Goal: Task Accomplishment & Management: Manage account settings

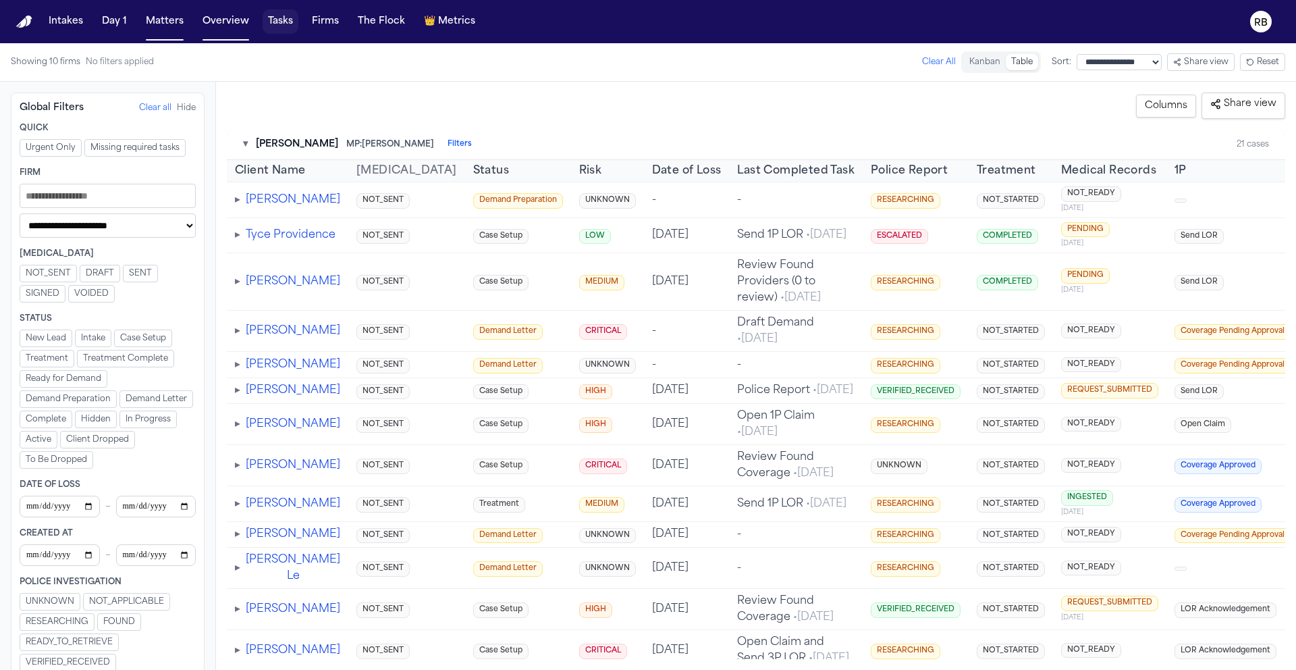
click at [269, 20] on button "Tasks" at bounding box center [281, 21] width 36 height 24
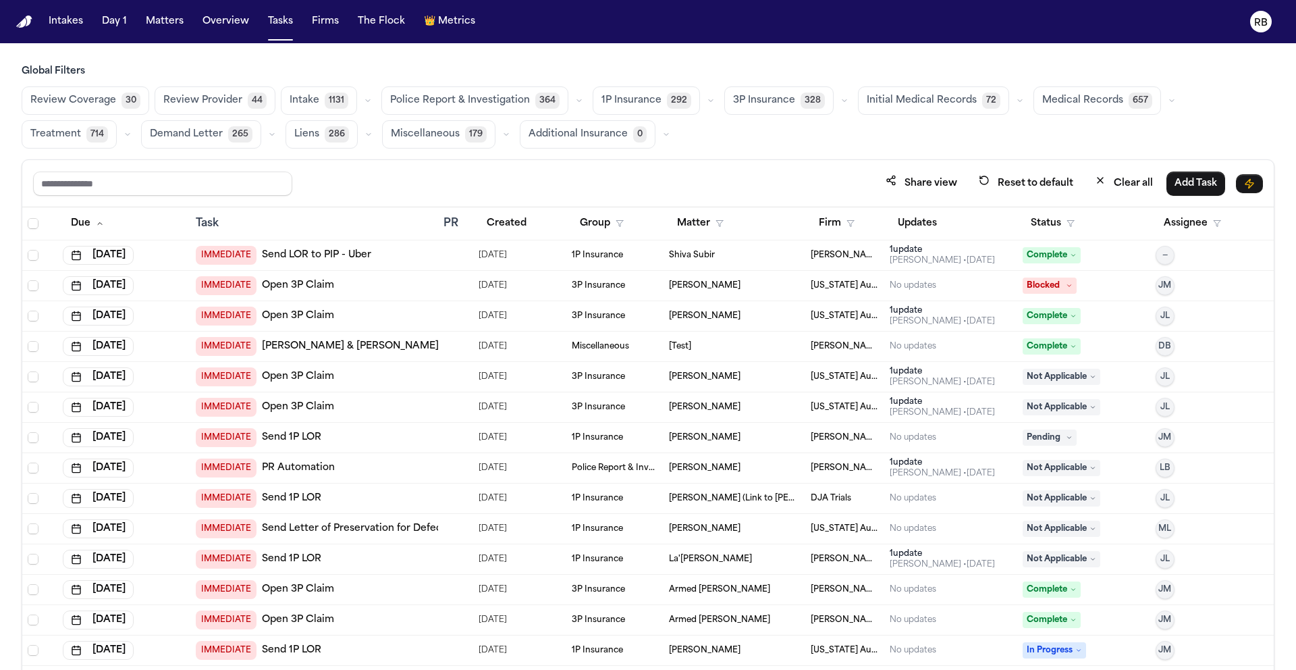
click at [1066, 102] on span "Medical Records" at bounding box center [1082, 101] width 81 height 14
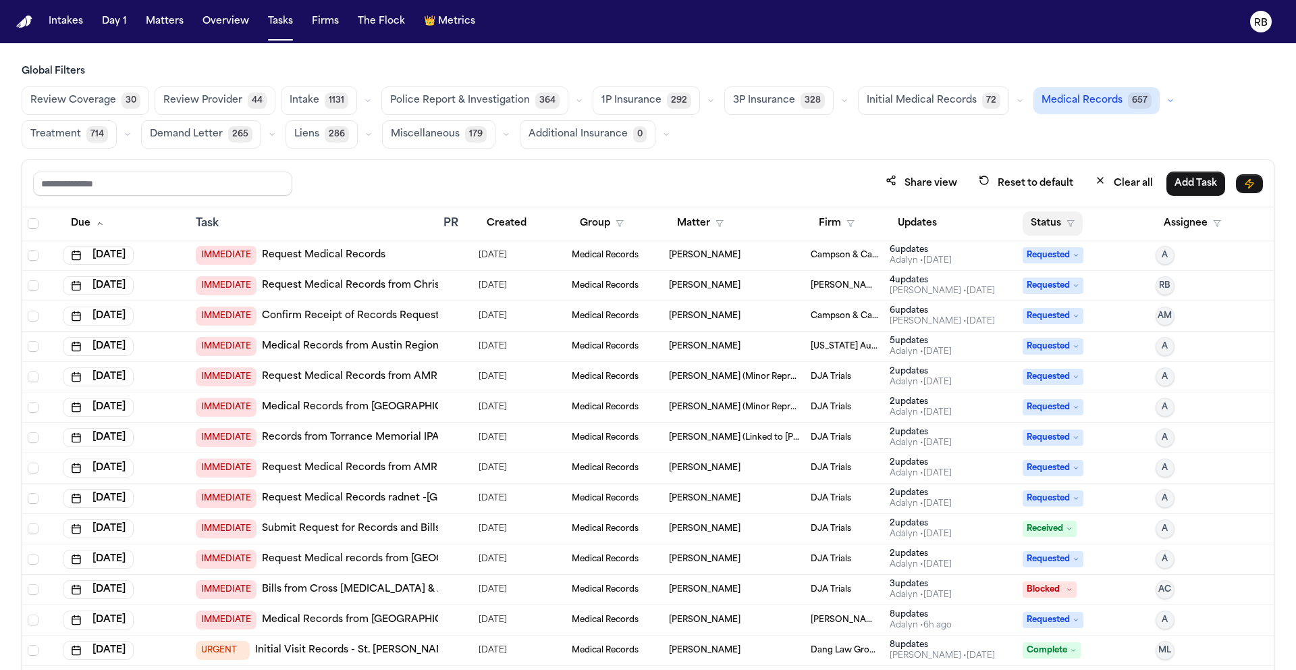
click at [1043, 226] on button "Status" at bounding box center [1053, 223] width 60 height 24
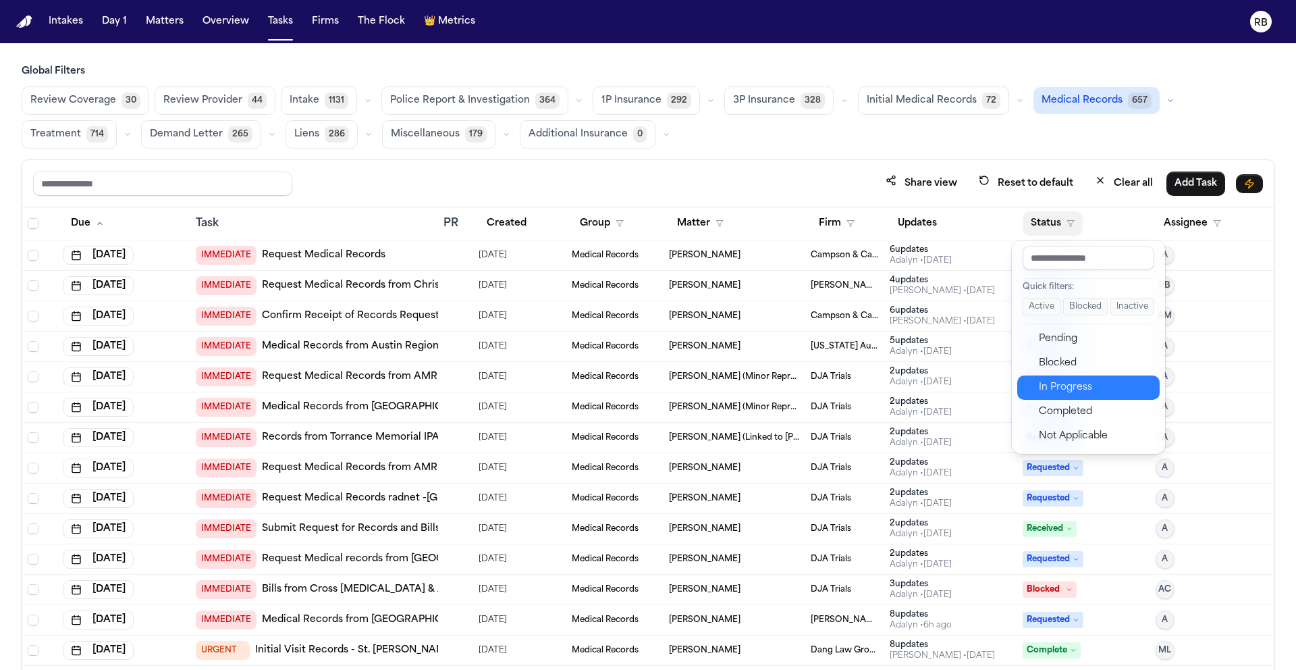
click at [1098, 382] on div "In Progress" at bounding box center [1095, 387] width 113 height 16
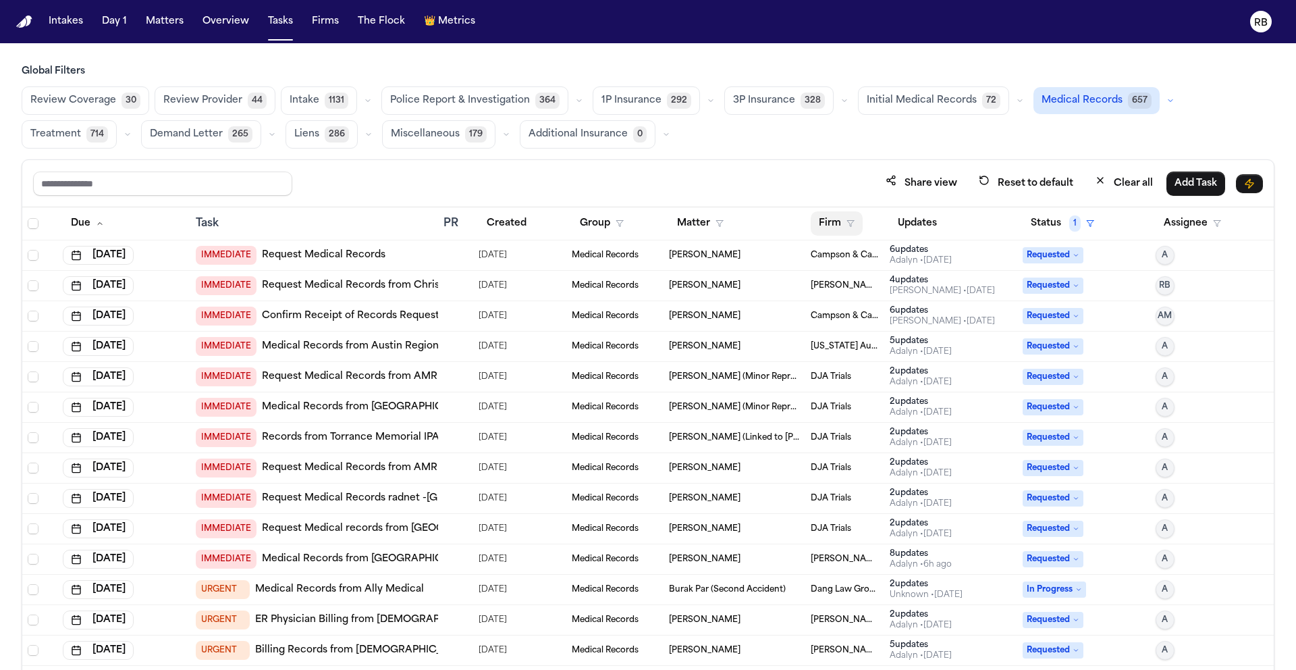
click at [816, 224] on button "Firm" at bounding box center [837, 223] width 52 height 24
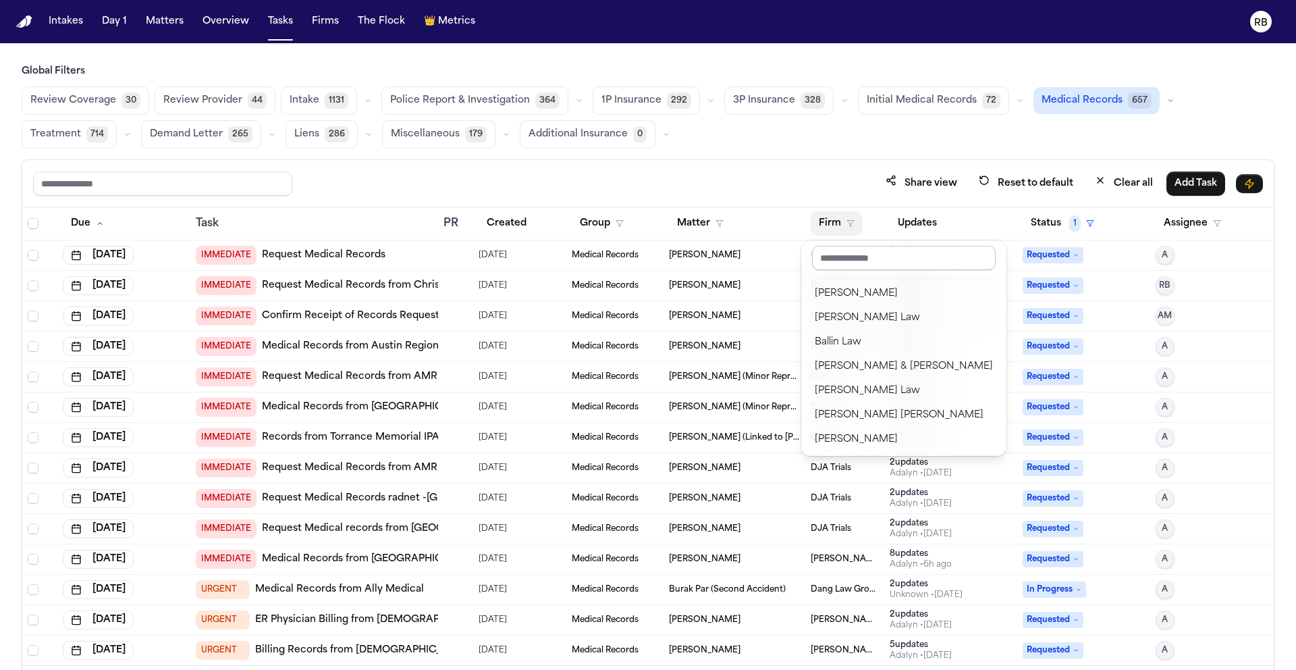
click at [875, 253] on input "text" at bounding box center [904, 258] width 184 height 24
type input "****"
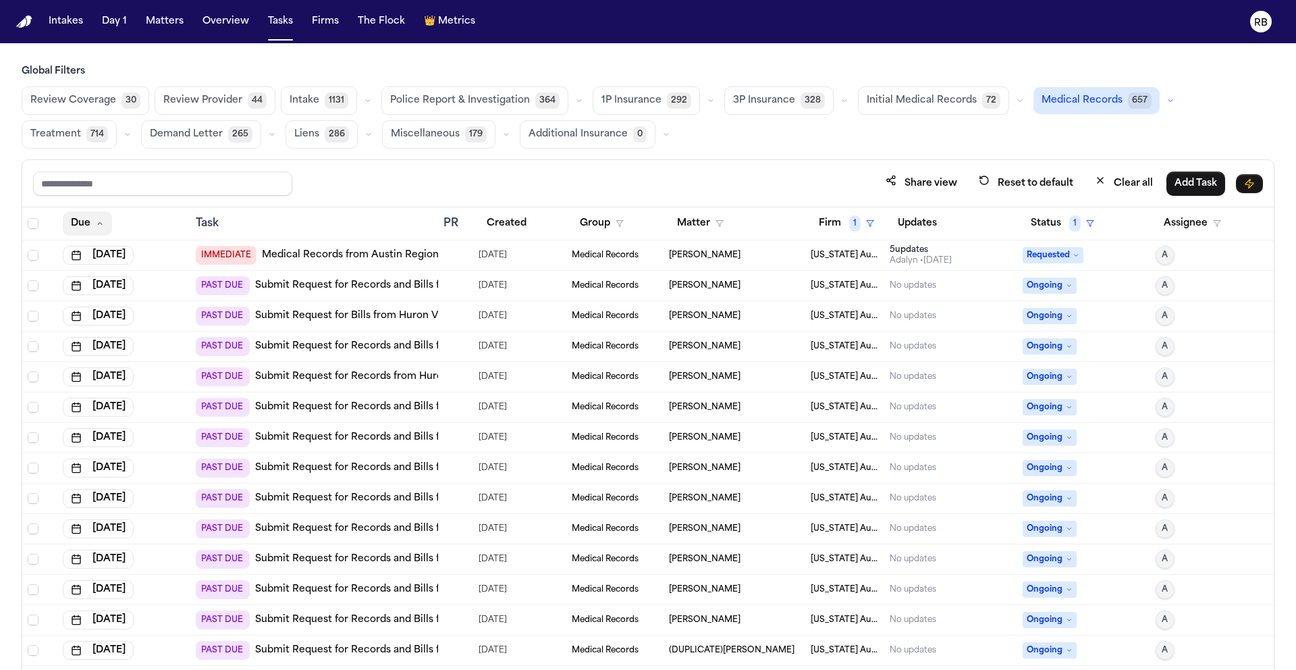
click at [101, 225] on icon "button" at bounding box center [100, 223] width 8 height 8
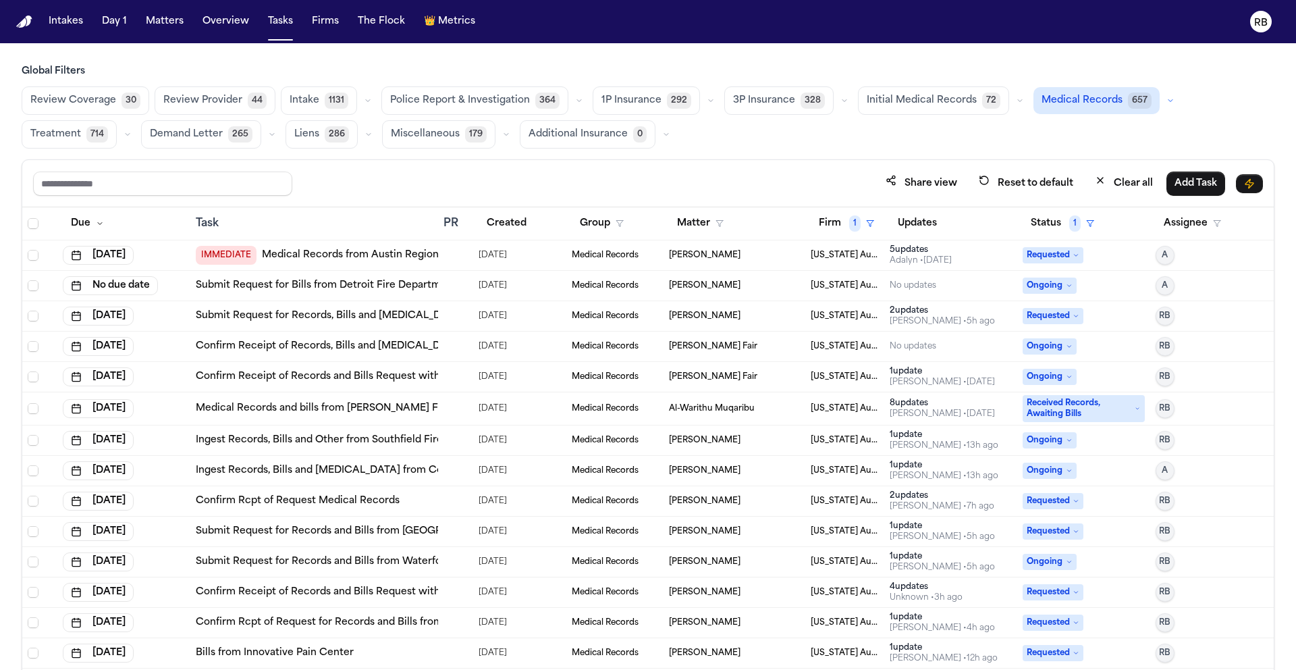
click at [456, 288] on div at bounding box center [456, 285] width 24 height 11
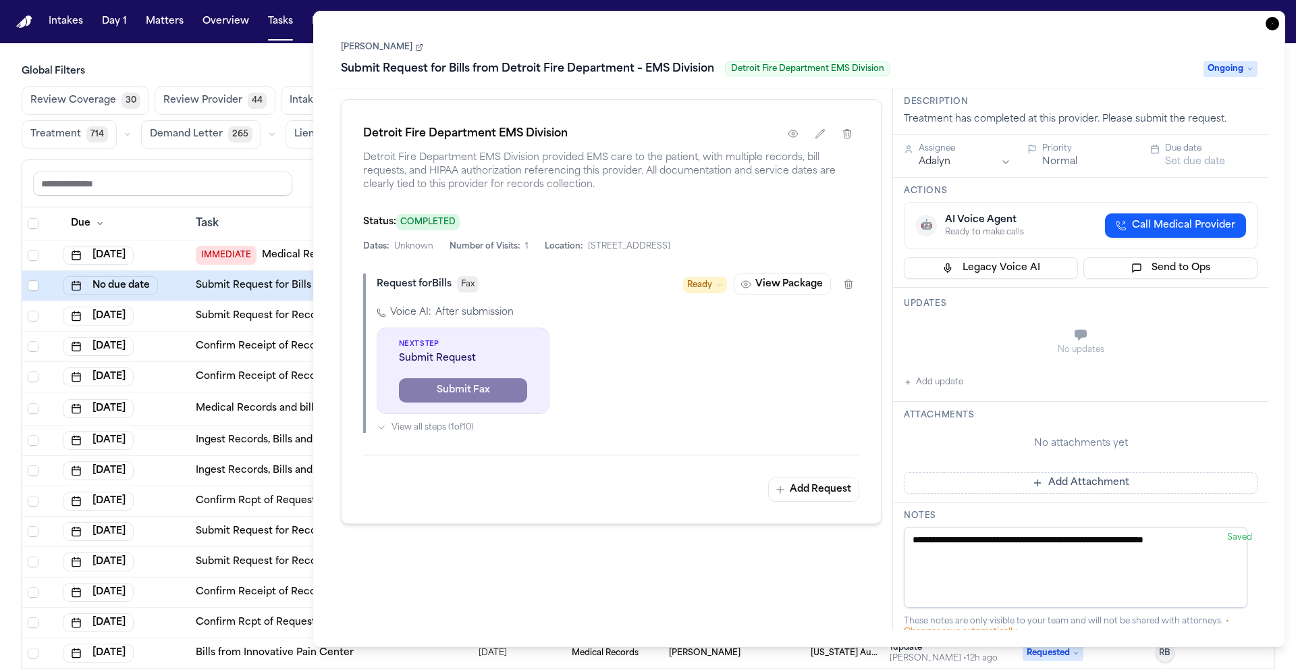
click at [1272, 29] on icon "button" at bounding box center [1273, 24] width 14 height 14
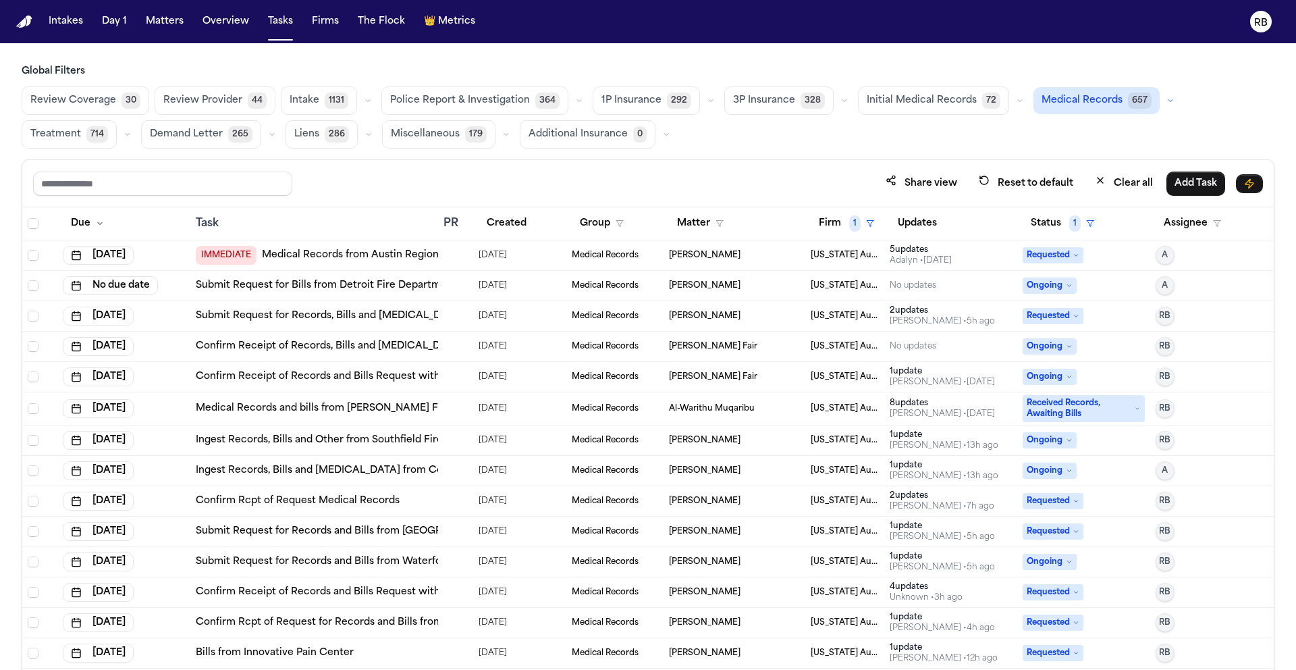
click at [458, 317] on div at bounding box center [456, 316] width 24 height 11
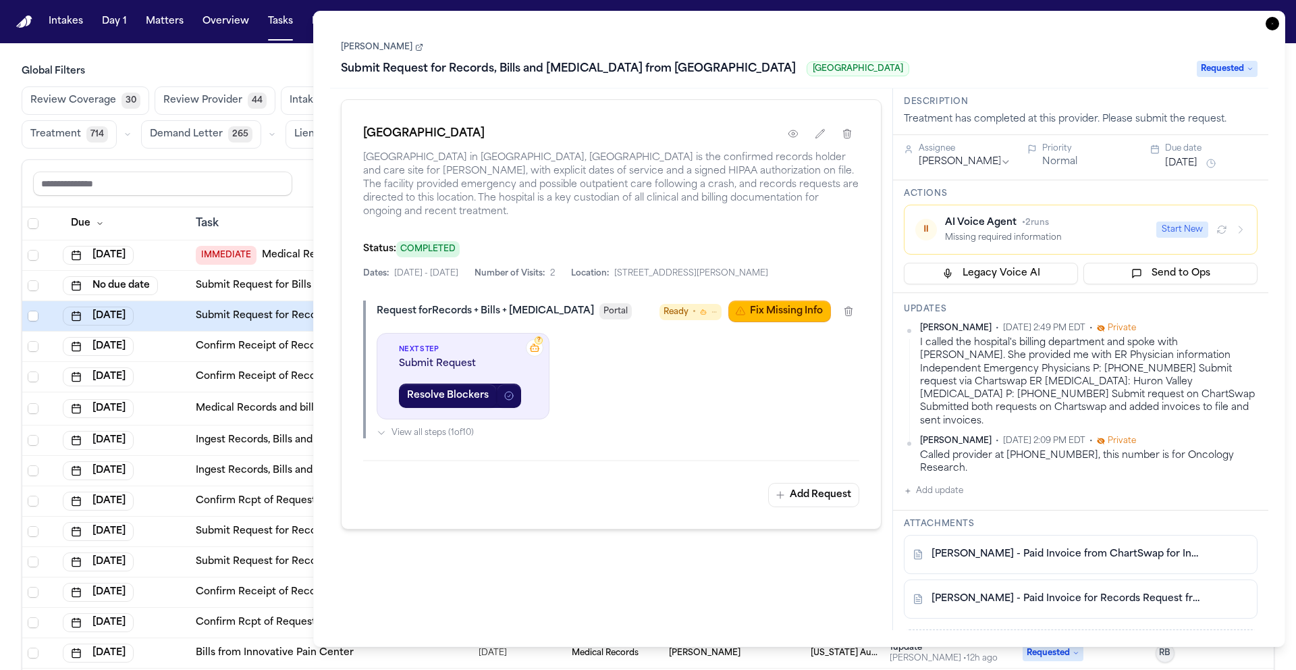
click at [1268, 27] on icon "button" at bounding box center [1273, 24] width 14 height 14
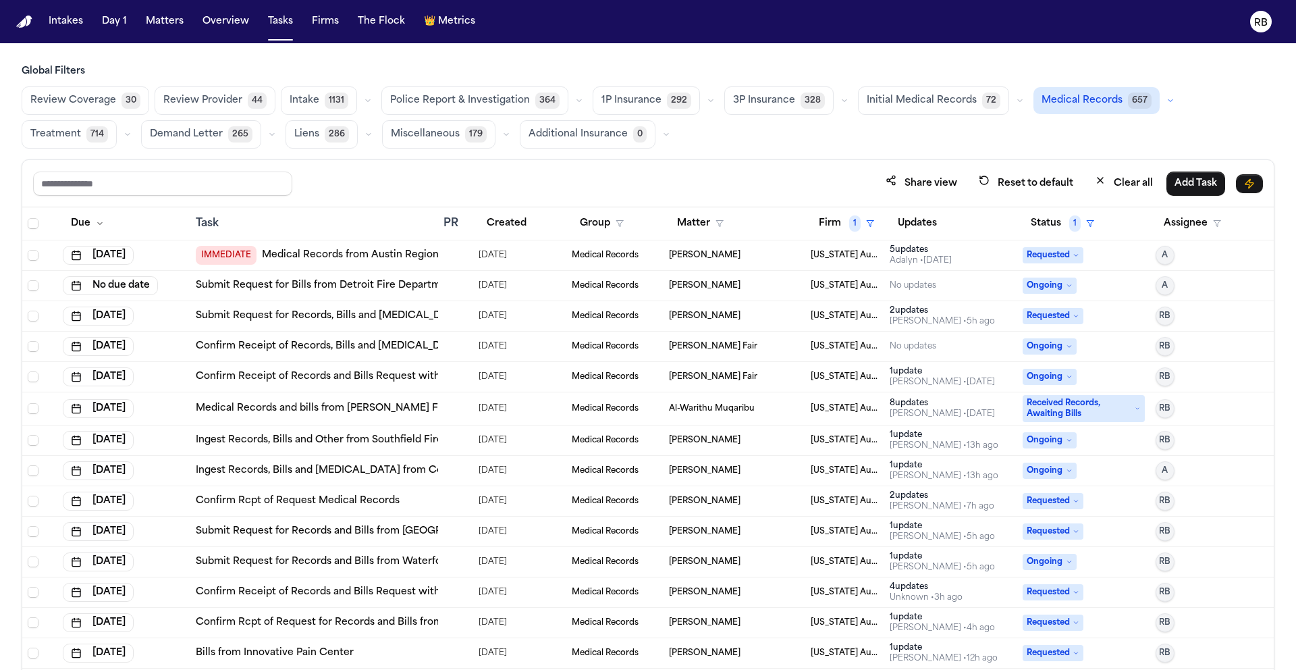
click at [449, 346] on div at bounding box center [449, 346] width 11 height 11
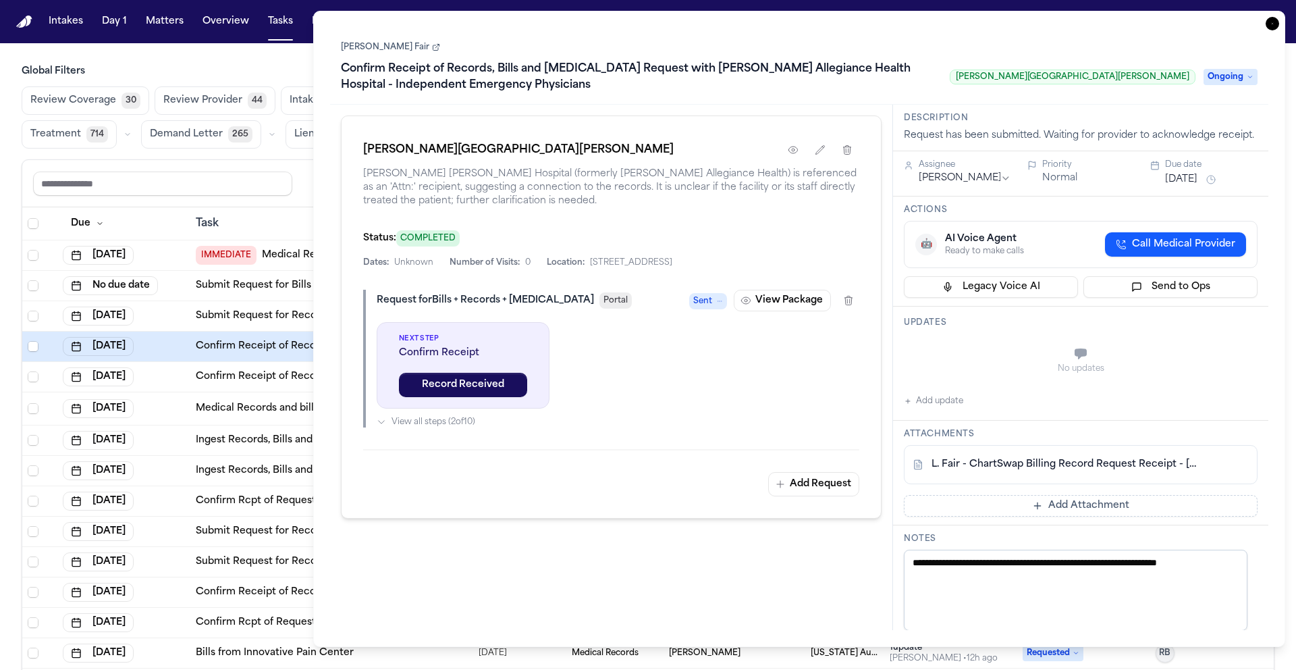
click at [1274, 26] on icon "button" at bounding box center [1273, 24] width 14 height 14
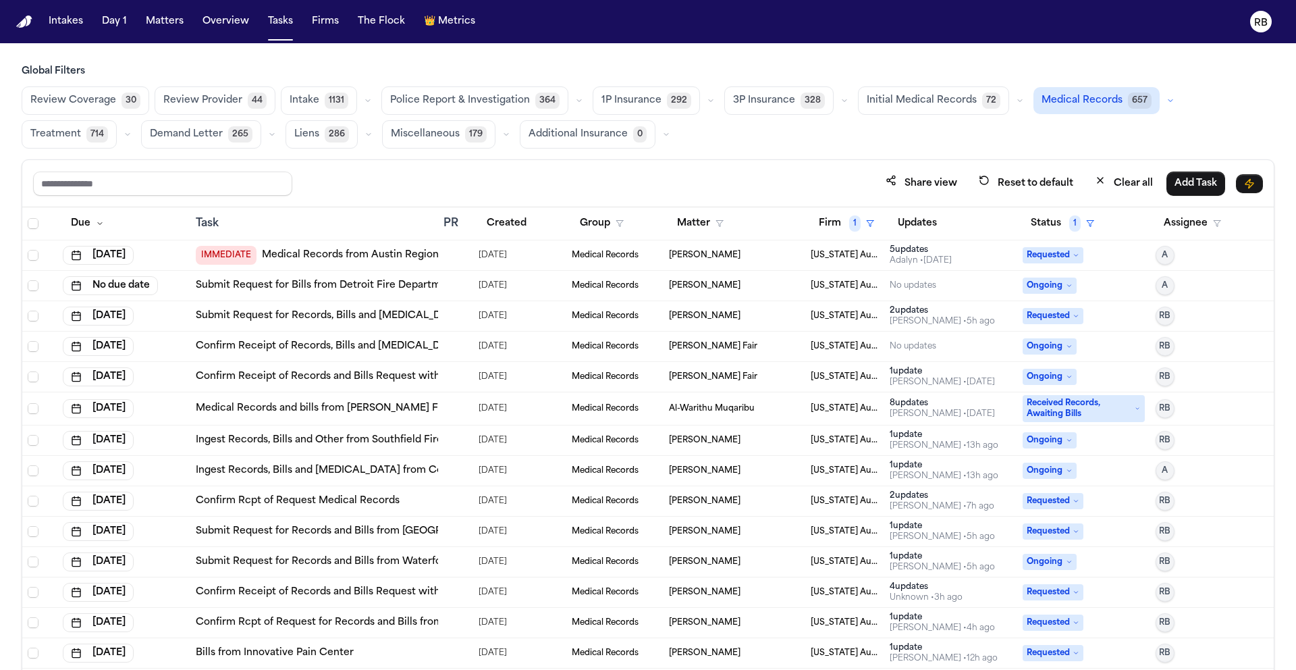
click at [457, 373] on div at bounding box center [456, 376] width 24 height 11
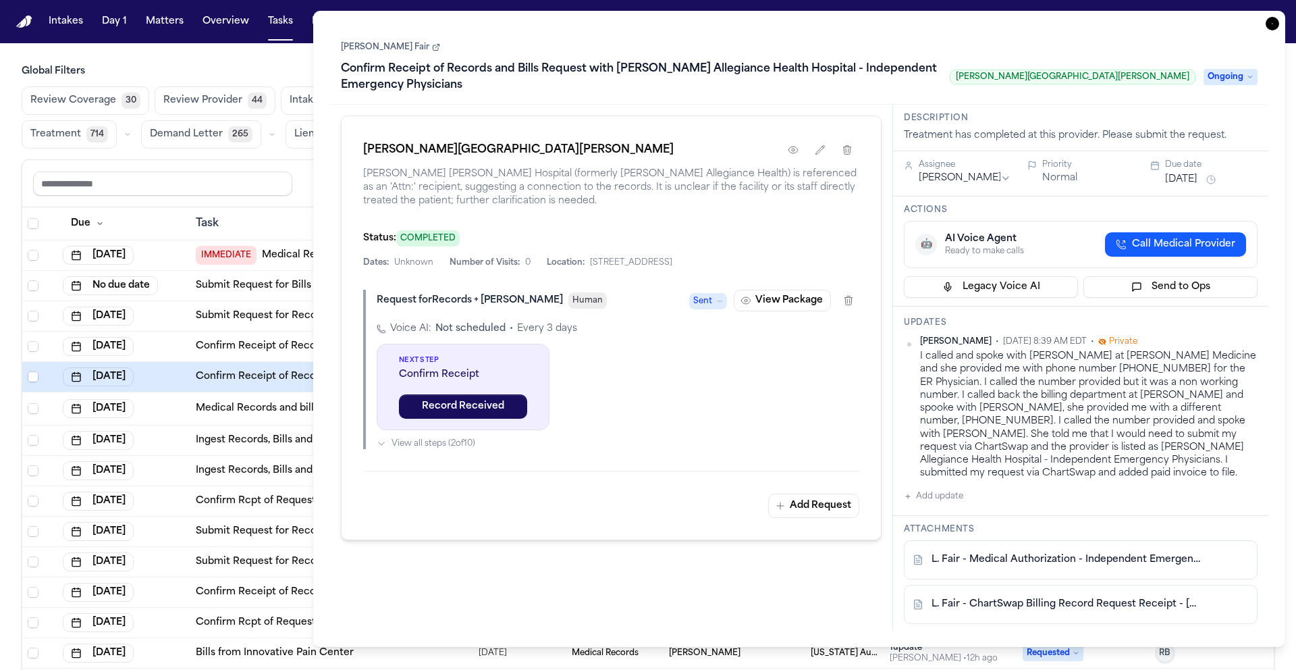
click at [1275, 17] on icon "button" at bounding box center [1273, 24] width 14 height 14
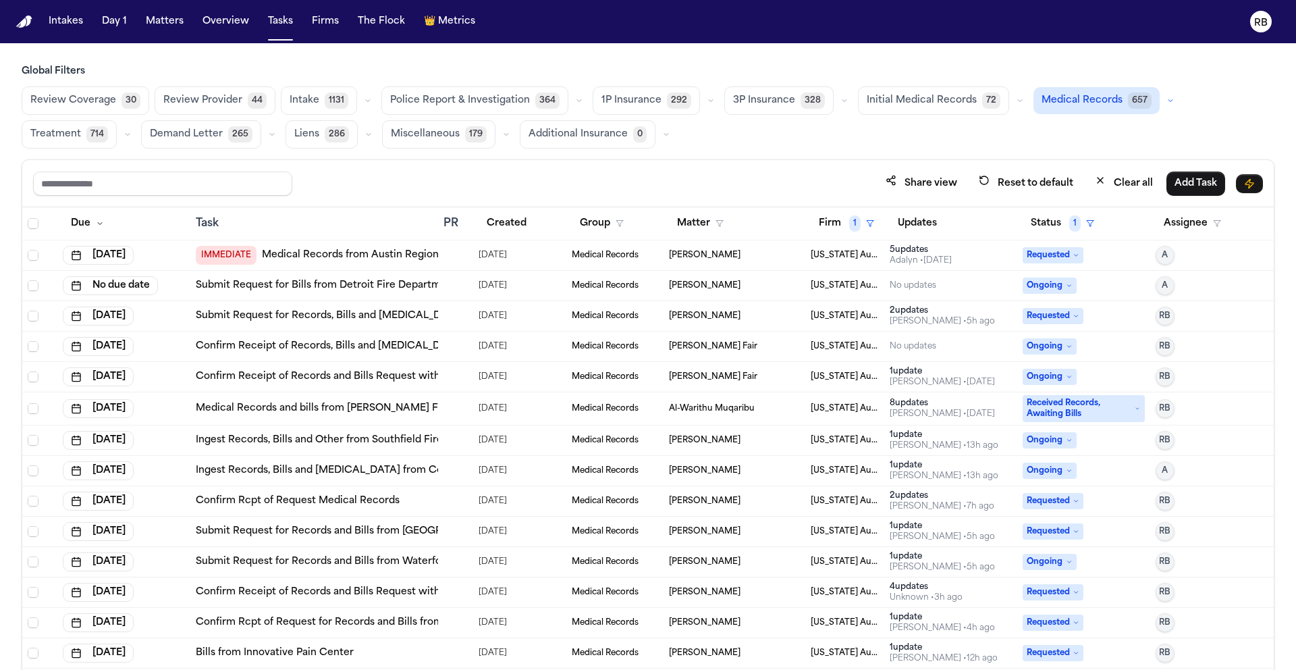
click at [449, 411] on div at bounding box center [449, 408] width 11 height 11
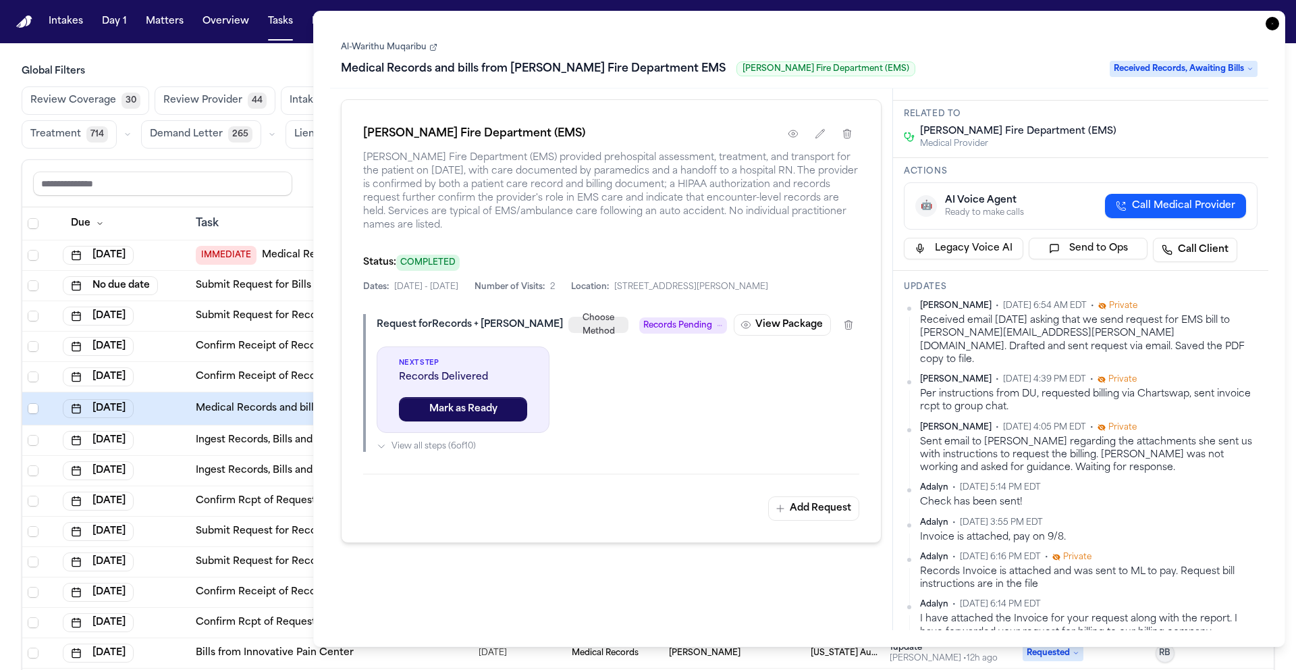
scroll to position [16, 0]
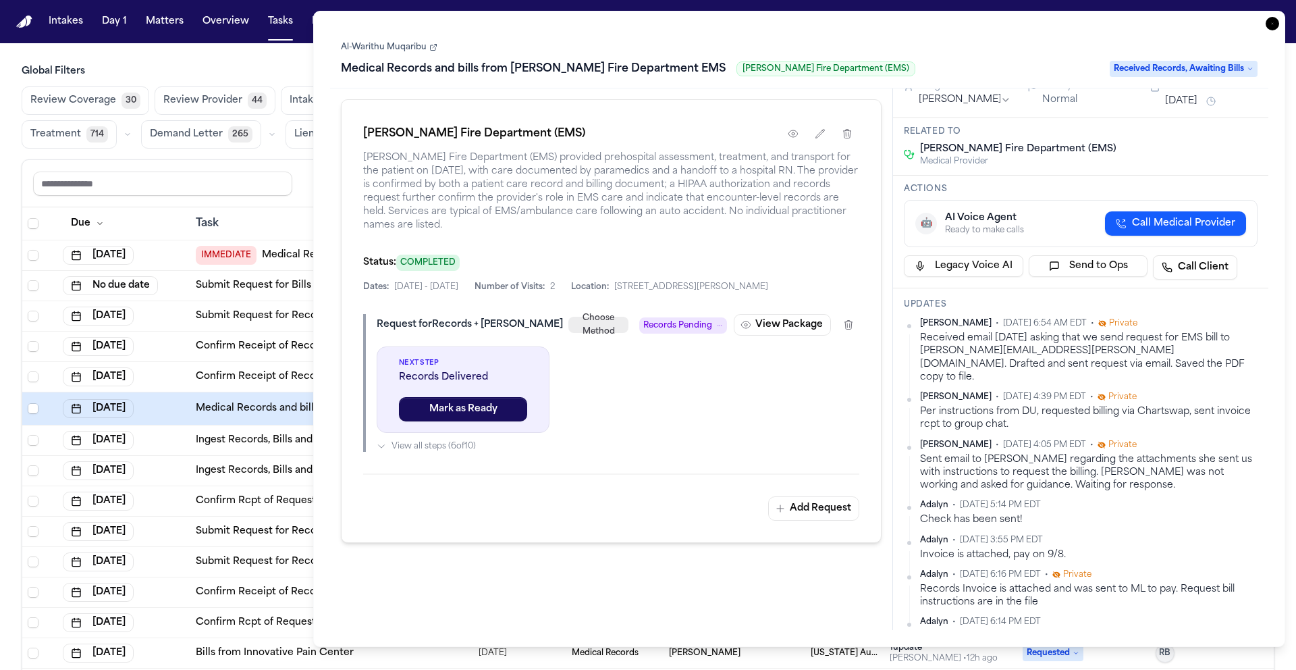
click at [1271, 24] on icon "button" at bounding box center [1273, 24] width 14 height 14
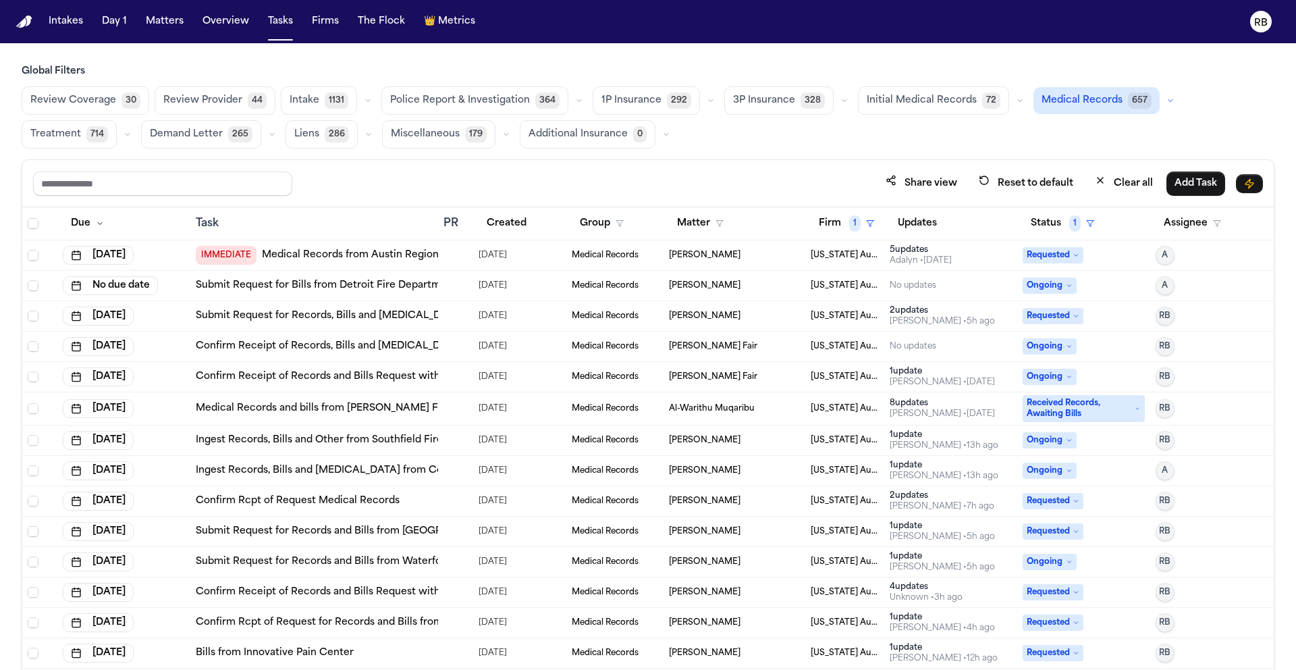
click at [459, 446] on td at bounding box center [455, 440] width 35 height 30
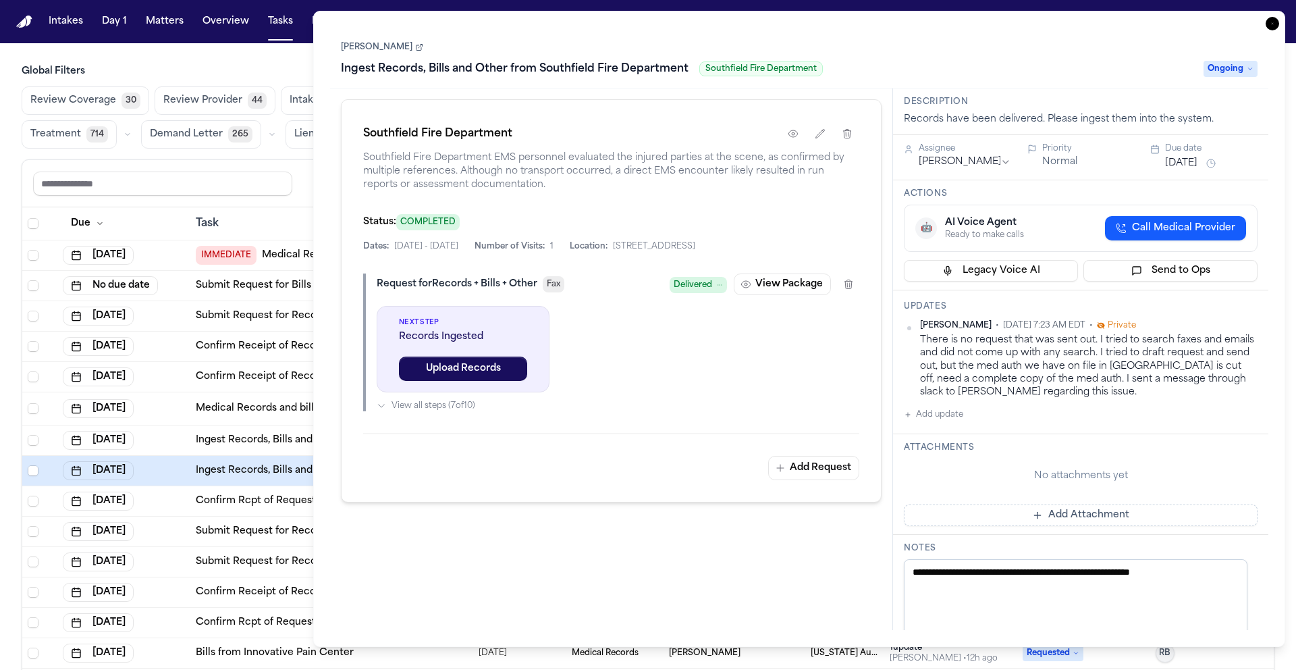
click at [1269, 24] on icon "button" at bounding box center [1273, 24] width 14 height 14
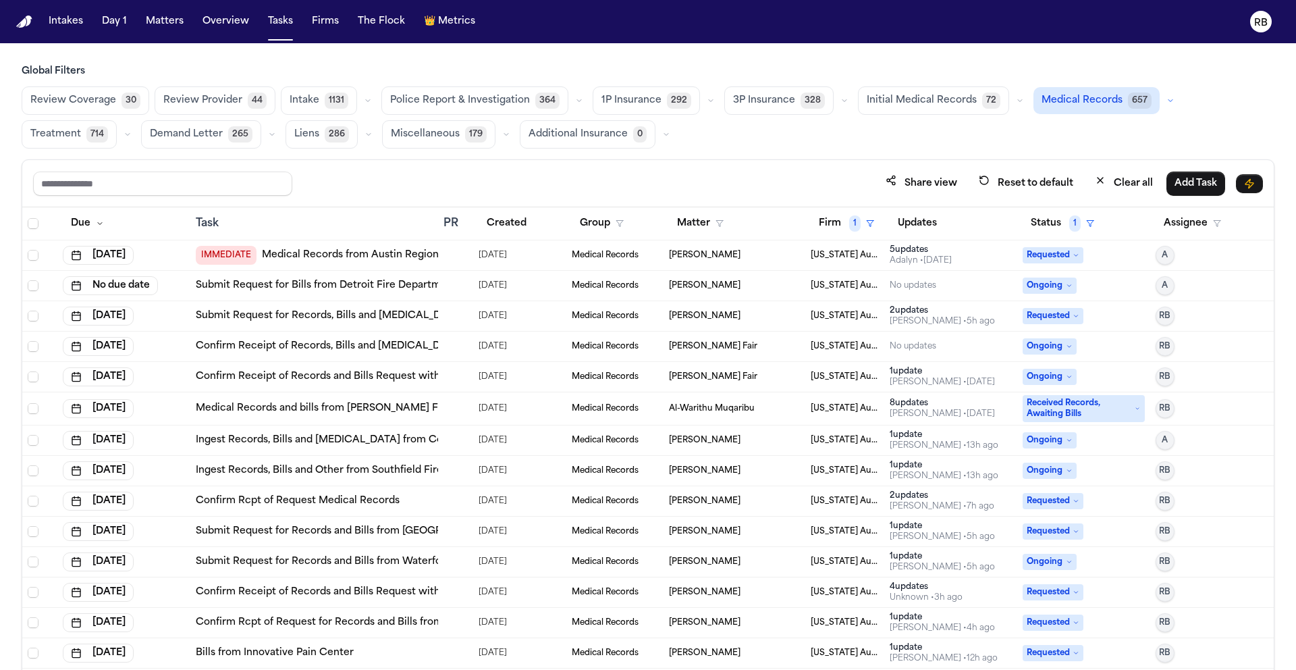
click at [447, 440] on div at bounding box center [449, 440] width 11 height 11
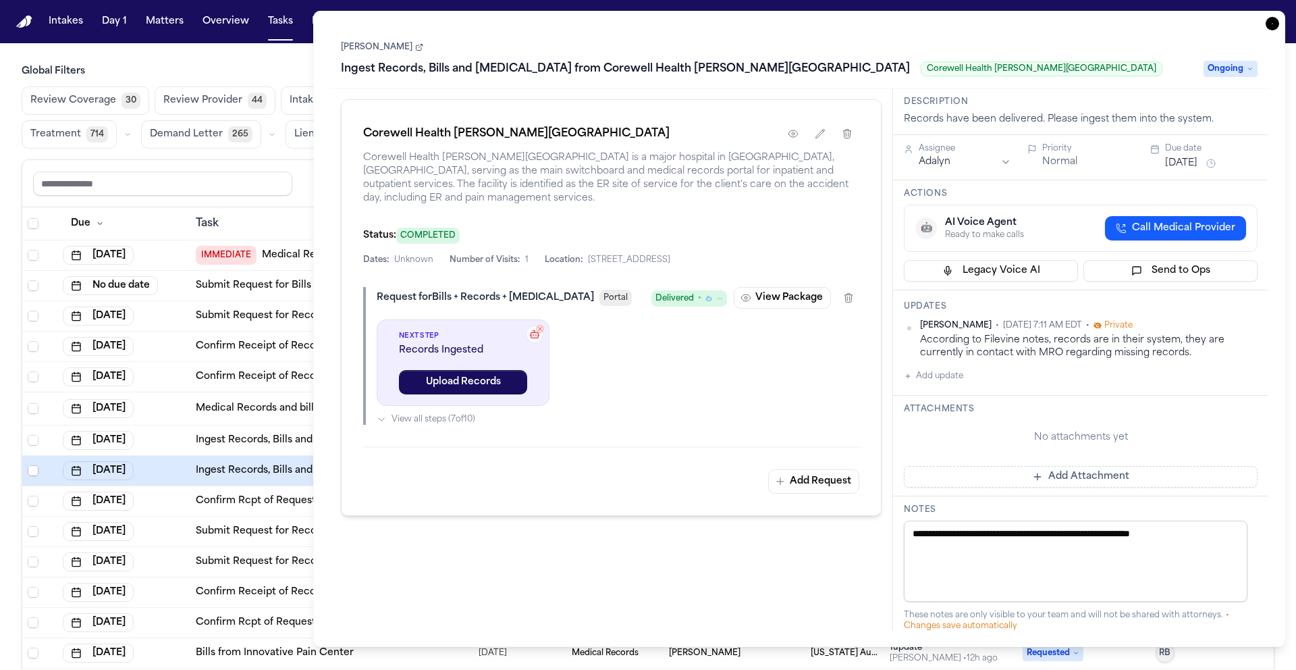
click at [1270, 23] on icon "button" at bounding box center [1273, 24] width 14 height 14
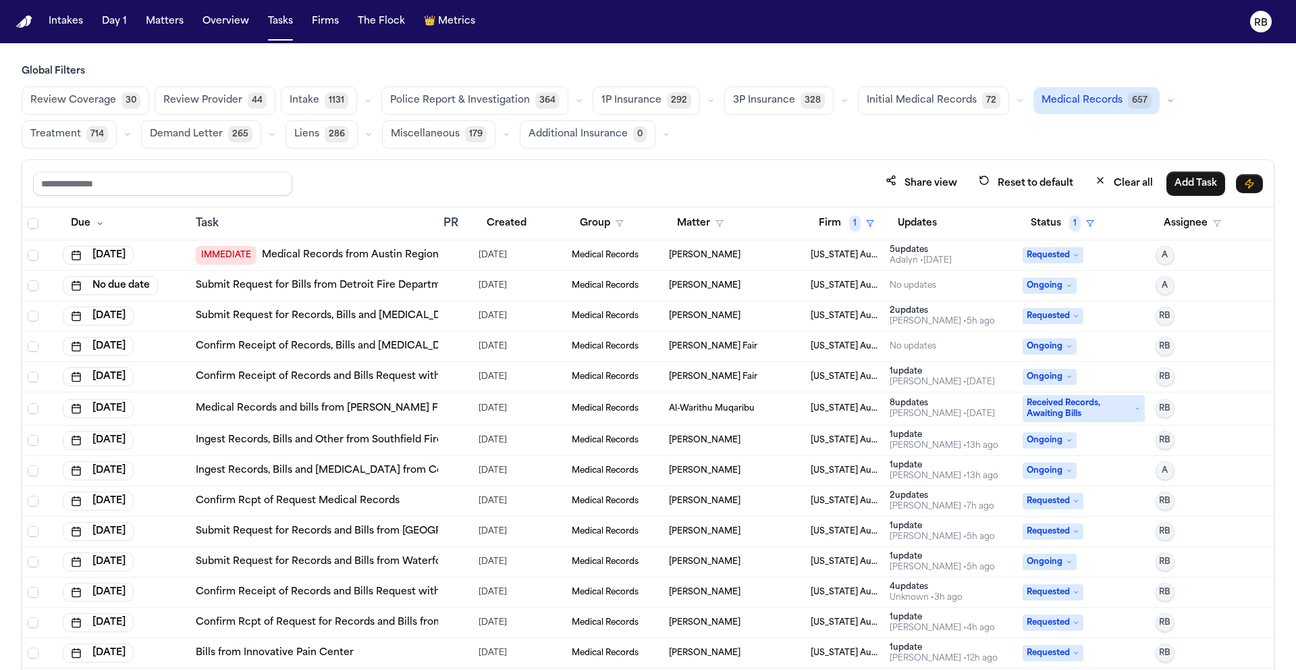
click at [401, 499] on div "Confirm Rcpt of Request Medical Records" at bounding box center [314, 501] width 237 height 14
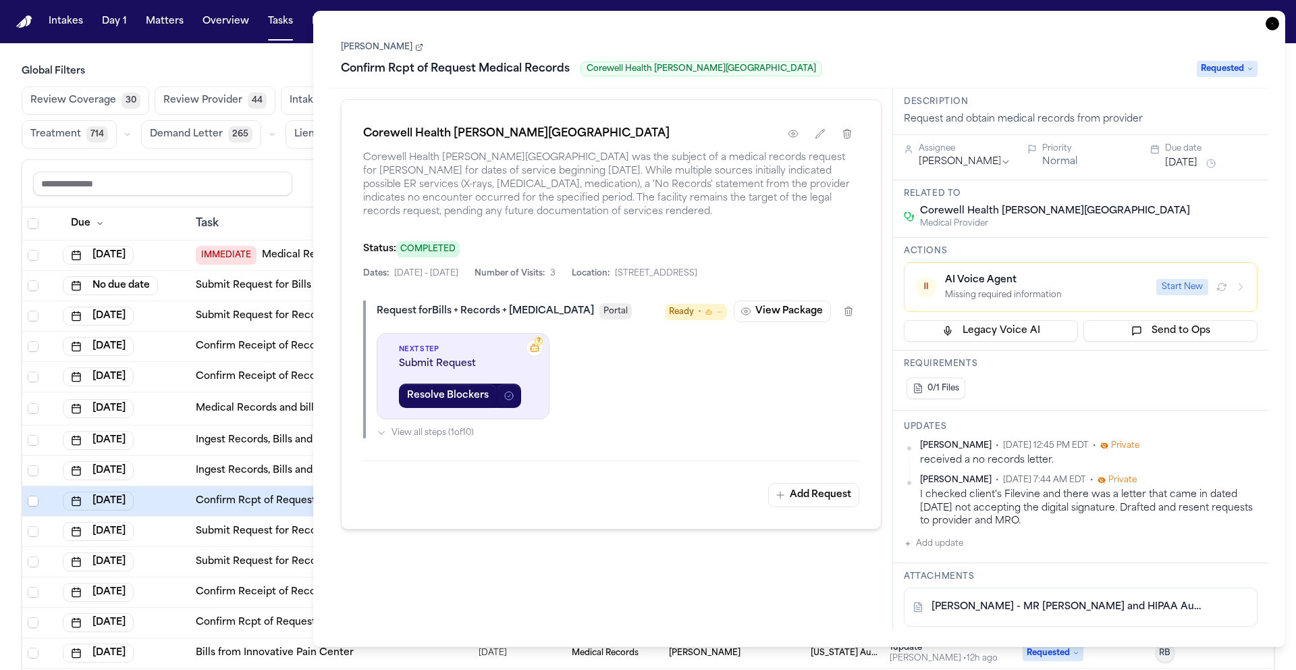
click at [1273, 31] on div "Task Details [PERSON_NAME] Confirm Rcpt of Request Medical Records Corewell Hea…" at bounding box center [799, 329] width 972 height 636
click at [1272, 26] on icon "button" at bounding box center [1273, 24] width 14 height 14
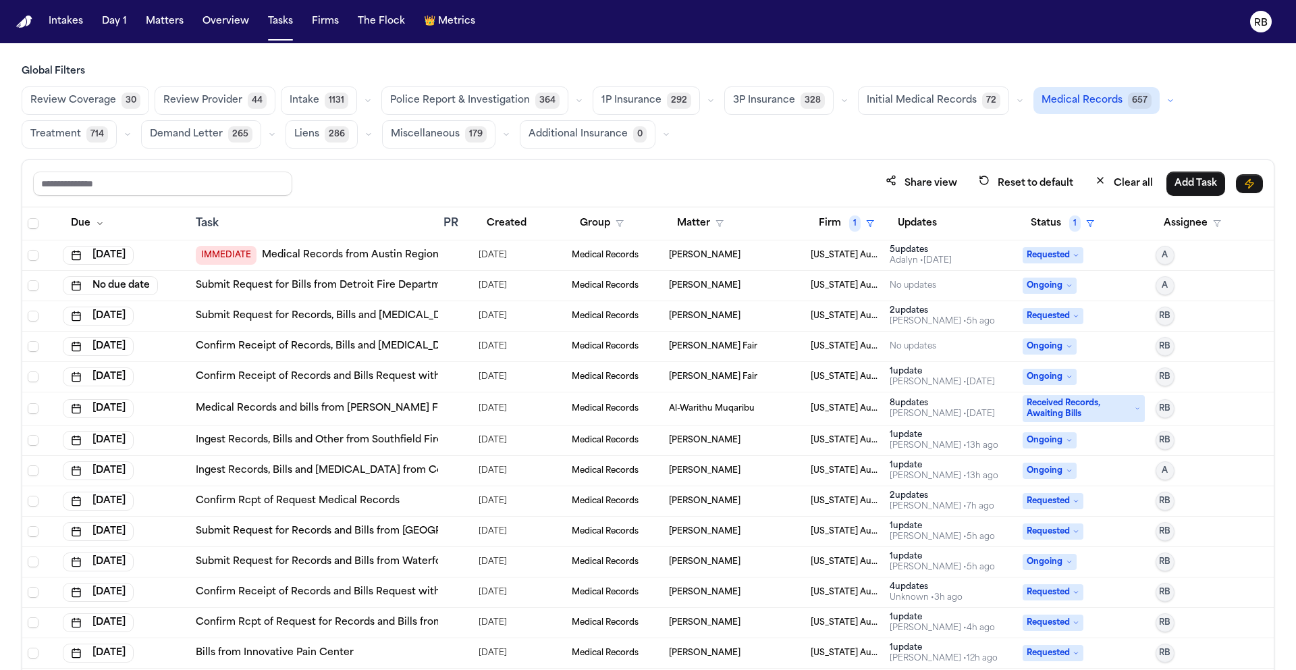
click at [447, 535] on div at bounding box center [449, 531] width 11 height 11
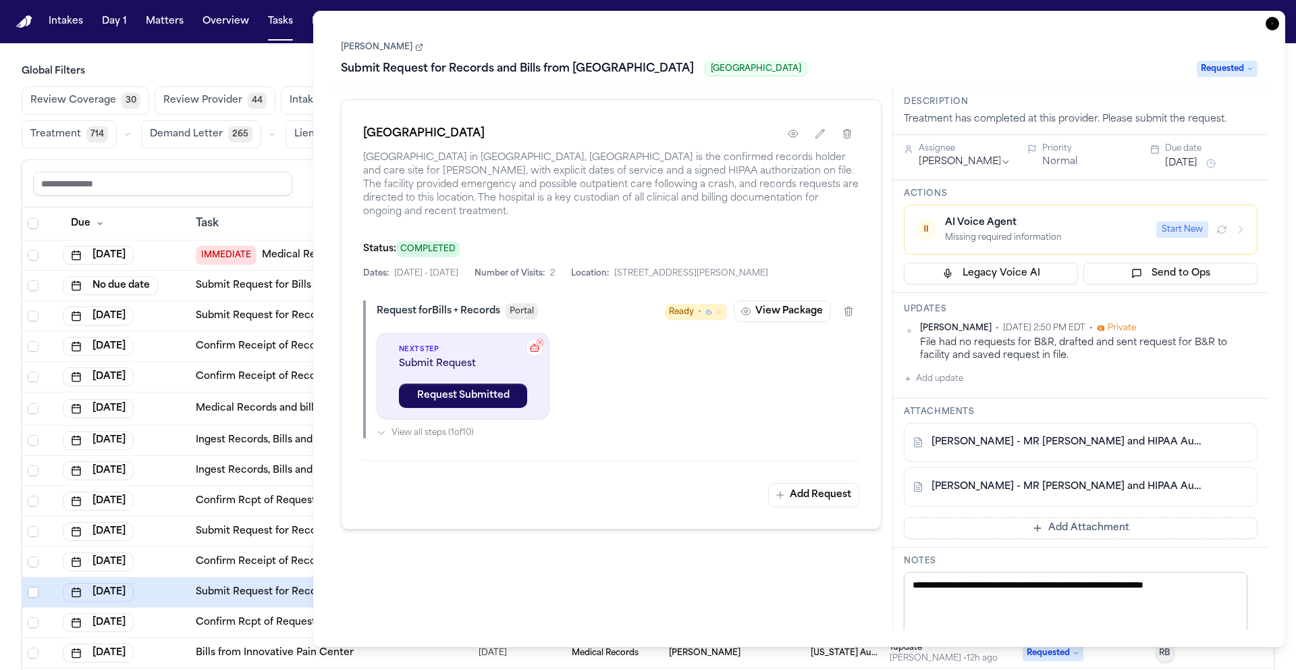
click at [1275, 23] on icon "button" at bounding box center [1273, 24] width 14 height 14
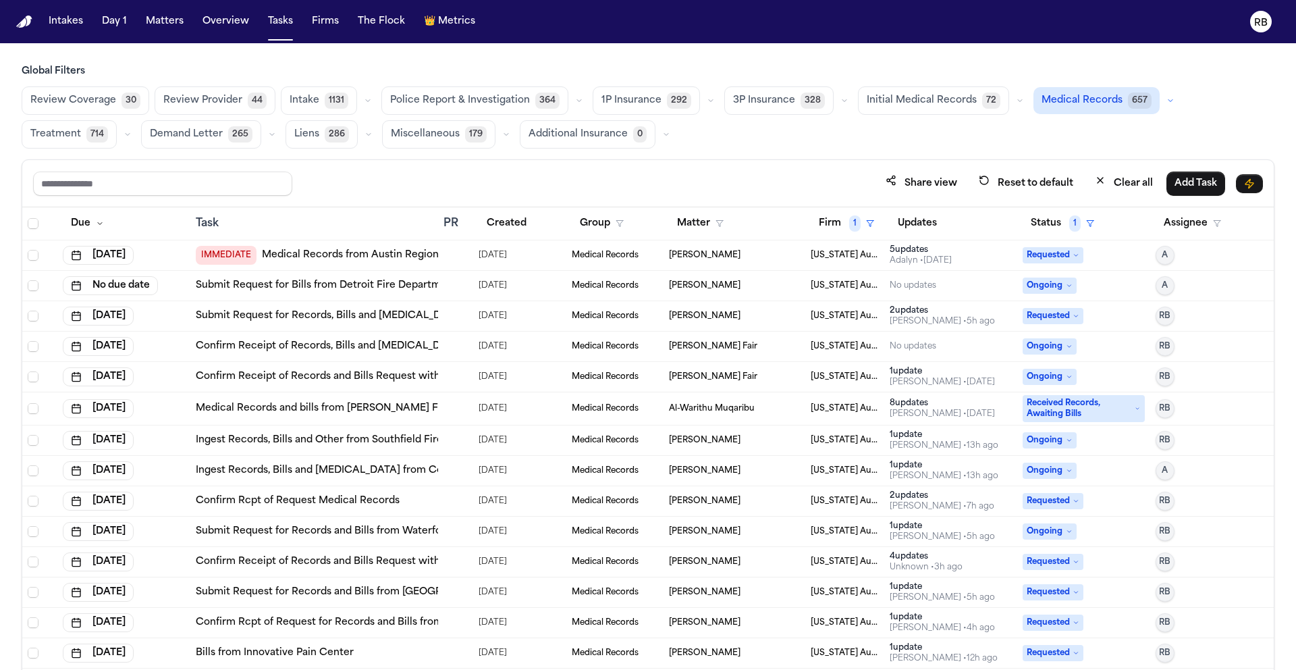
click at [449, 621] on div at bounding box center [449, 622] width 11 height 11
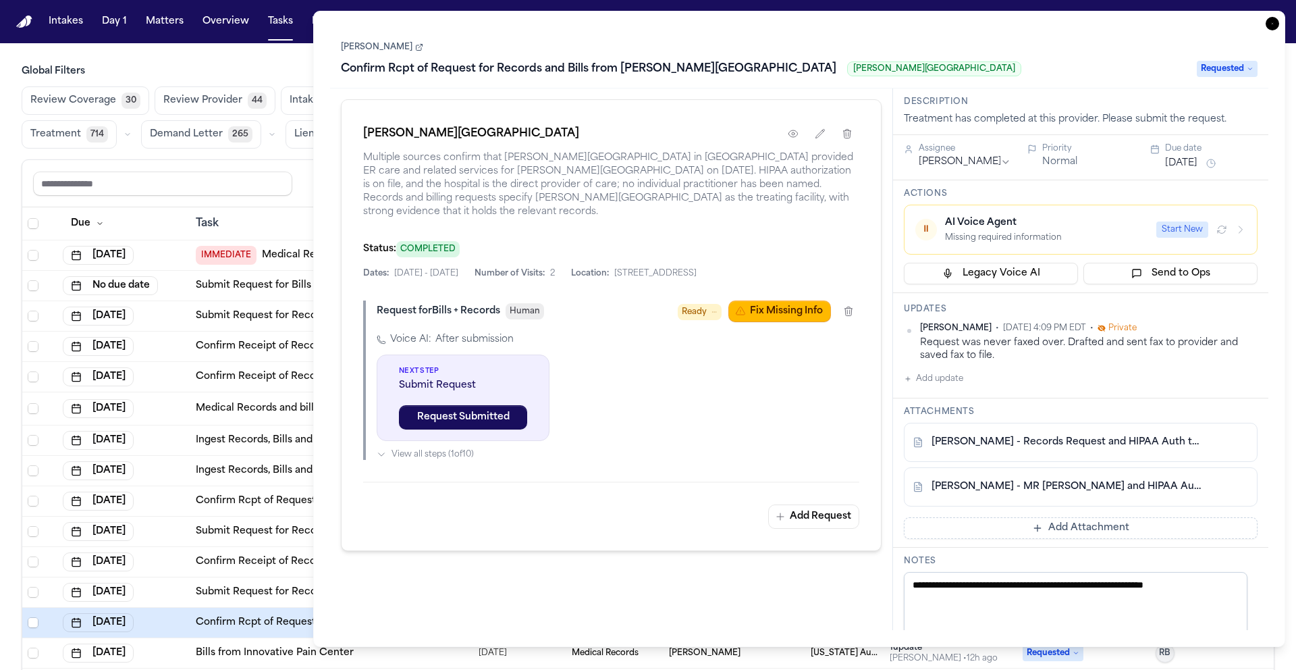
click at [1273, 28] on icon "button" at bounding box center [1273, 24] width 14 height 14
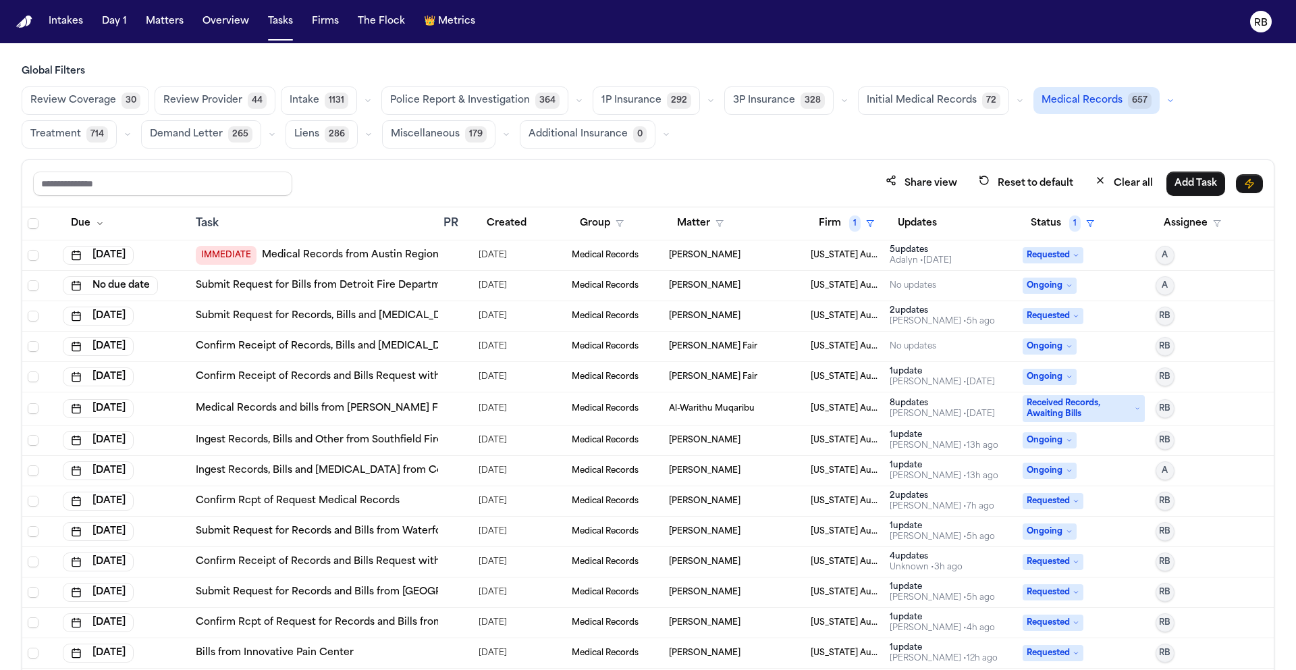
click at [410, 656] on div "Bills from Innovative Pain Center" at bounding box center [314, 653] width 237 height 14
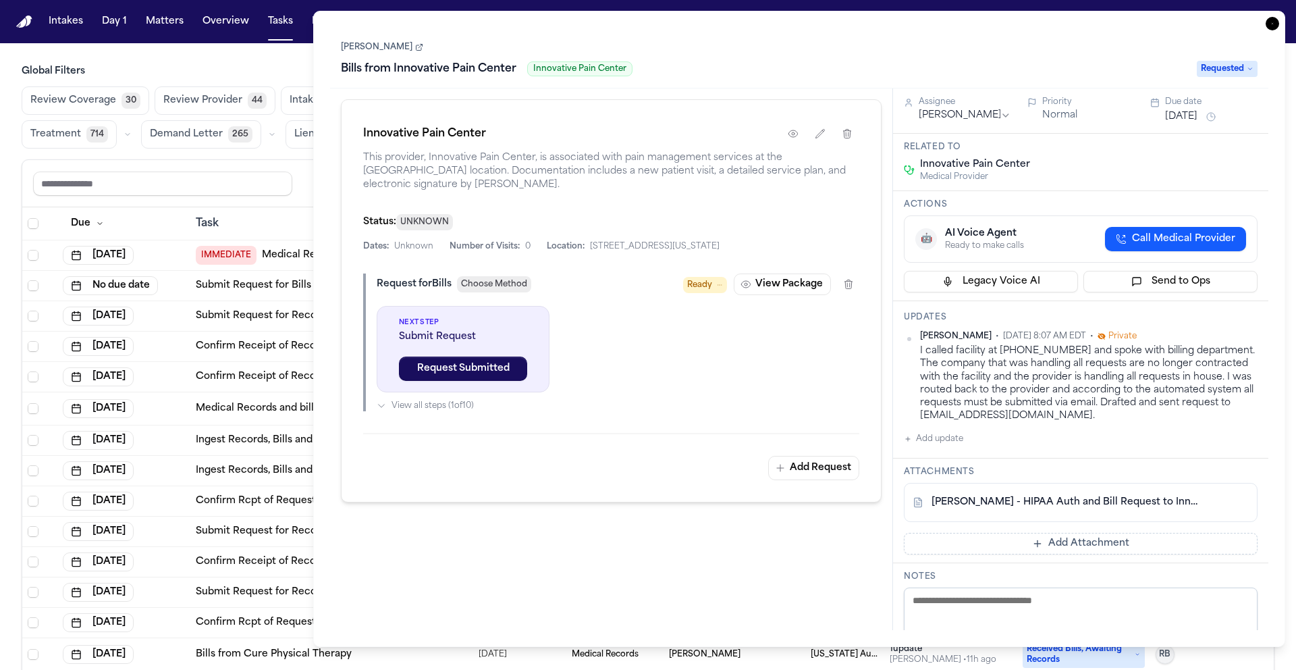
click at [1273, 28] on icon "button" at bounding box center [1273, 24] width 14 height 14
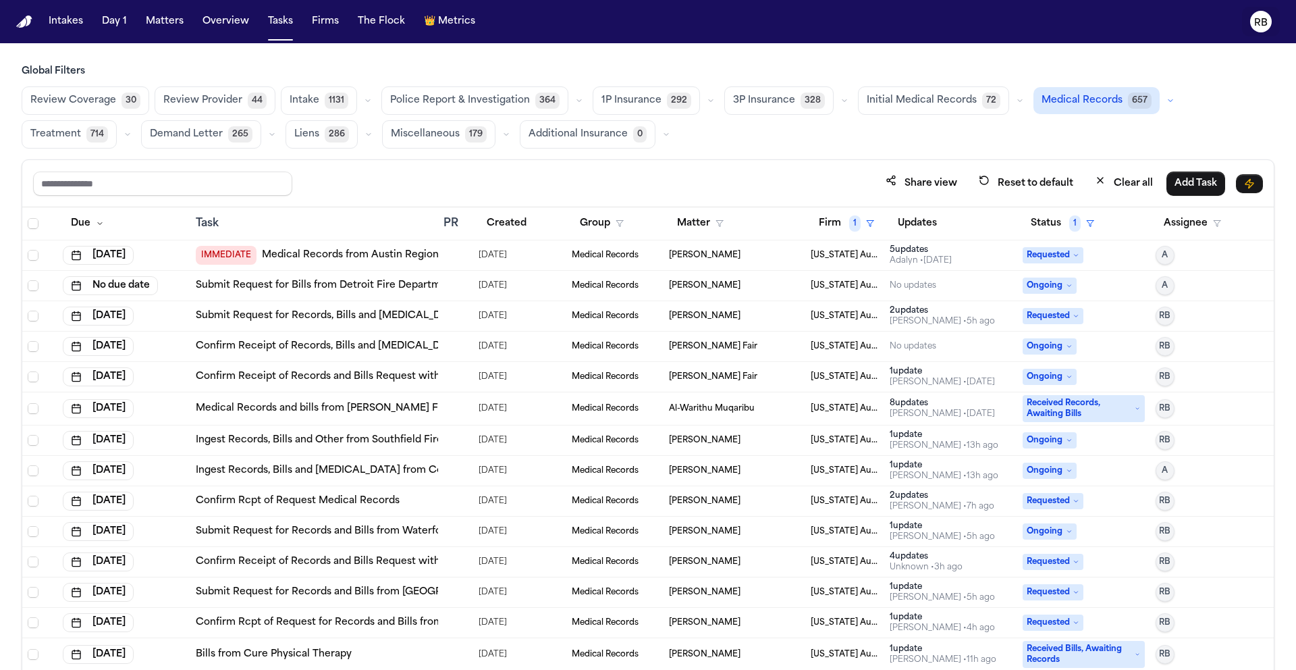
click at [1273, 28] on button "RB" at bounding box center [1261, 22] width 38 height 30
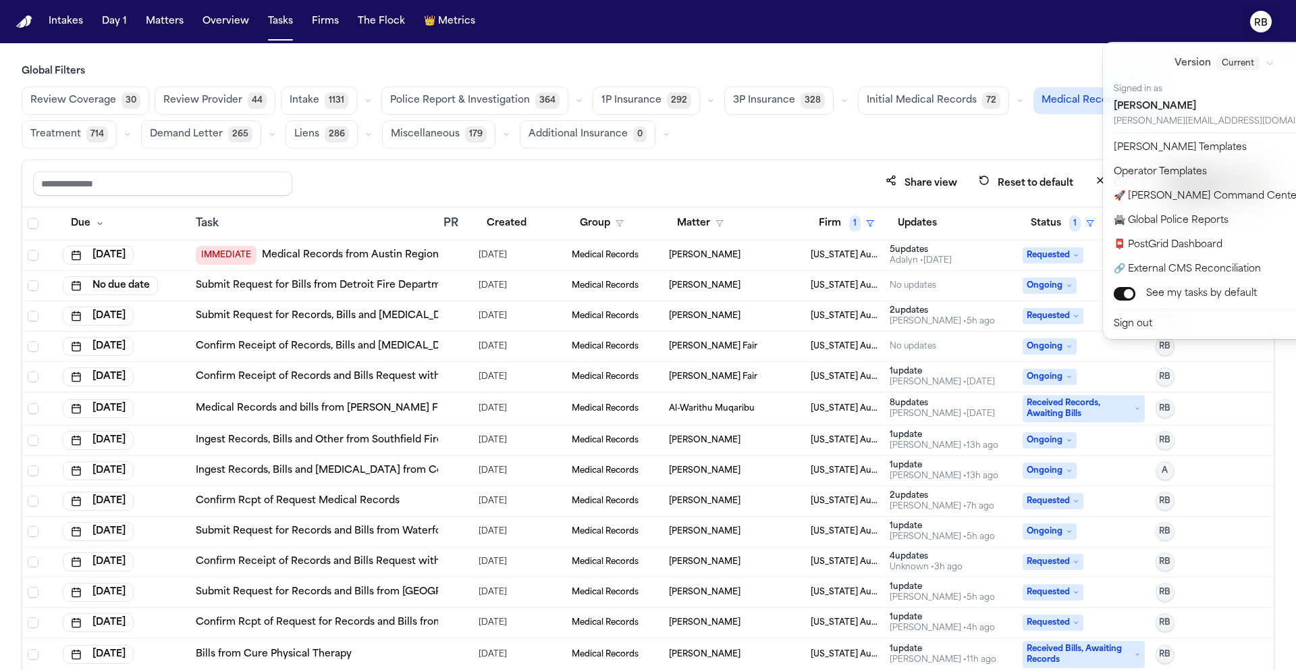
click at [436, 656] on div "Intakes Day 1 Matters Overview Tasks Firms The Flock 👑 Metrics RB Global Filter…" at bounding box center [648, 335] width 1296 height 670
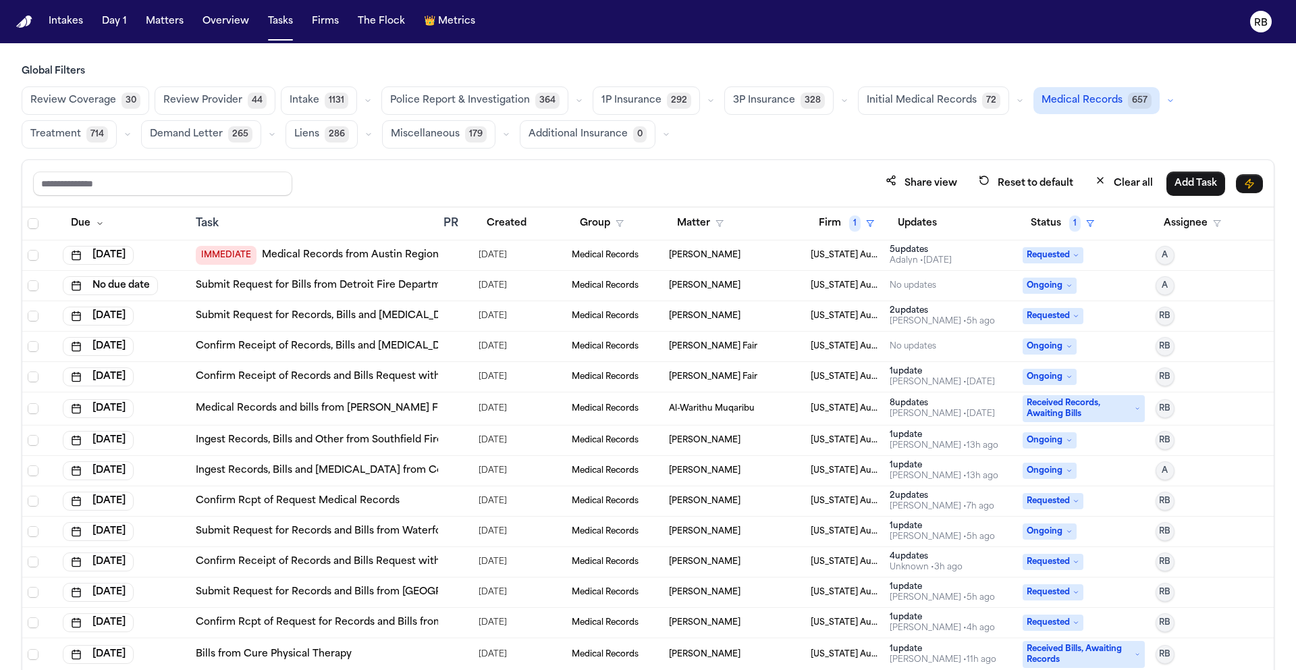
click at [427, 656] on div "Bills from Cure Physical Therapy" at bounding box center [314, 654] width 237 height 14
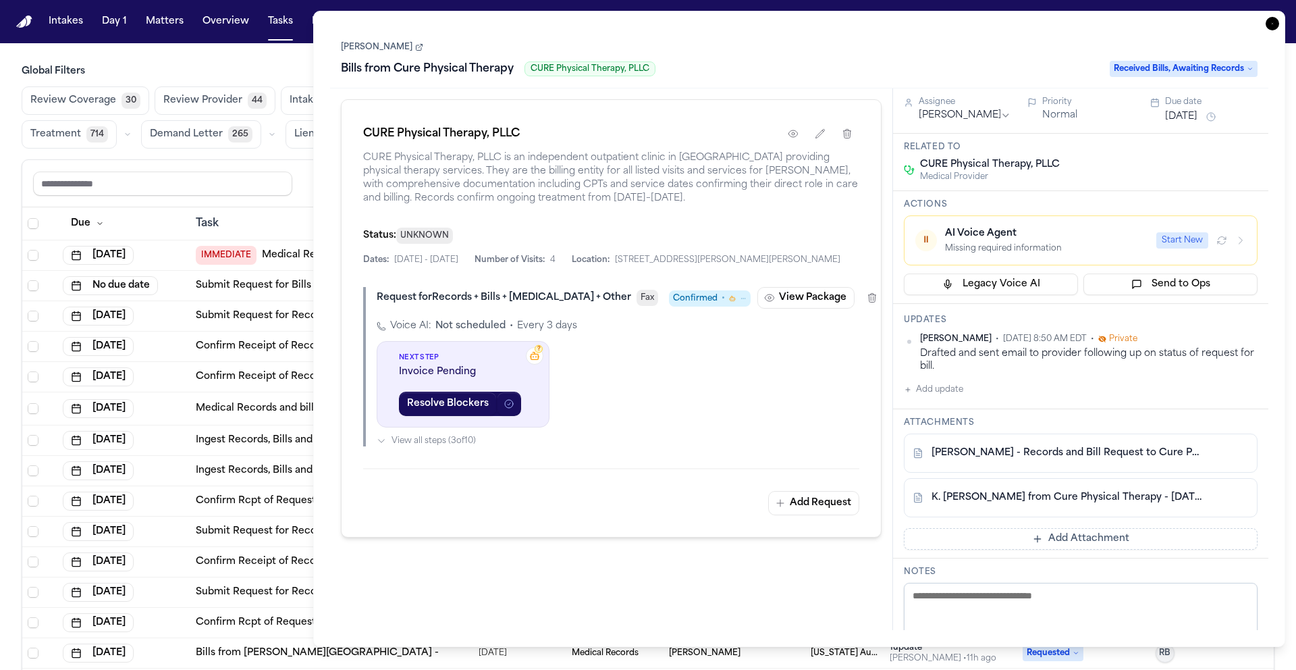
click at [1151, 451] on link "[PERSON_NAME] - Records and Bill Request to Cure Physical Therapy - [DATE]" at bounding box center [1067, 453] width 271 height 14
click at [1272, 26] on icon "button" at bounding box center [1273, 24] width 14 height 14
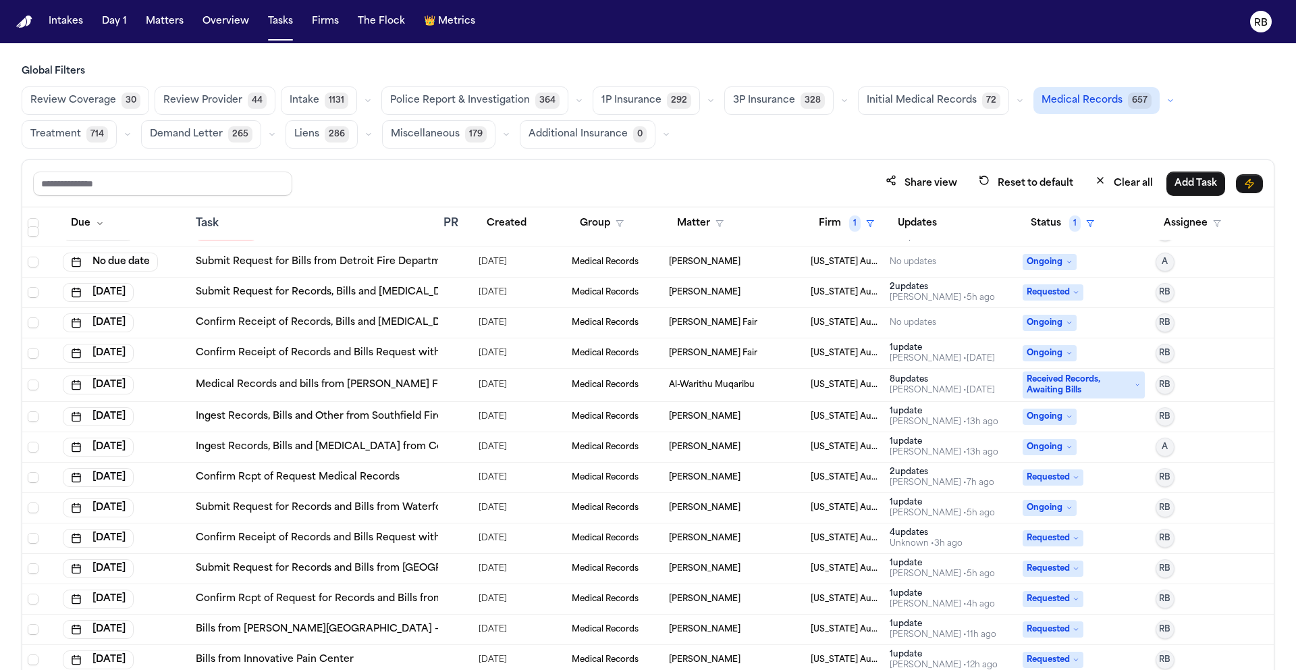
scroll to position [27, 0]
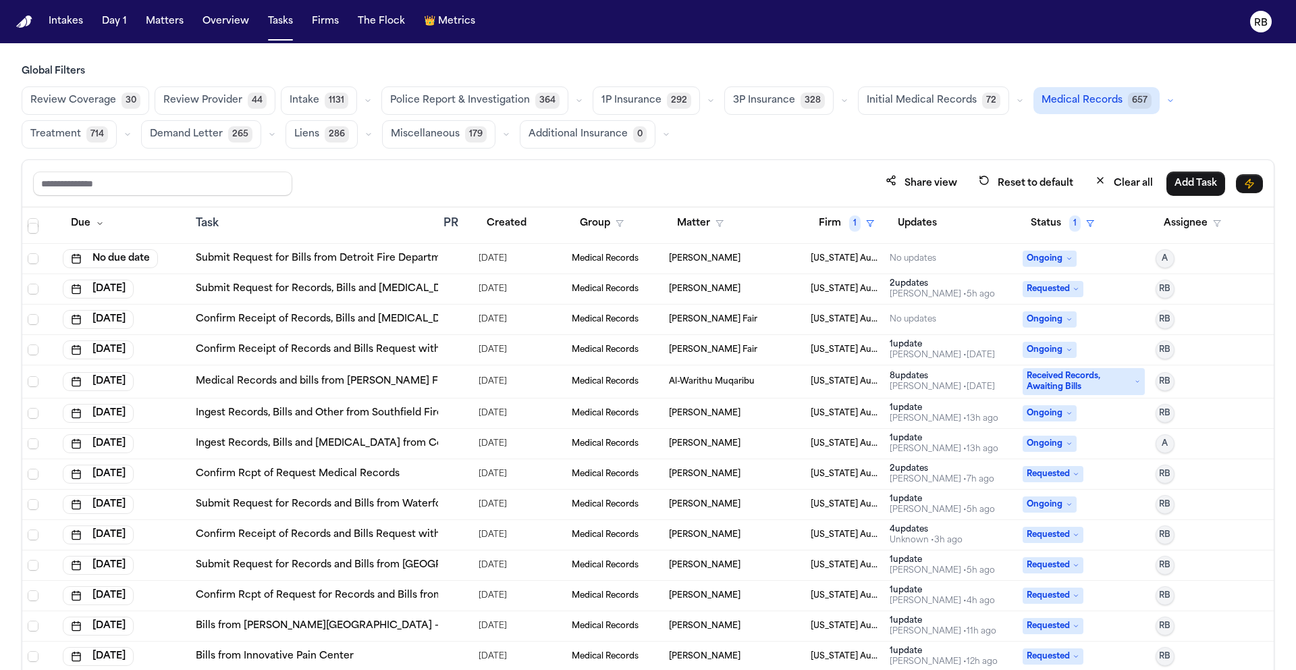
click at [448, 592] on div at bounding box center [449, 595] width 11 height 11
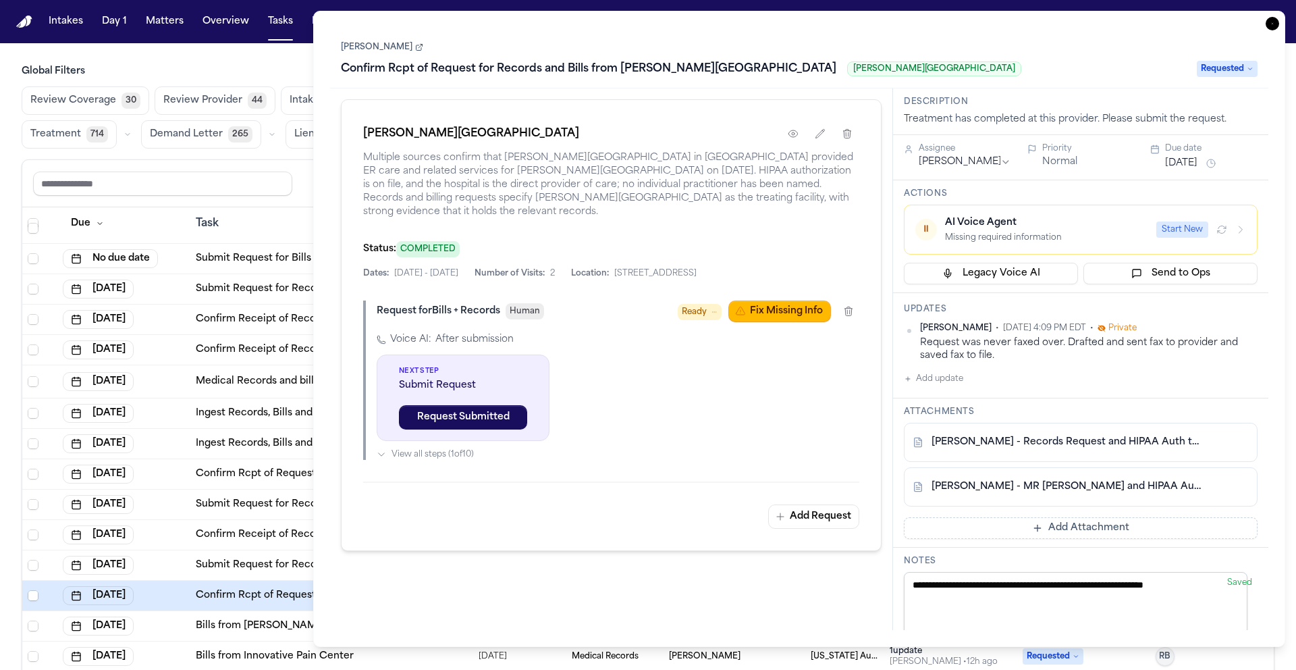
click at [1272, 22] on icon "button" at bounding box center [1273, 24] width 14 height 14
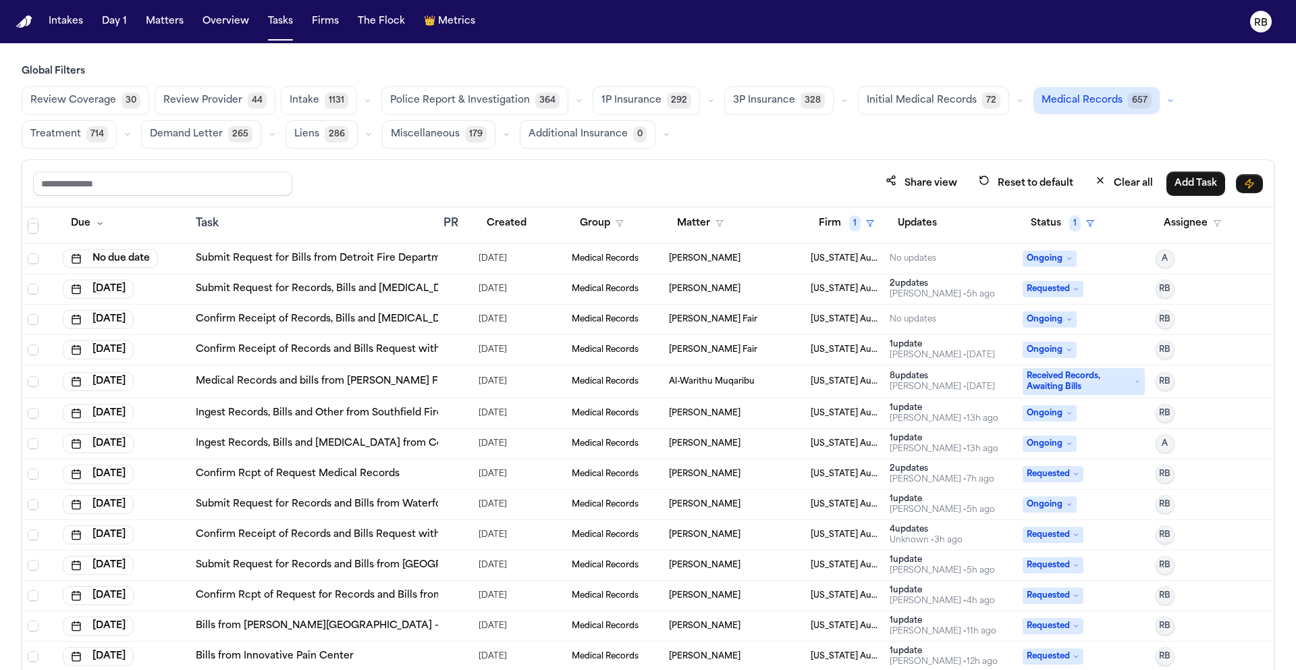
click at [444, 535] on div at bounding box center [449, 534] width 11 height 11
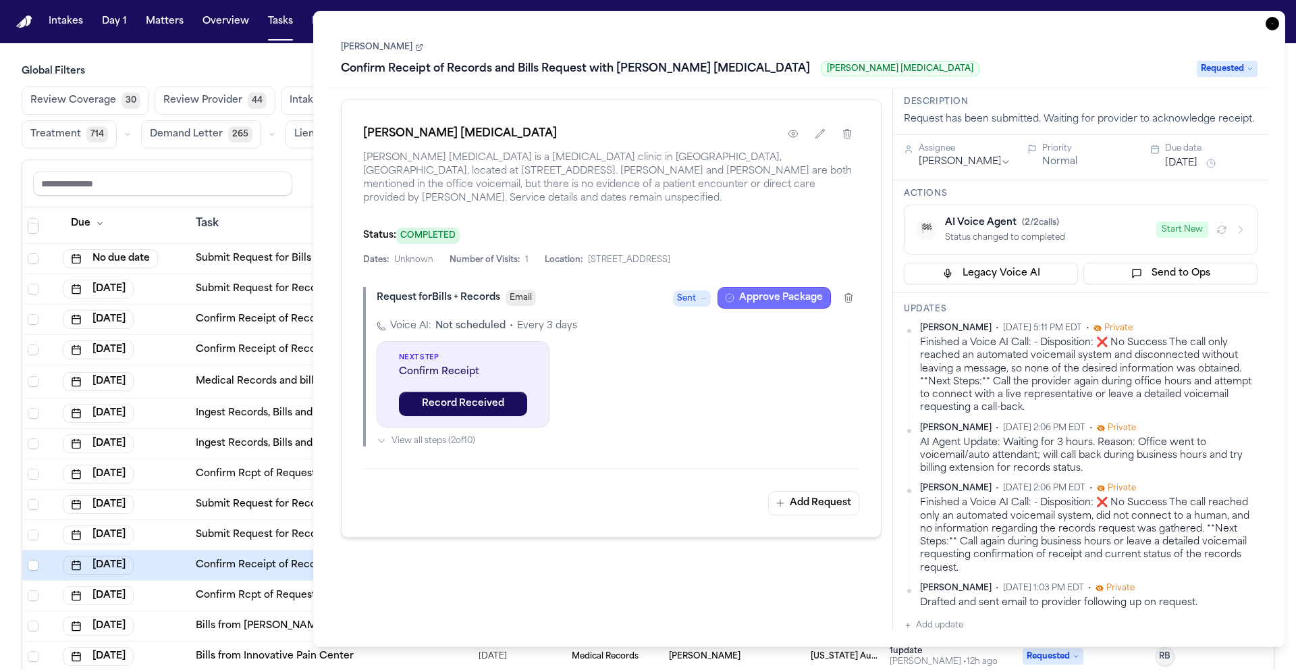
click at [786, 290] on button "Approve Package" at bounding box center [774, 298] width 113 height 22
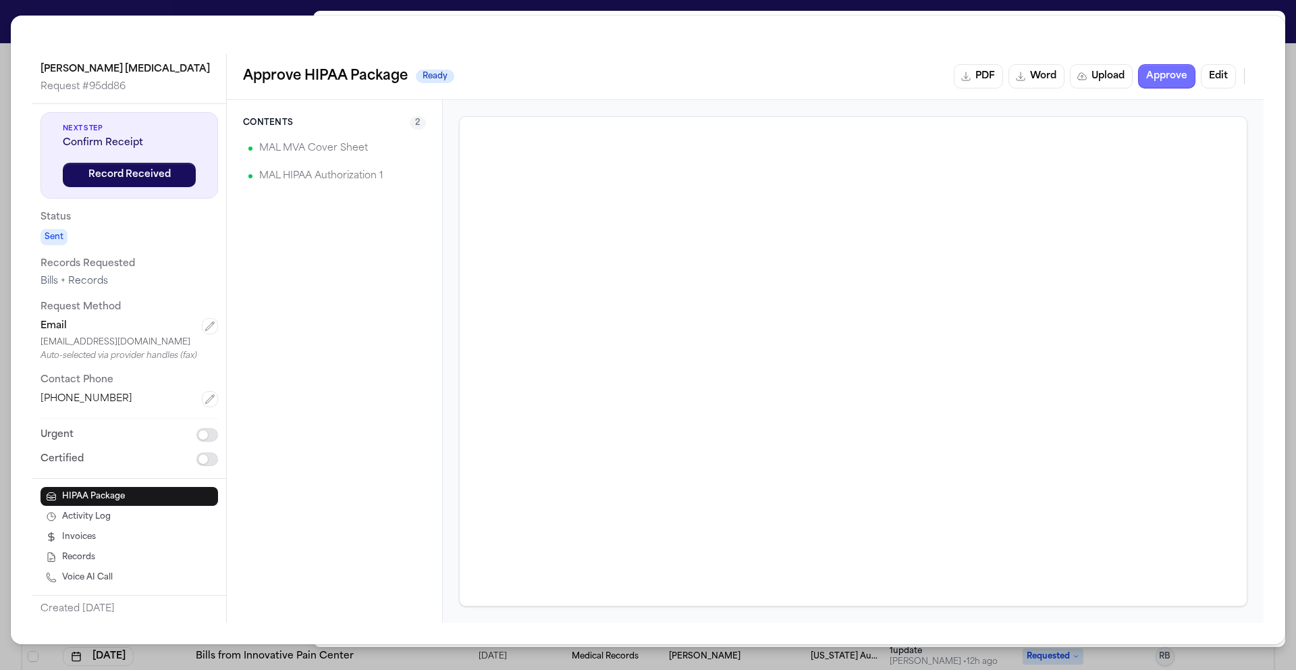
click at [1174, 75] on button "Approve" at bounding box center [1166, 76] width 57 height 24
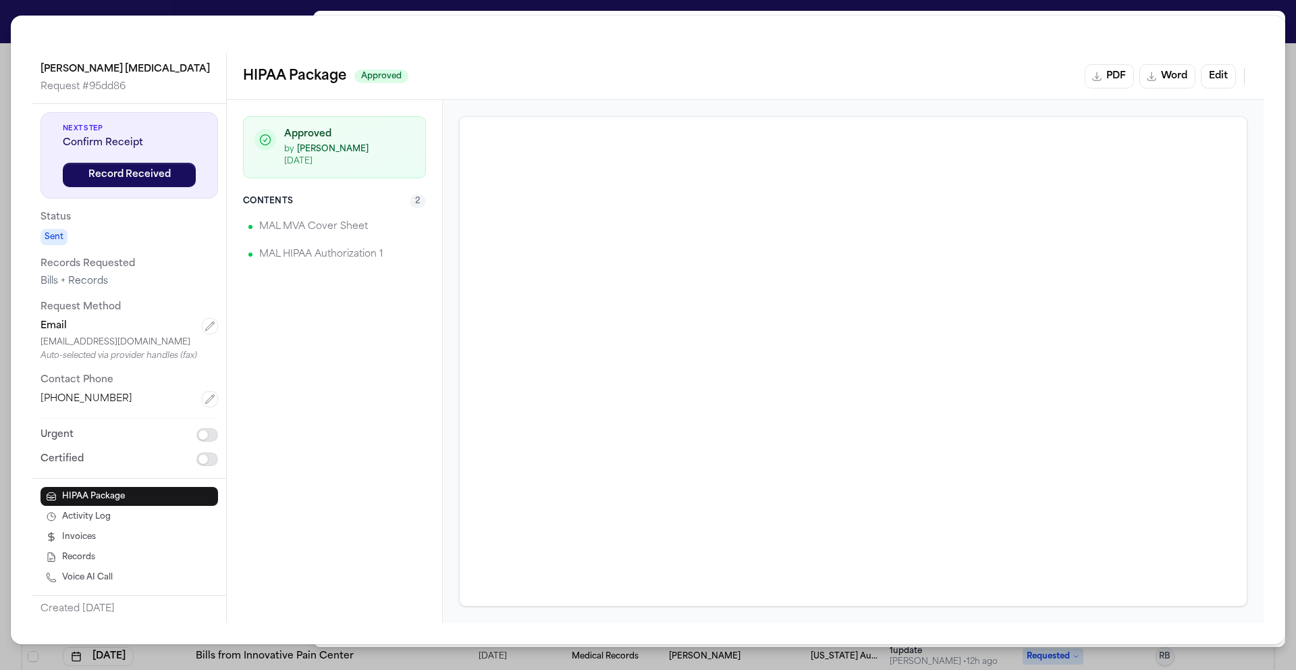
click at [5, 10] on div "[PERSON_NAME] [MEDICAL_DATA] Request # 95dd86 Next Step Confirm Receipt Record …" at bounding box center [648, 335] width 1296 height 670
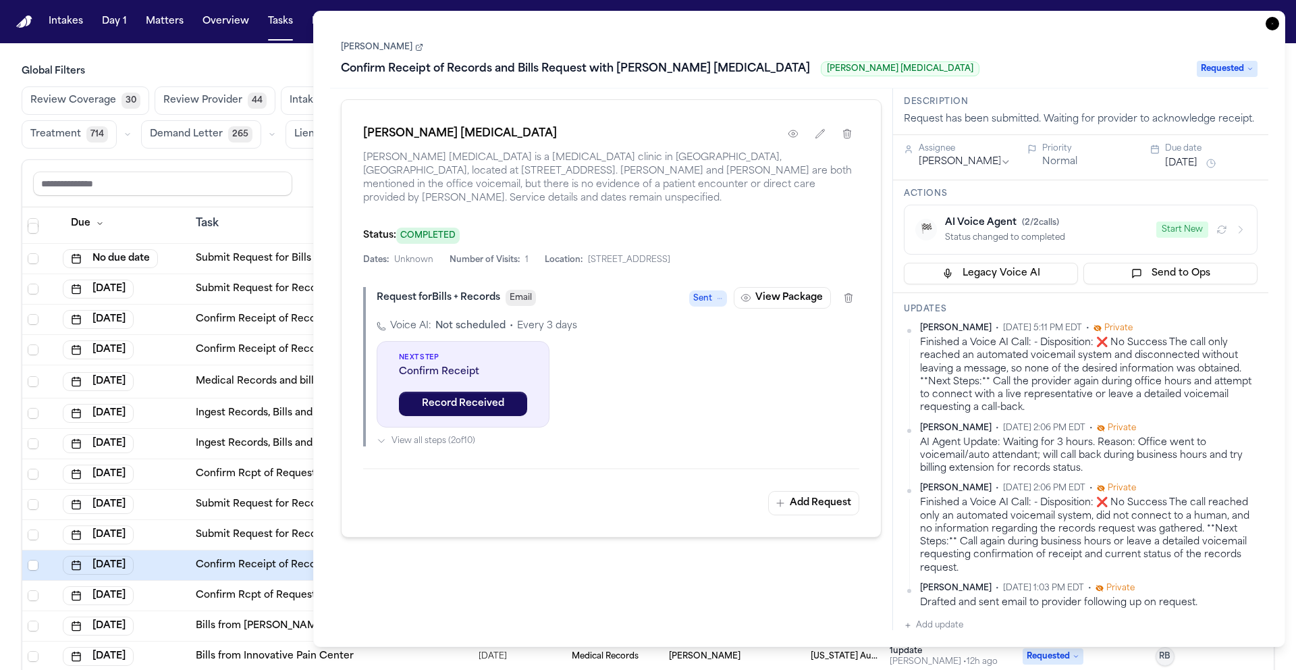
click at [1275, 22] on icon "button" at bounding box center [1273, 24] width 14 height 14
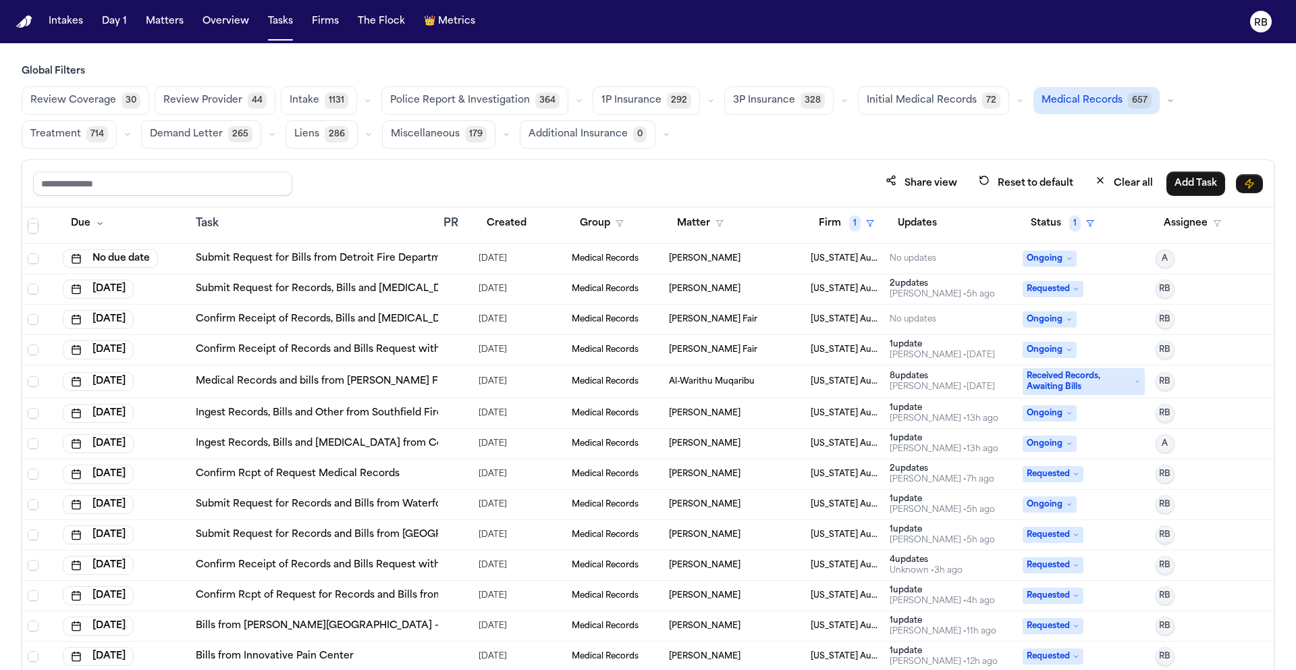
click at [446, 591] on div at bounding box center [449, 595] width 11 height 11
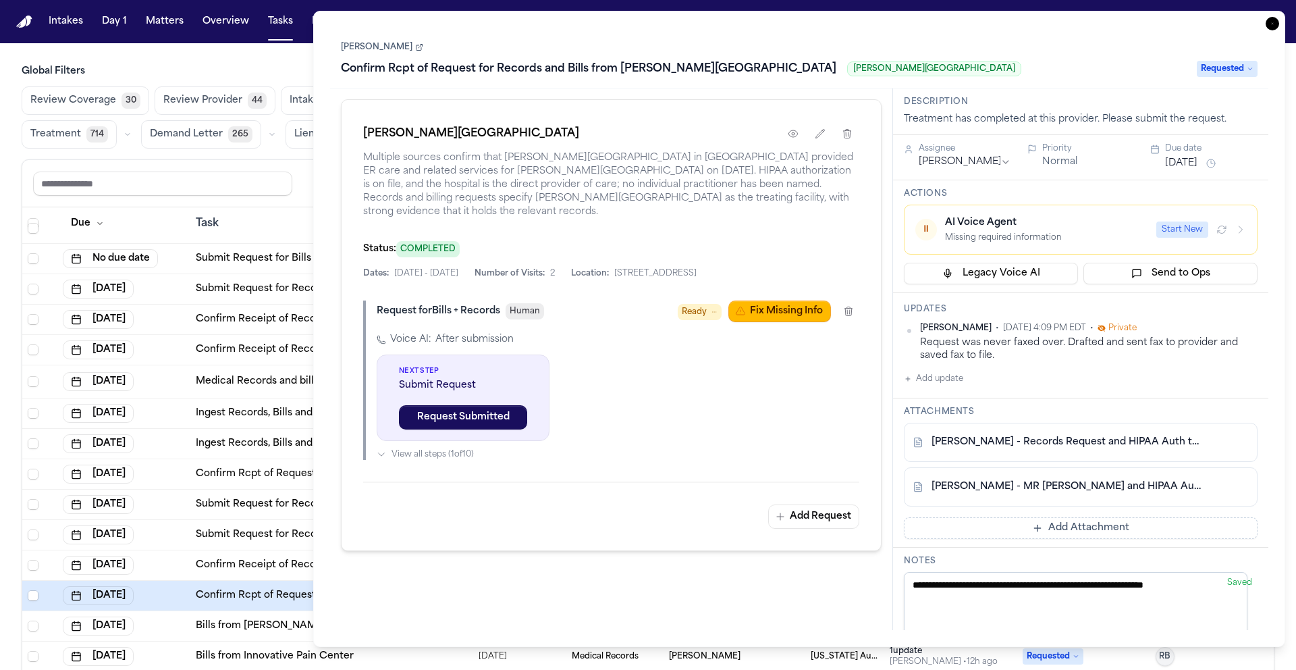
click at [4, 228] on div "Global Filters Review Coverage 30 Review Provider 44 Intake 1131 Police Report …" at bounding box center [648, 397] width 1296 height 664
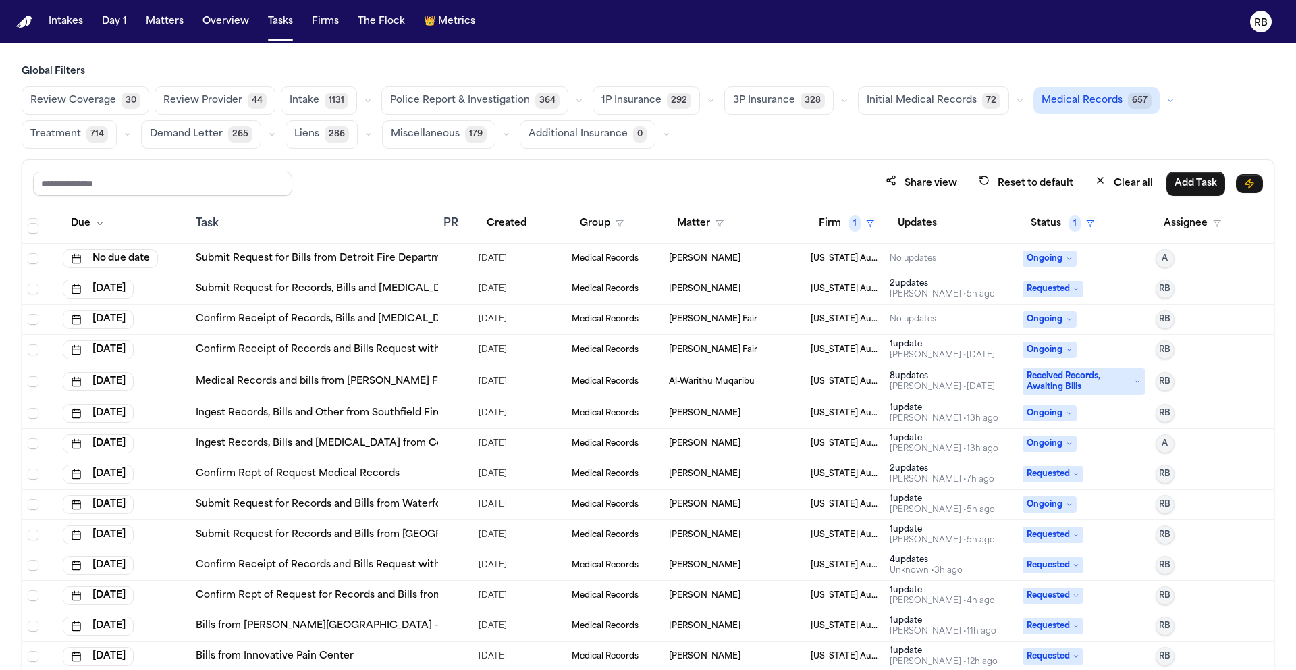
click at [444, 627] on div at bounding box center [449, 625] width 11 height 11
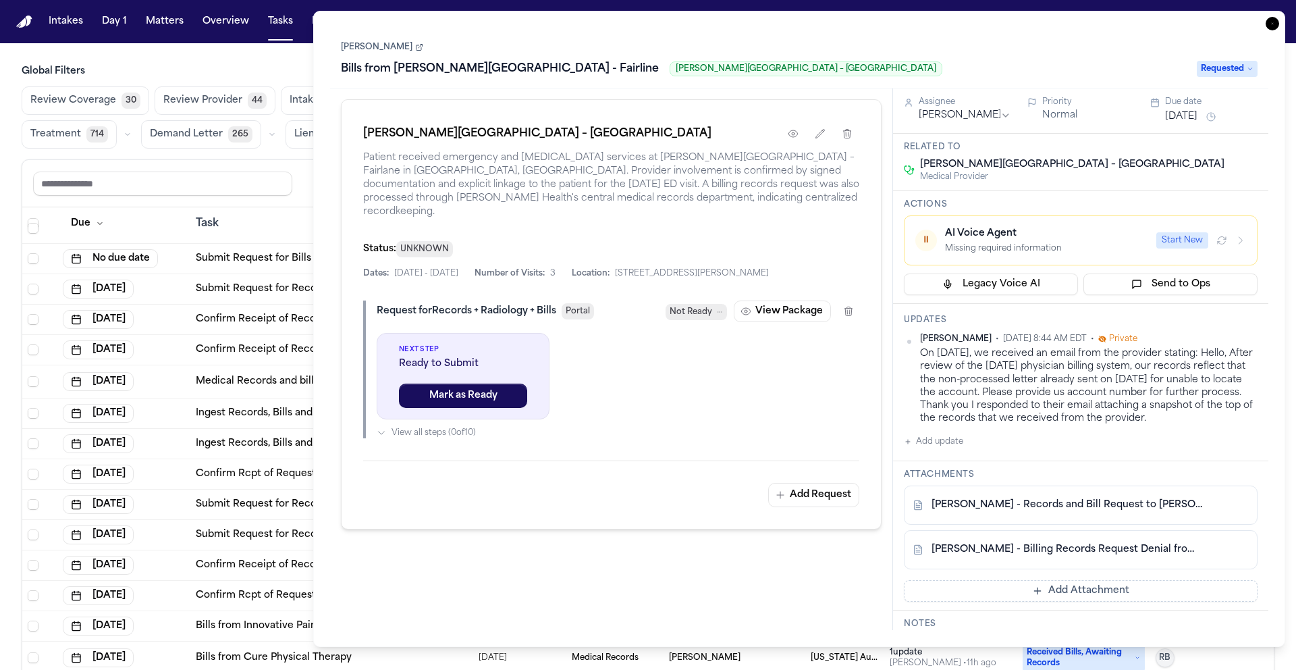
click at [1100, 554] on link "[PERSON_NAME] - Billing Records Request Denial from R1 RCM - [DATE]" at bounding box center [1067, 550] width 271 height 14
click at [1100, 504] on link "[PERSON_NAME] - Records and Bill Request to [PERSON_NAME][GEOGRAPHIC_DATA] Fair…" at bounding box center [1067, 505] width 271 height 14
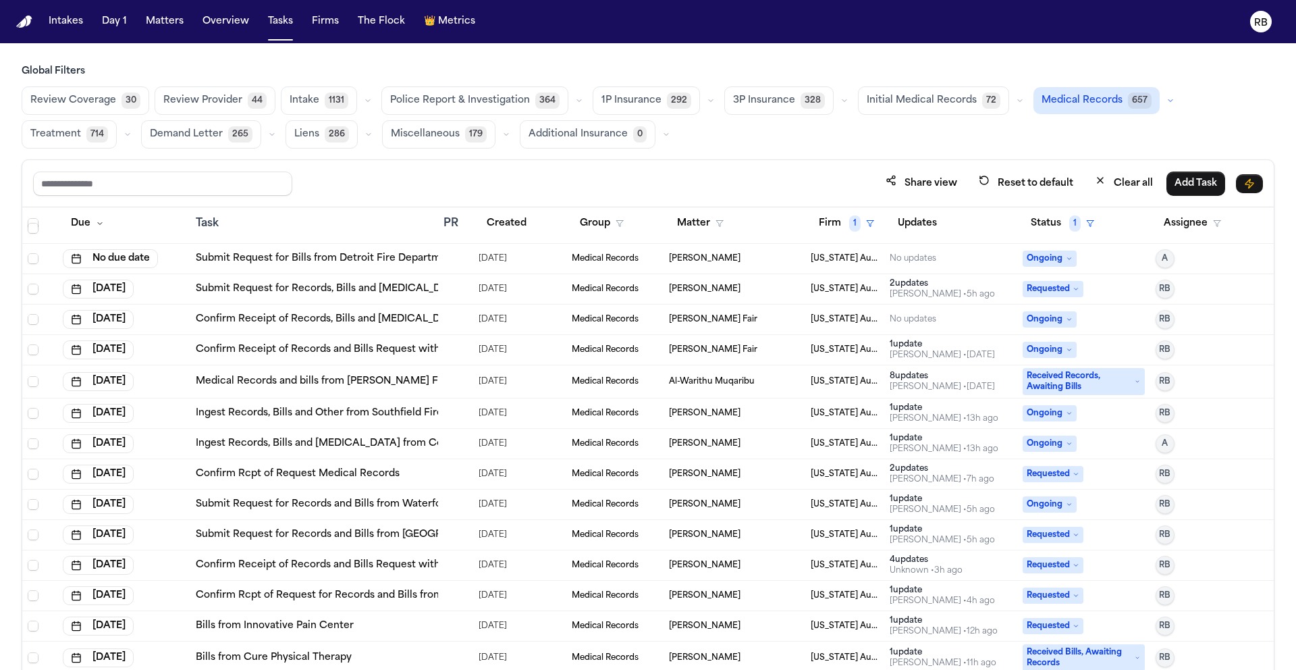
click at [12, 588] on div "Global Filters Review Coverage 30 Review Provider 44 Intake 1131 Police Report …" at bounding box center [648, 397] width 1296 height 664
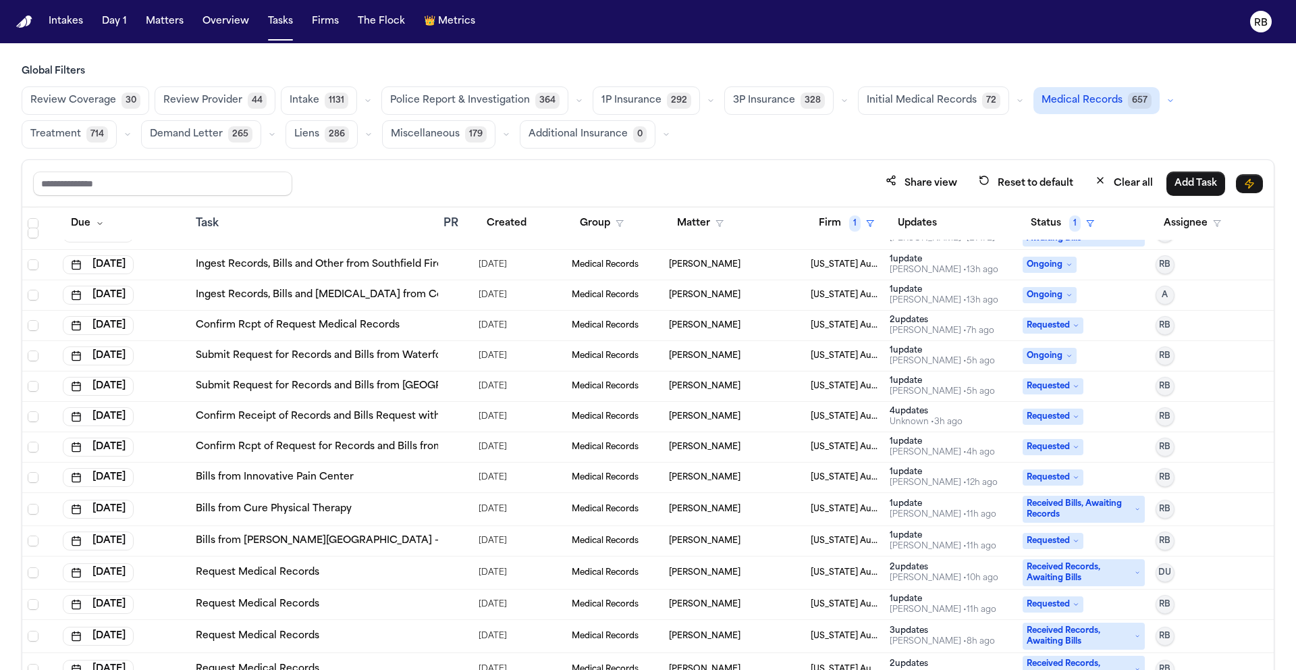
scroll to position [183, 0]
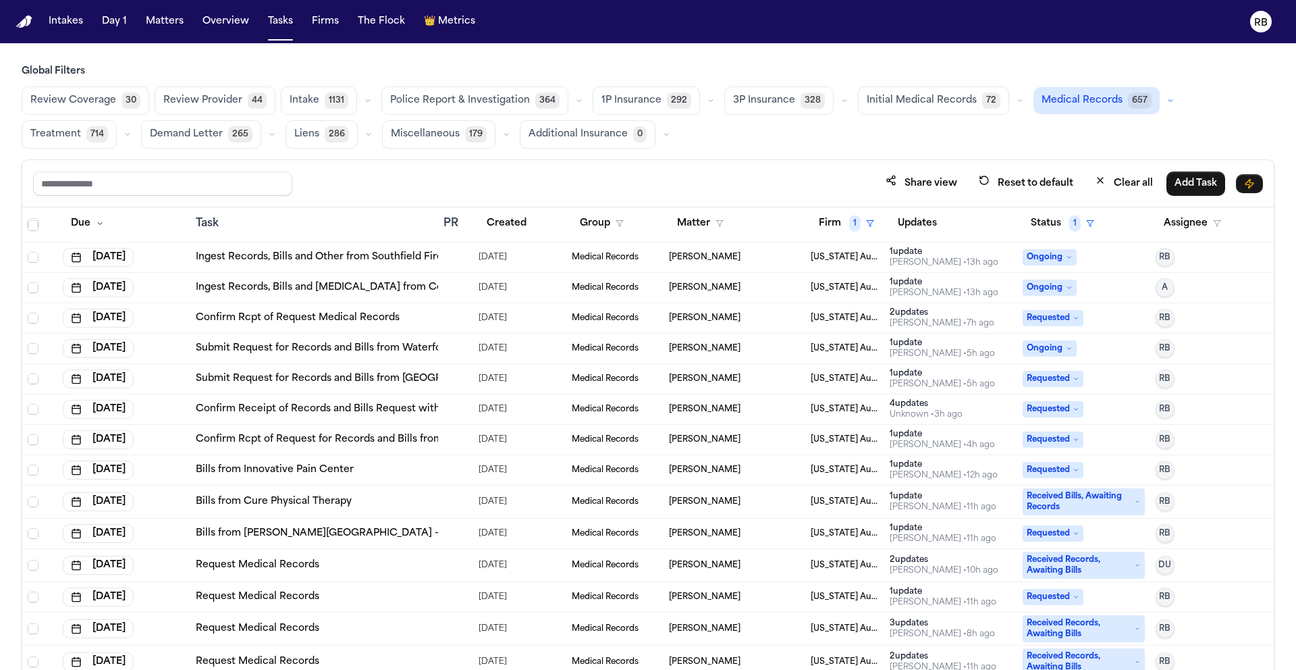
click at [390, 571] on div "Request Medical Records" at bounding box center [314, 565] width 237 height 14
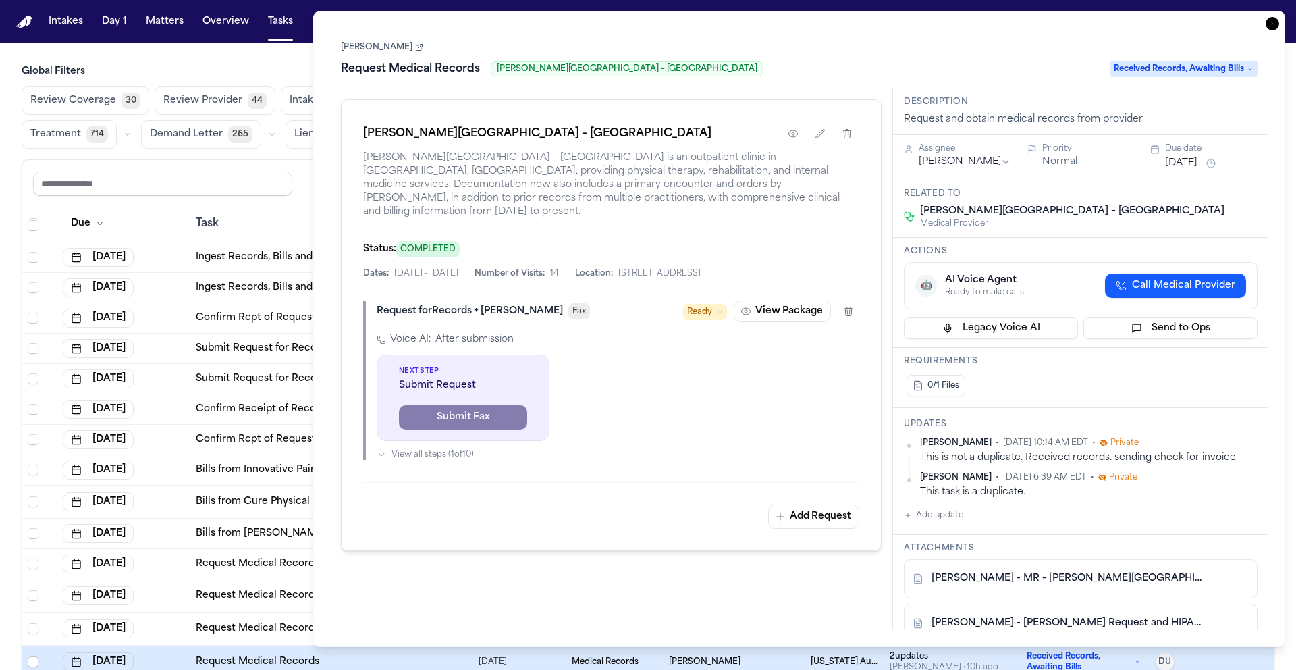
click at [1040, 627] on link "[PERSON_NAME] - [PERSON_NAME] Request and HIPAA Auth to [PERSON_NAME][GEOGRAPHI…" at bounding box center [1067, 623] width 271 height 14
click at [1271, 26] on icon "button" at bounding box center [1273, 24] width 14 height 14
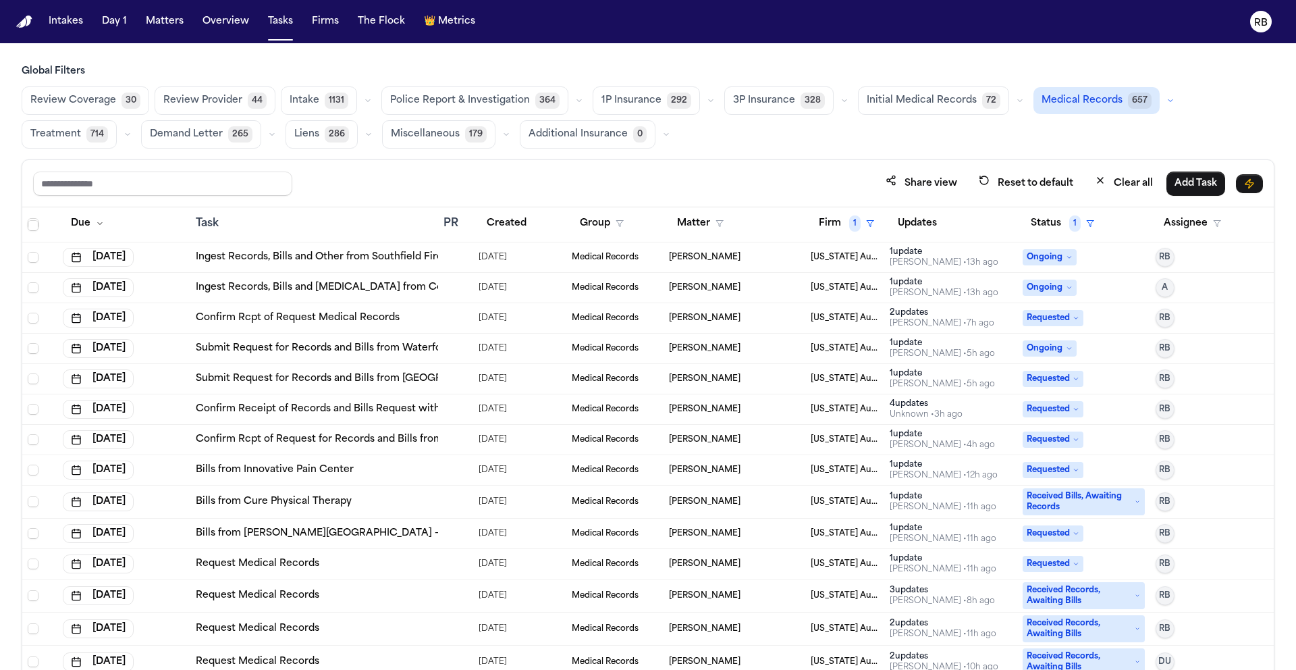
click at [447, 628] on div at bounding box center [449, 628] width 11 height 11
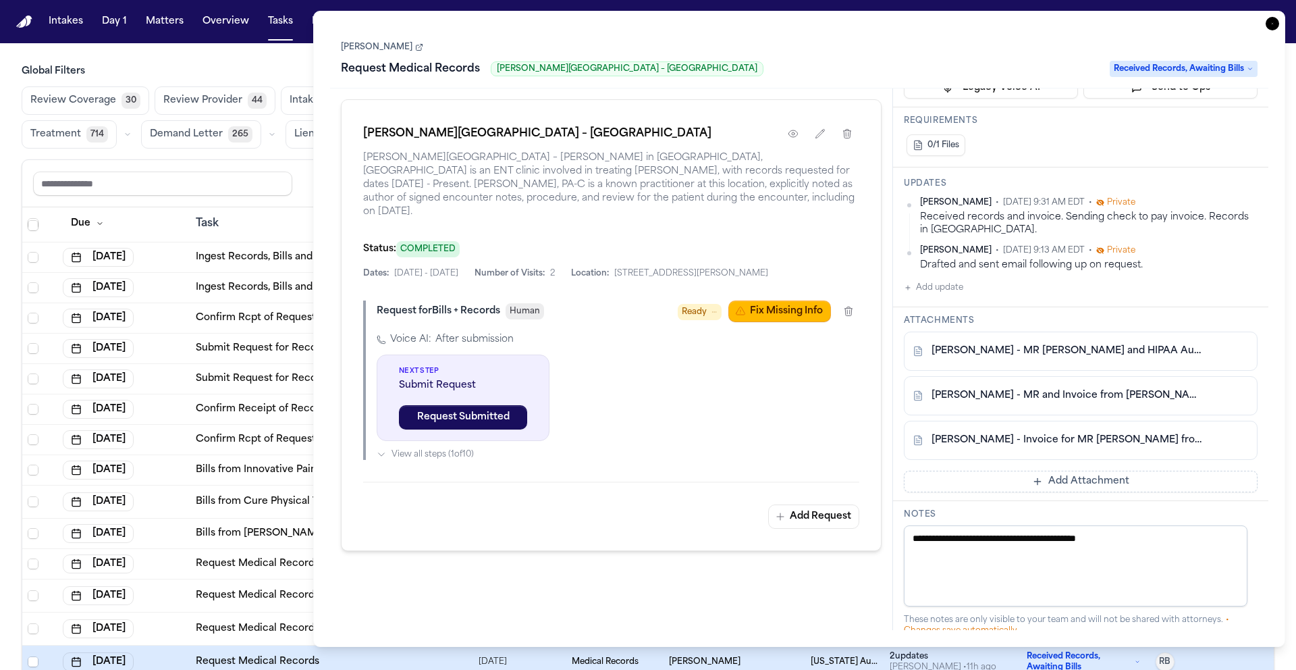
scroll to position [242, 0]
click at [1128, 354] on link "[PERSON_NAME] - MR [PERSON_NAME] and HIPAA Auth to [PERSON_NAME][GEOGRAPHIC_DAT…" at bounding box center [1067, 350] width 271 height 14
click at [1275, 23] on icon "button" at bounding box center [1273, 24] width 14 height 14
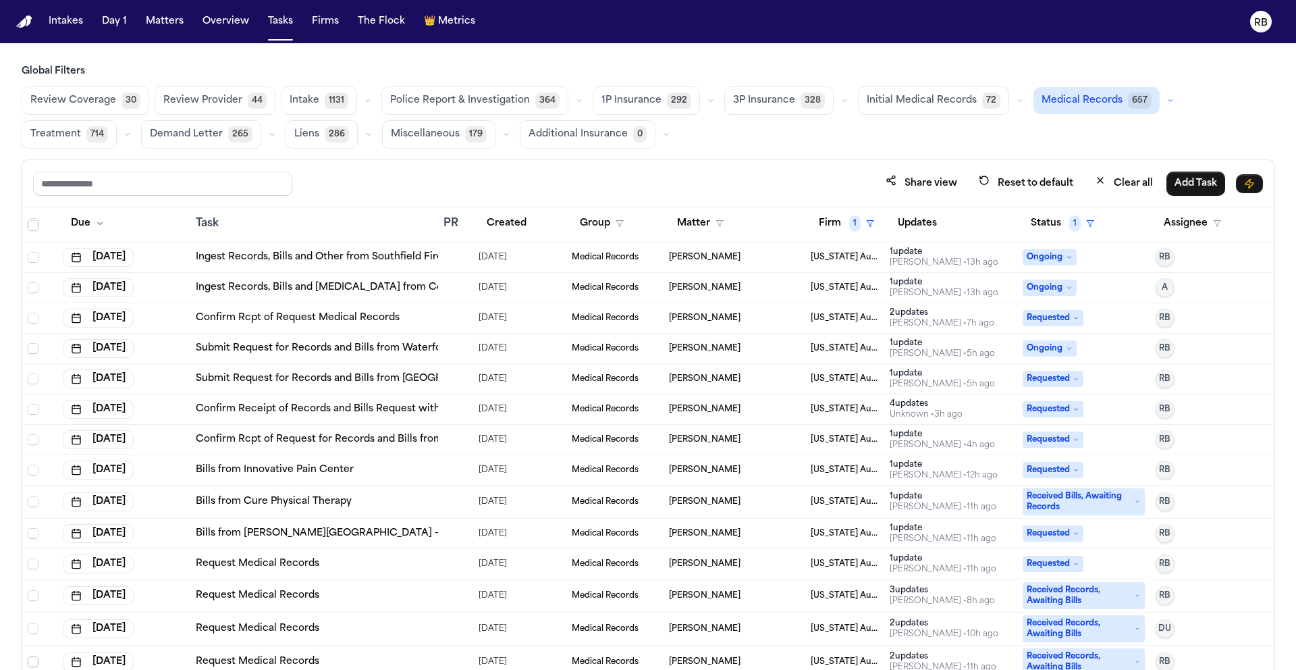
click at [35, 660] on span "Select row" at bounding box center [33, 661] width 11 height 11
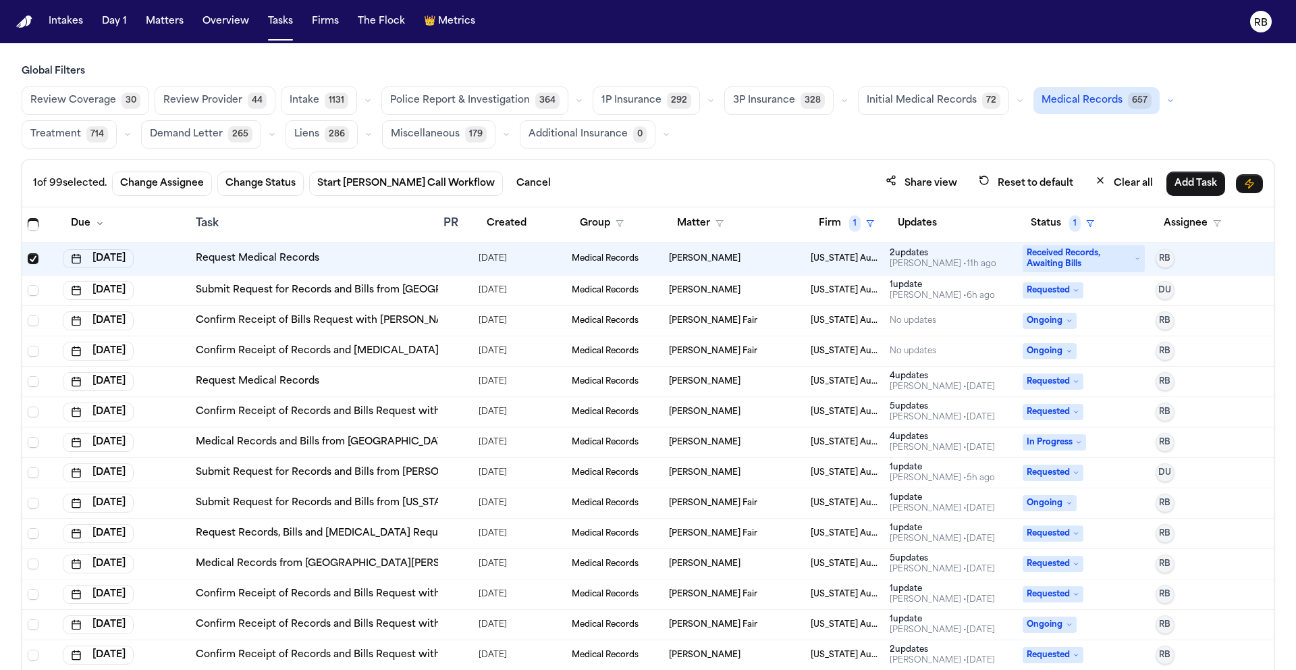
scroll to position [587, 0]
click at [460, 292] on div at bounding box center [456, 289] width 24 height 11
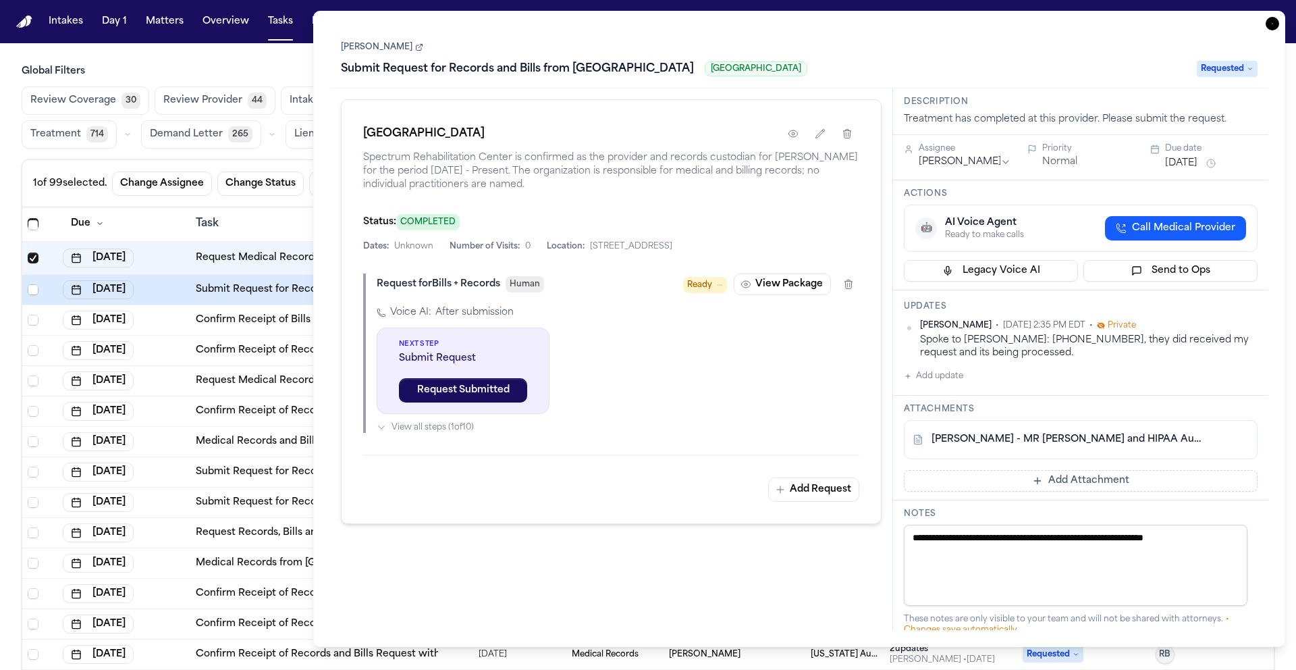
click at [1096, 440] on link "[PERSON_NAME] - MR [PERSON_NAME] and HIPAA Auth to Spectrum Rehabilitation - [D…" at bounding box center [1067, 440] width 271 height 14
drag, startPoint x: 1269, startPoint y: 22, endPoint x: 1256, endPoint y: 22, distance: 12.2
click at [1269, 22] on icon "button" at bounding box center [1273, 24] width 14 height 14
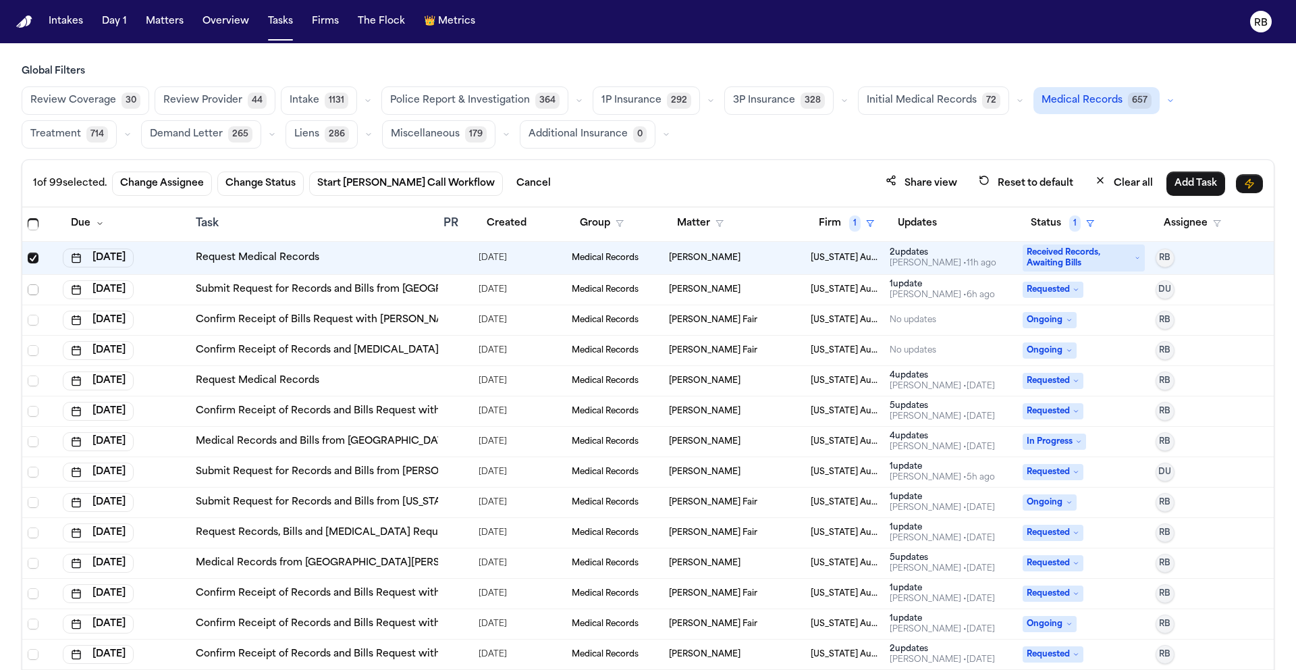
click at [36, 288] on span "Select row" at bounding box center [33, 289] width 11 height 11
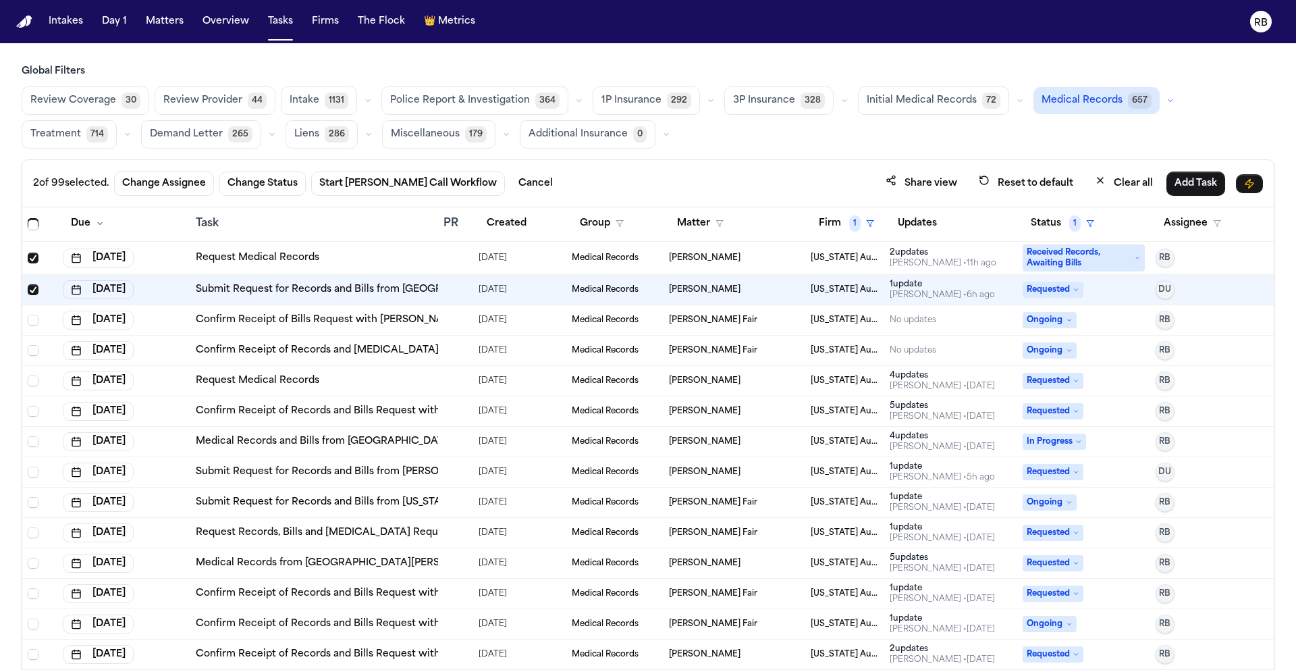
click at [454, 323] on div at bounding box center [456, 320] width 24 height 11
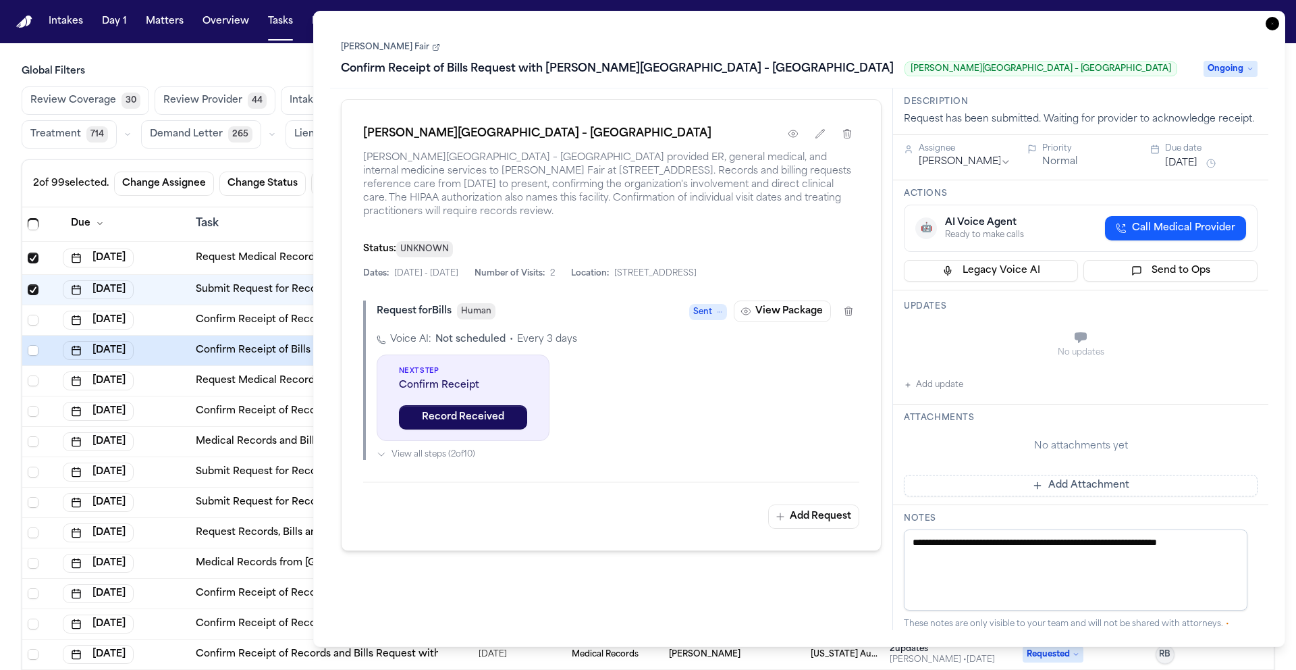
click at [1272, 22] on icon "button" at bounding box center [1273, 24] width 14 height 14
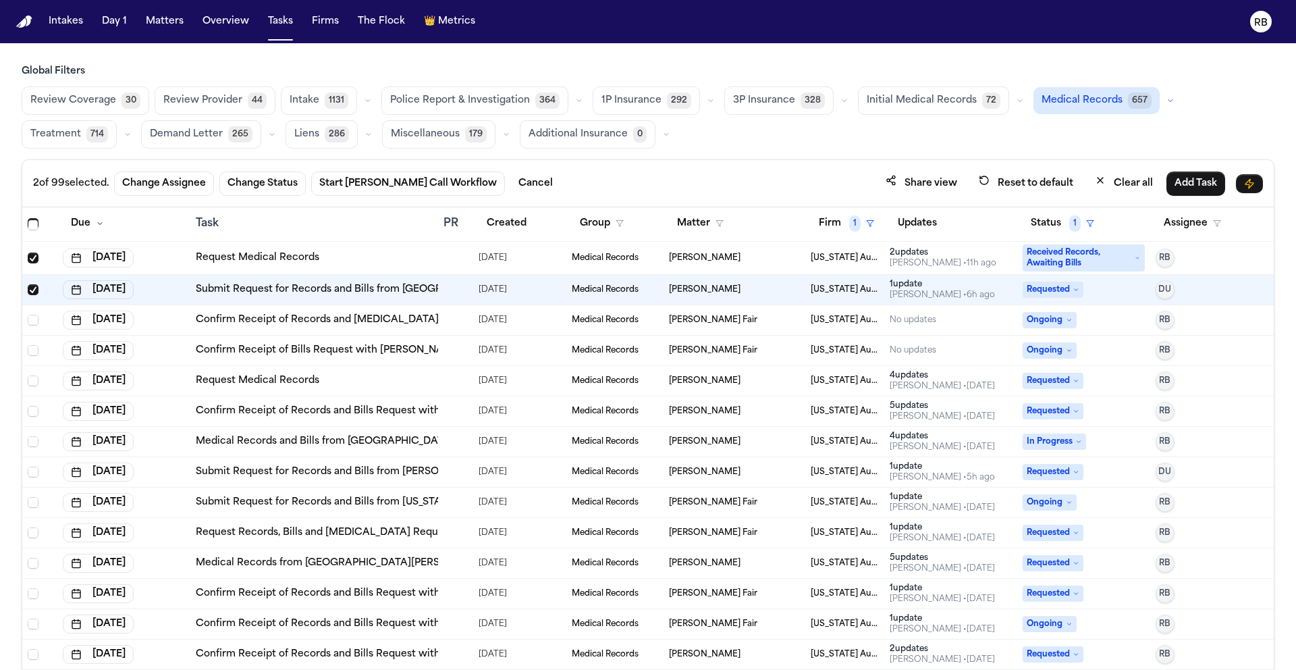
click at [444, 324] on div at bounding box center [449, 320] width 11 height 11
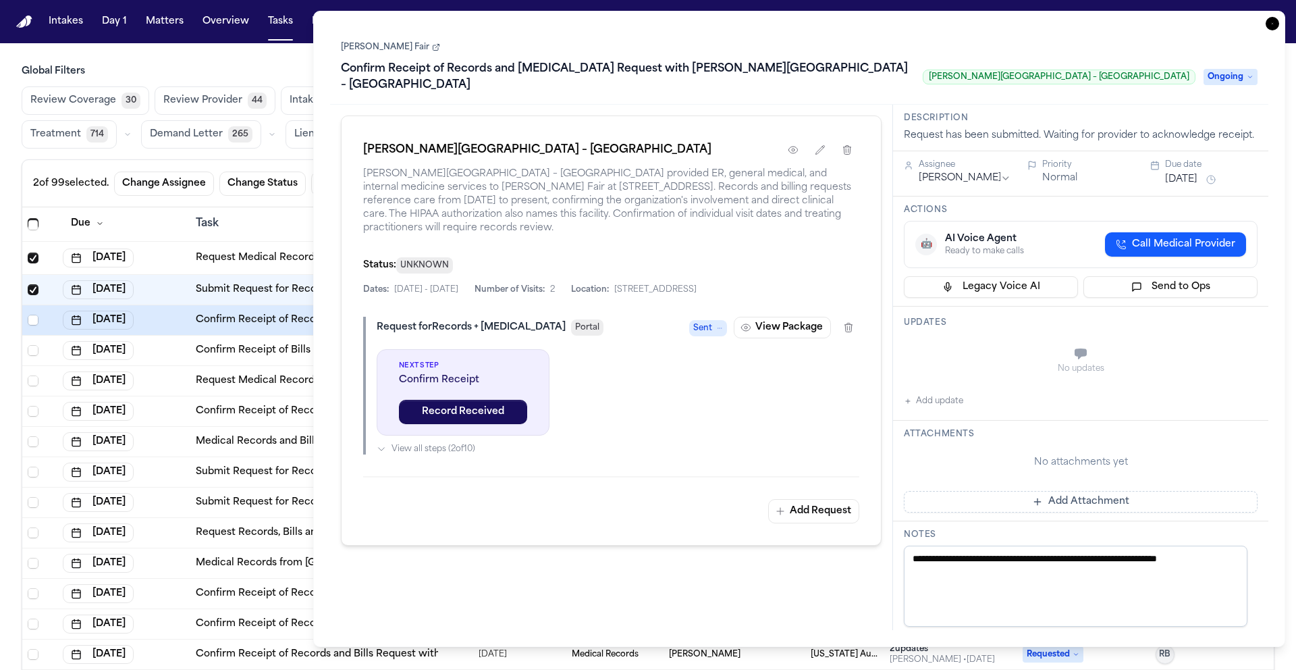
click at [1269, 26] on icon "button" at bounding box center [1273, 24] width 14 height 14
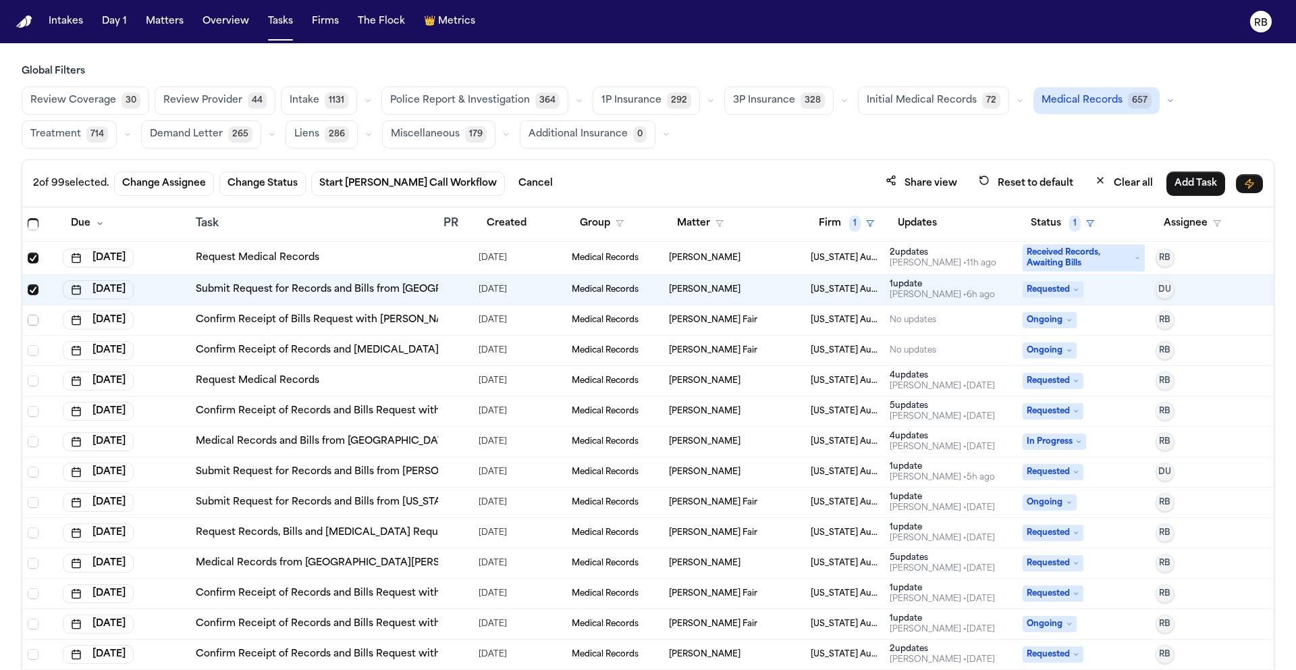
click at [33, 317] on span "Select row" at bounding box center [33, 320] width 11 height 11
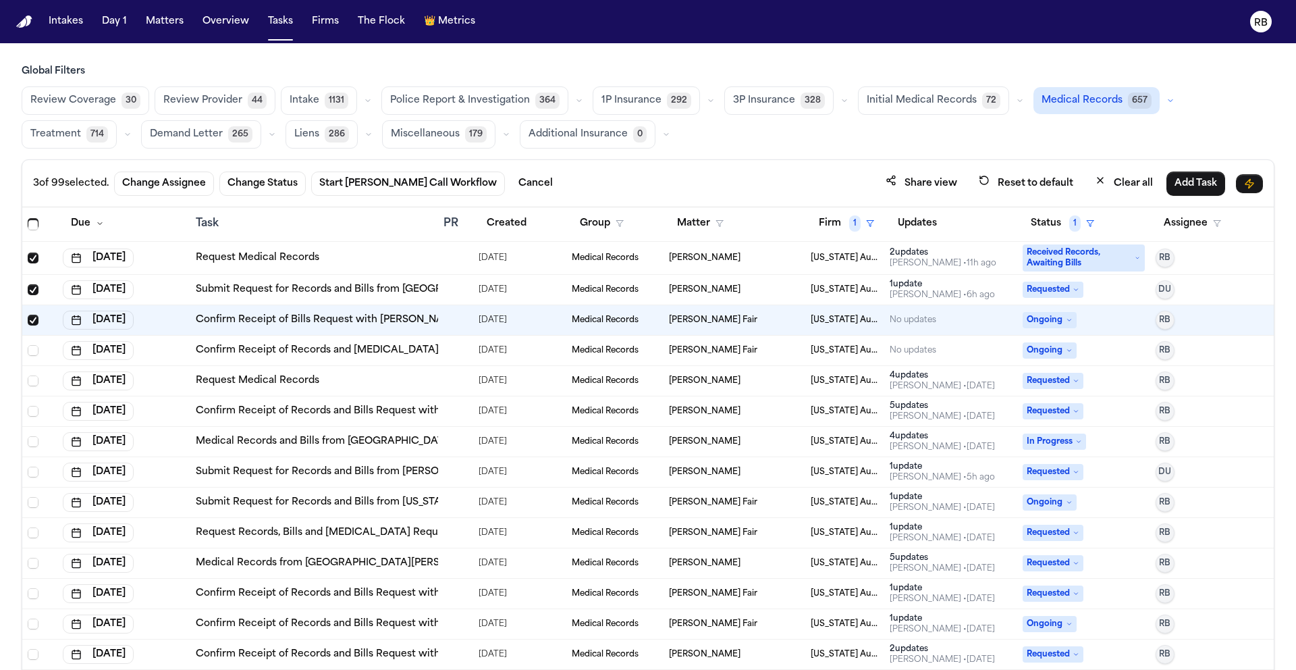
click at [448, 352] on div at bounding box center [449, 350] width 11 height 11
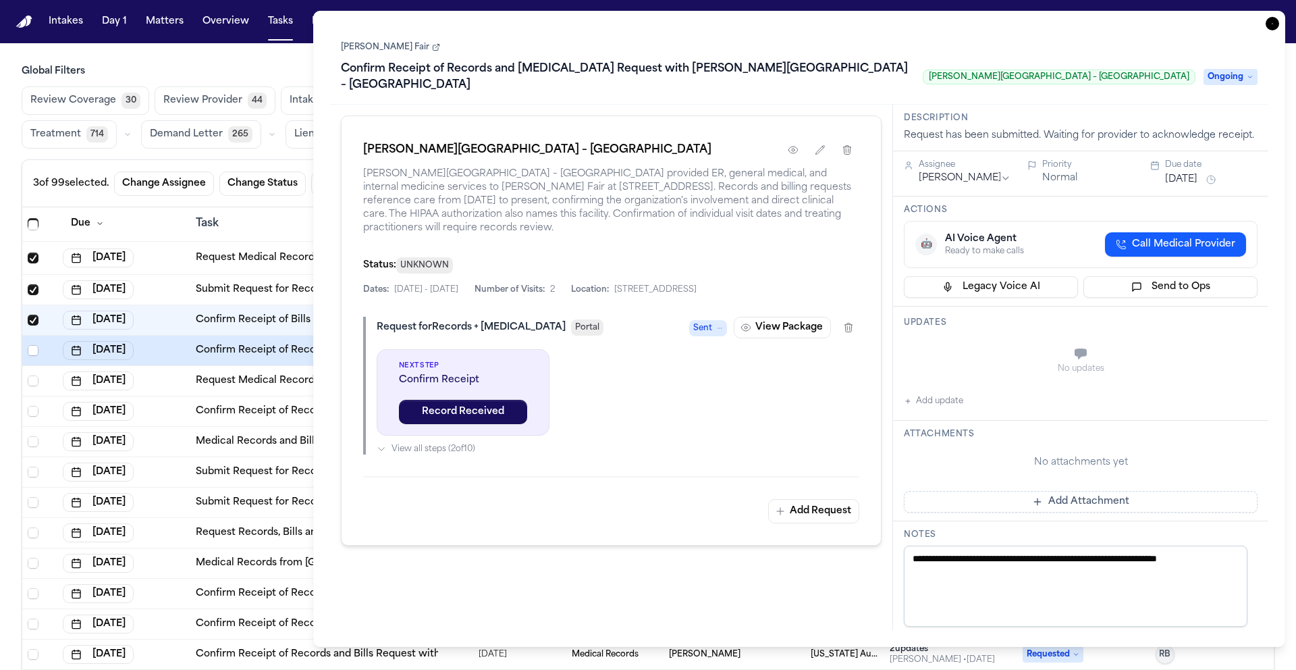
click at [1270, 25] on icon "button" at bounding box center [1273, 24] width 14 height 14
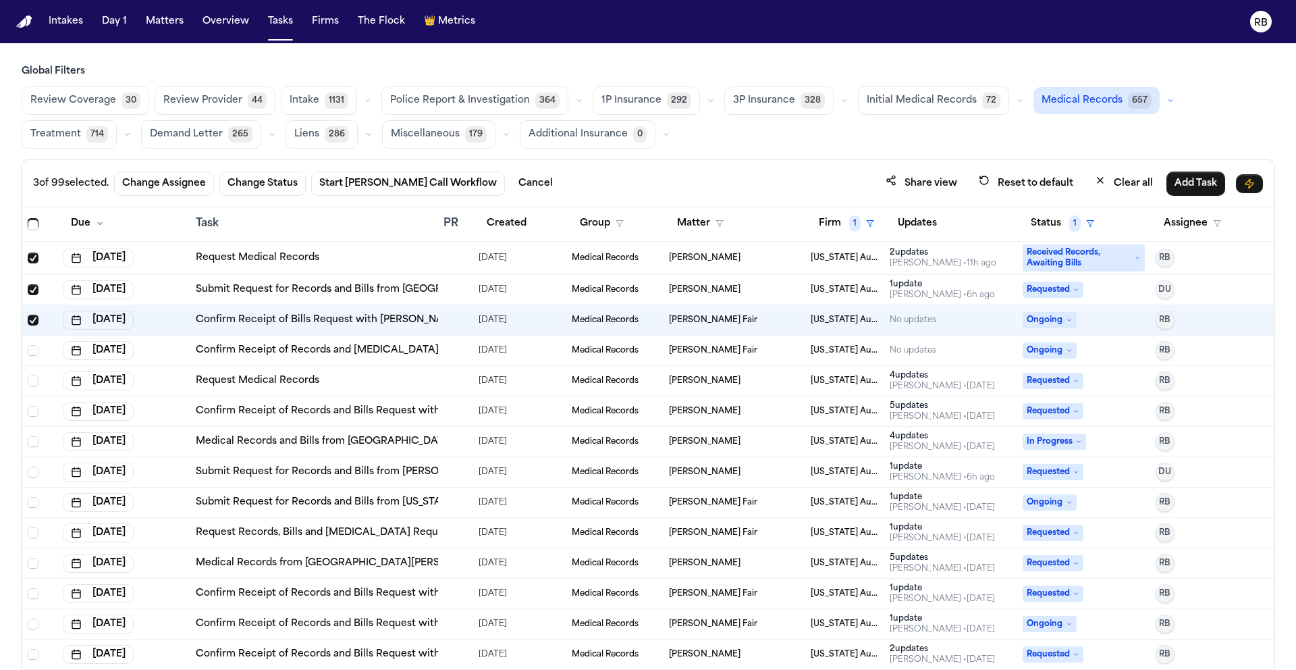
click at [458, 352] on div at bounding box center [456, 350] width 24 height 11
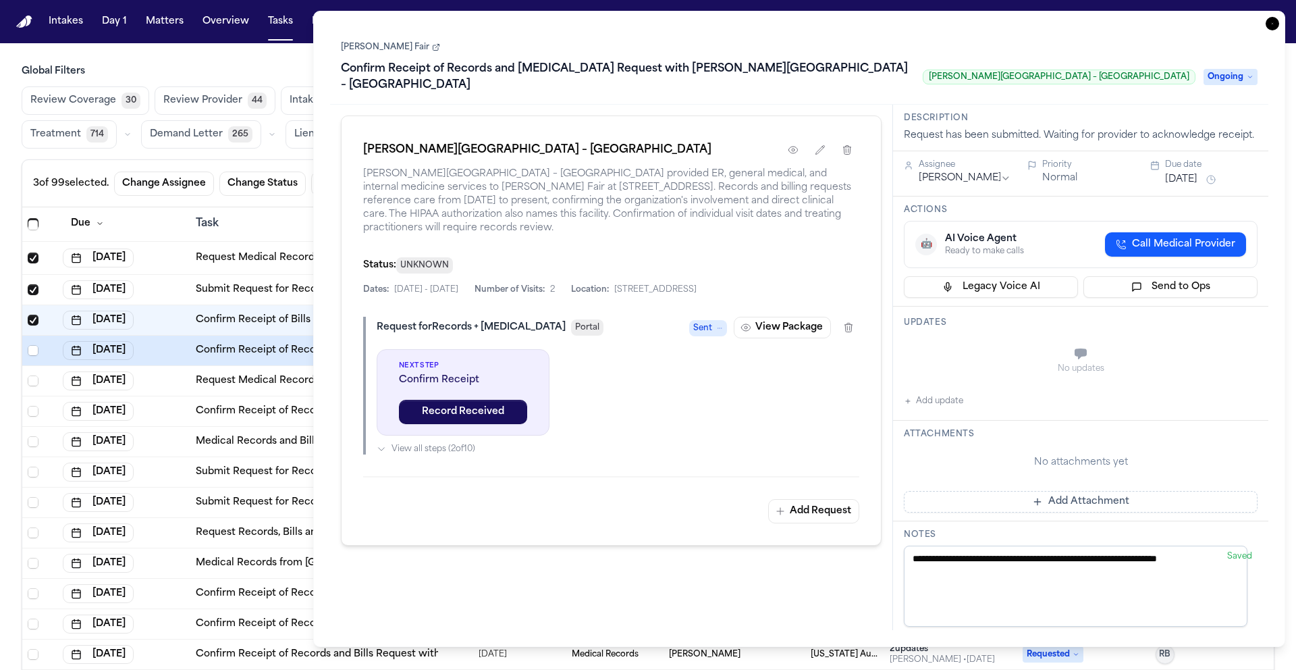
click at [1277, 20] on icon "button" at bounding box center [1273, 24] width 14 height 14
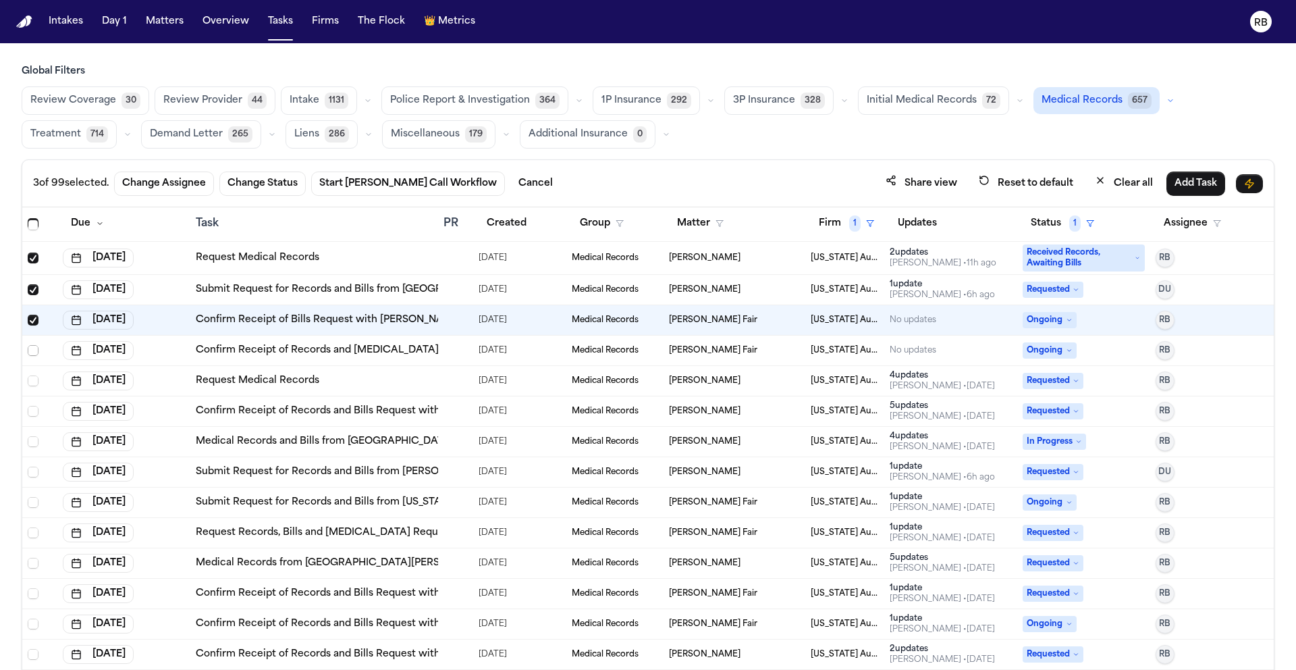
click at [30, 349] on span "Select row" at bounding box center [33, 350] width 11 height 11
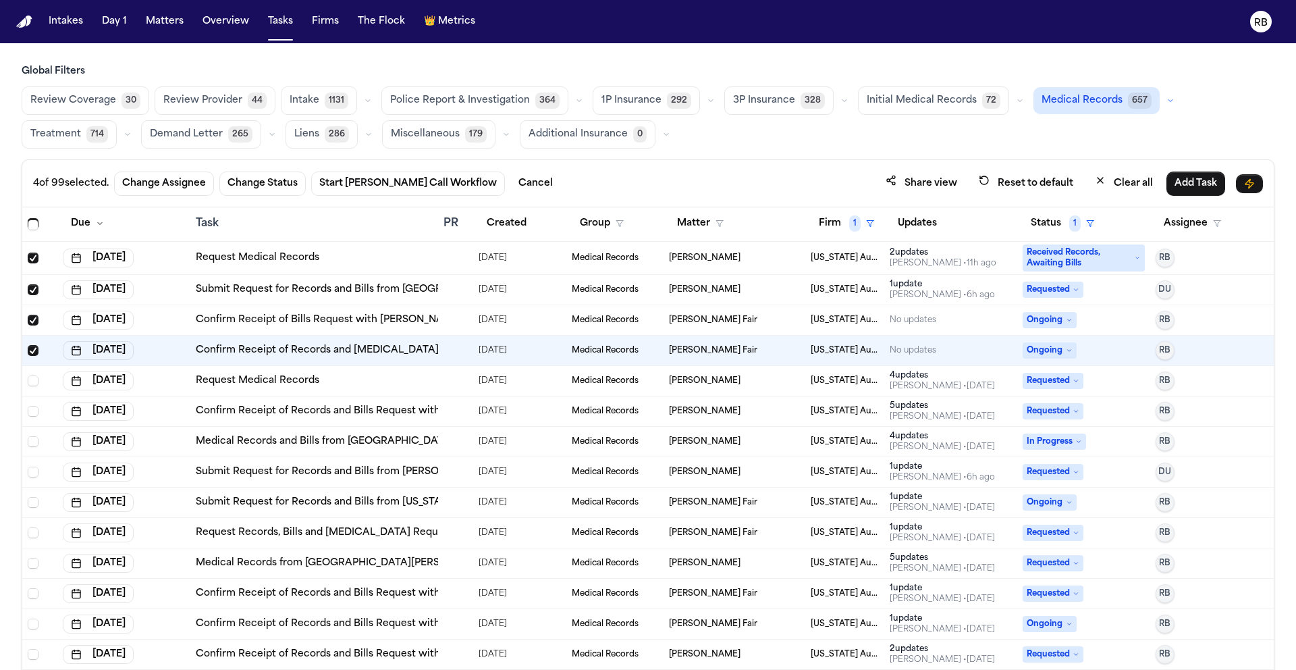
click at [357, 381] on div "Request Medical Records" at bounding box center [314, 381] width 237 height 14
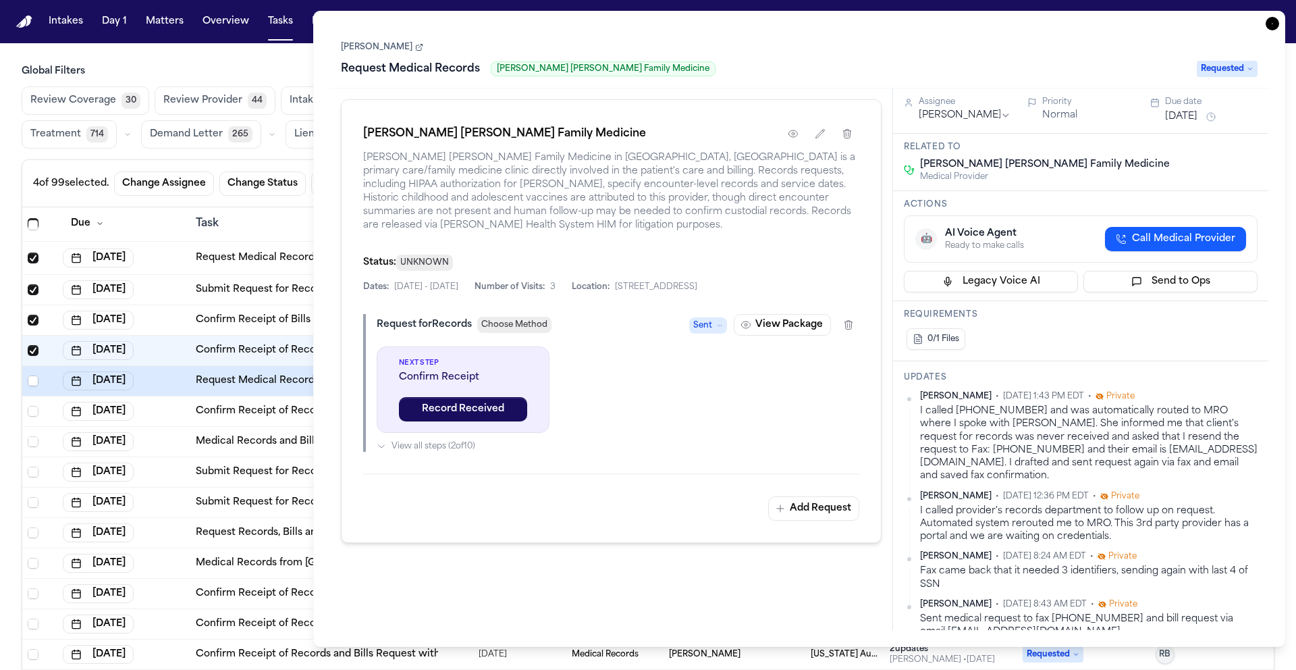
click at [1270, 26] on icon "button" at bounding box center [1273, 24] width 14 height 14
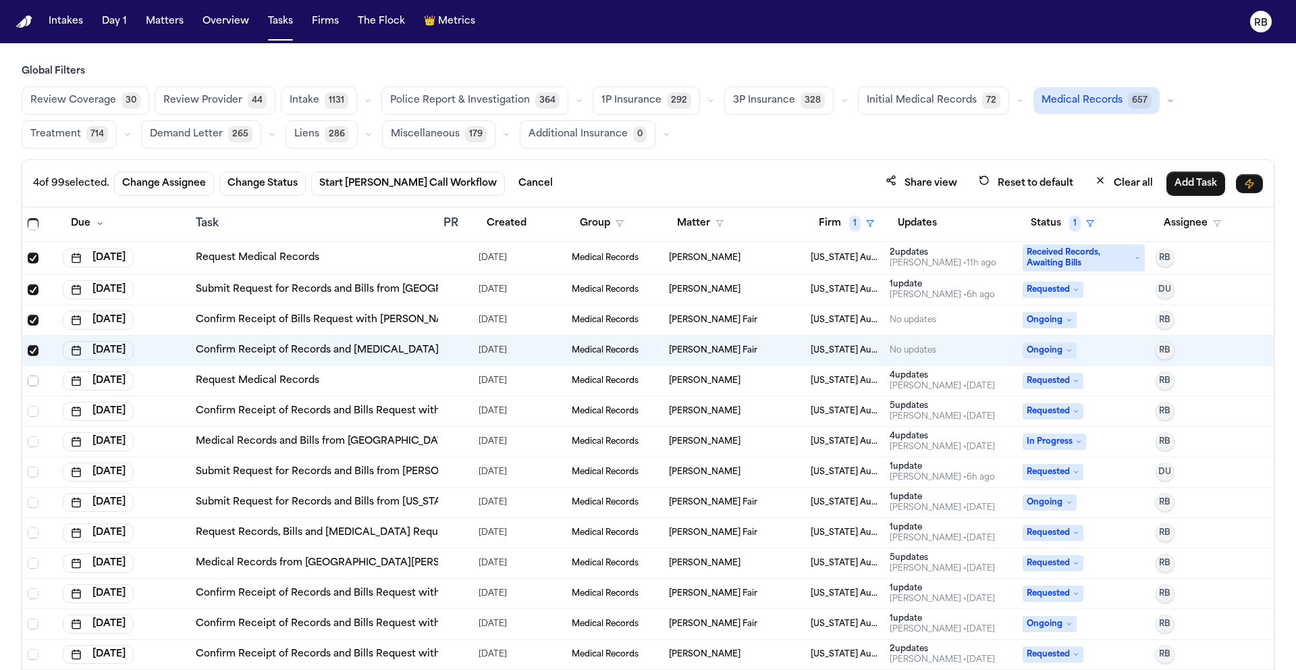
click at [32, 378] on span "Select row" at bounding box center [33, 380] width 11 height 11
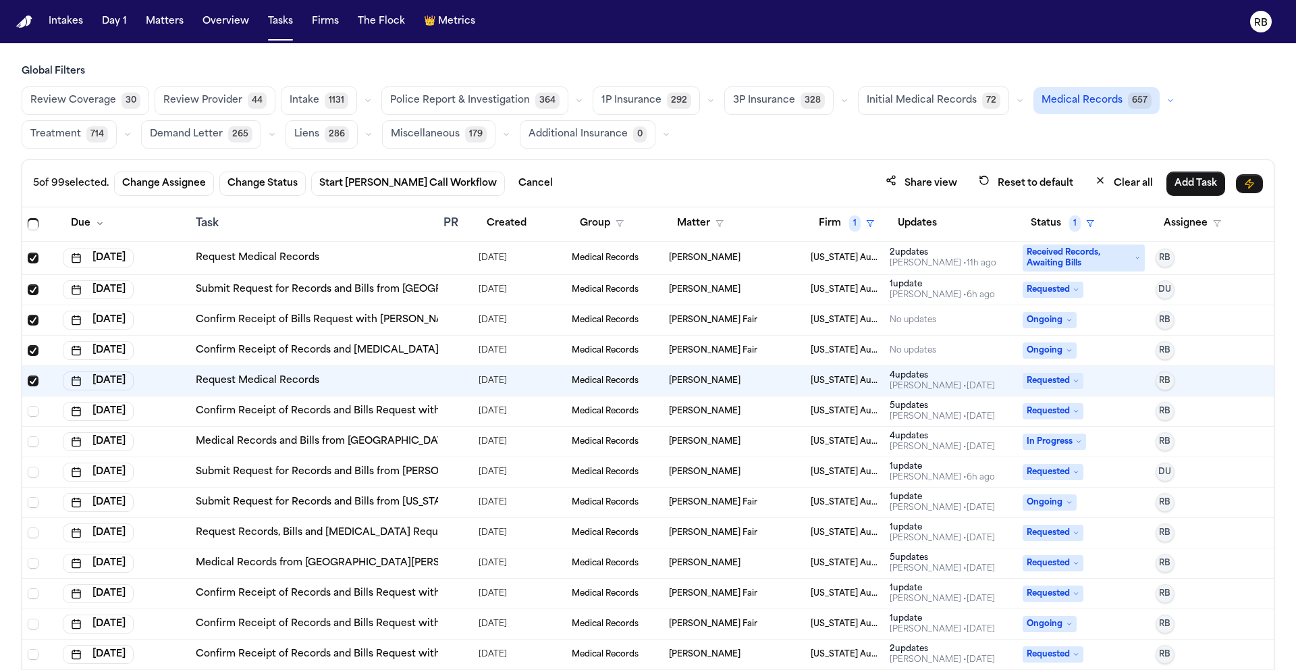
click at [445, 413] on div at bounding box center [449, 411] width 11 height 11
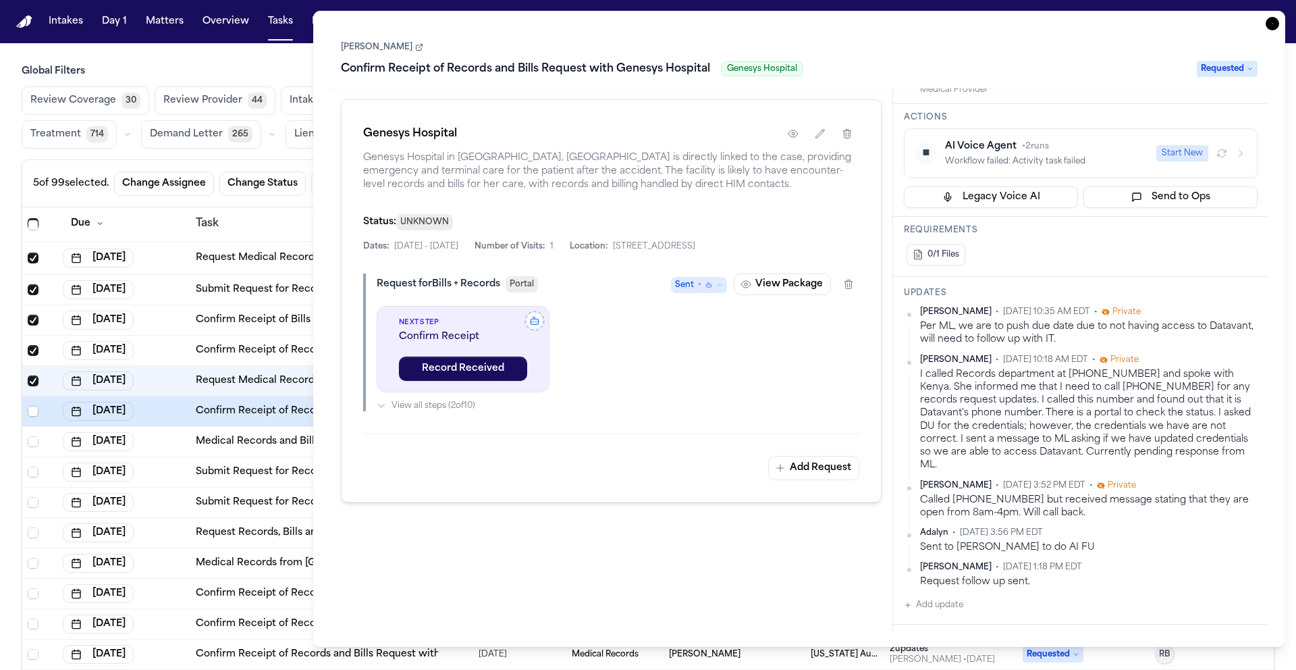
scroll to position [193, 0]
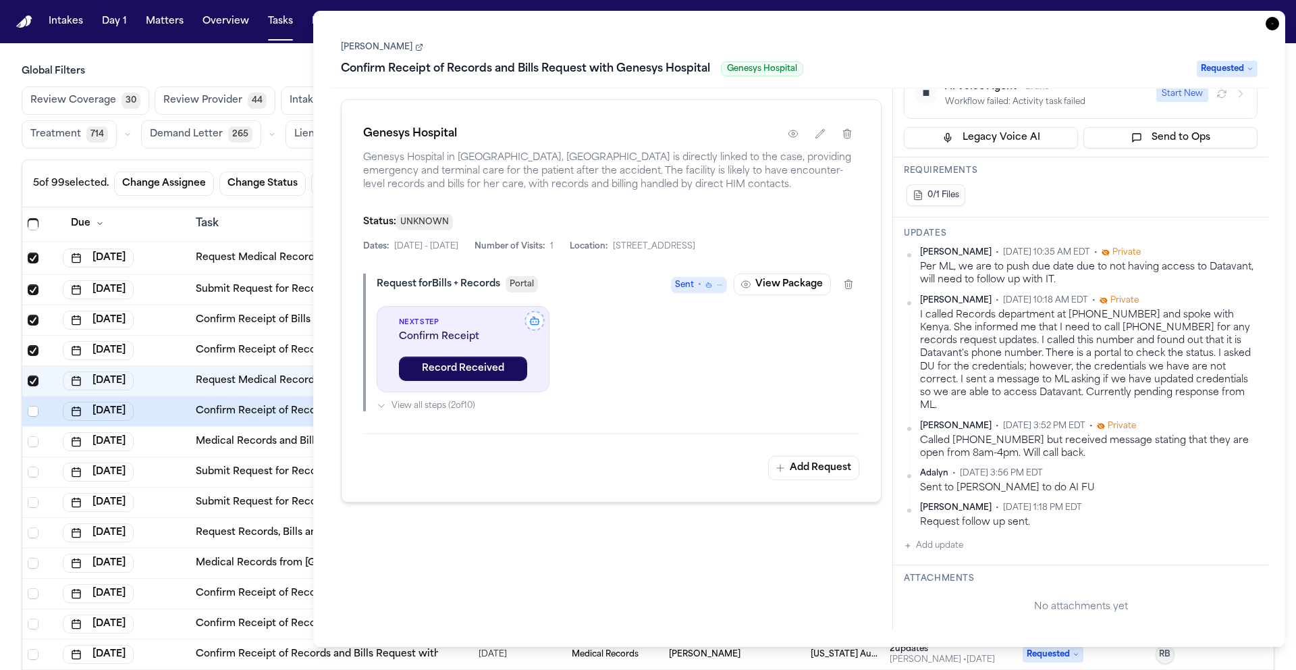
click at [1275, 26] on icon "button" at bounding box center [1273, 24] width 14 height 14
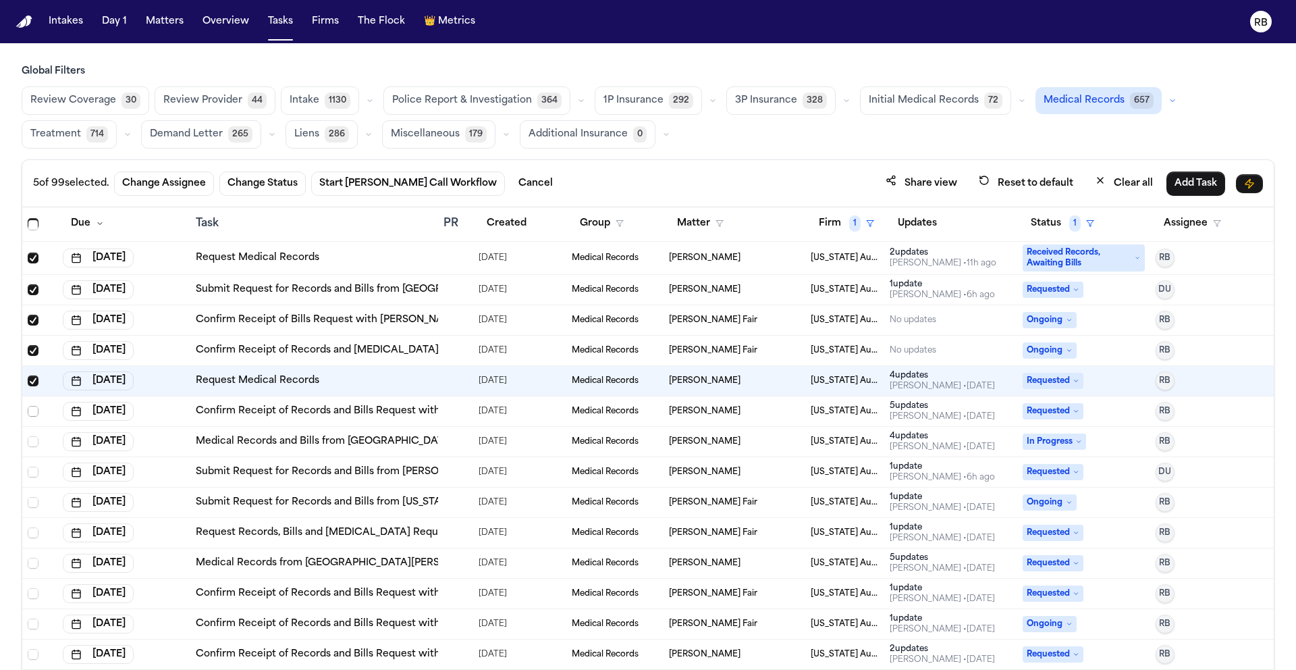
click at [35, 410] on span "Select row" at bounding box center [33, 411] width 11 height 11
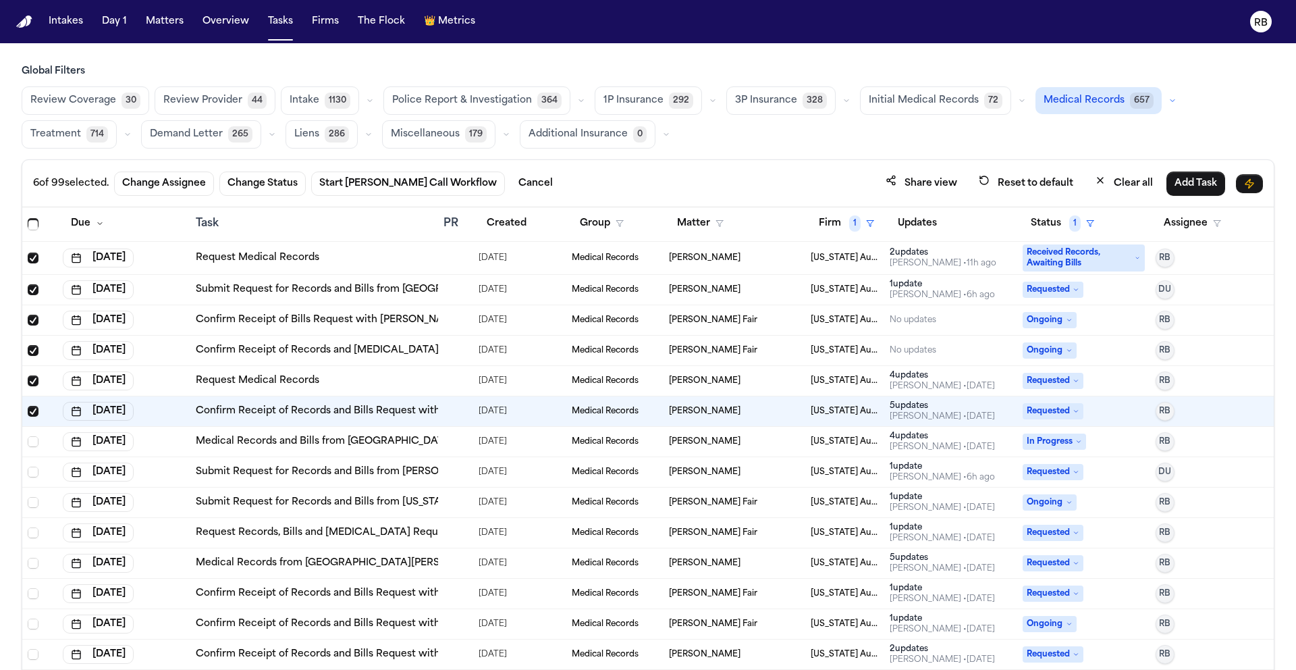
click at [448, 437] on div at bounding box center [449, 441] width 11 height 11
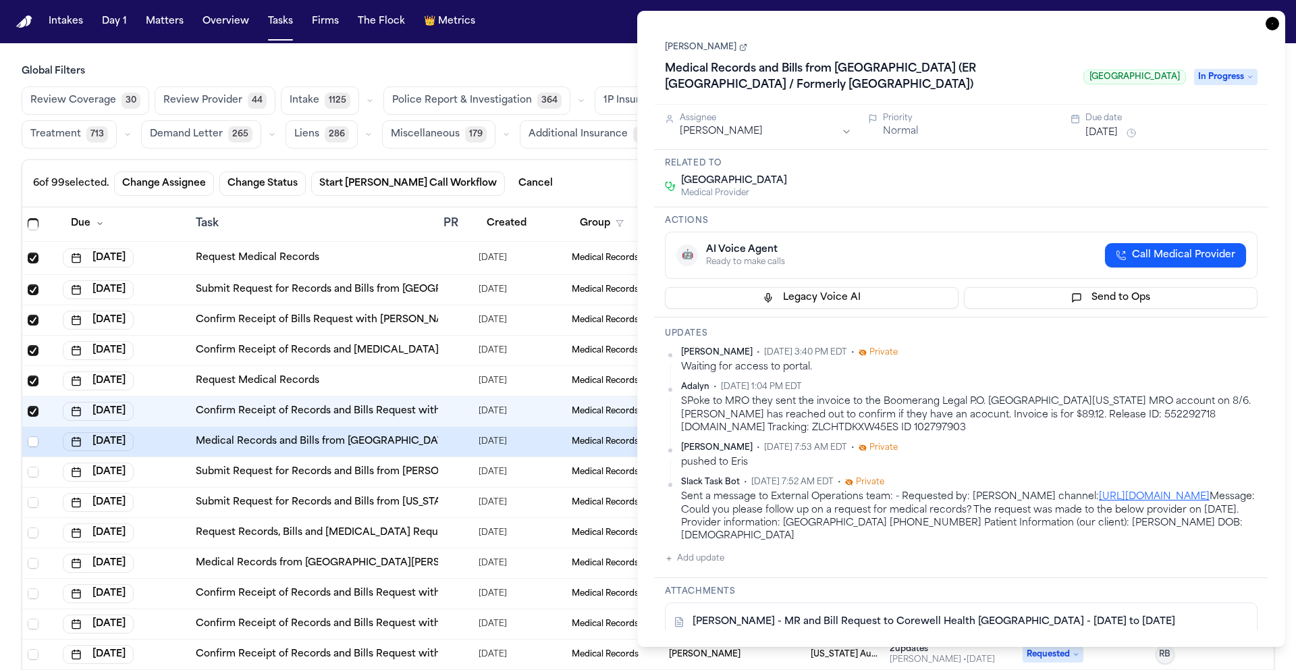
click at [701, 51] on link "[PERSON_NAME]" at bounding box center [706, 47] width 82 height 11
click at [1267, 25] on icon "button" at bounding box center [1273, 24] width 14 height 14
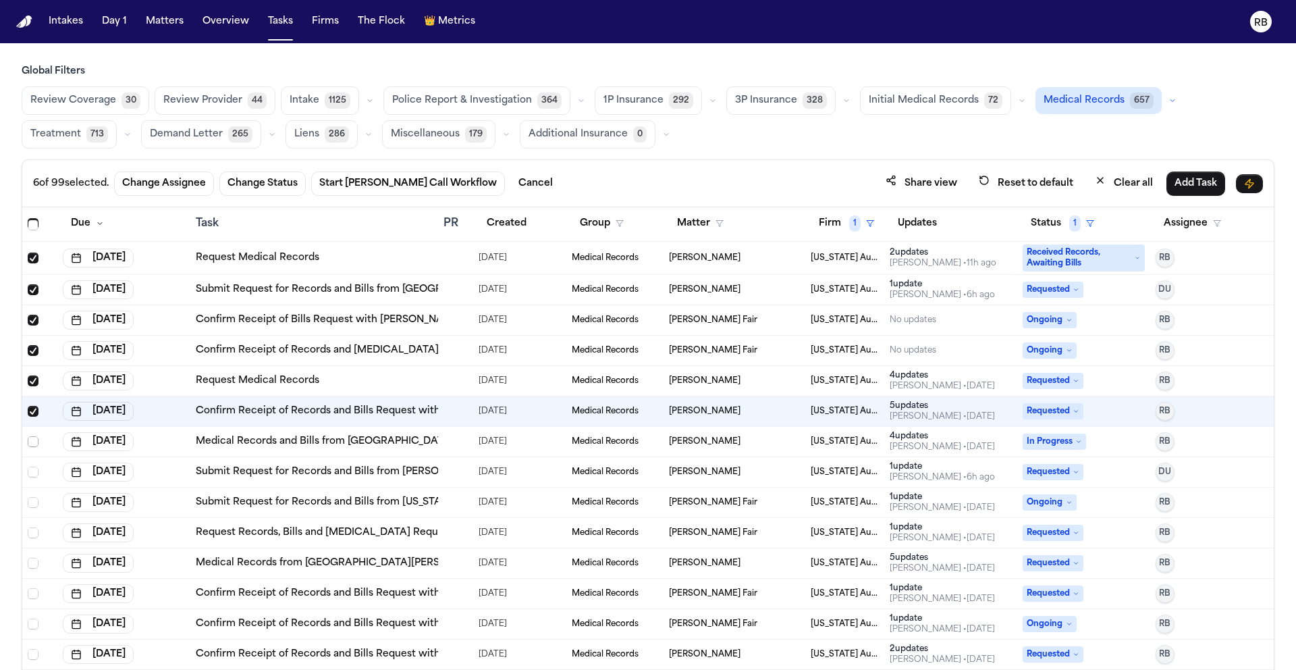
click at [36, 442] on span "Select row" at bounding box center [33, 441] width 11 height 11
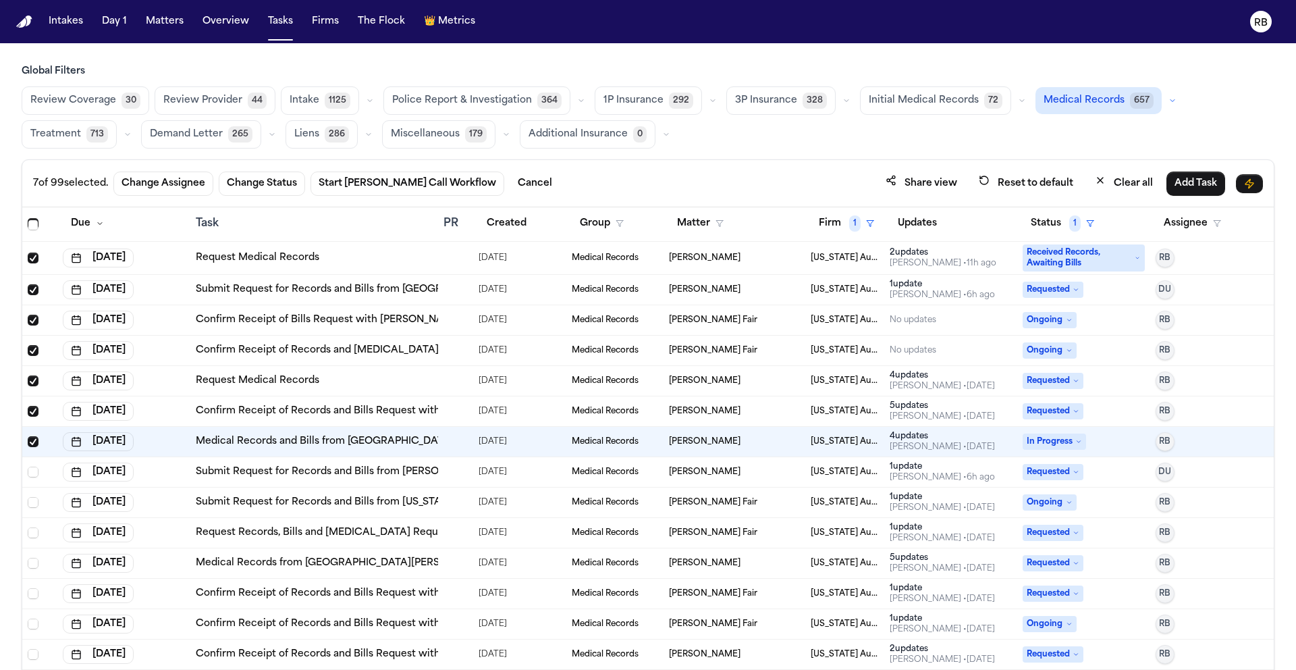
click at [453, 467] on div at bounding box center [456, 472] width 24 height 11
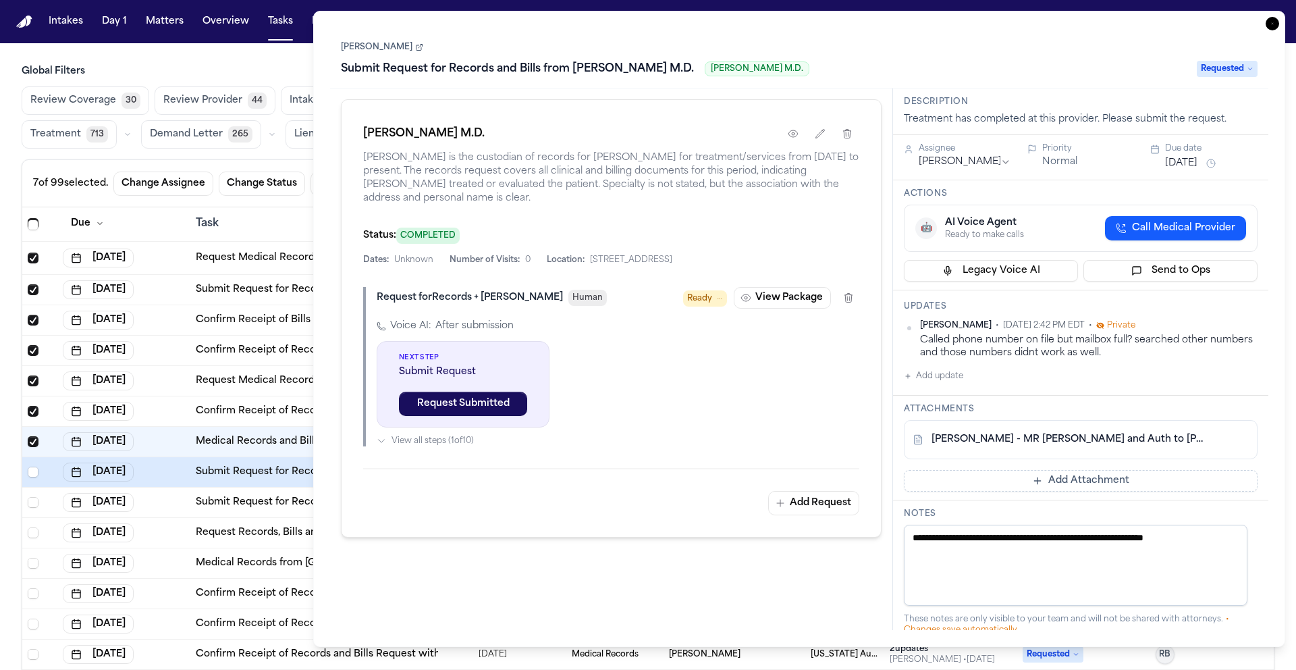
click at [1271, 22] on icon "button" at bounding box center [1273, 24] width 14 height 14
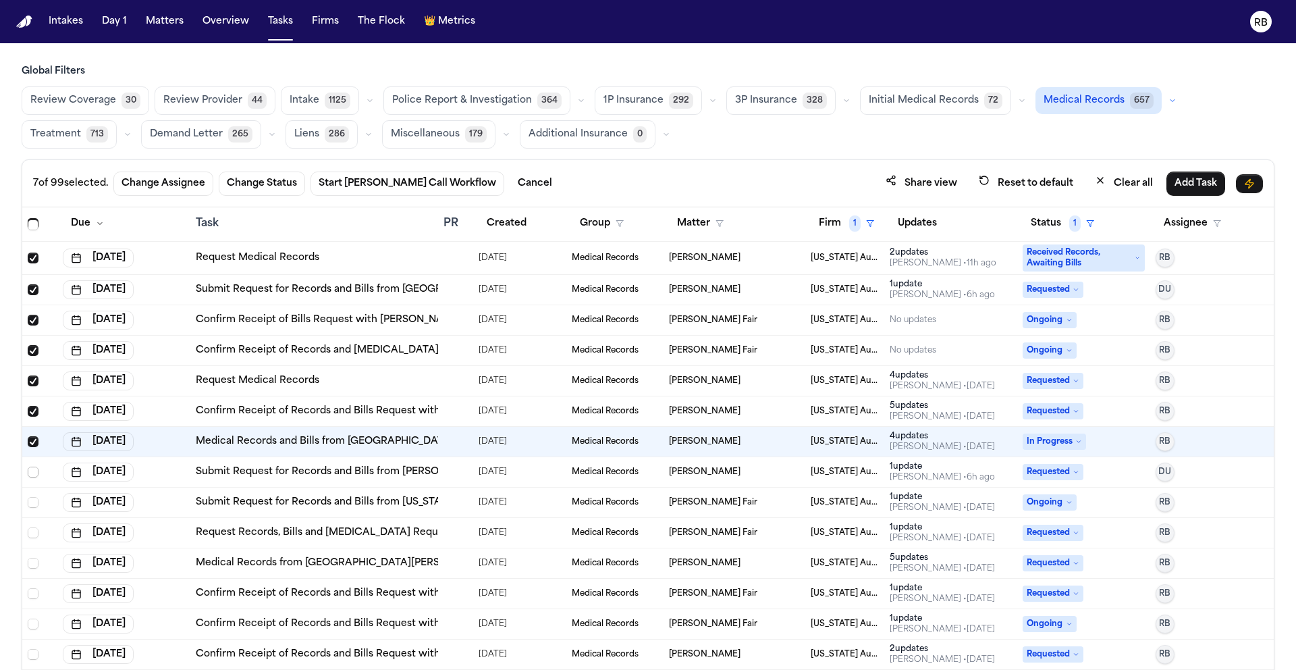
click at [33, 467] on span "Select row" at bounding box center [33, 472] width 11 height 11
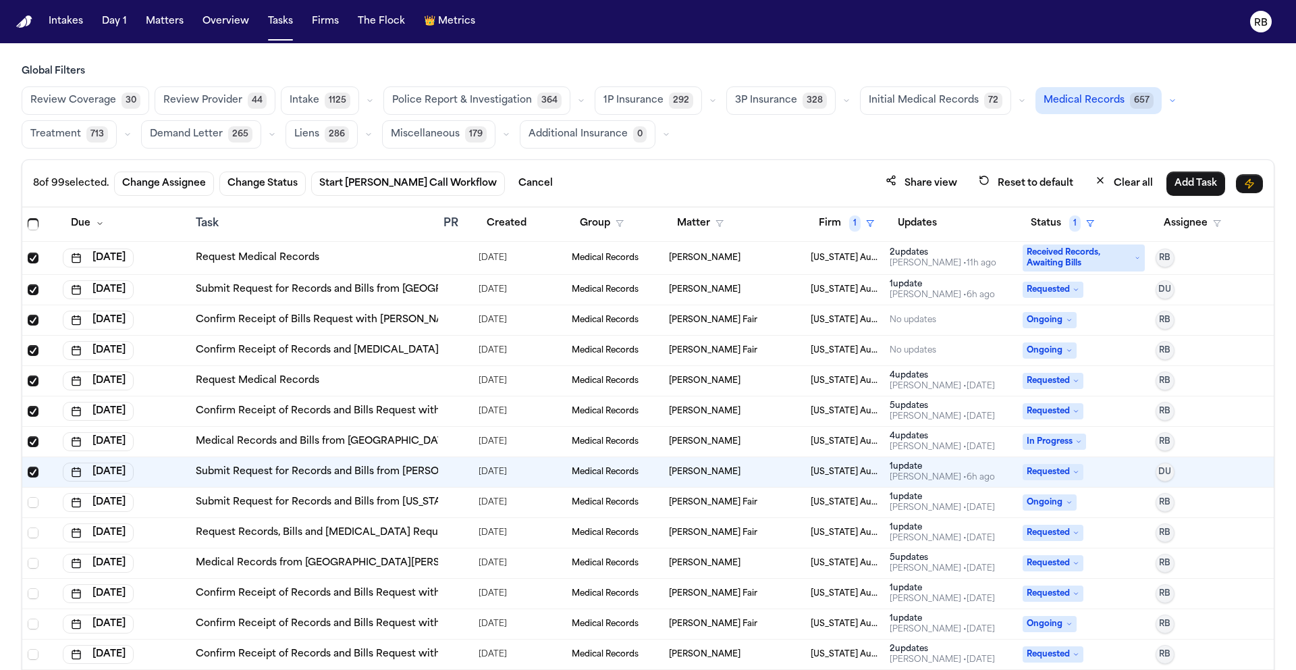
click at [453, 506] on div at bounding box center [456, 502] width 24 height 11
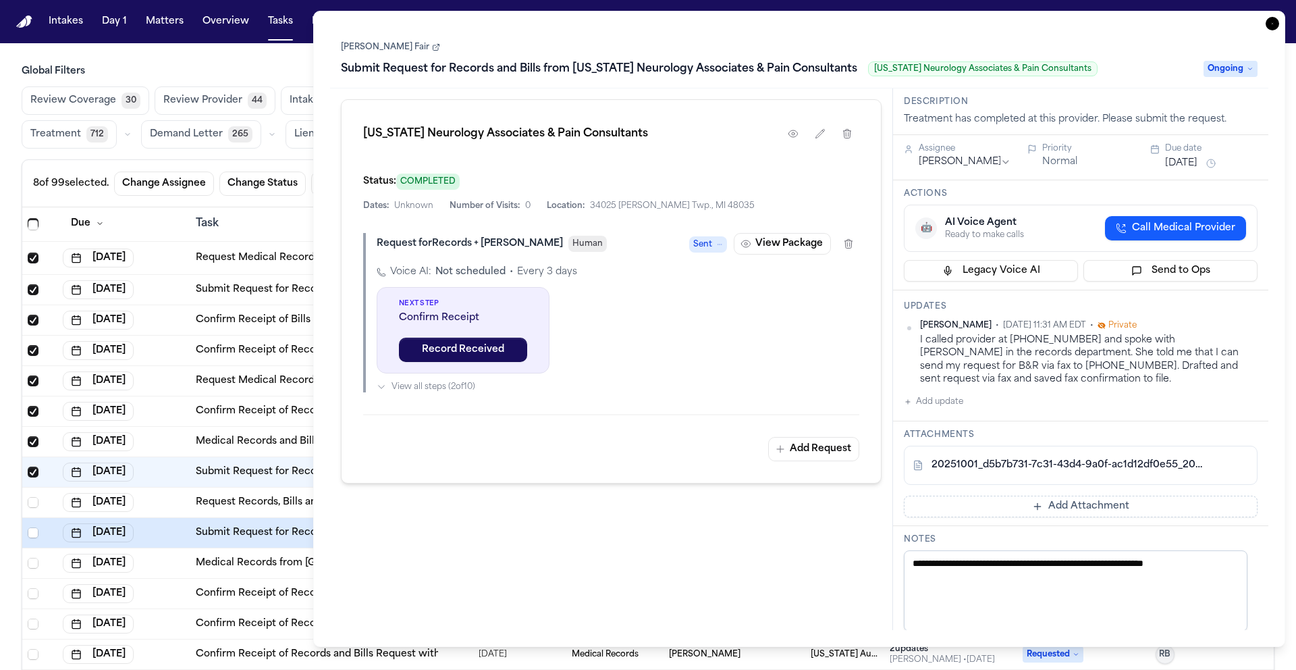
click at [1275, 20] on icon "button" at bounding box center [1273, 24] width 14 height 14
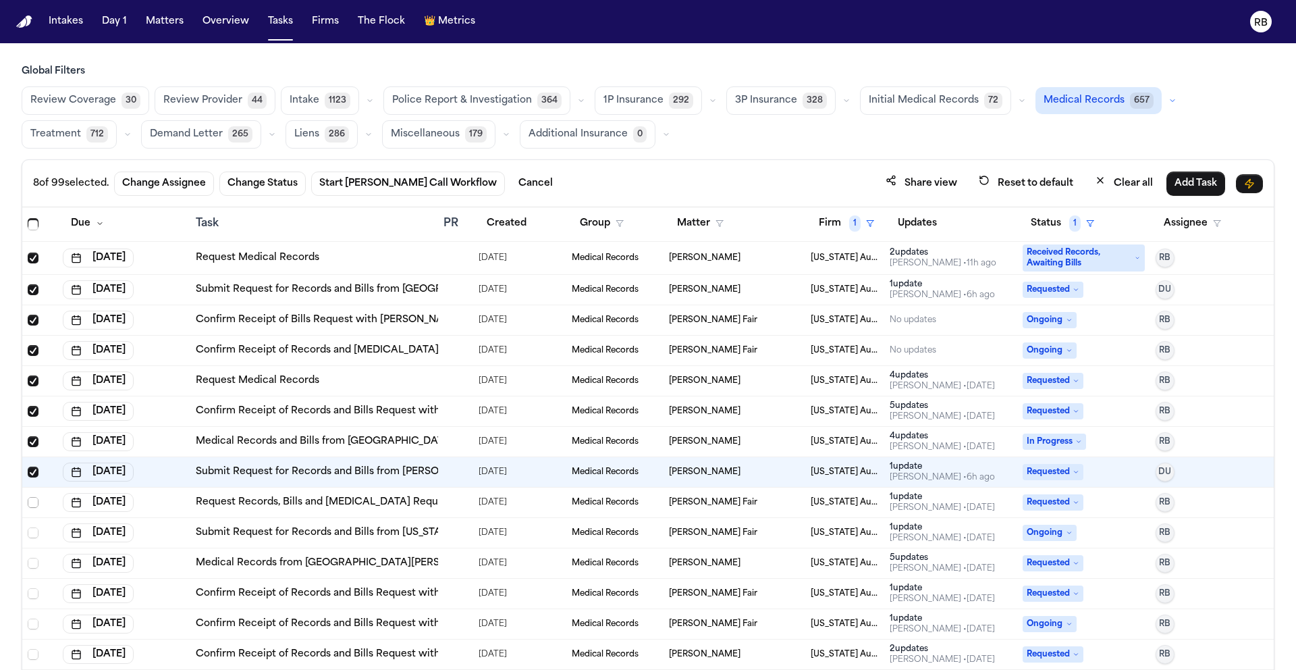
click at [34, 498] on span "Select row" at bounding box center [33, 502] width 11 height 11
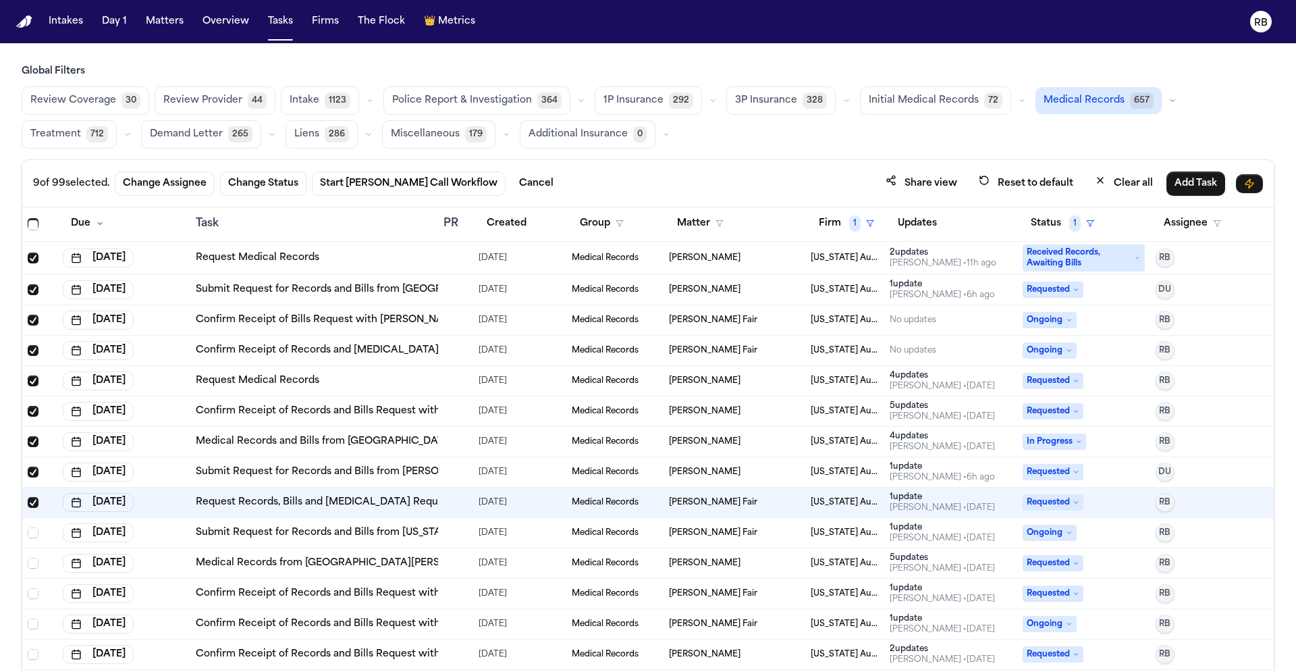
click at [444, 533] on div at bounding box center [449, 532] width 11 height 11
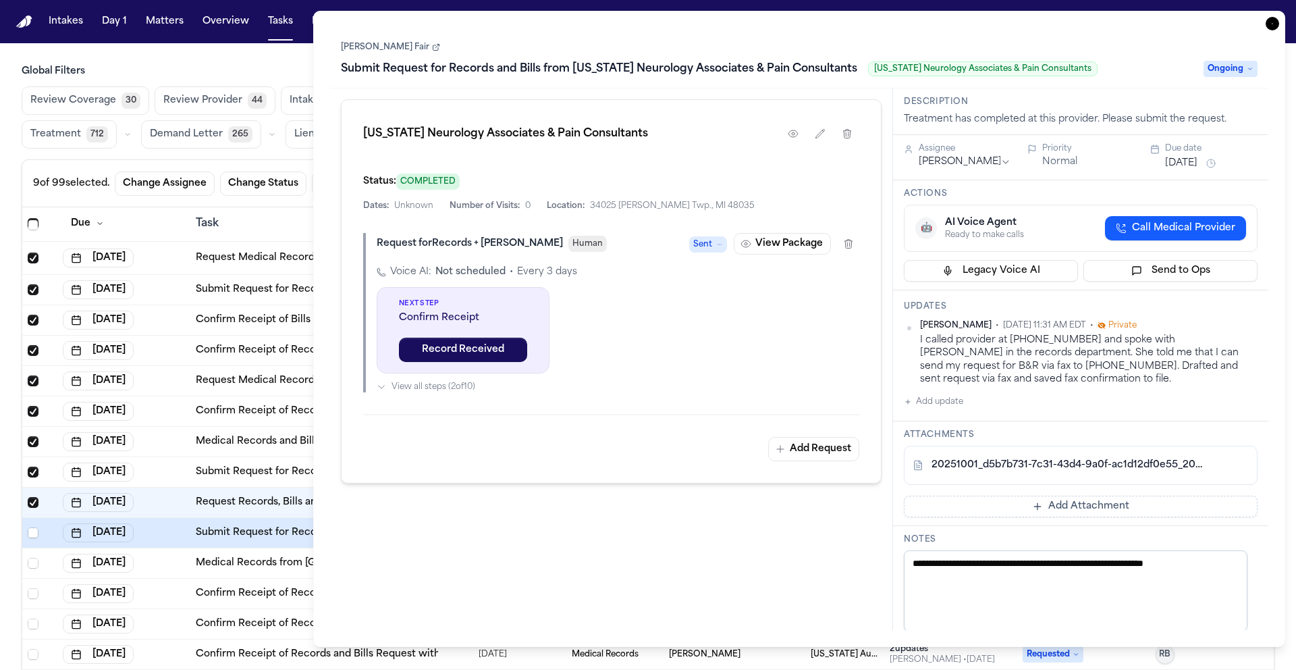
click at [1274, 19] on icon "button" at bounding box center [1273, 24] width 14 height 14
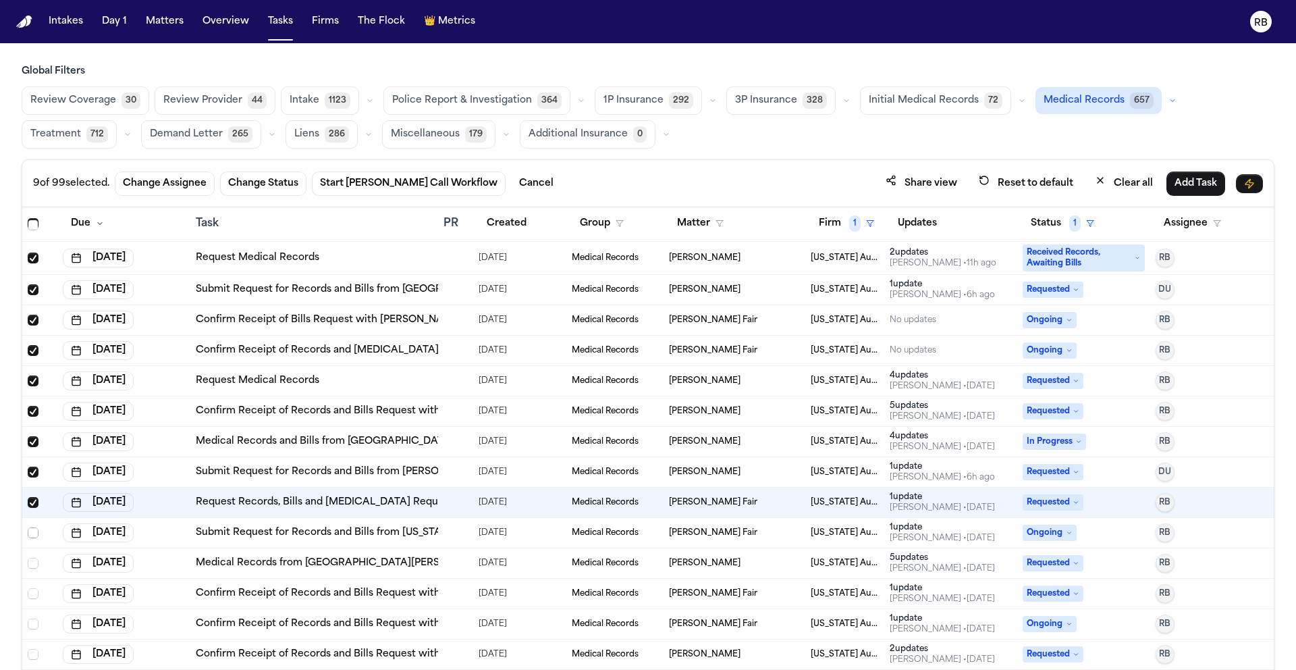
click at [32, 531] on span "Select row" at bounding box center [33, 532] width 11 height 11
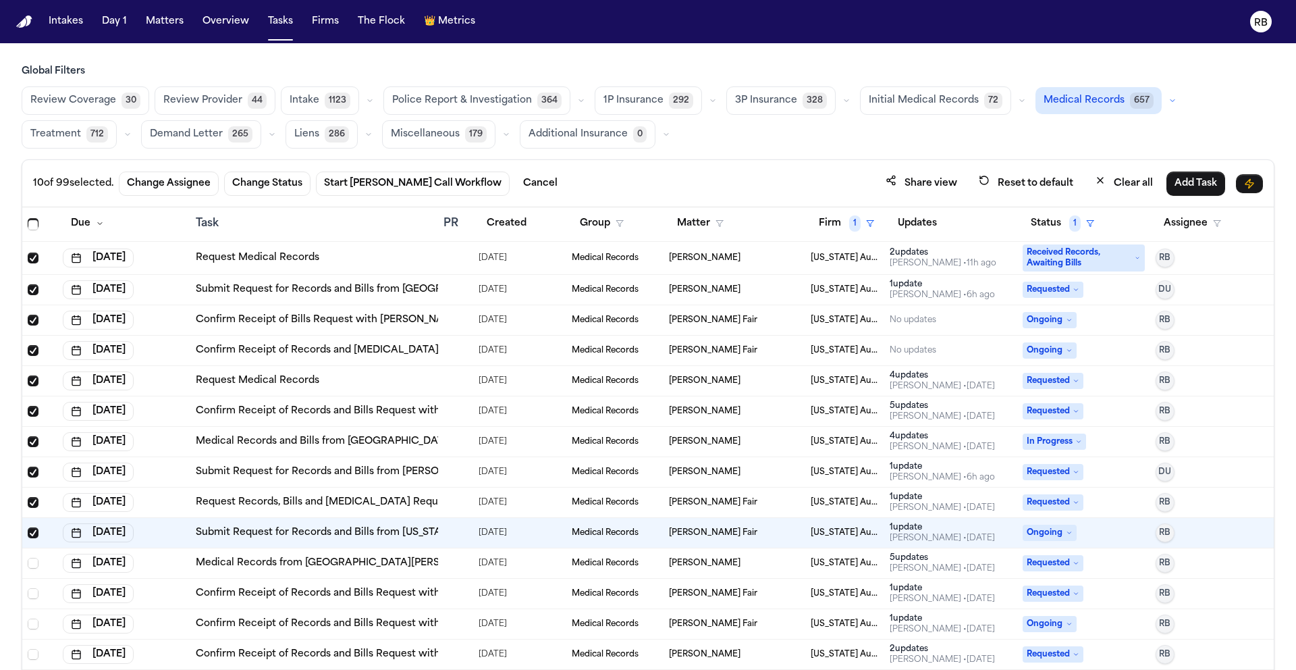
click at [461, 564] on div at bounding box center [456, 563] width 24 height 11
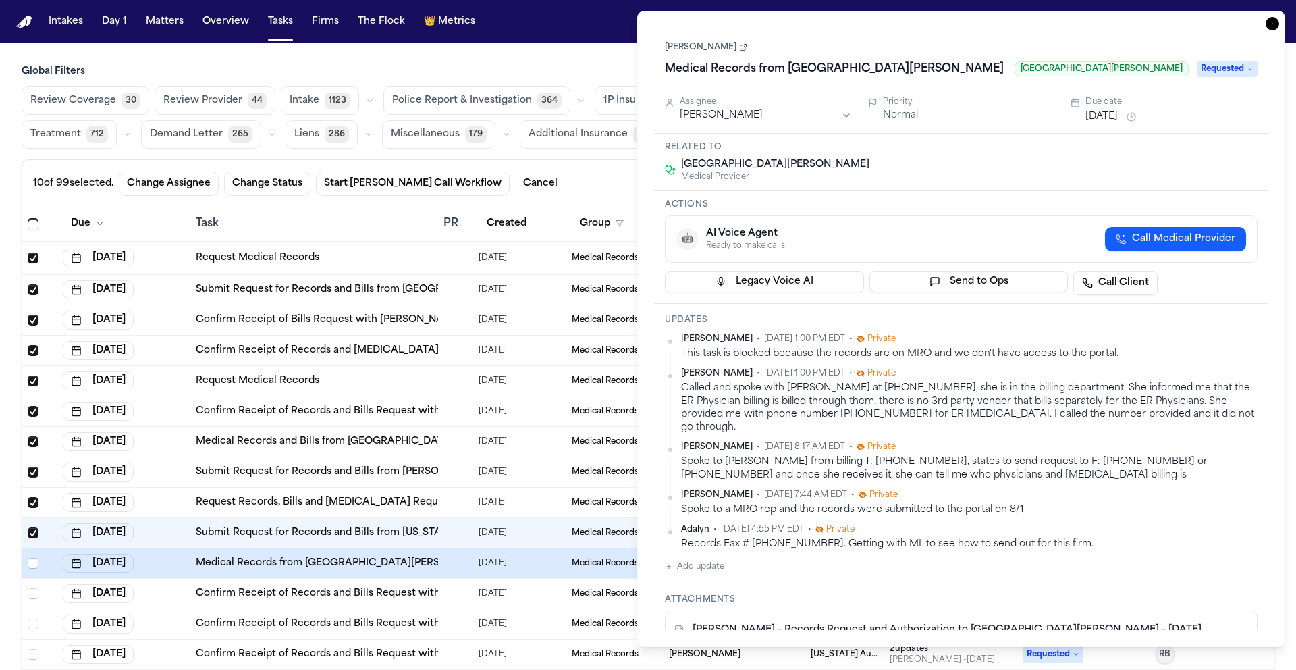
click at [1275, 25] on icon "button" at bounding box center [1273, 24] width 14 height 14
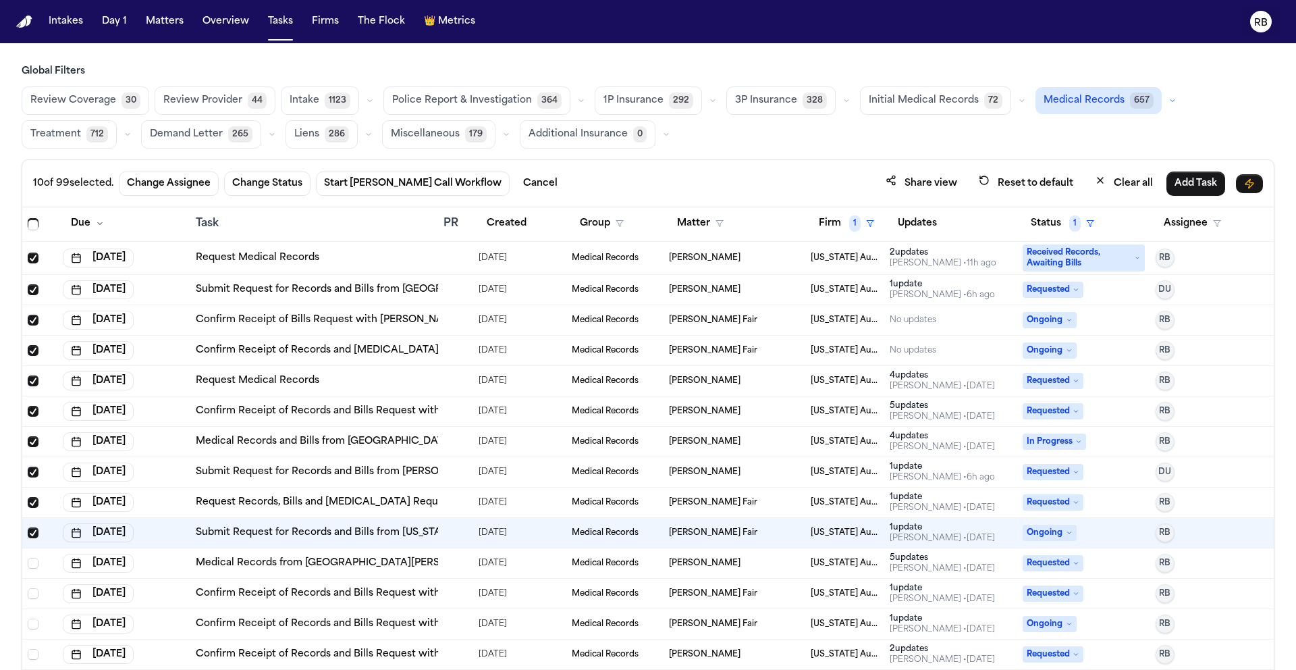
click at [1275, 25] on button "RB" at bounding box center [1261, 22] width 38 height 30
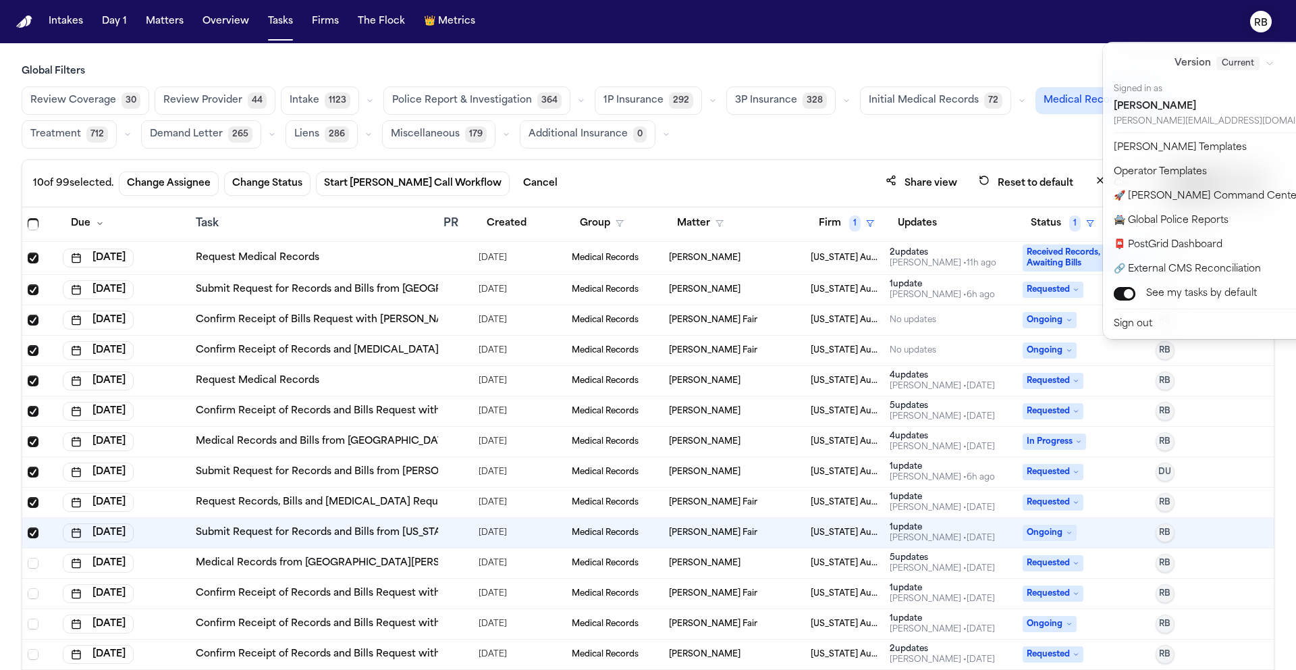
click at [32, 563] on div "Intakes Day 1 Matters Overview Tasks Firms The Flock 👑 Metrics RB Global Filter…" at bounding box center [648, 335] width 1296 height 670
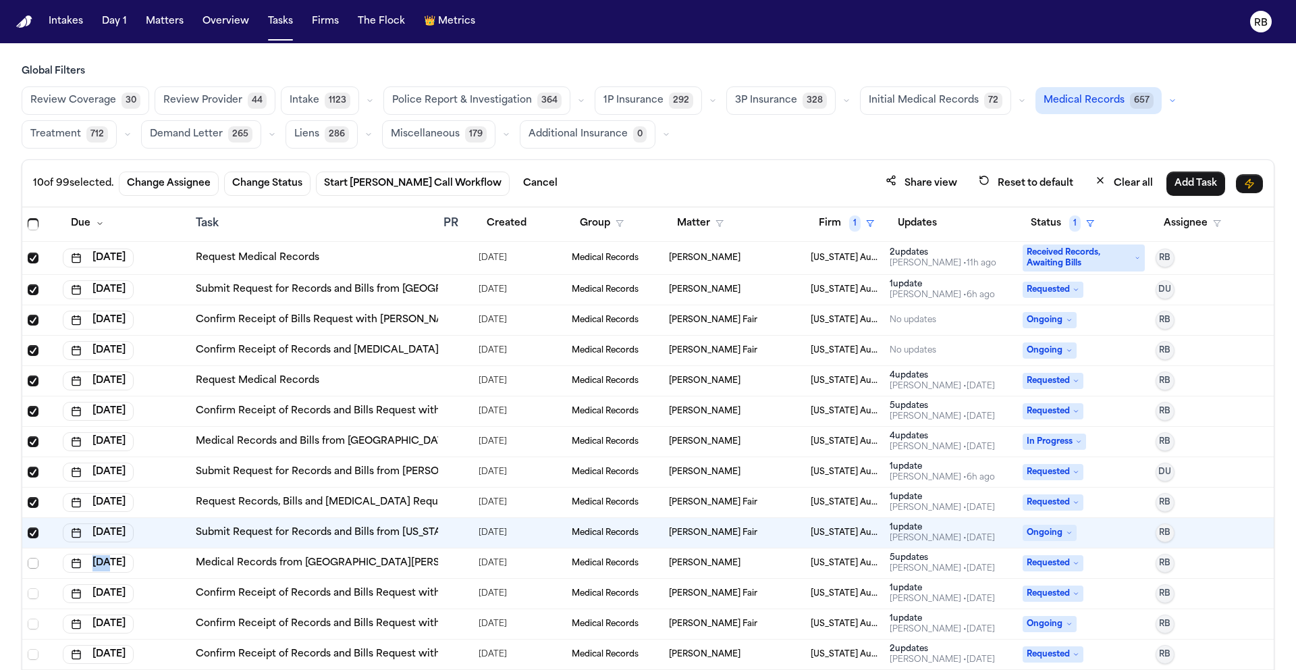
click at [33, 562] on span "Select row" at bounding box center [33, 563] width 11 height 11
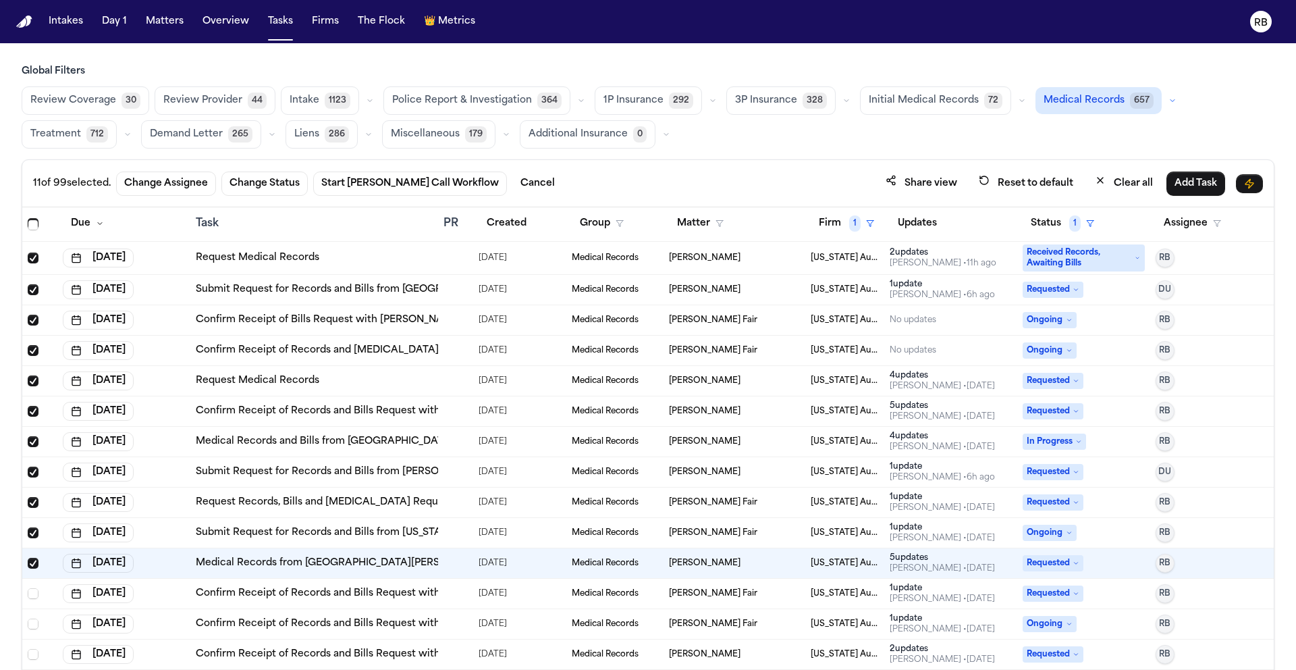
click at [446, 589] on div at bounding box center [449, 593] width 11 height 11
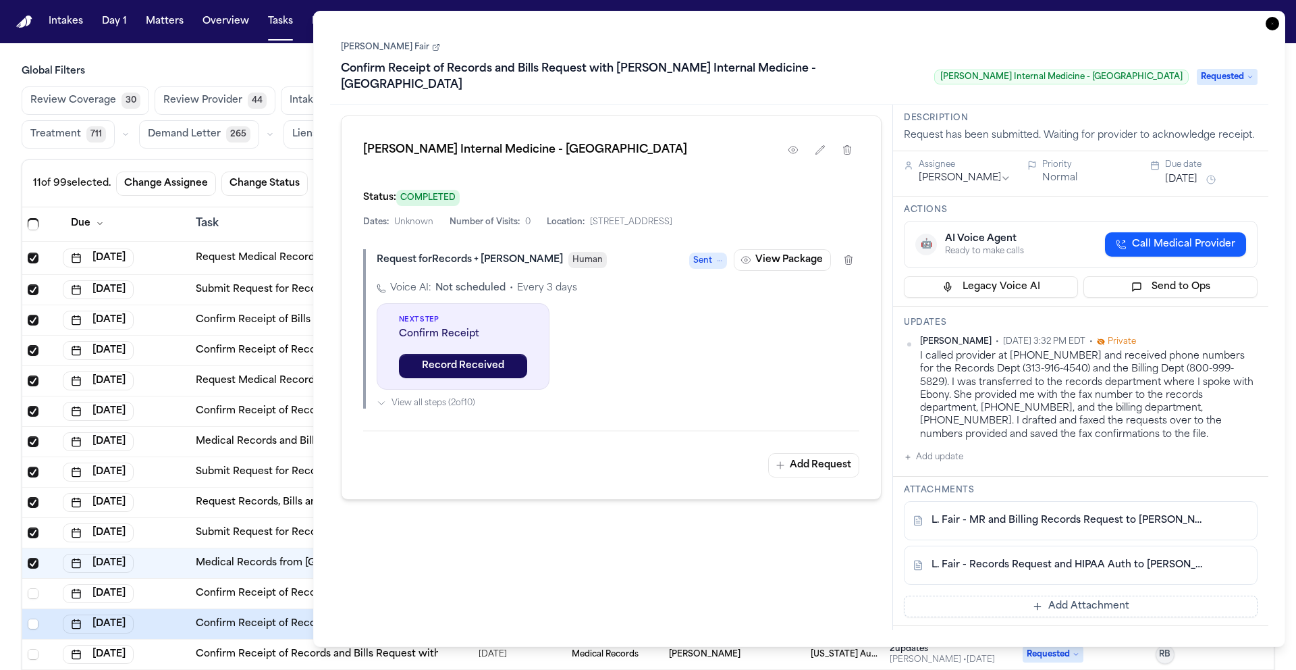
click at [1256, 24] on div "Task Details [PERSON_NAME] Fair Confirm Receipt of Records and Bills Request wi…" at bounding box center [799, 329] width 972 height 636
drag, startPoint x: 1274, startPoint y: 22, endPoint x: 1264, endPoint y: 22, distance: 10.1
click at [1273, 22] on icon "button" at bounding box center [1273, 24] width 14 height 14
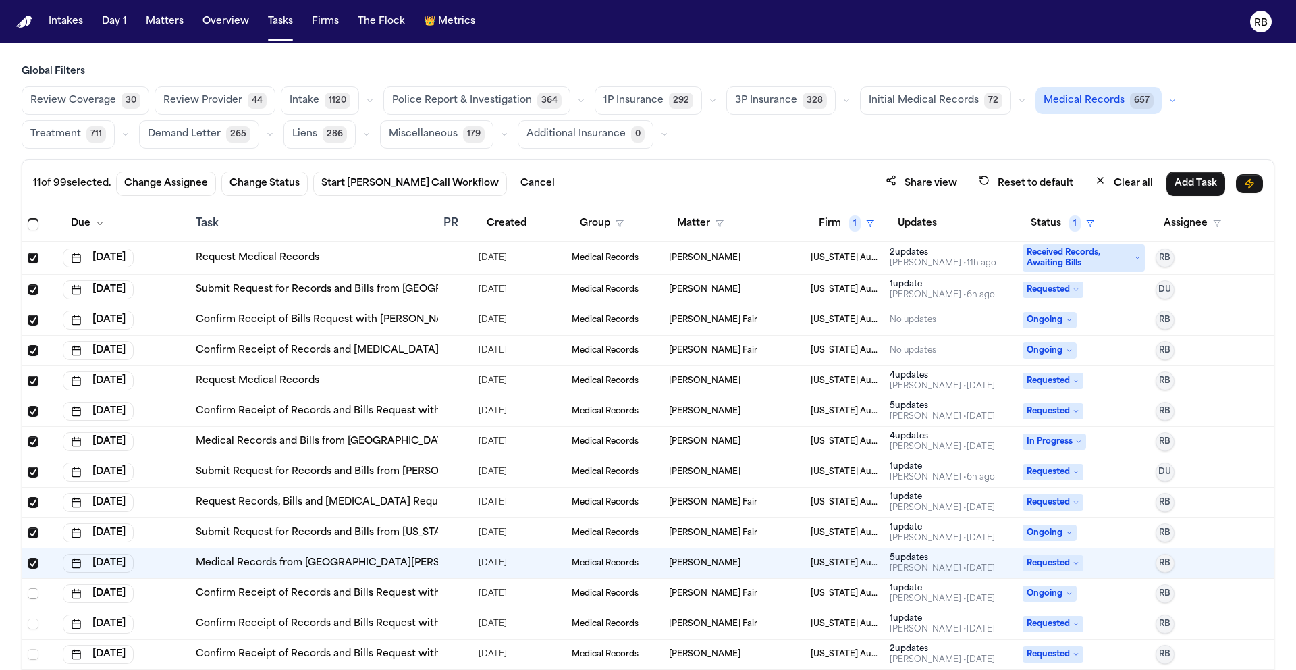
click at [32, 592] on span "Select row" at bounding box center [33, 593] width 11 height 11
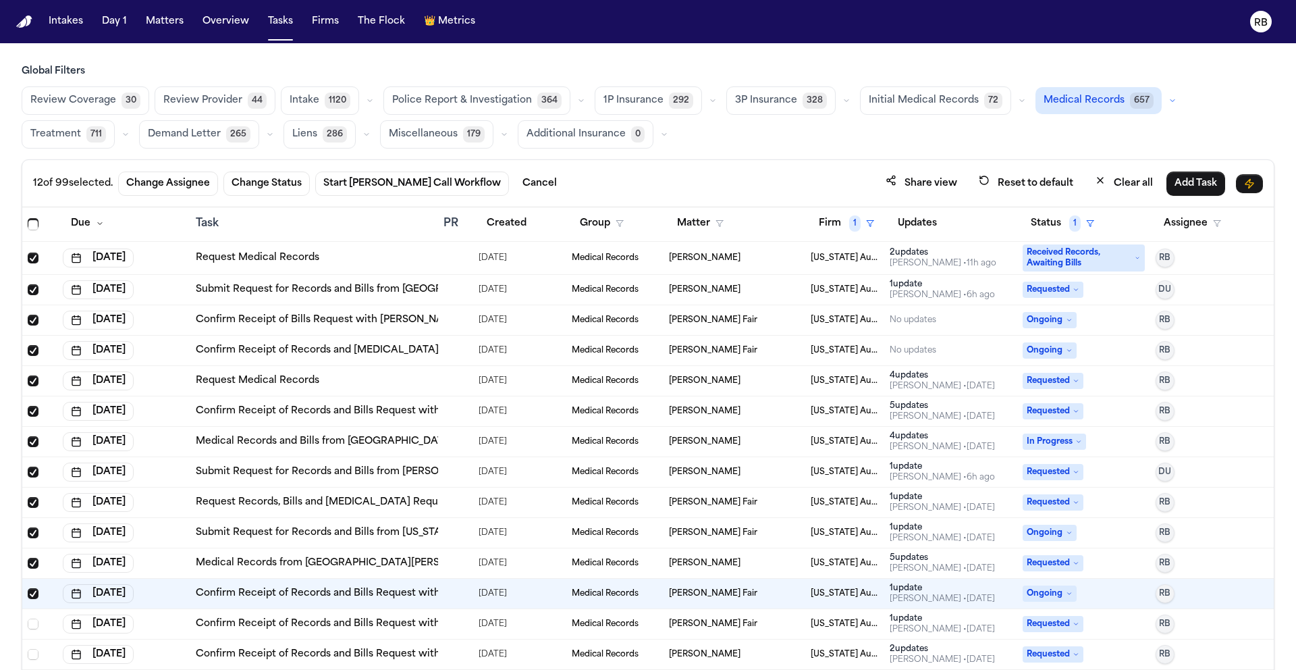
click at [456, 621] on div at bounding box center [456, 623] width 24 height 11
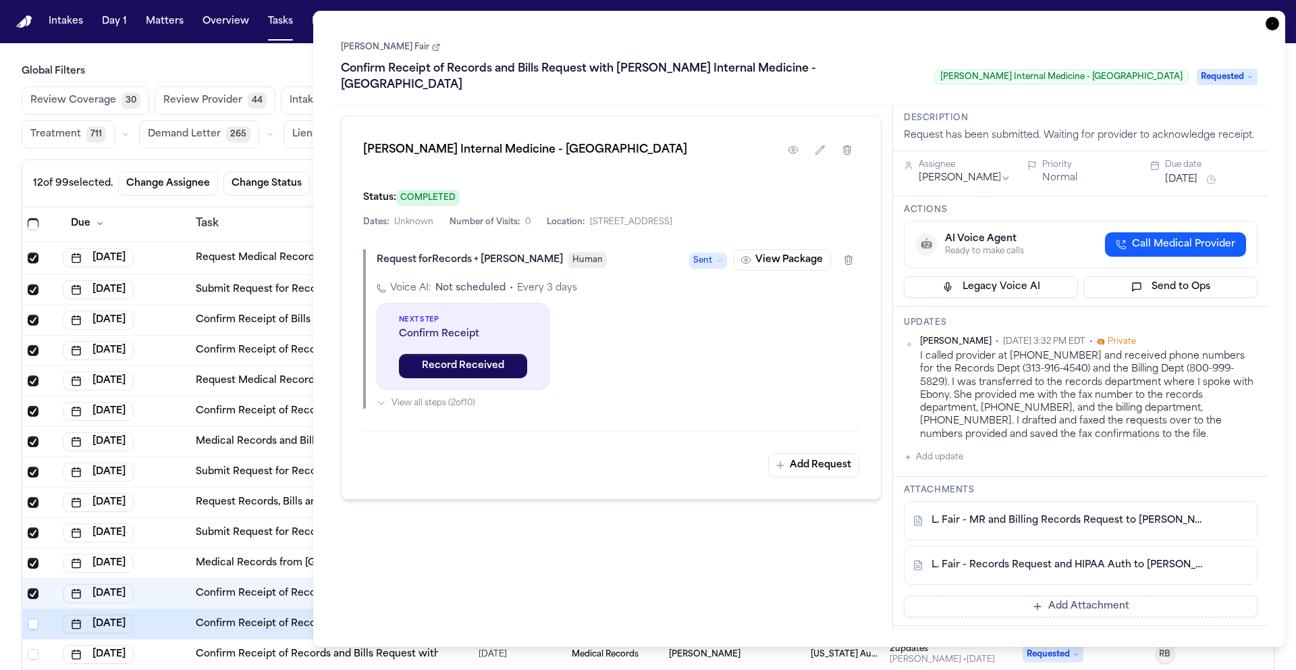
click at [1271, 27] on icon "button" at bounding box center [1273, 24] width 14 height 14
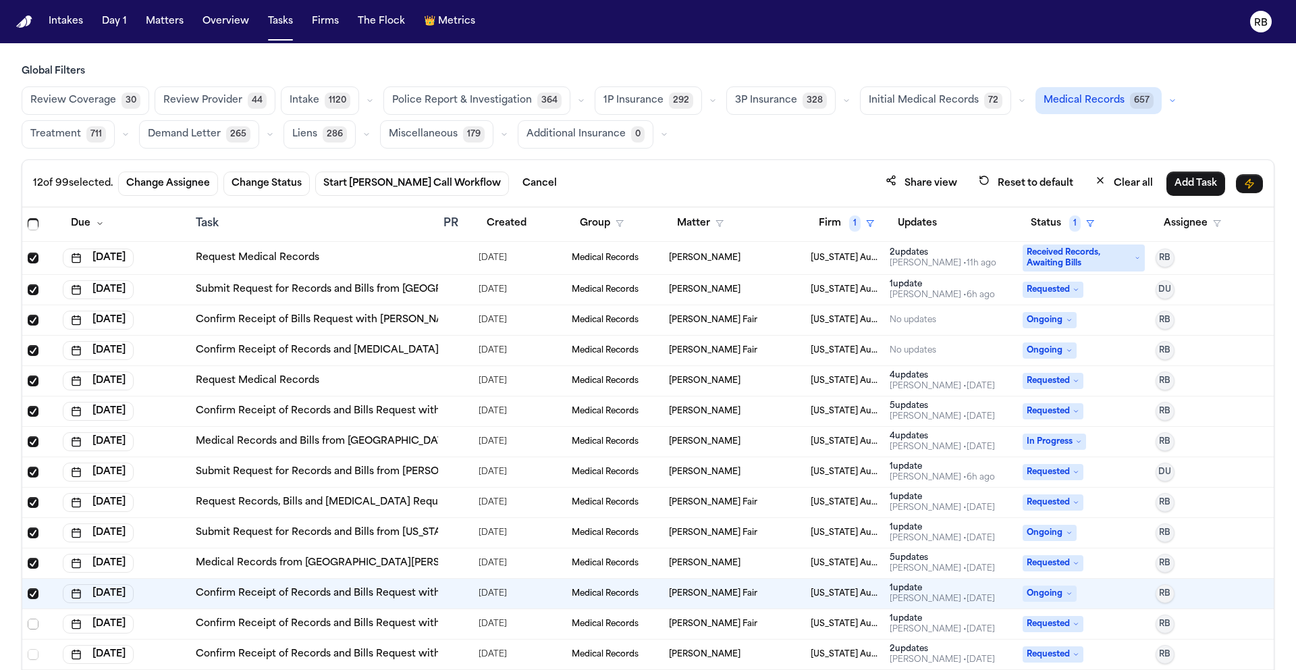
click at [33, 623] on span "Select row" at bounding box center [33, 623] width 11 height 11
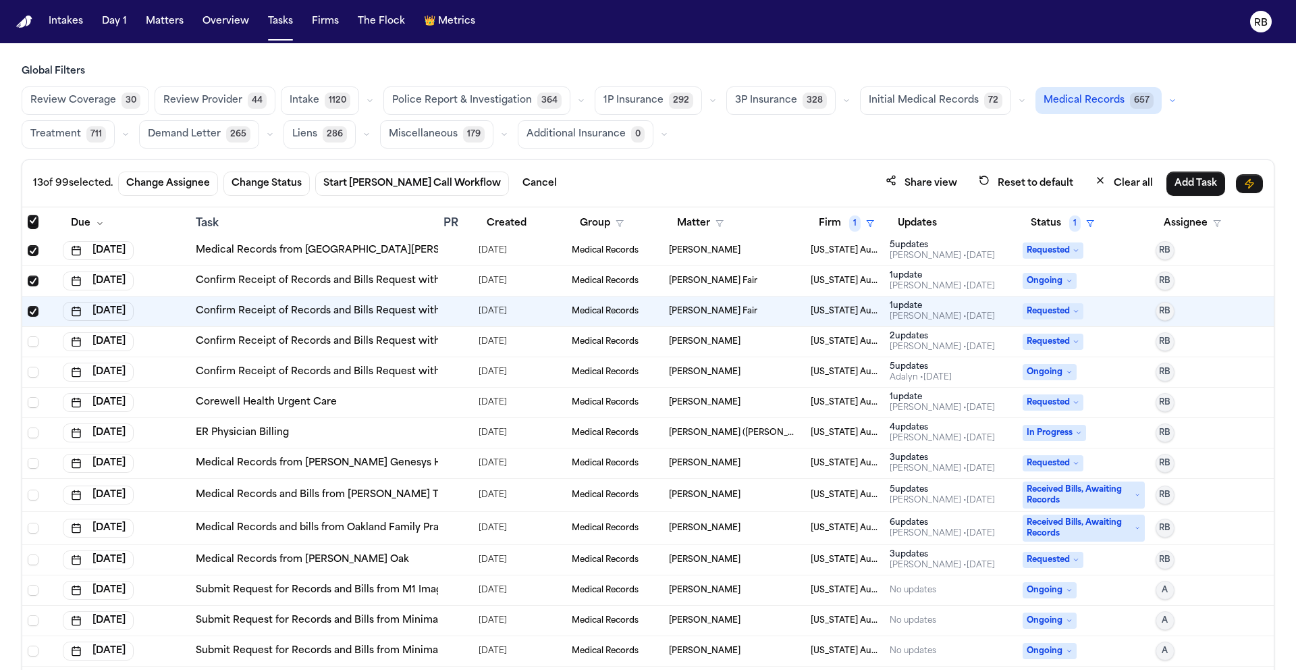
scroll to position [899, 0]
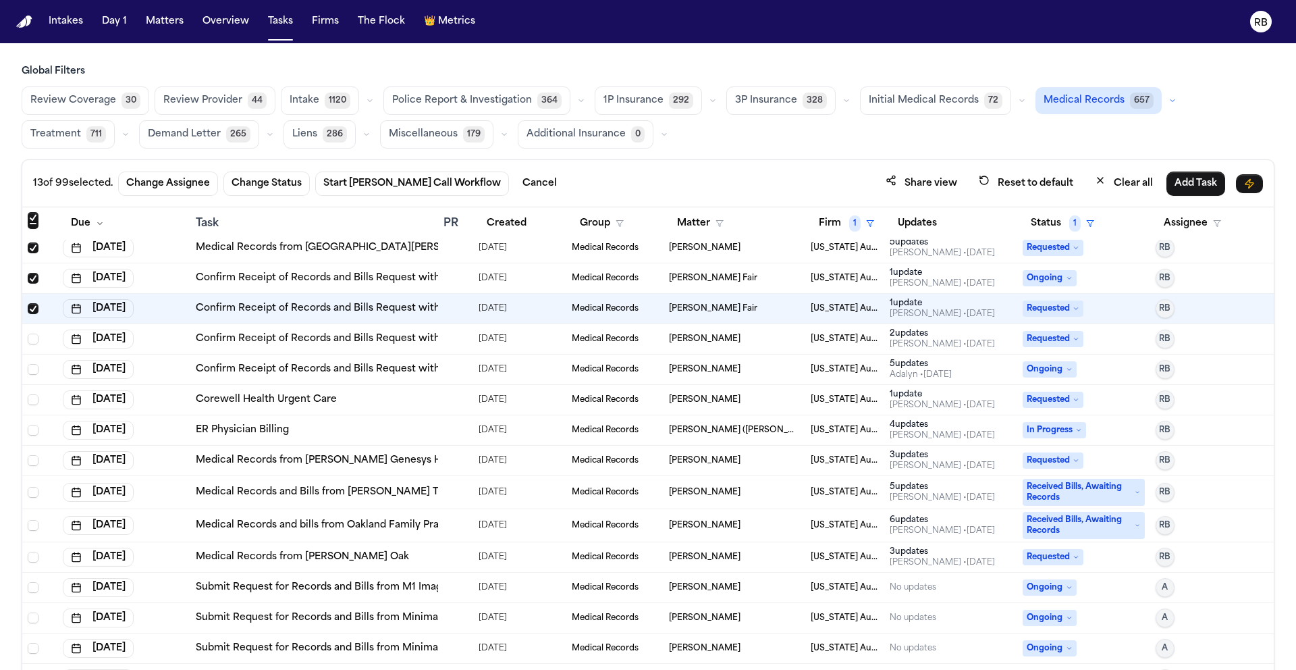
click at [450, 342] on div at bounding box center [449, 339] width 11 height 11
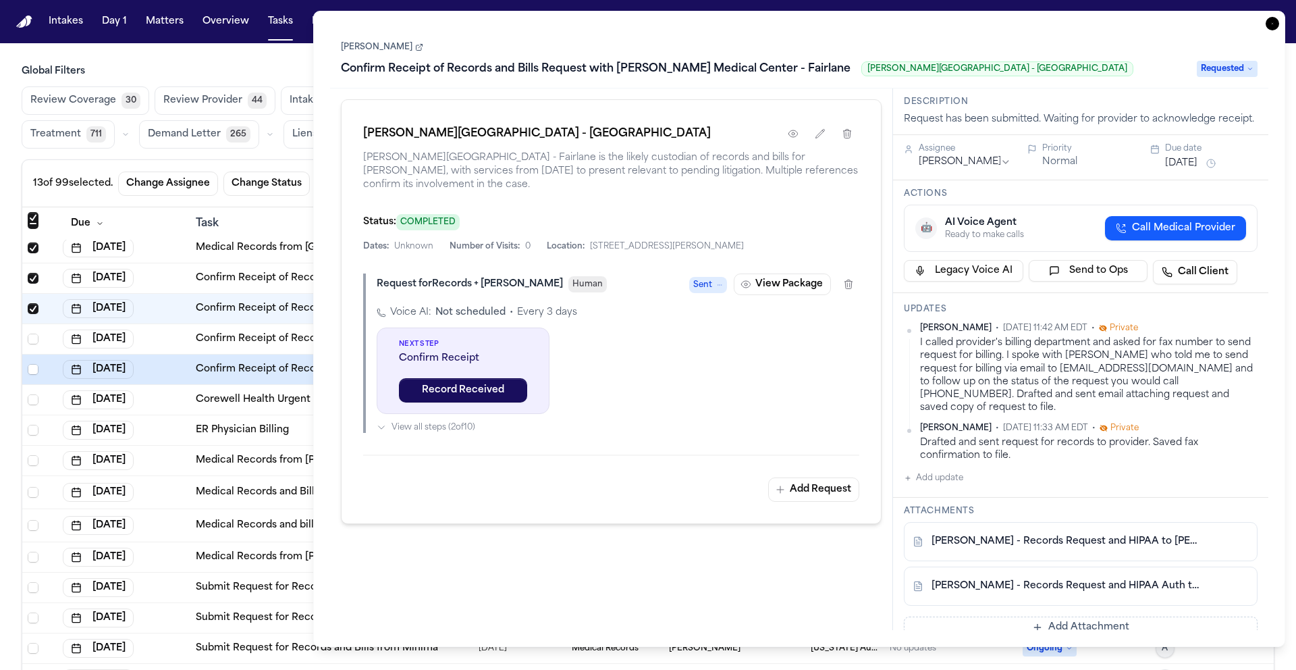
click at [1273, 23] on icon "button" at bounding box center [1273, 24] width 14 height 14
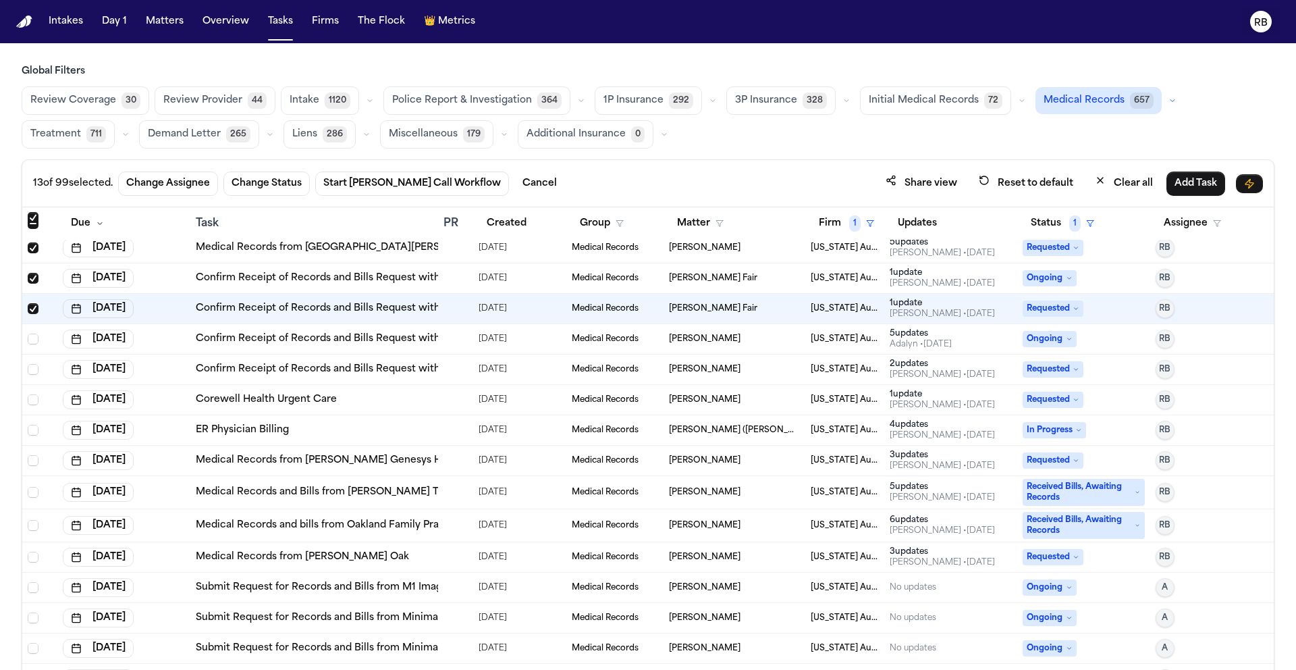
click at [1273, 23] on button "RB" at bounding box center [1261, 22] width 38 height 30
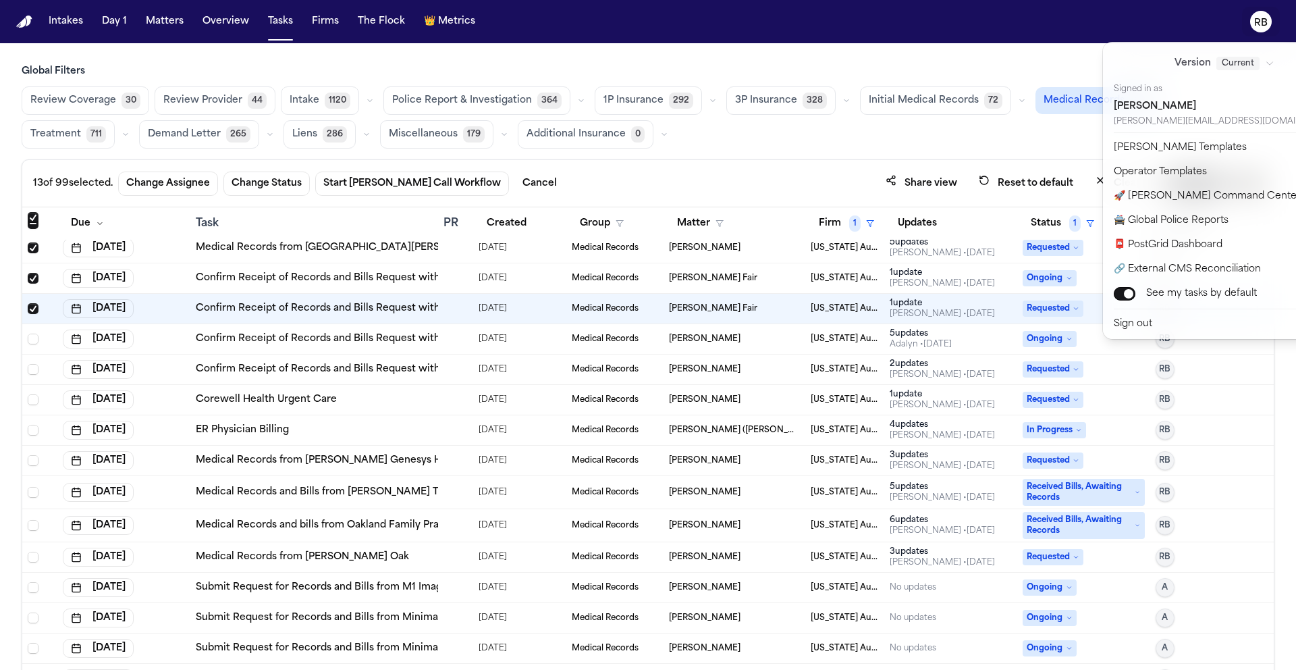
click at [33, 338] on div "Intakes Day 1 Matters Overview Tasks Firms The Flock 👑 Metrics RB Global Filter…" at bounding box center [648, 335] width 1296 height 670
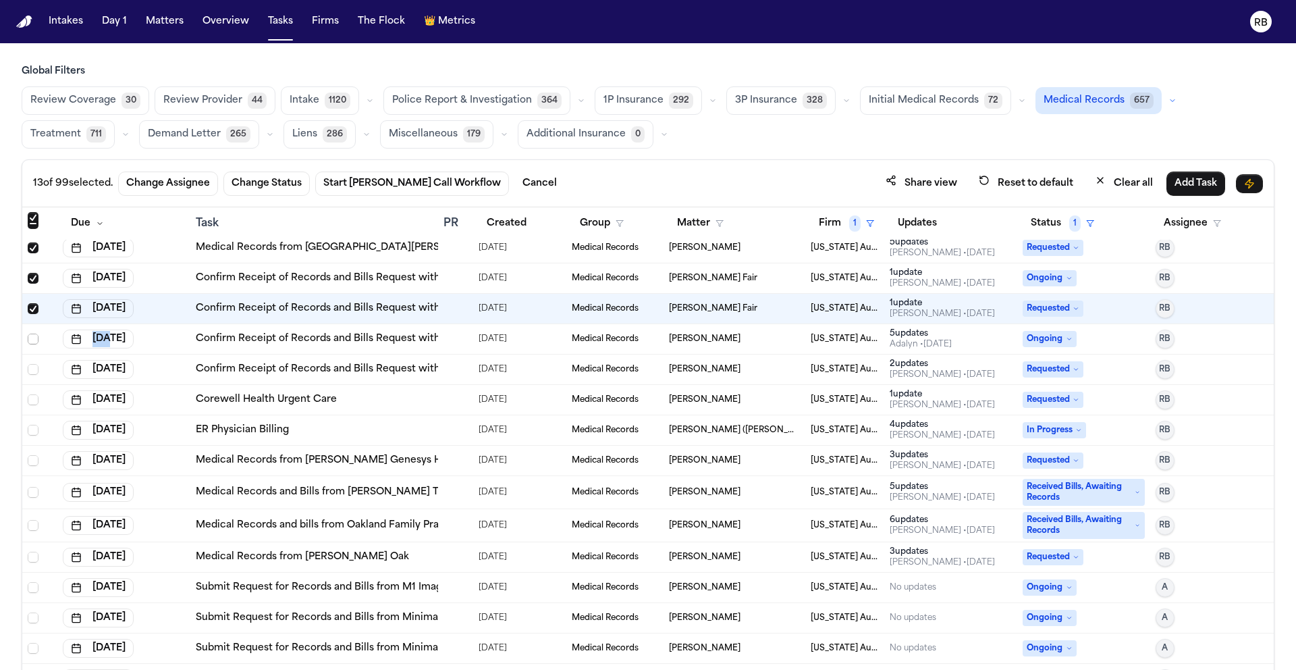
click at [32, 338] on span "Select row" at bounding box center [33, 339] width 11 height 11
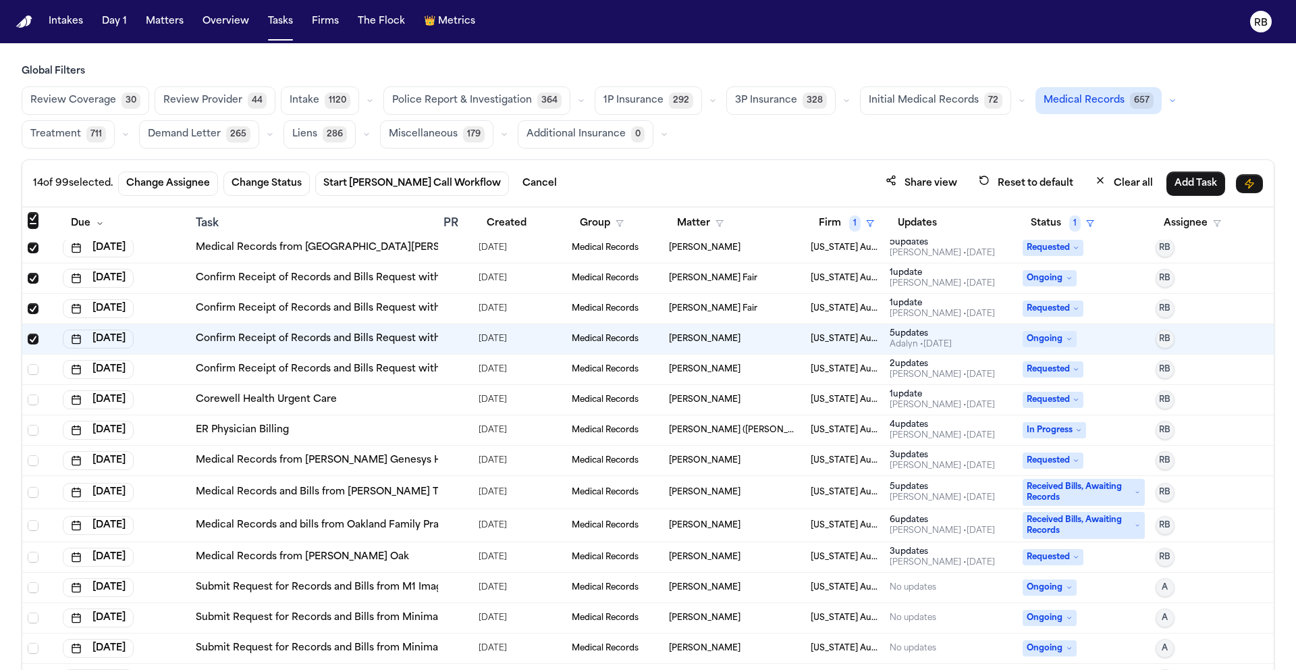
click at [454, 368] on div at bounding box center [456, 369] width 24 height 11
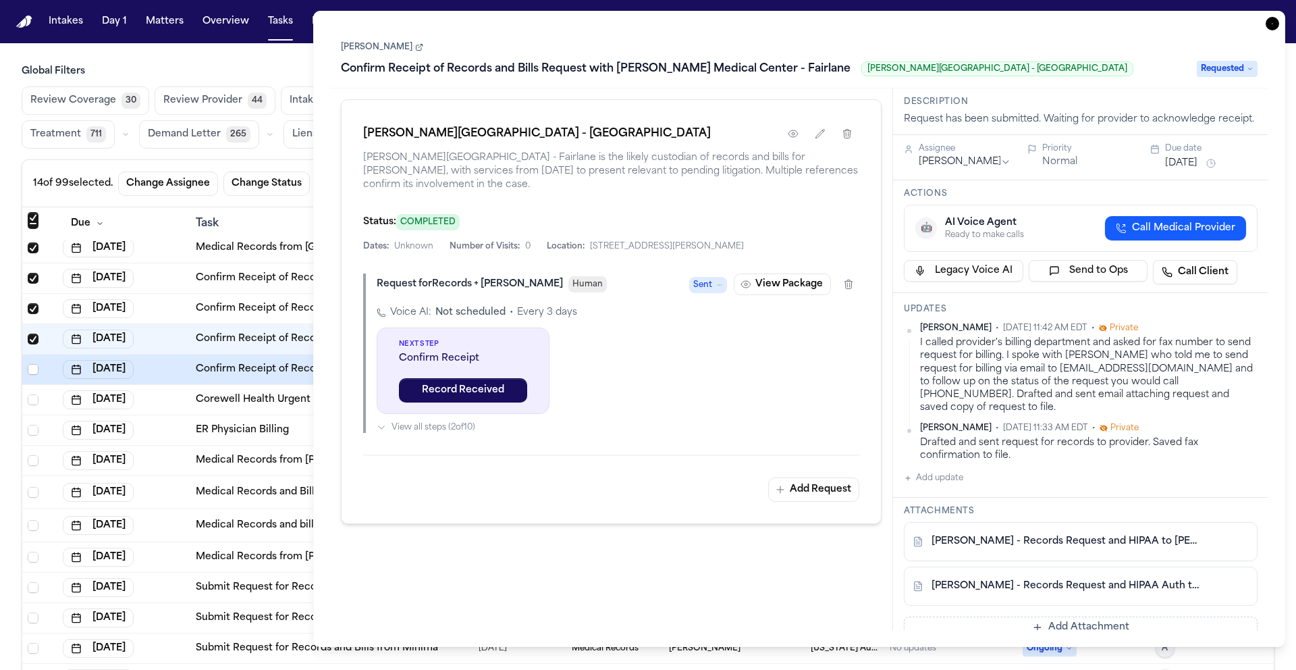
click at [1273, 17] on icon "button" at bounding box center [1273, 24] width 14 height 14
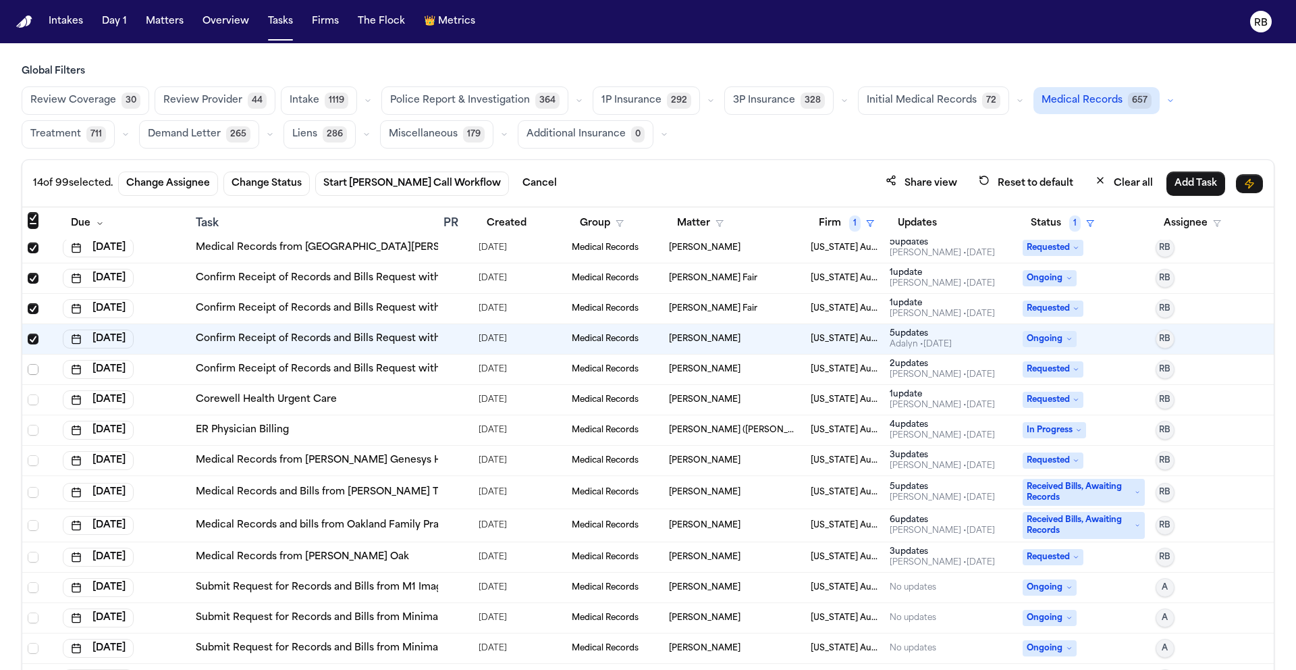
click at [32, 372] on span "Select row" at bounding box center [33, 369] width 11 height 11
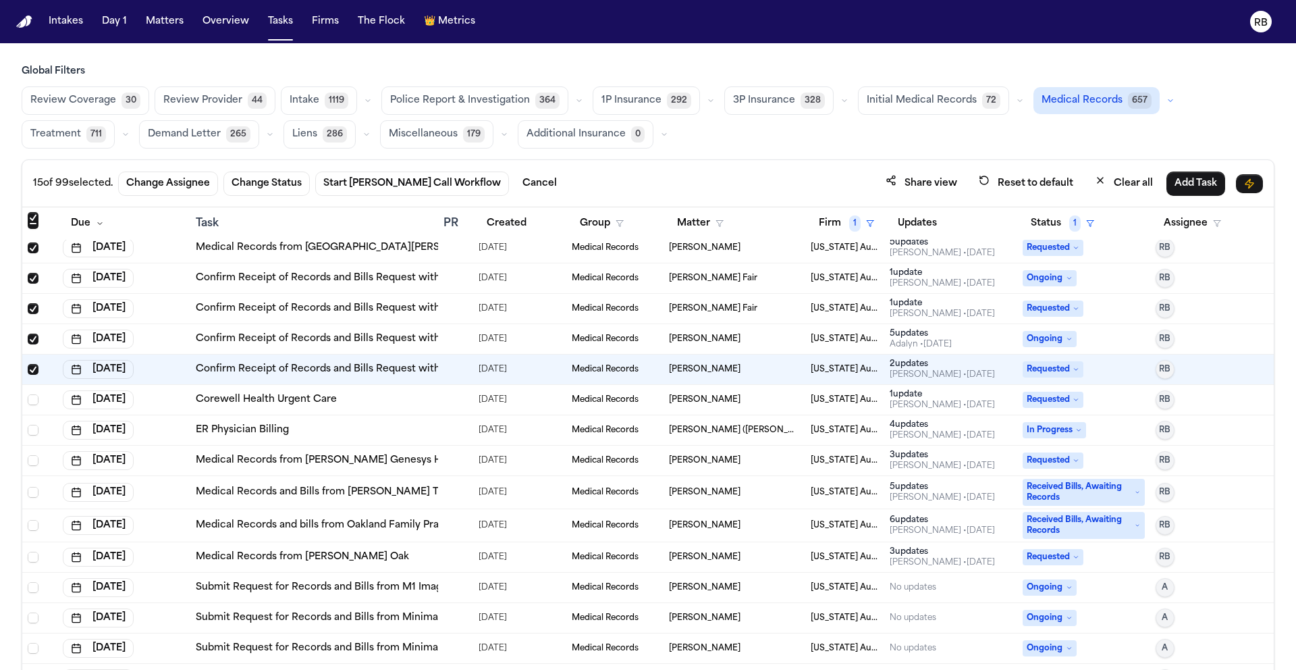
click at [356, 398] on div "Corewell Health Urgent Care" at bounding box center [314, 400] width 237 height 14
click at [34, 399] on span "Select row" at bounding box center [33, 399] width 11 height 11
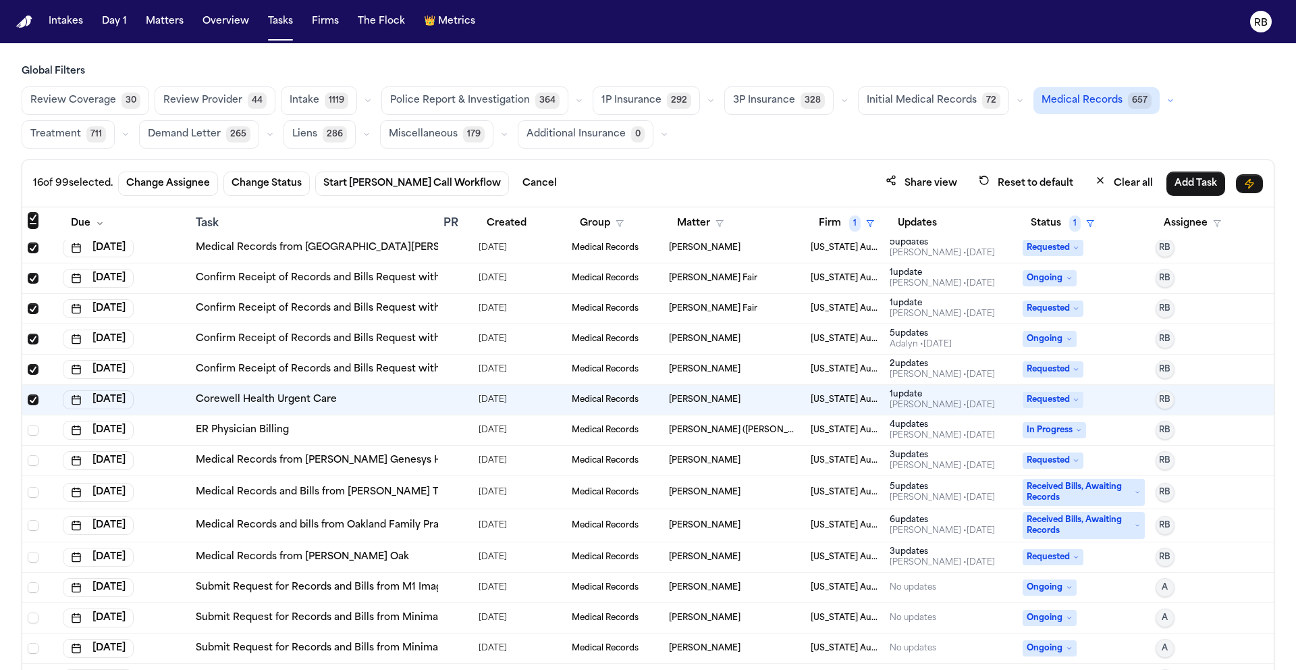
click at [388, 433] on div "ER Physician Billing" at bounding box center [314, 430] width 237 height 14
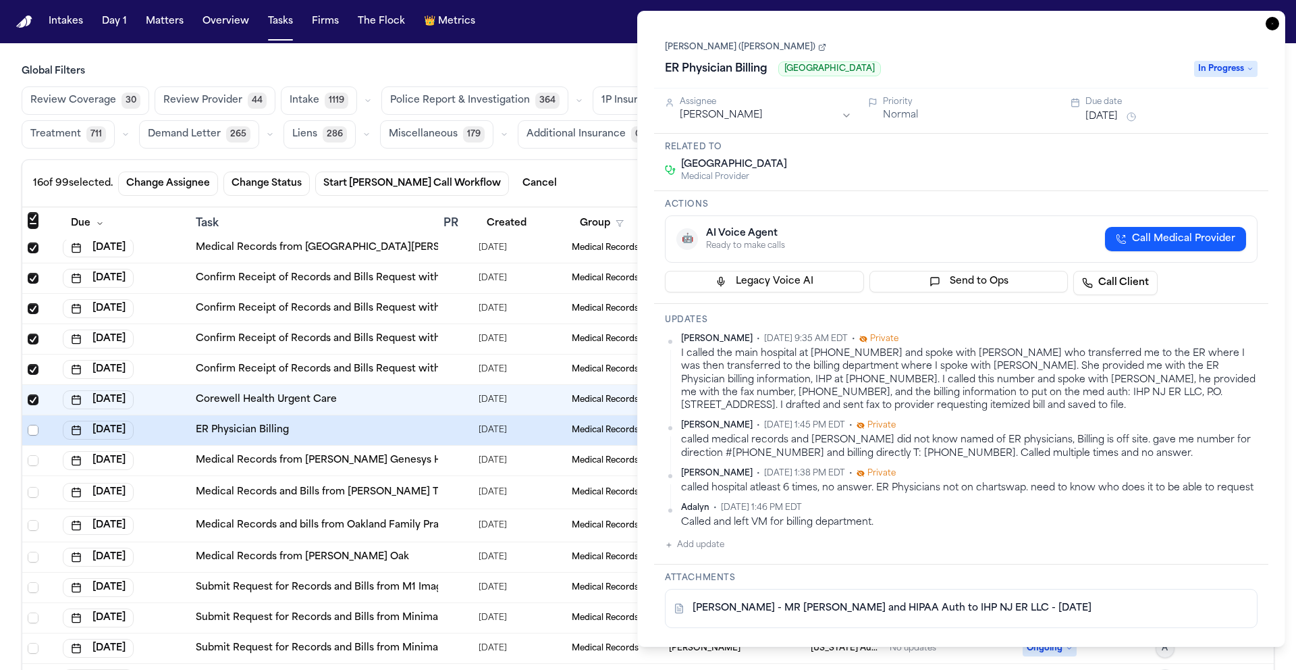
click at [34, 428] on span "Select row" at bounding box center [33, 430] width 11 height 11
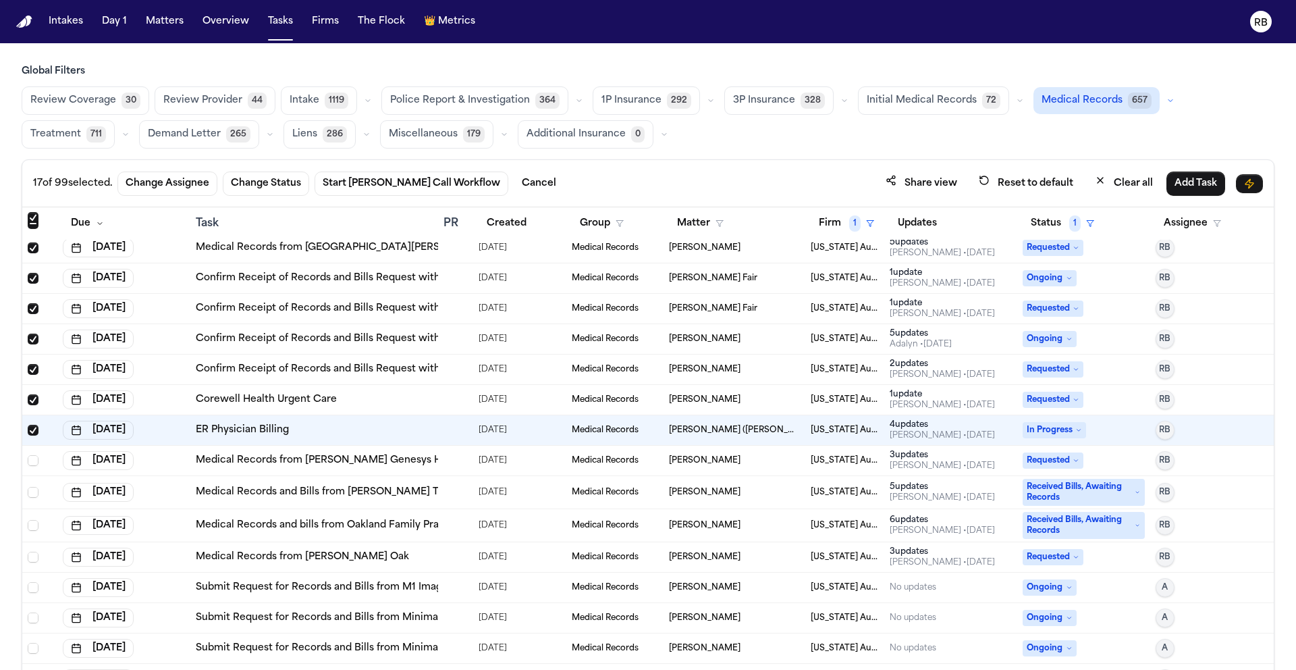
click at [445, 467] on td at bounding box center [455, 461] width 35 height 30
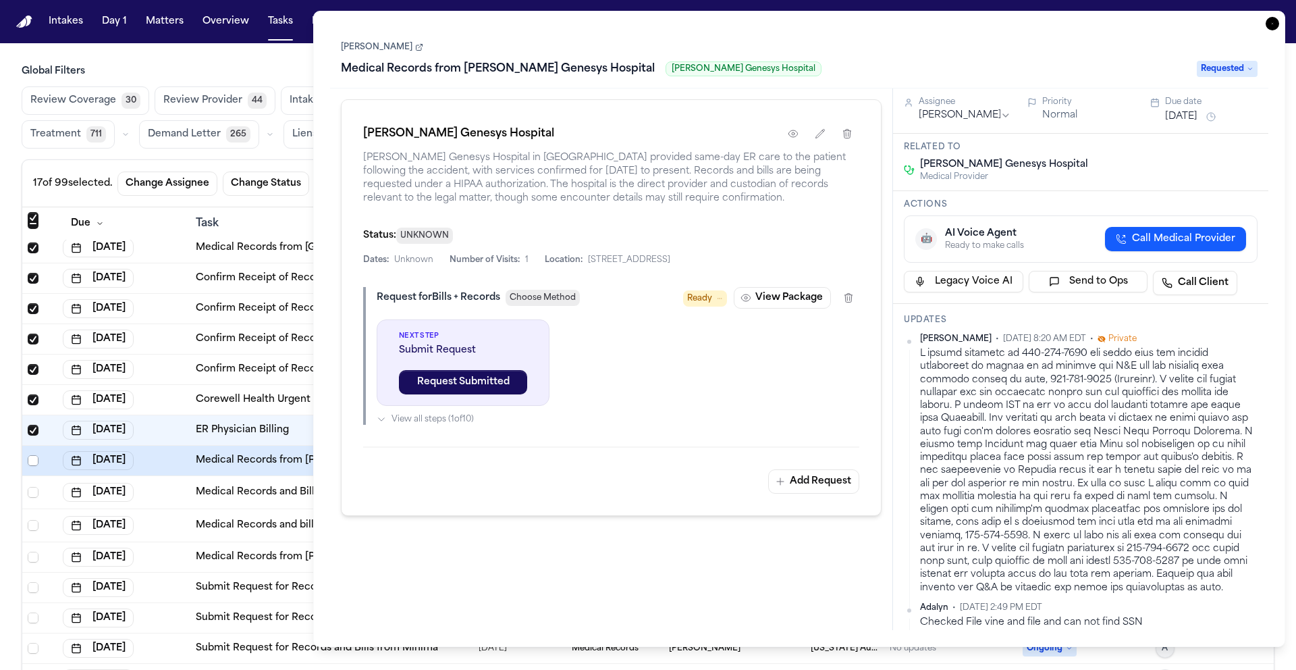
click at [31, 463] on span "Select row" at bounding box center [33, 460] width 11 height 11
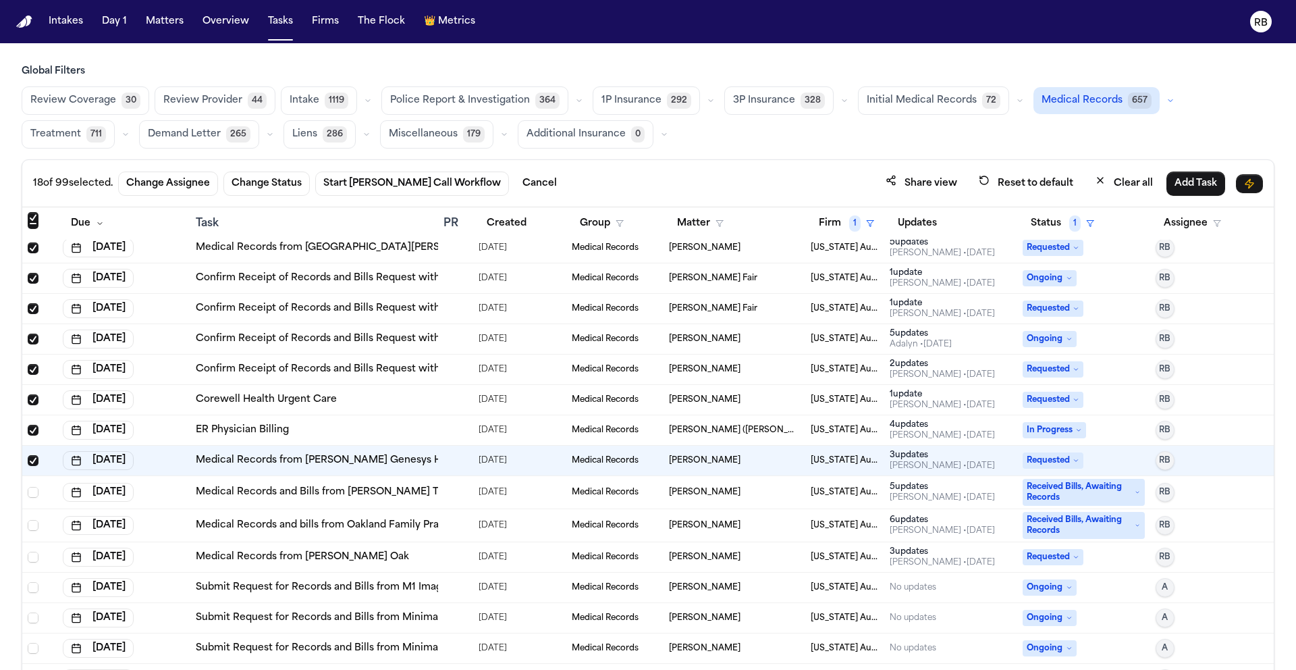
click at [453, 496] on div at bounding box center [456, 492] width 24 height 11
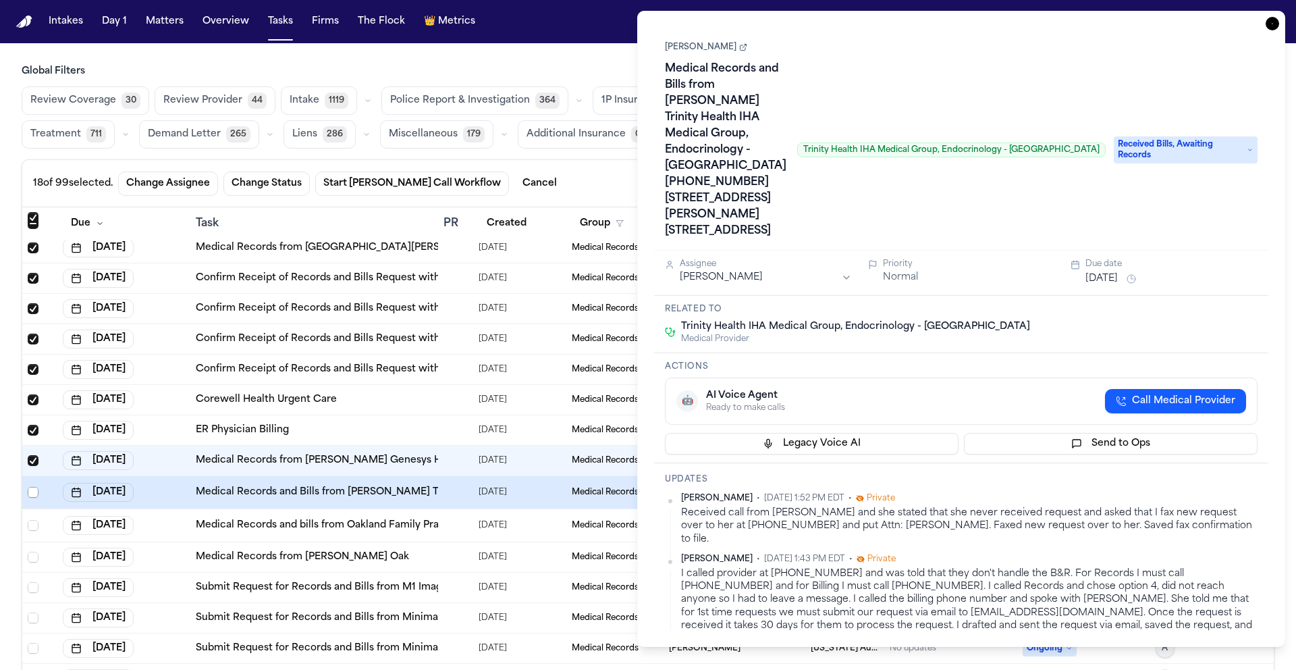
click at [32, 493] on span "Select row" at bounding box center [33, 492] width 11 height 11
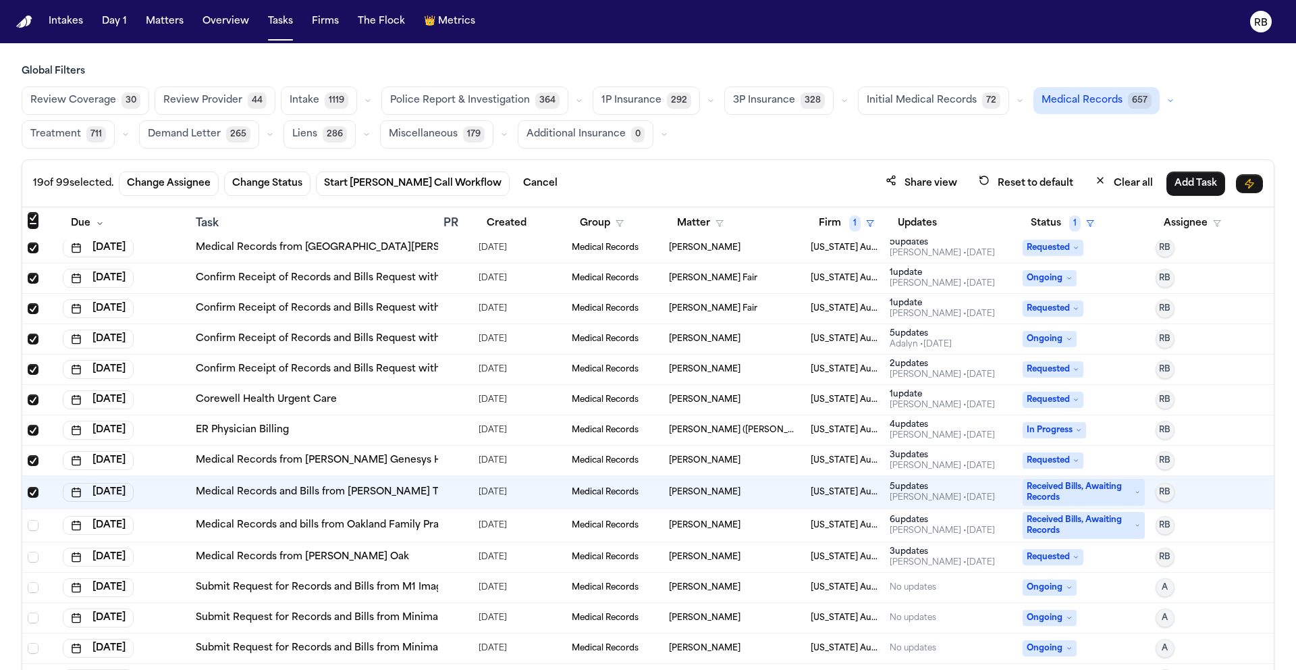
click at [446, 527] on div at bounding box center [449, 525] width 11 height 11
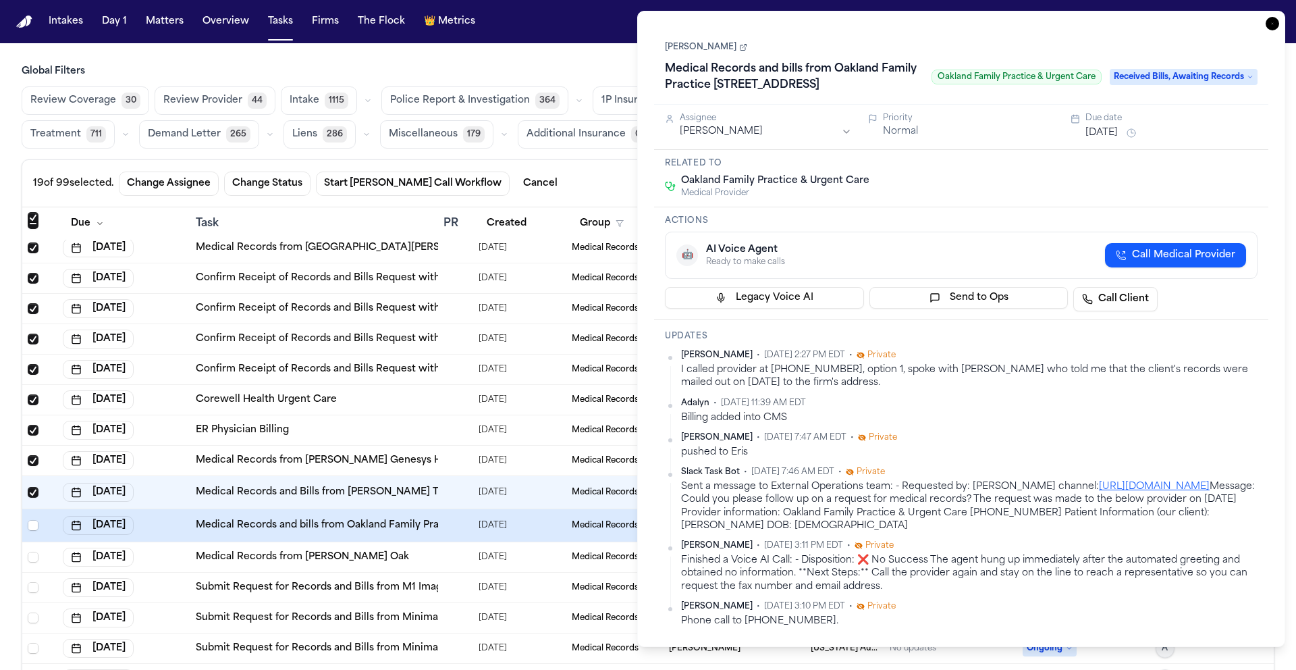
click at [32, 525] on span "Select row" at bounding box center [33, 525] width 11 height 11
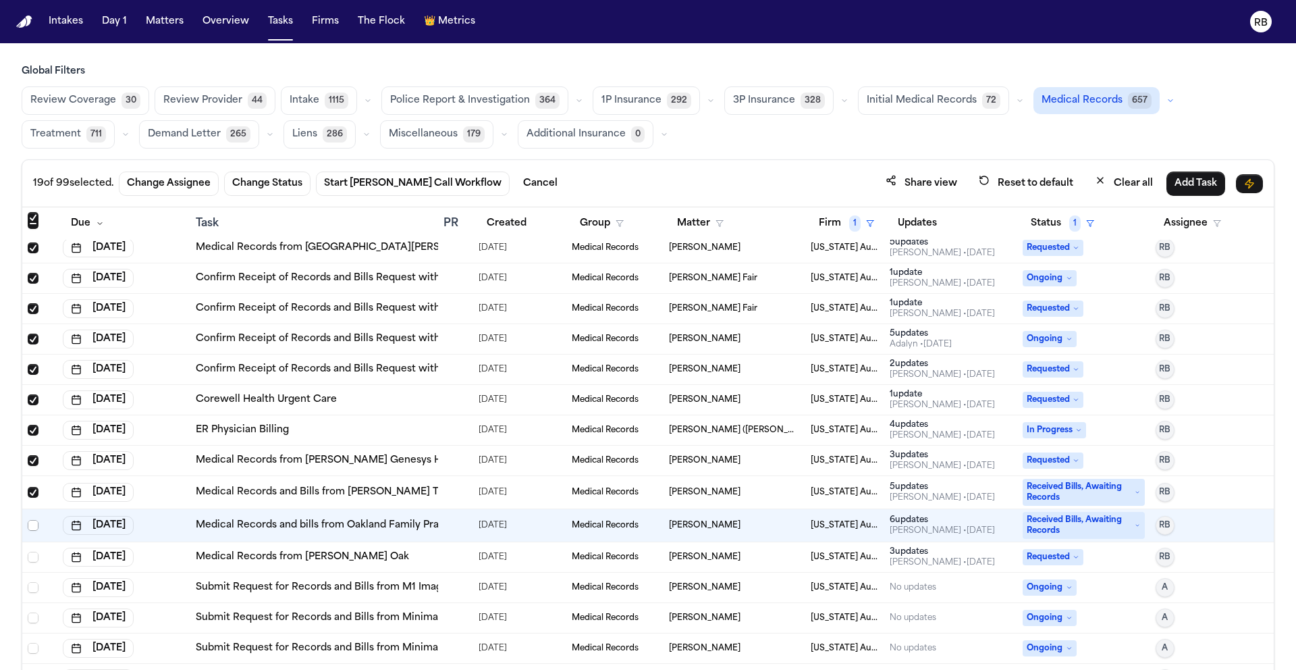
click at [33, 525] on span "Select row" at bounding box center [33, 525] width 11 height 11
click at [423, 555] on div "Medical Records from [PERSON_NAME] Oak" at bounding box center [314, 557] width 237 height 14
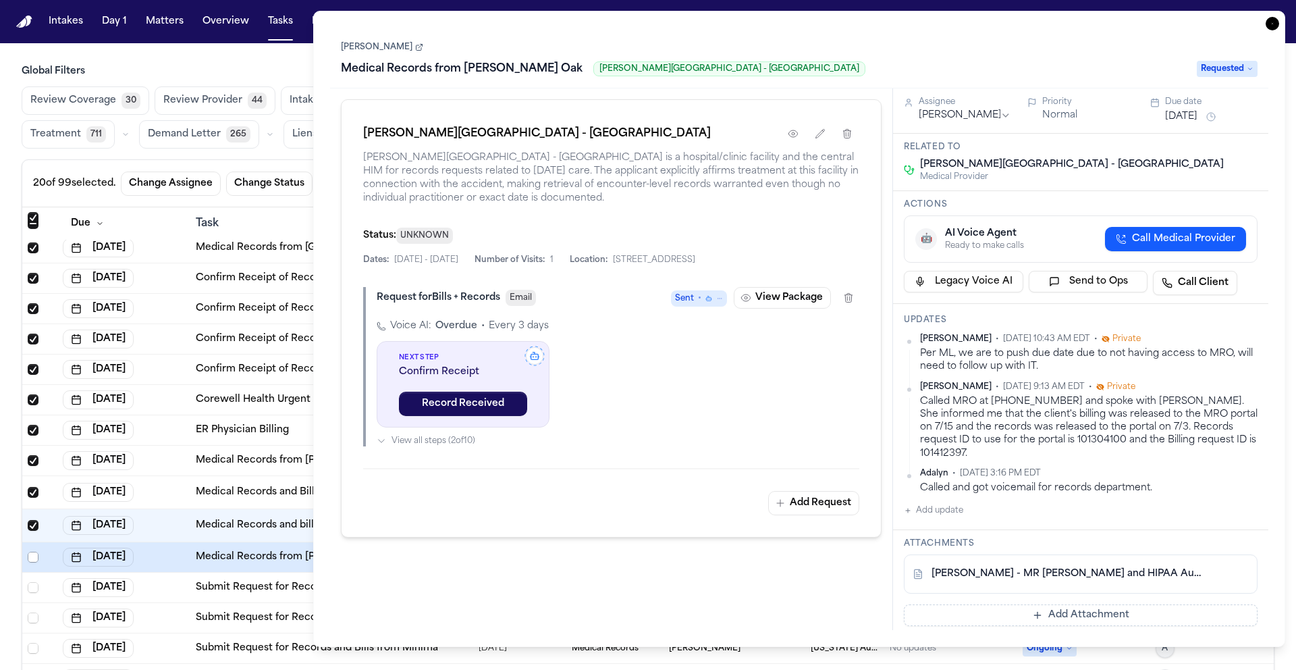
click at [33, 560] on span "Select row" at bounding box center [33, 557] width 11 height 11
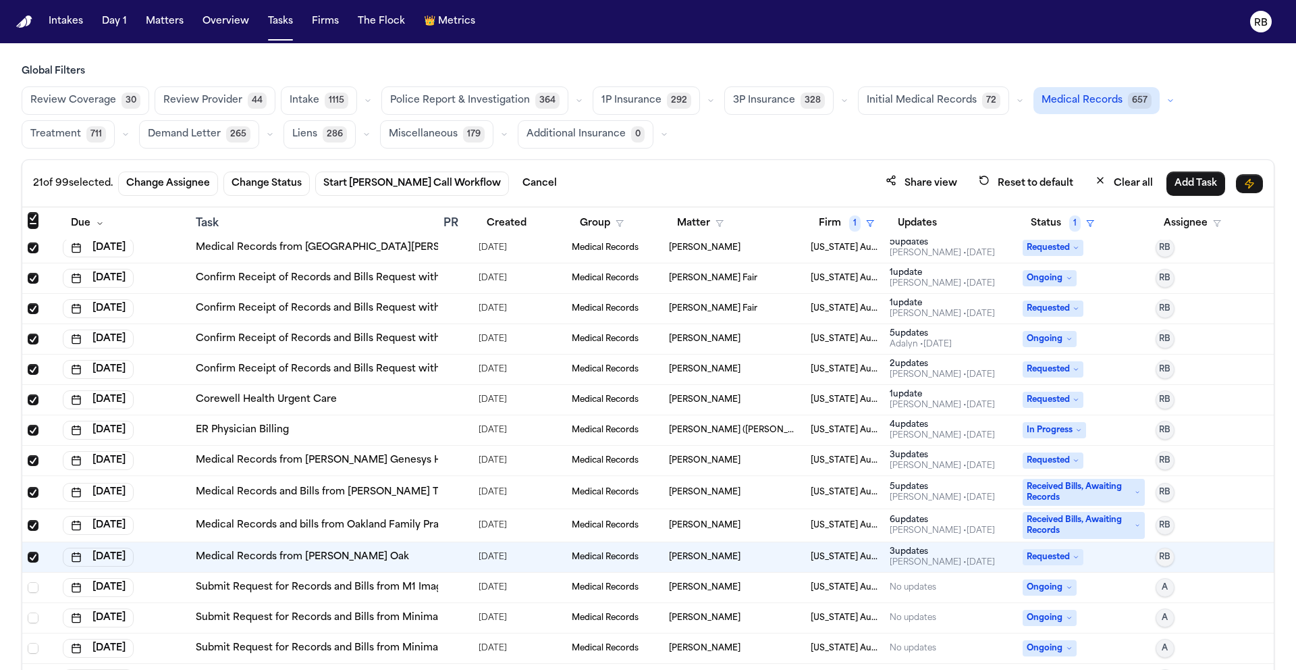
click at [458, 592] on td at bounding box center [455, 588] width 35 height 30
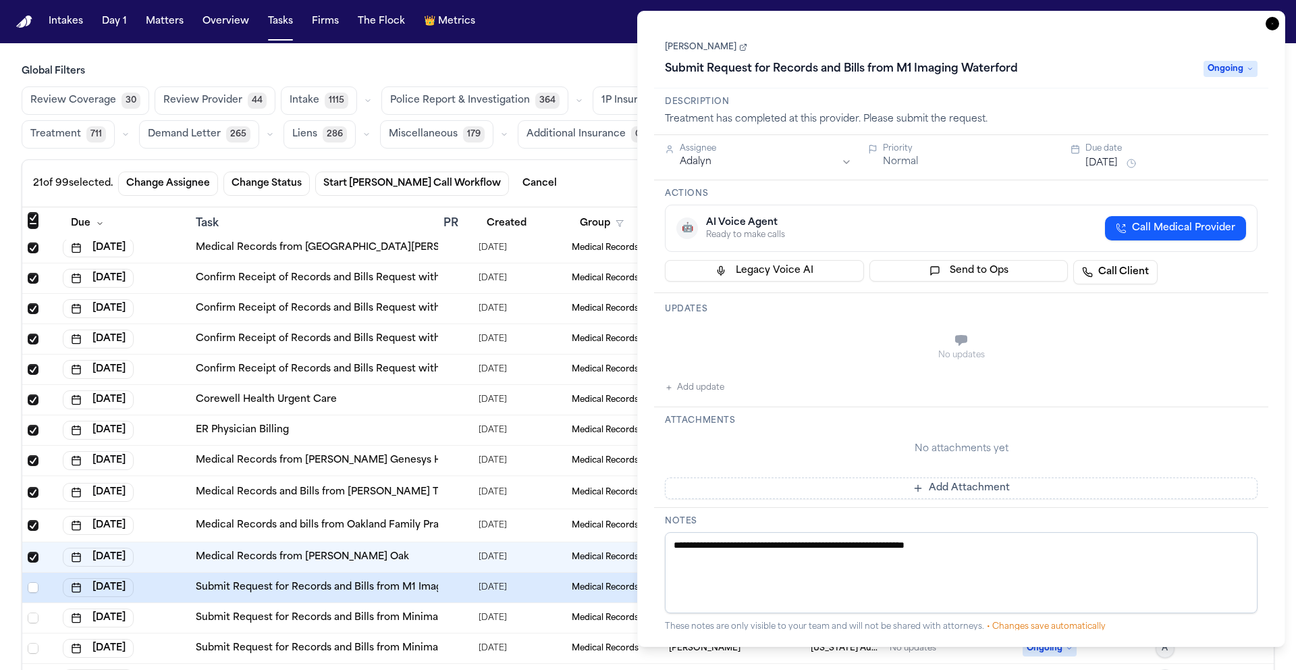
click at [1273, 25] on icon "button" at bounding box center [1273, 24] width 14 height 14
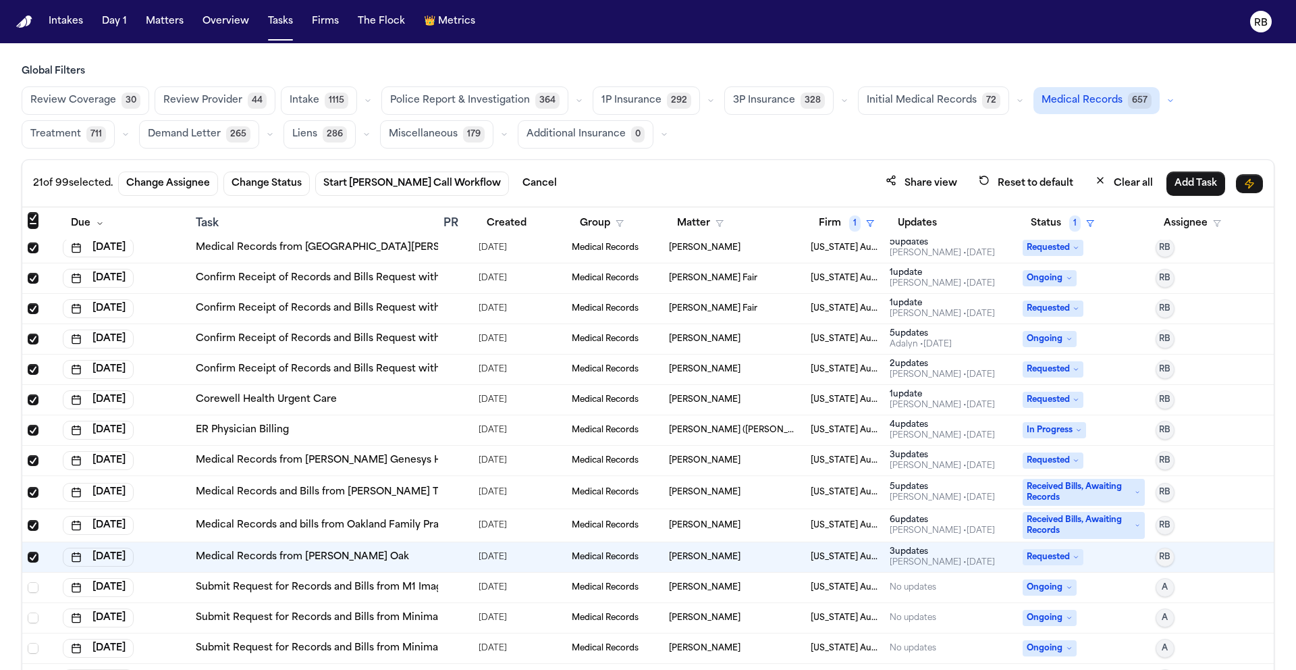
click at [450, 618] on div at bounding box center [449, 617] width 11 height 11
click at [31, 587] on span "Select row" at bounding box center [33, 587] width 11 height 11
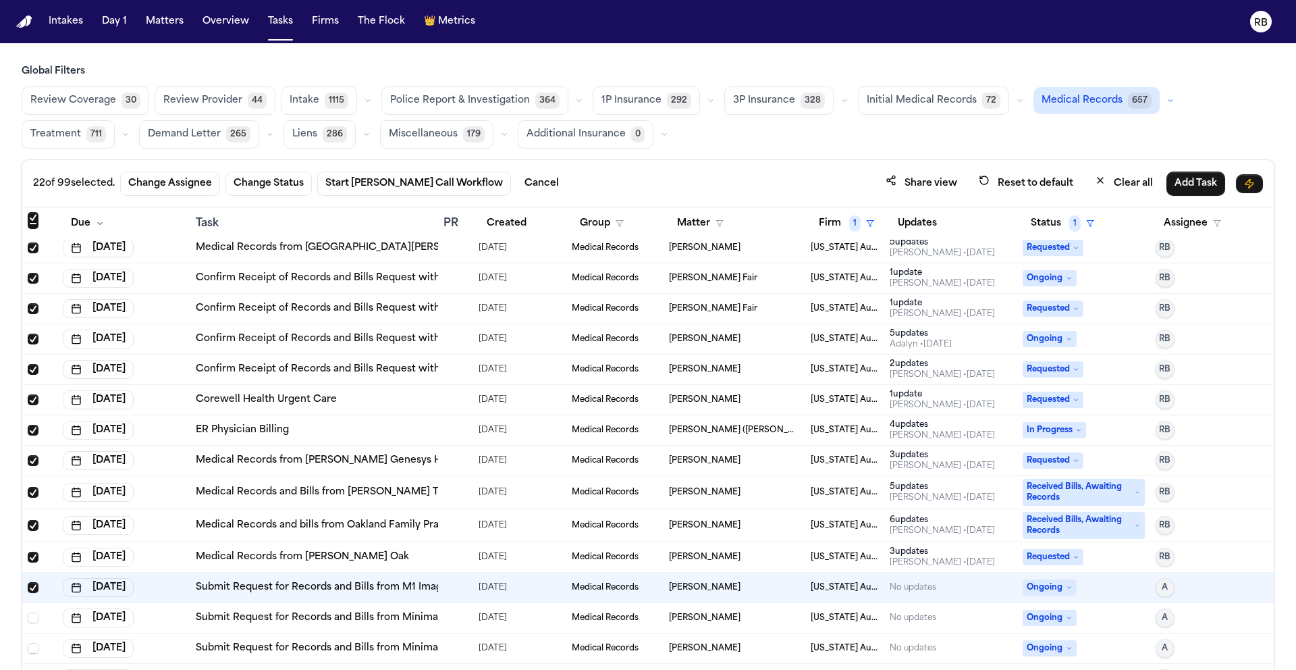
click at [458, 618] on div at bounding box center [456, 617] width 24 height 11
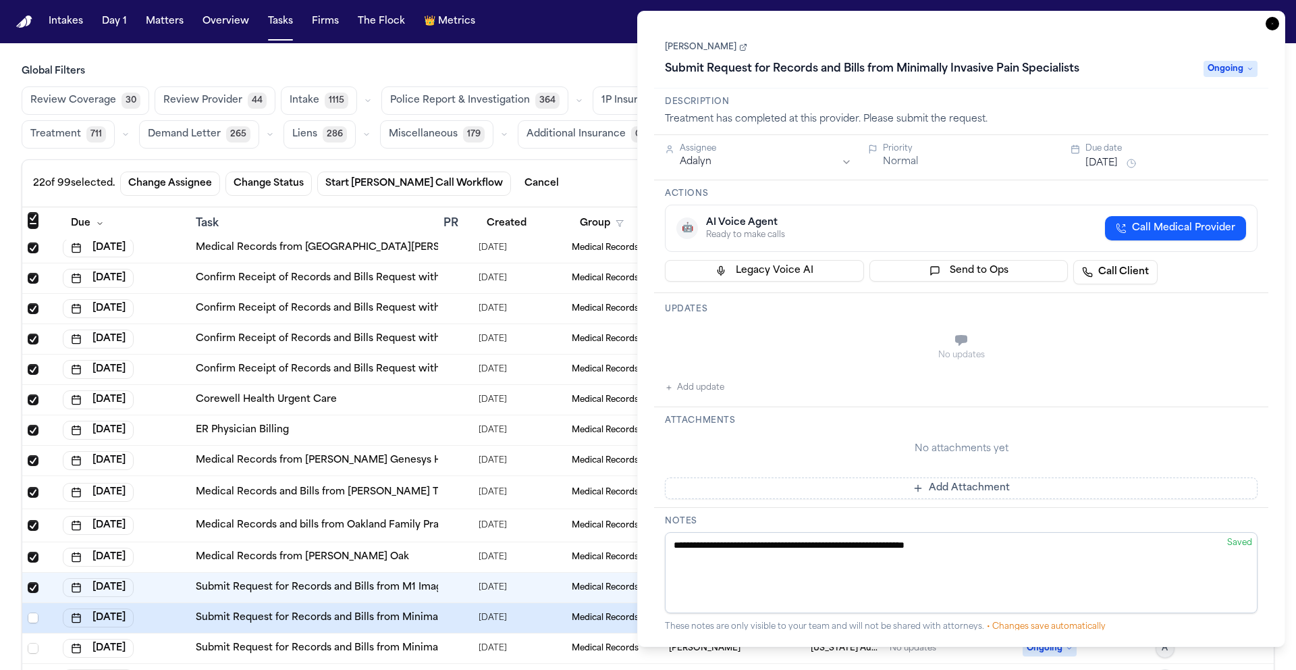
drag, startPoint x: 1269, startPoint y: 25, endPoint x: 1262, endPoint y: 28, distance: 8.2
click at [1269, 25] on icon "button" at bounding box center [1273, 24] width 14 height 14
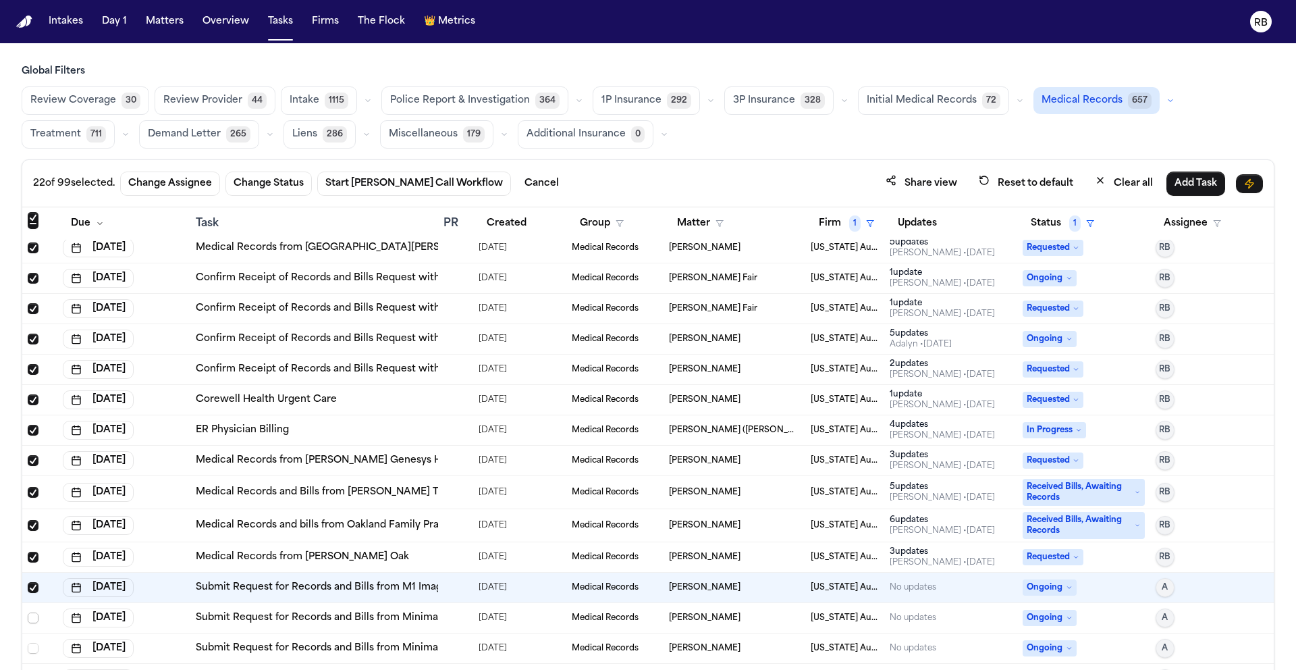
click at [31, 619] on span "Select row" at bounding box center [33, 617] width 11 height 11
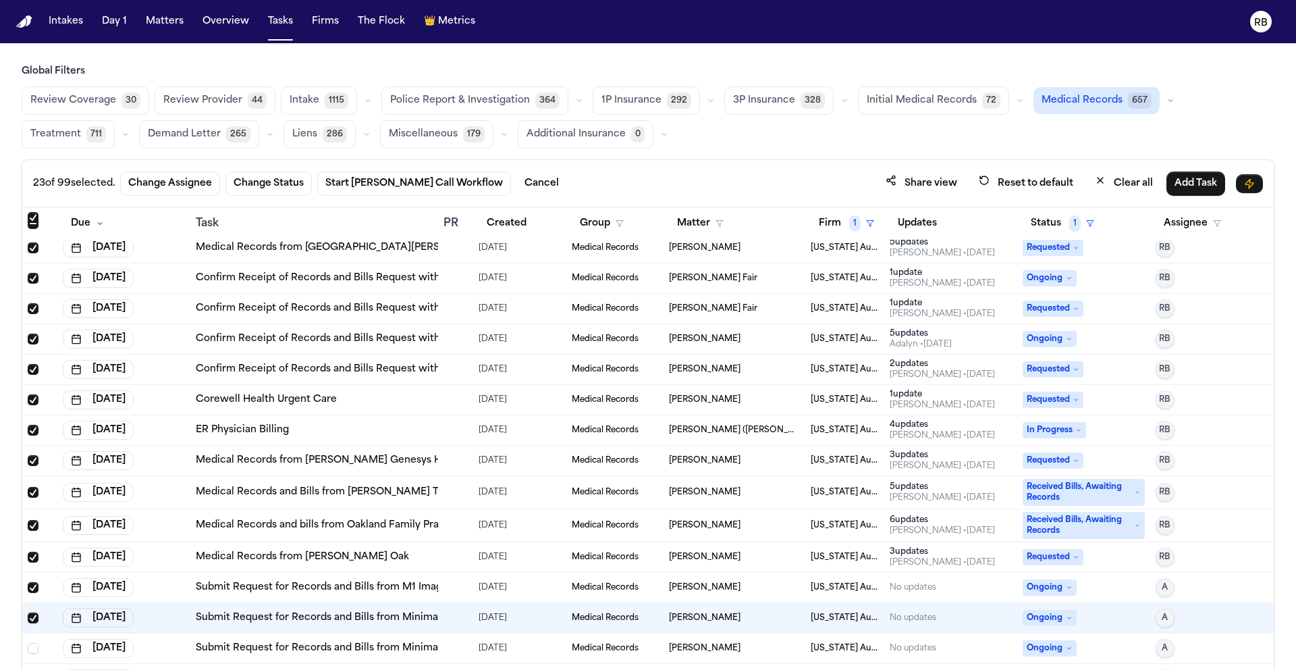
click at [447, 645] on div at bounding box center [449, 648] width 11 height 11
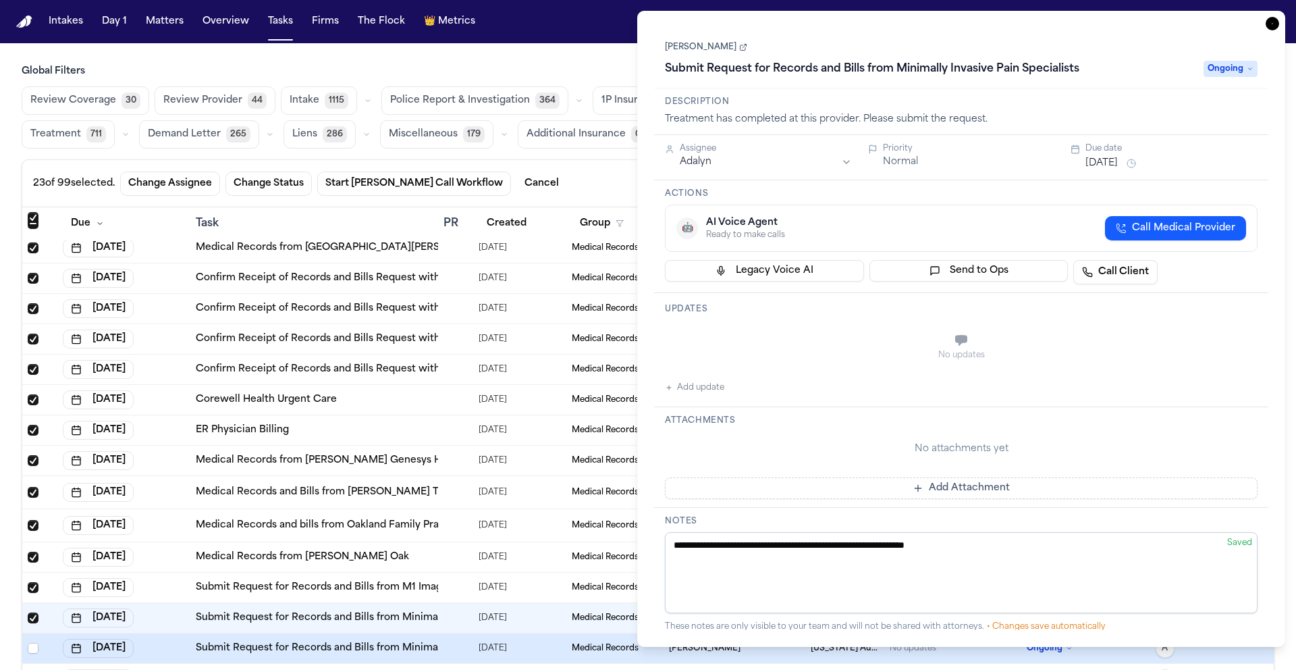
click at [1271, 26] on icon "button" at bounding box center [1273, 24] width 14 height 14
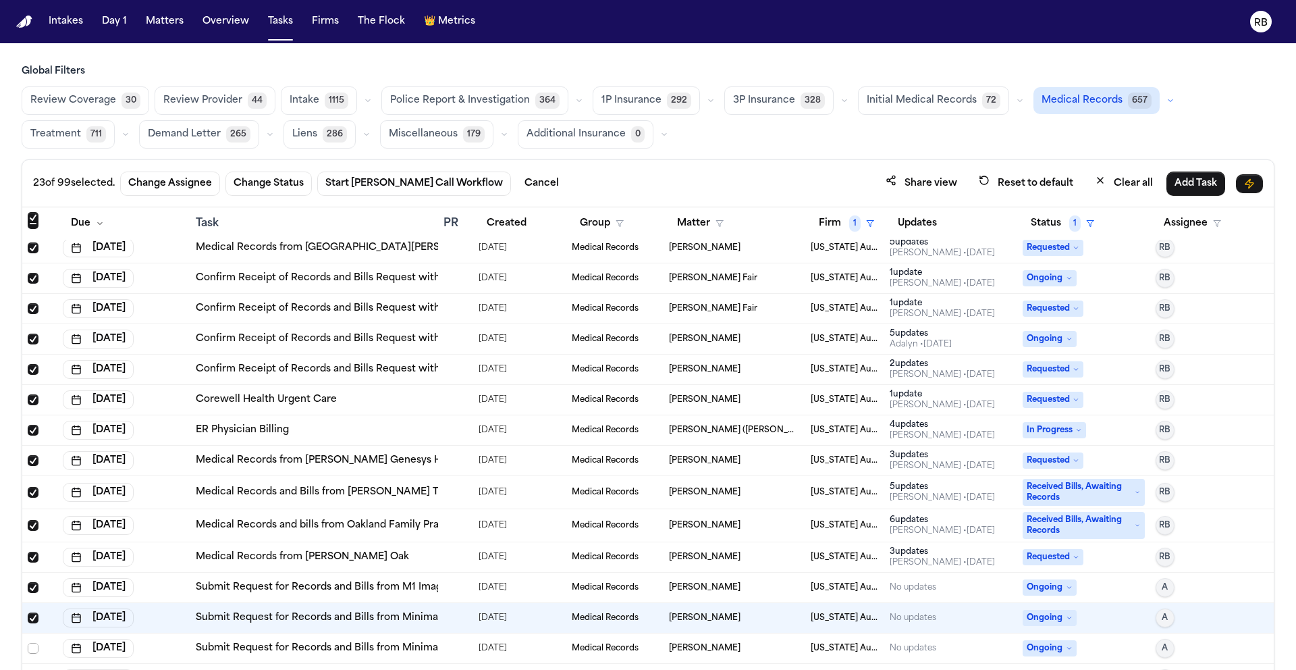
click at [35, 646] on span "Select row" at bounding box center [33, 648] width 11 height 11
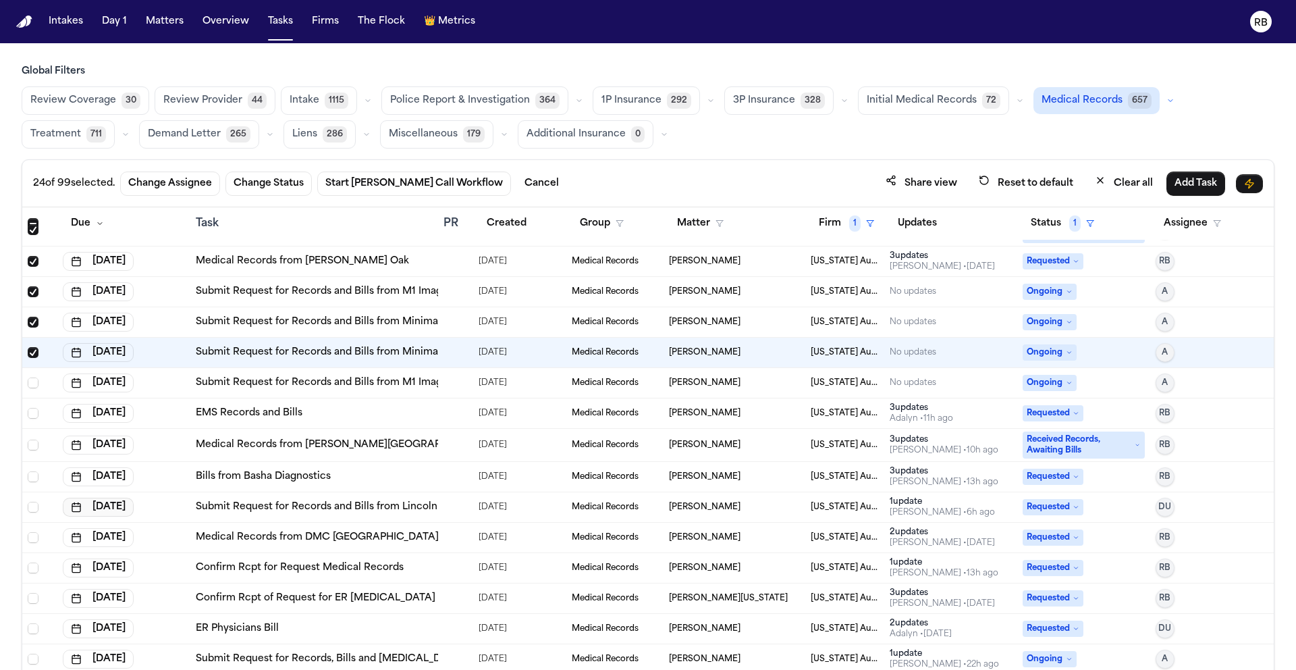
scroll to position [1194, 0]
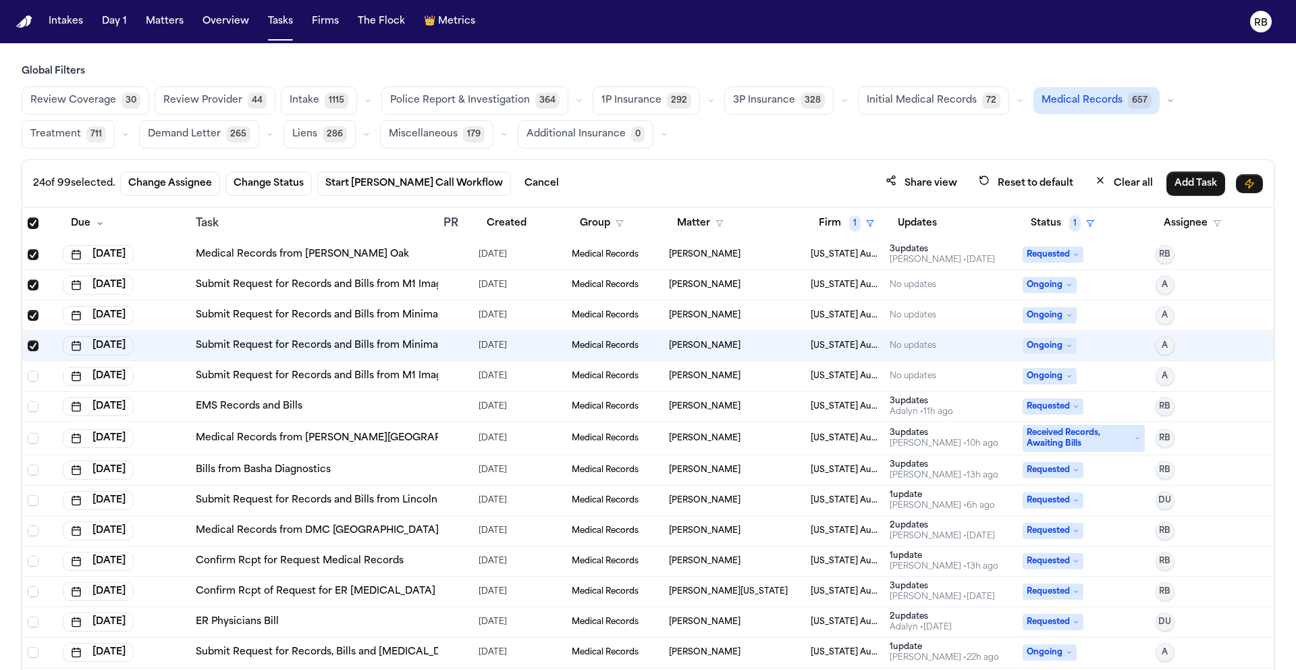
click at [444, 375] on div at bounding box center [449, 376] width 11 height 11
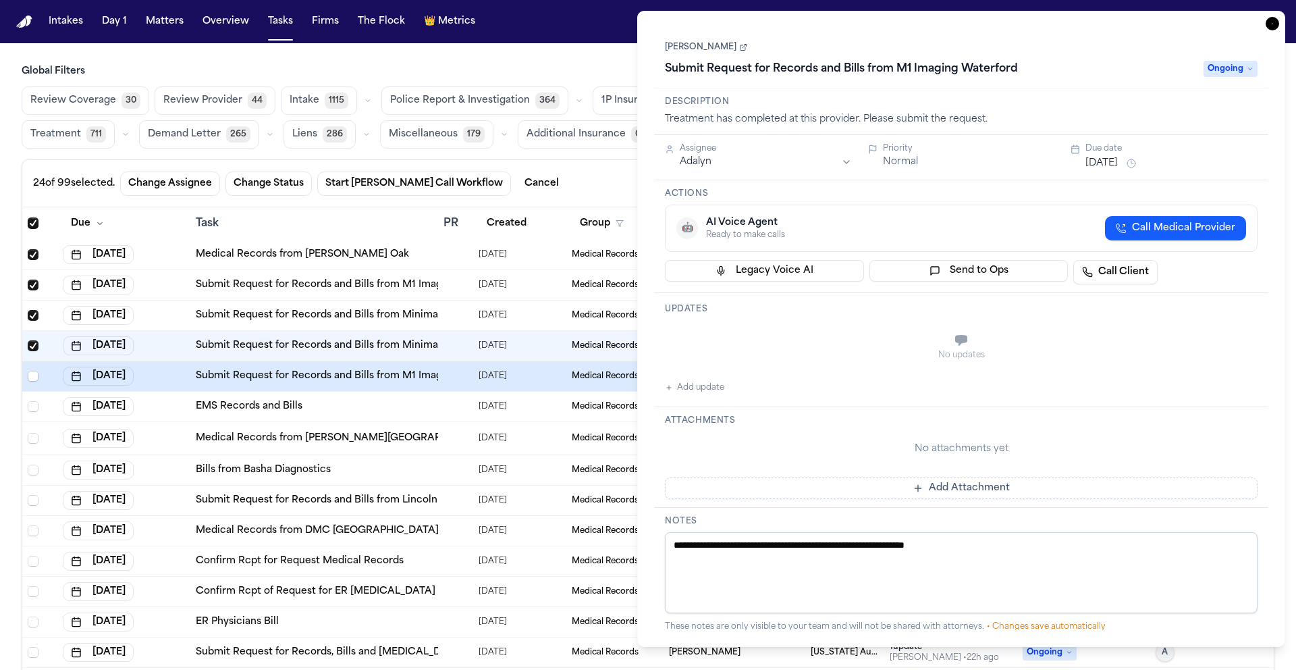
click at [1276, 20] on icon "button" at bounding box center [1273, 24] width 14 height 14
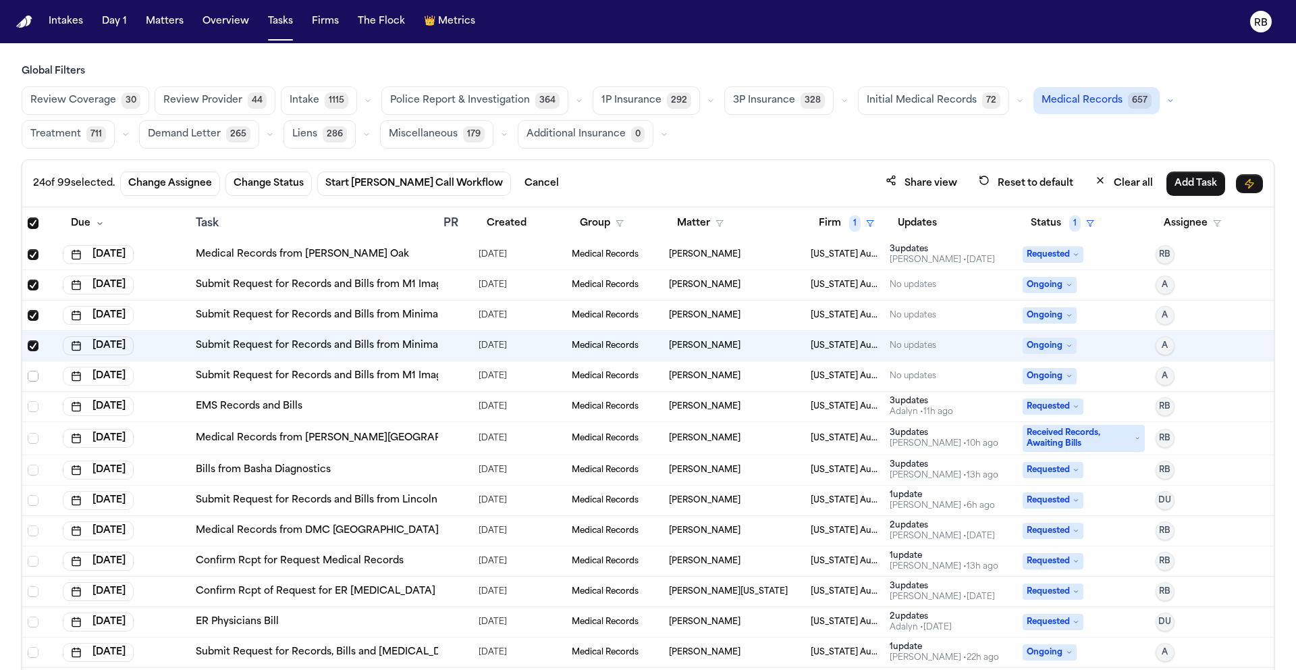
click at [30, 375] on span "Select row" at bounding box center [33, 376] width 11 height 11
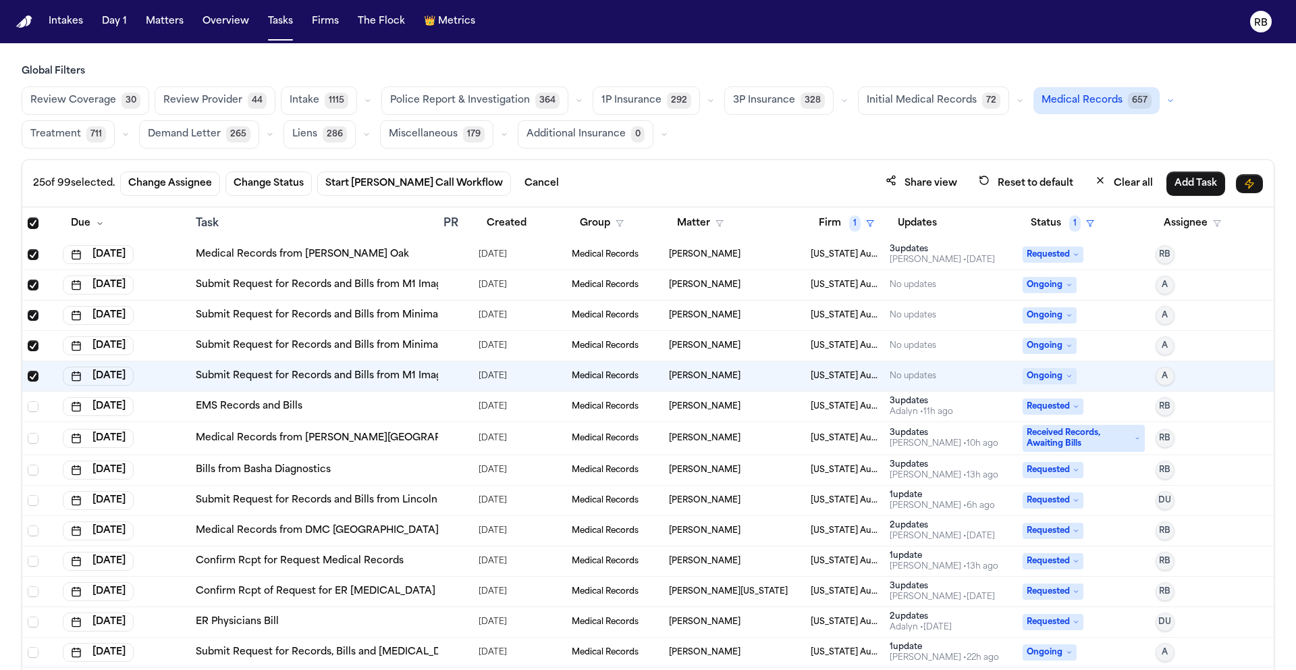
click at [422, 408] on div "EMS Records and Bills" at bounding box center [314, 407] width 237 height 14
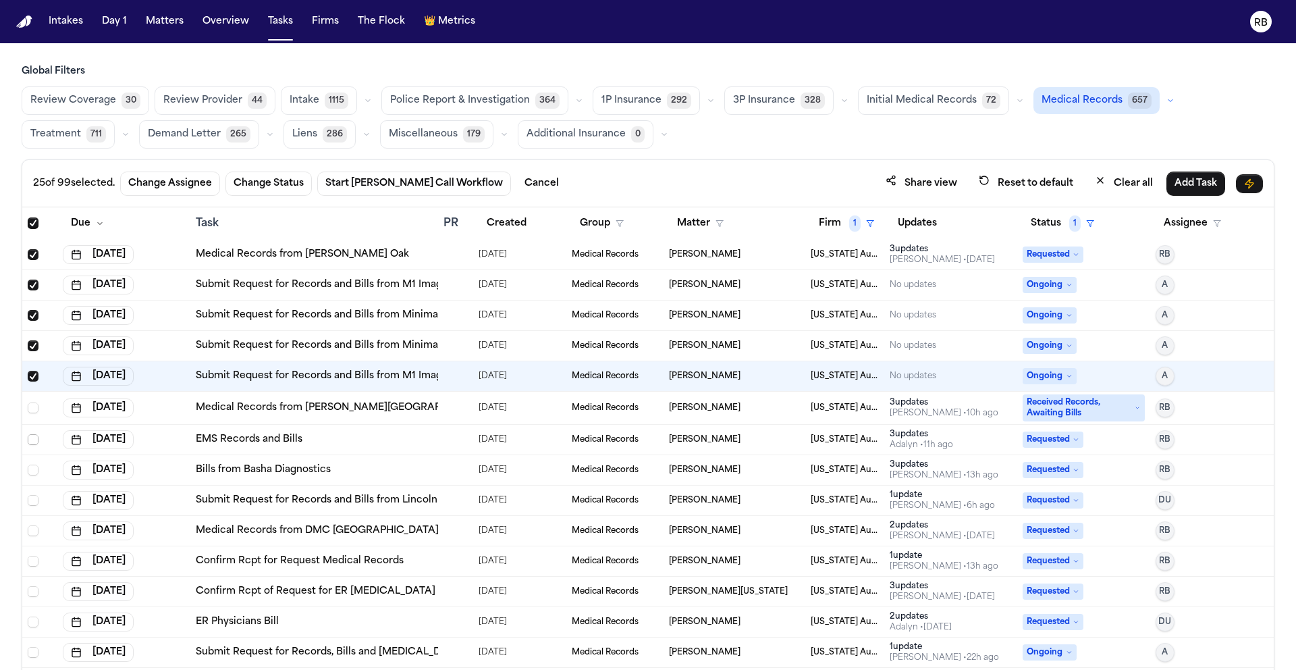
click at [34, 440] on span "Select row" at bounding box center [33, 439] width 11 height 11
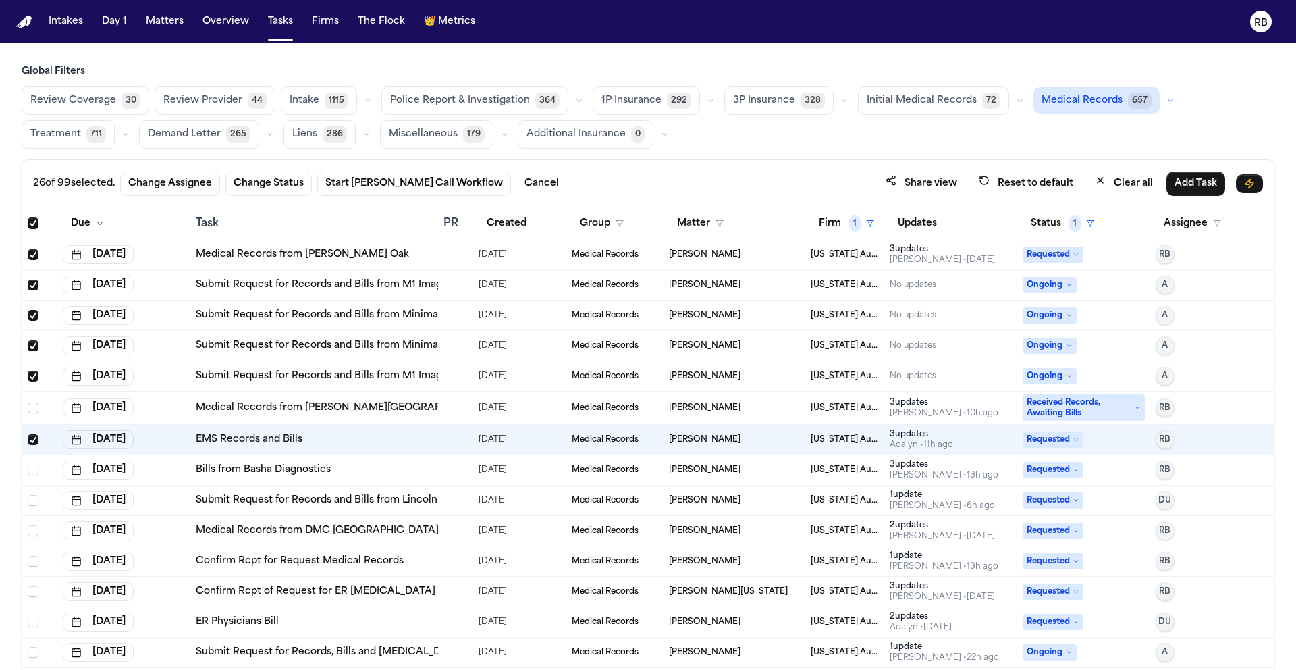
click at [34, 408] on span "Select row" at bounding box center [33, 407] width 11 height 11
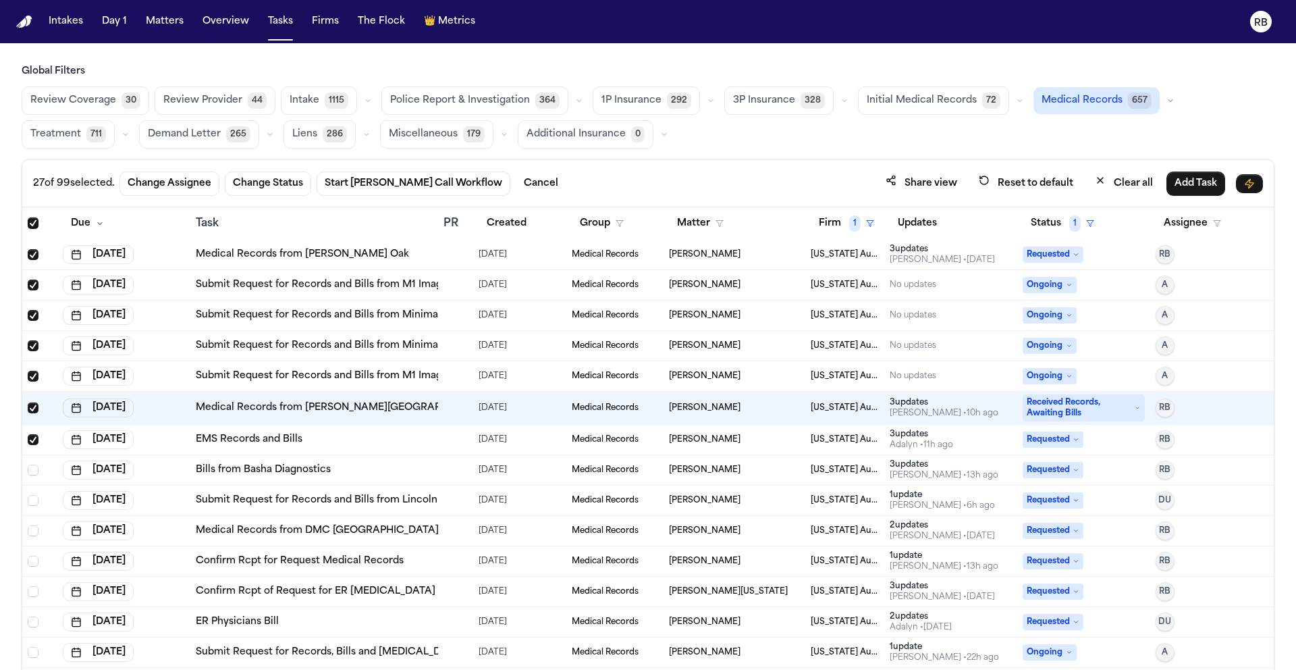
click at [373, 471] on div "Bills from Basha Diagnostics" at bounding box center [314, 470] width 237 height 14
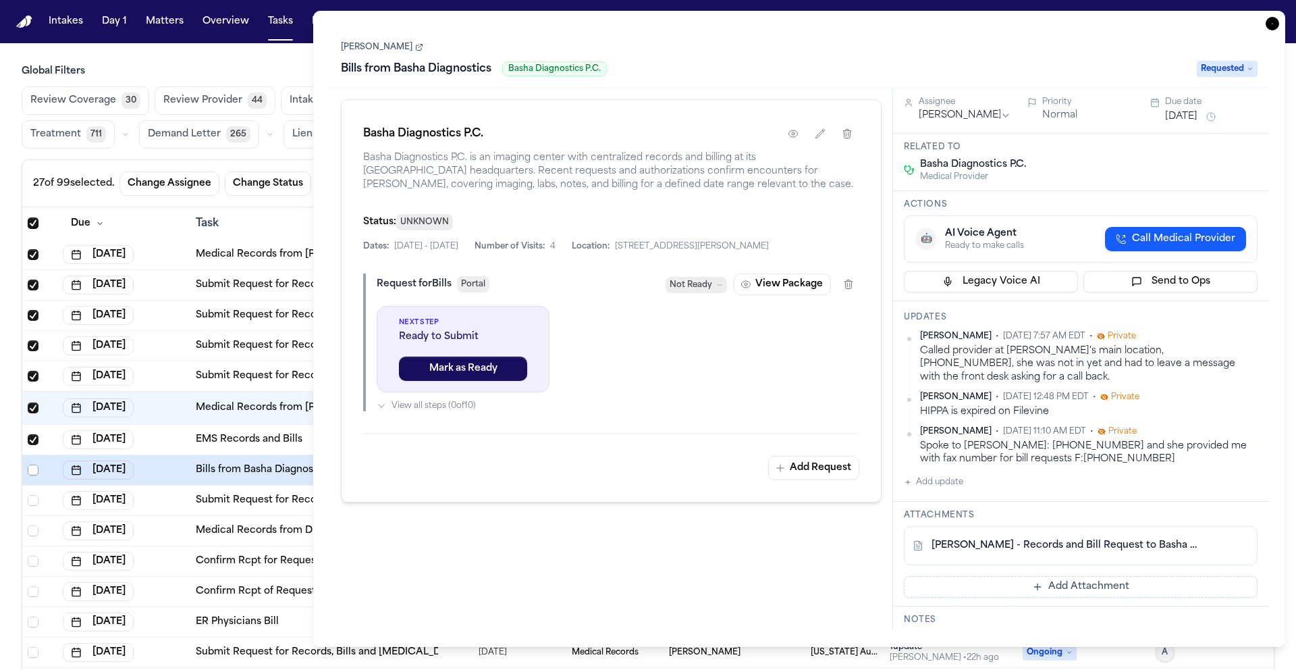
click at [34, 468] on span "Select row" at bounding box center [33, 470] width 11 height 11
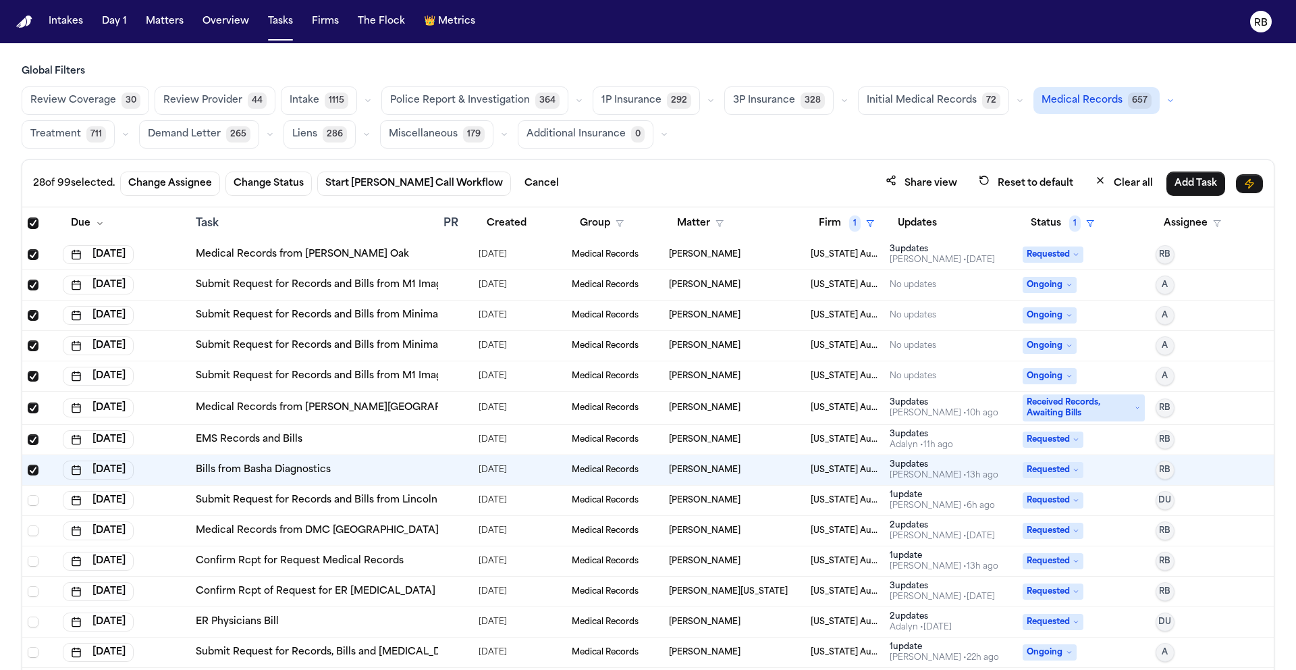
click at [461, 503] on div at bounding box center [456, 500] width 24 height 11
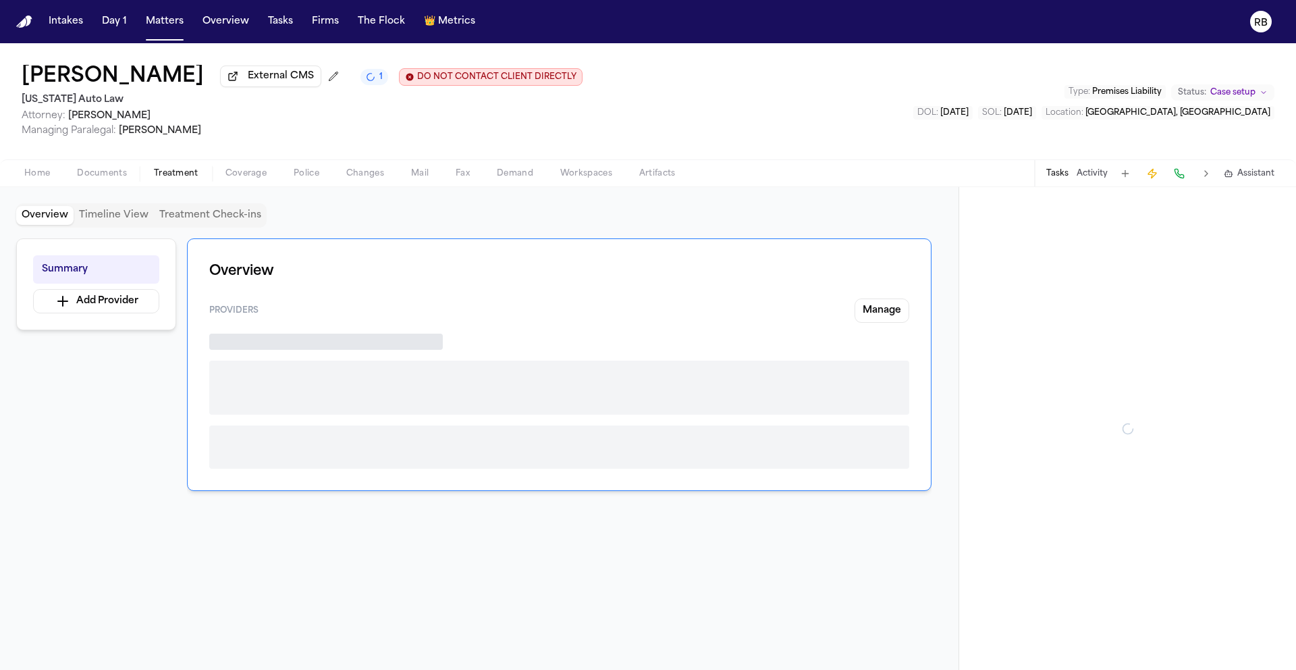
click at [176, 174] on span "Treatment" at bounding box center [176, 173] width 45 height 11
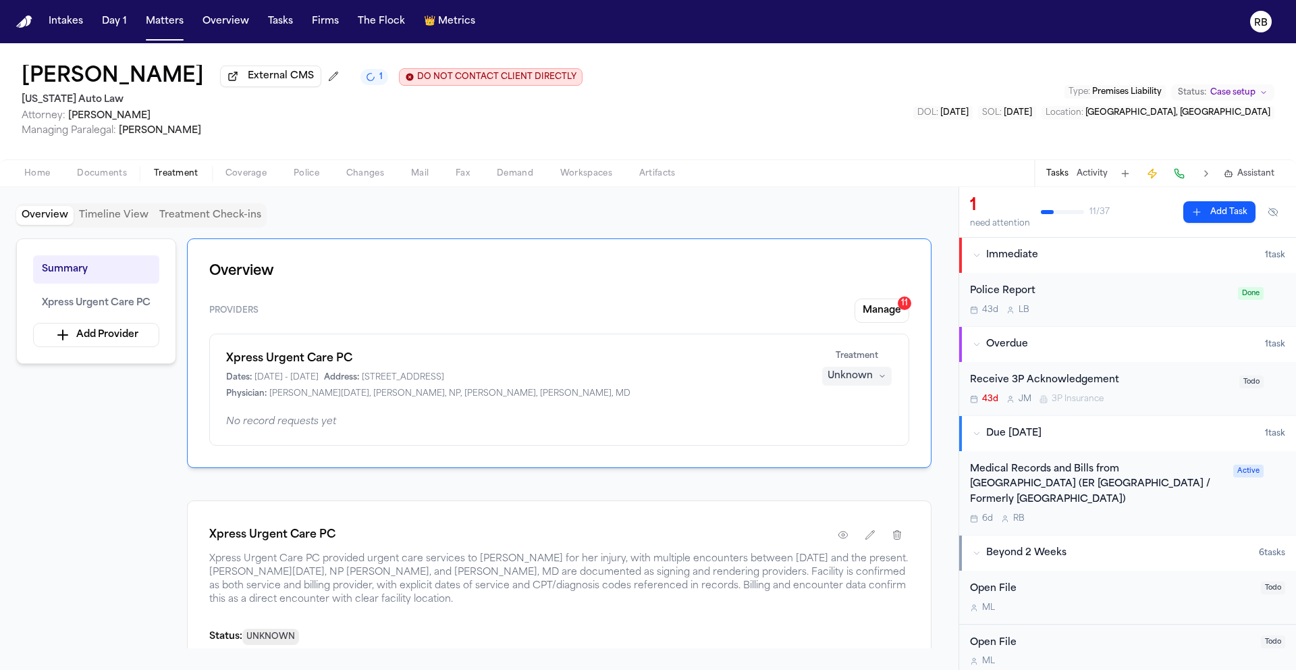
click at [1210, 496] on div "Medical Records and Bills from [GEOGRAPHIC_DATA] (ER [GEOGRAPHIC_DATA] / Former…" at bounding box center [1097, 485] width 255 height 46
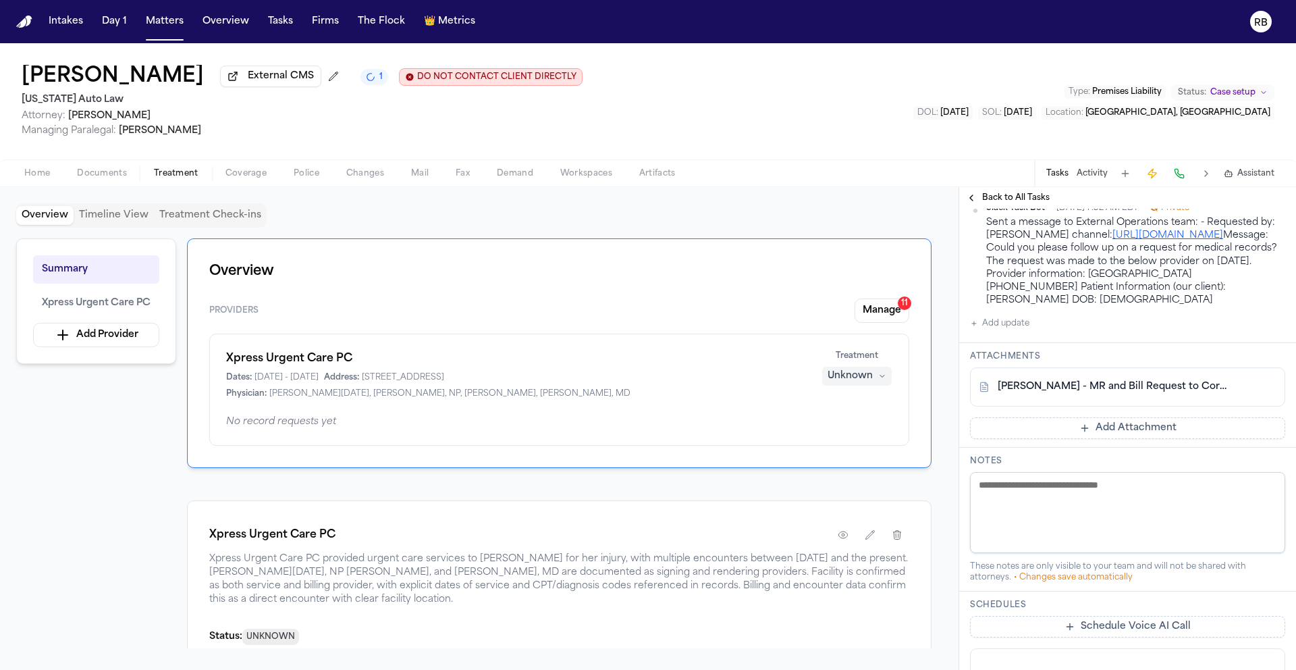
scroll to position [588, 0]
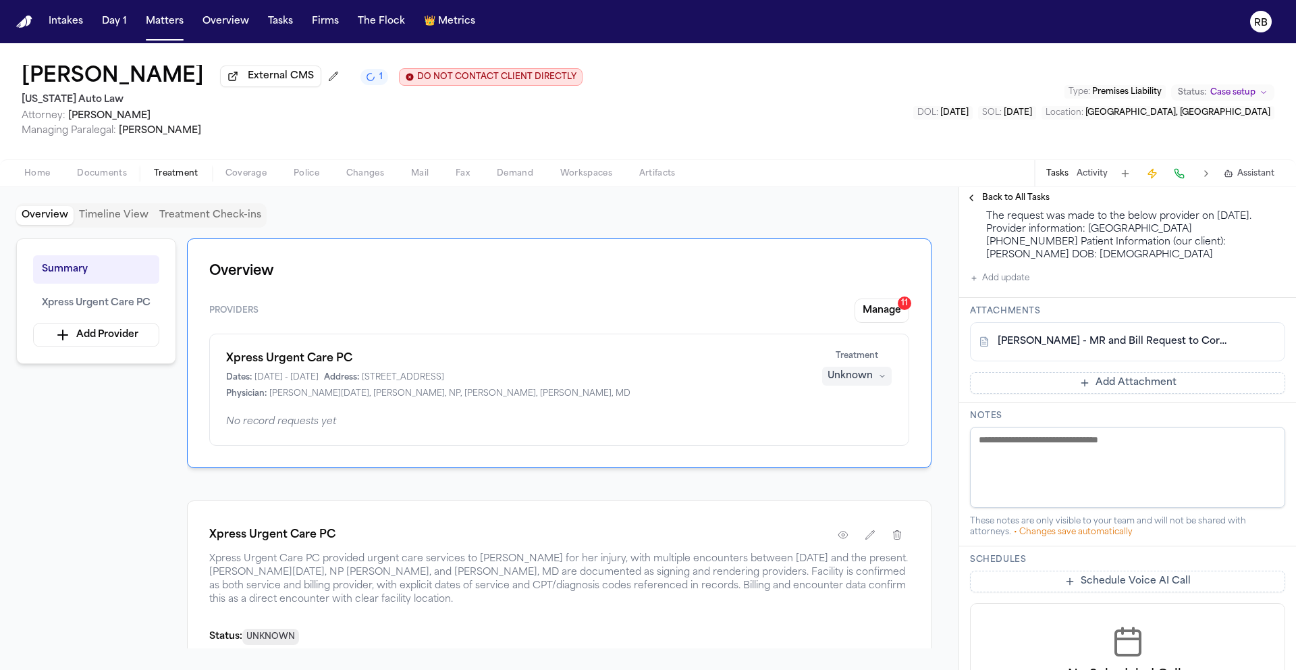
click at [1171, 348] on link "[PERSON_NAME] - MR and Bill Request to Corewell Health [GEOGRAPHIC_DATA] - [DAT…" at bounding box center [1114, 342] width 233 height 14
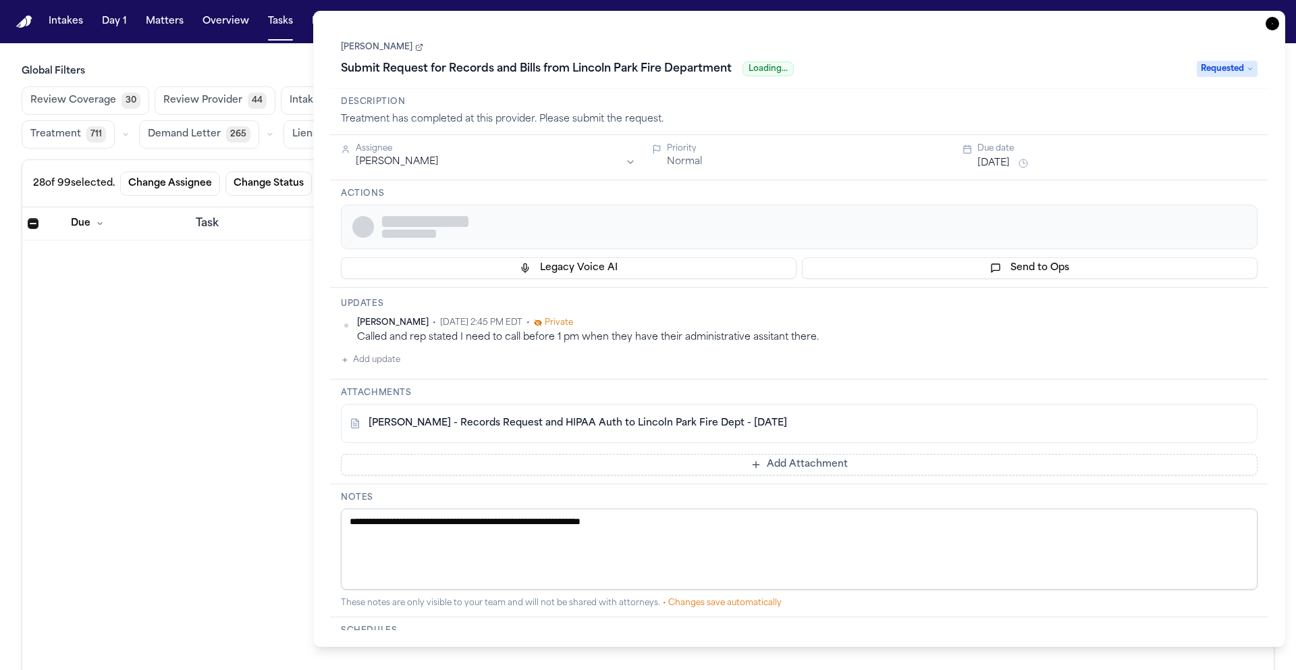
scroll to position [1194, 0]
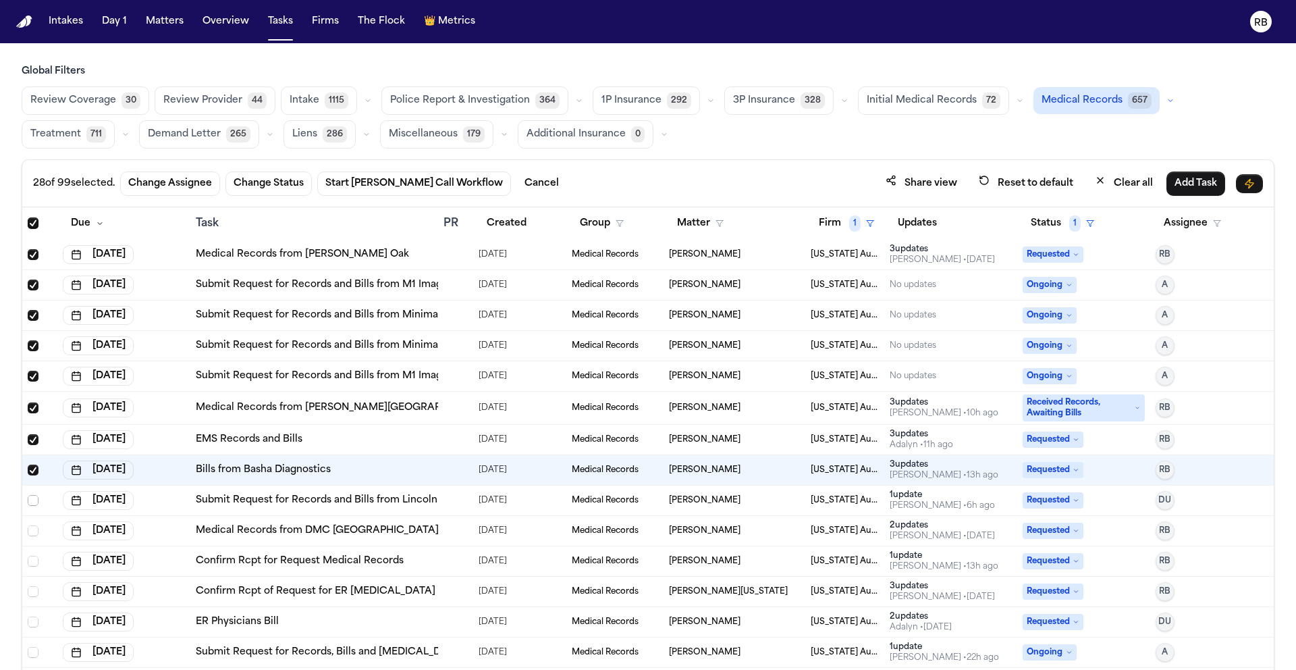
click at [33, 500] on span "Select row" at bounding box center [33, 500] width 11 height 11
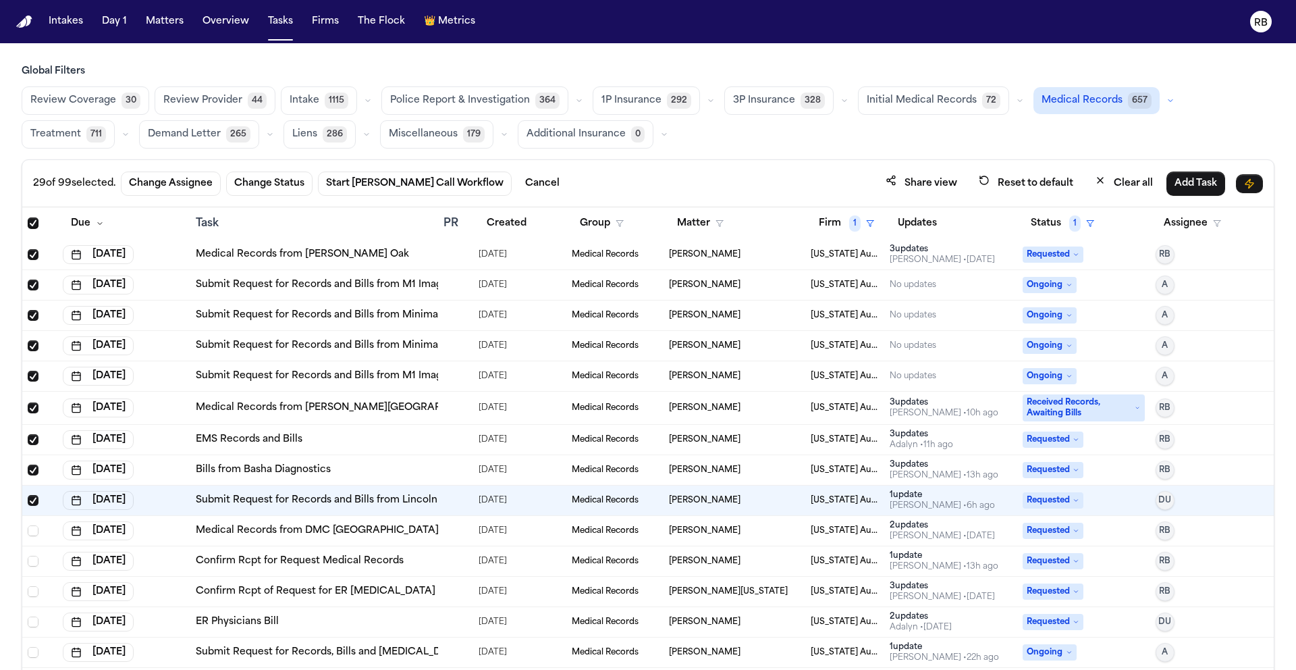
click at [452, 528] on div at bounding box center [456, 530] width 24 height 11
click at [34, 528] on span "Select row" at bounding box center [33, 530] width 11 height 11
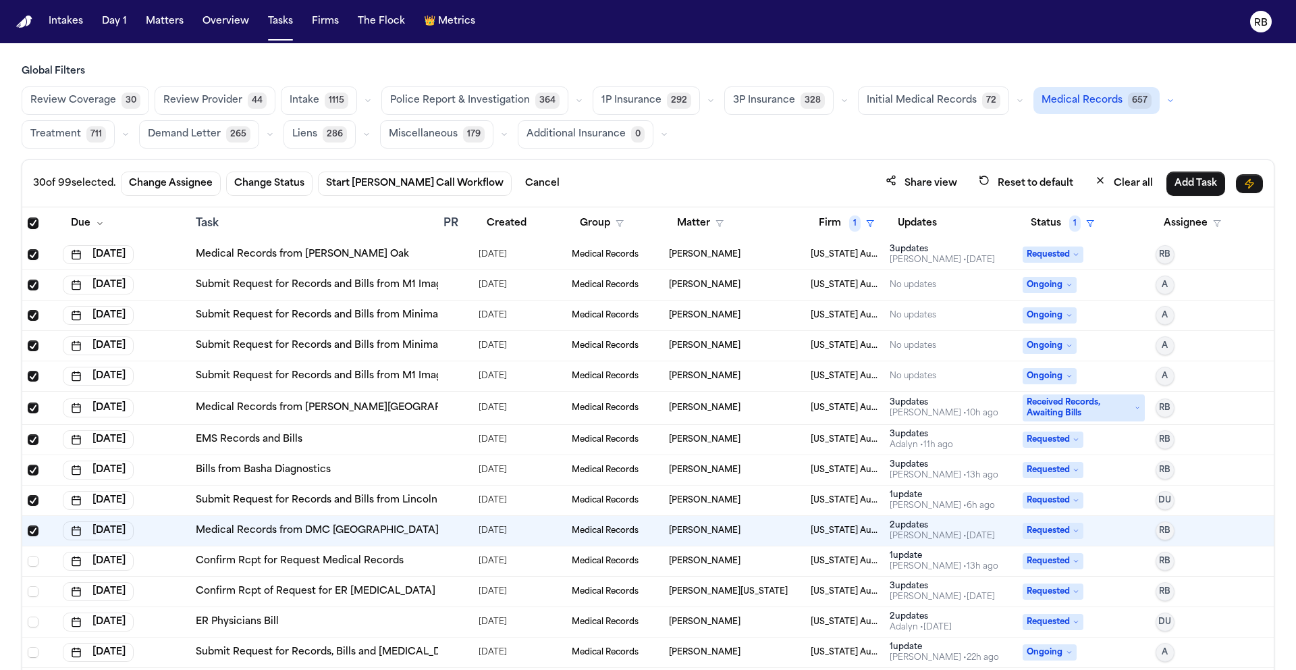
click at [448, 559] on div at bounding box center [449, 561] width 11 height 11
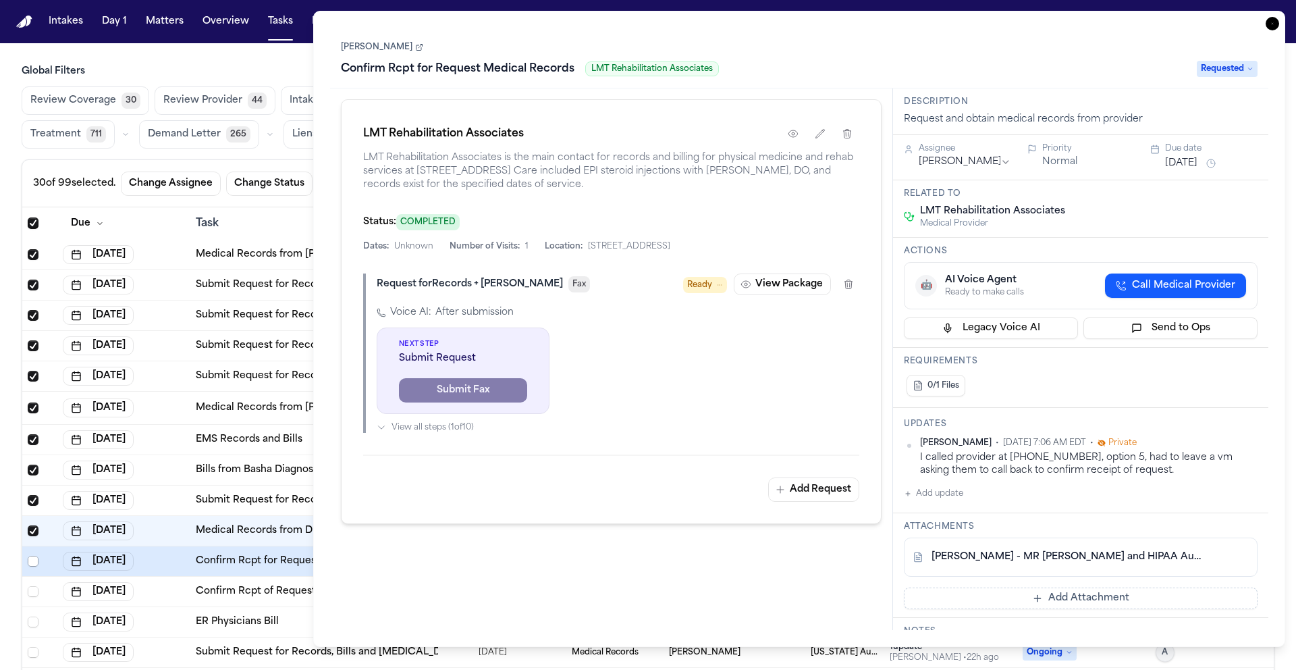
click at [34, 563] on span "Select row" at bounding box center [33, 561] width 11 height 11
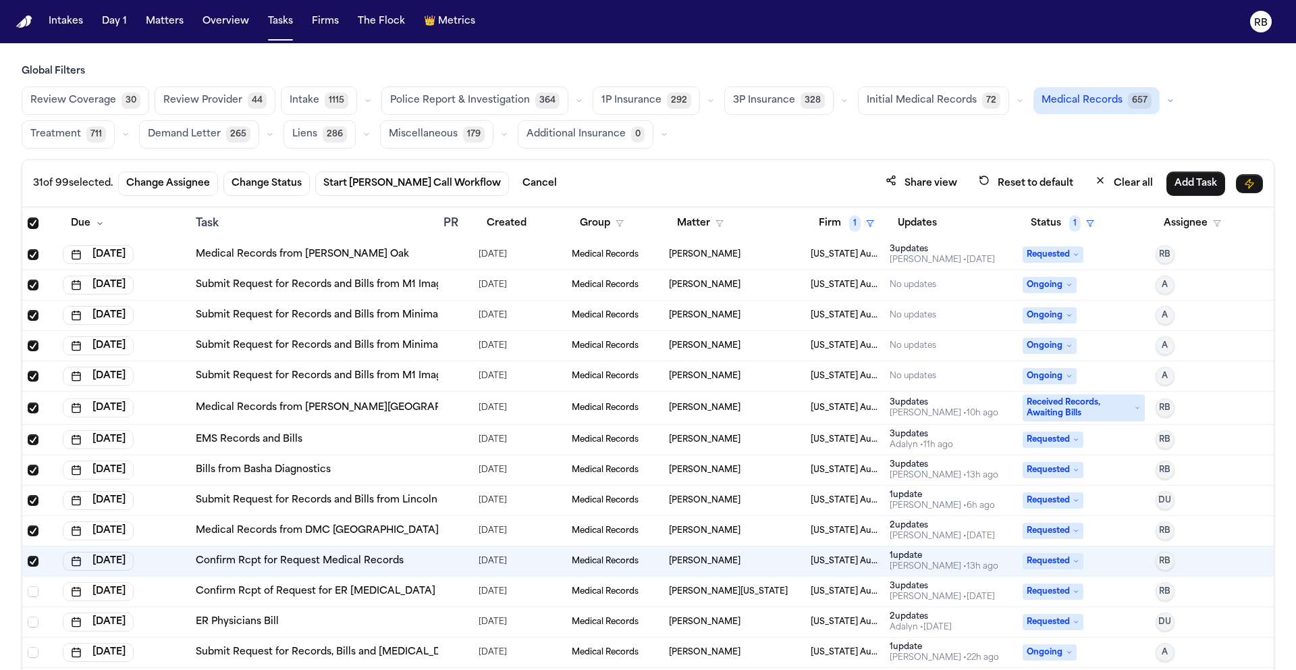
click at [439, 591] on td at bounding box center [455, 591] width 35 height 30
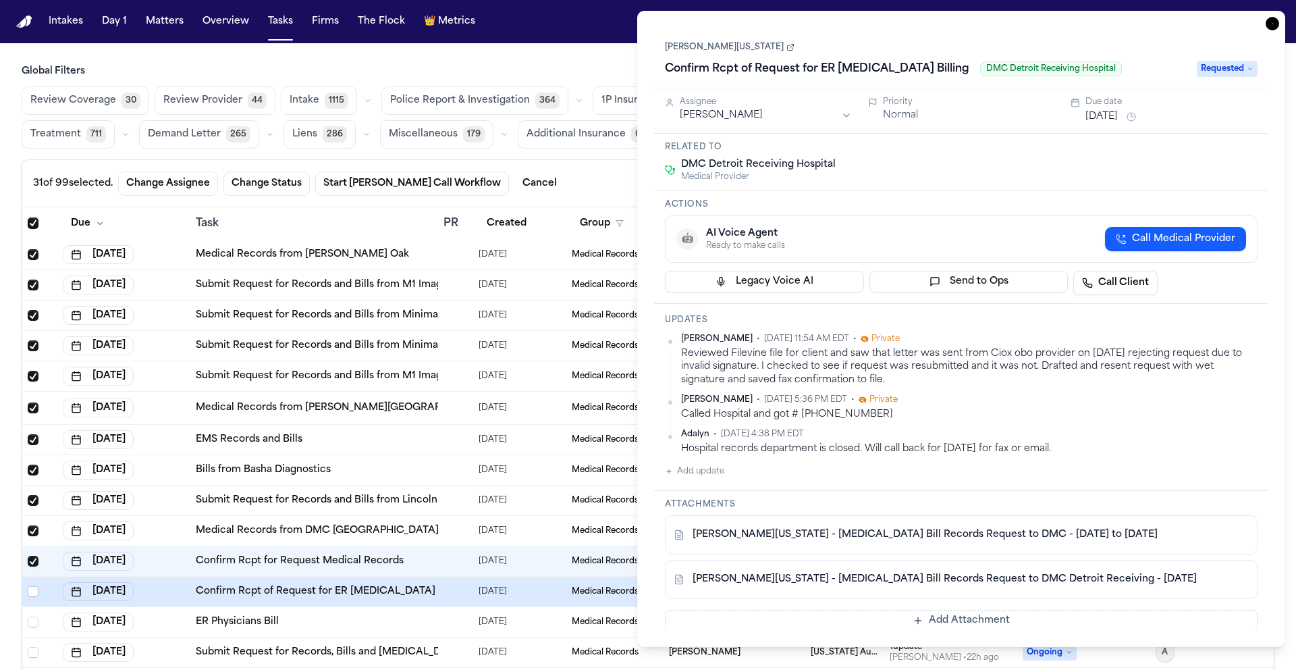
click at [1102, 541] on div "S. Washington - Radiology Bill Records Request to DMC - 6.25.25 to 7.31.25" at bounding box center [938, 535] width 529 height 14
click at [914, 584] on link "S. Washington - Radiology Bill Records Request to DMC Detroit Receiving - 9.26.…" at bounding box center [945, 580] width 504 height 14
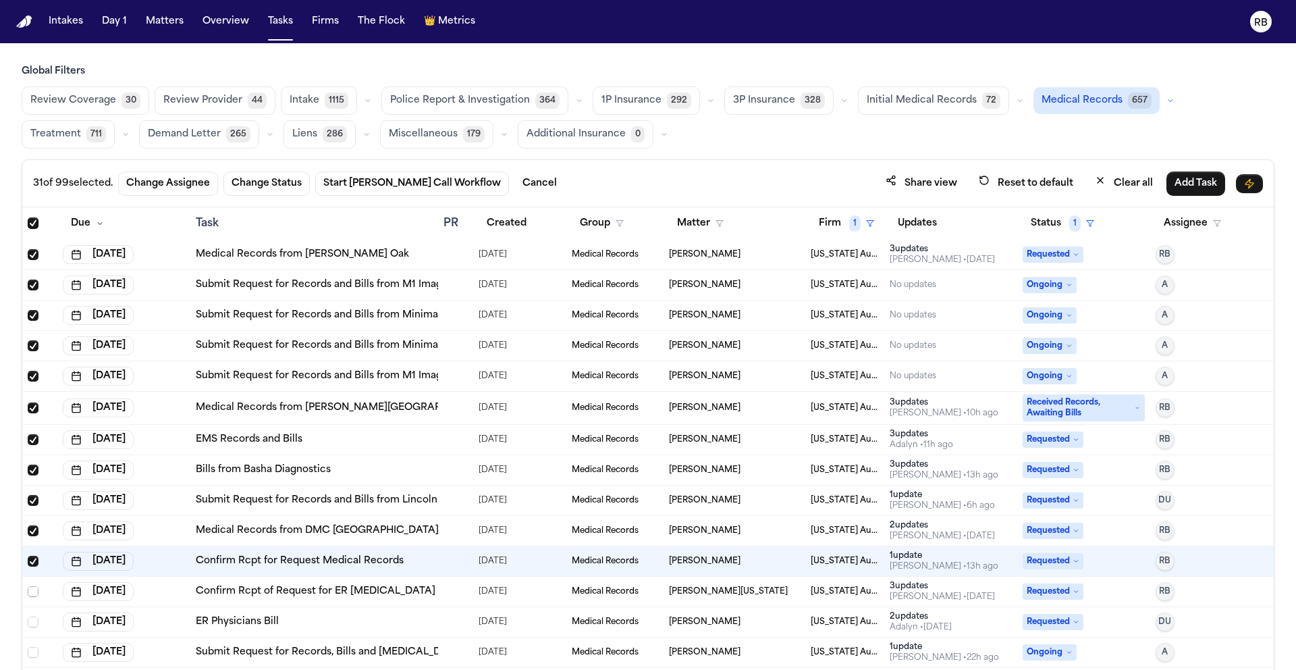
click at [34, 590] on span "Select row" at bounding box center [33, 591] width 11 height 11
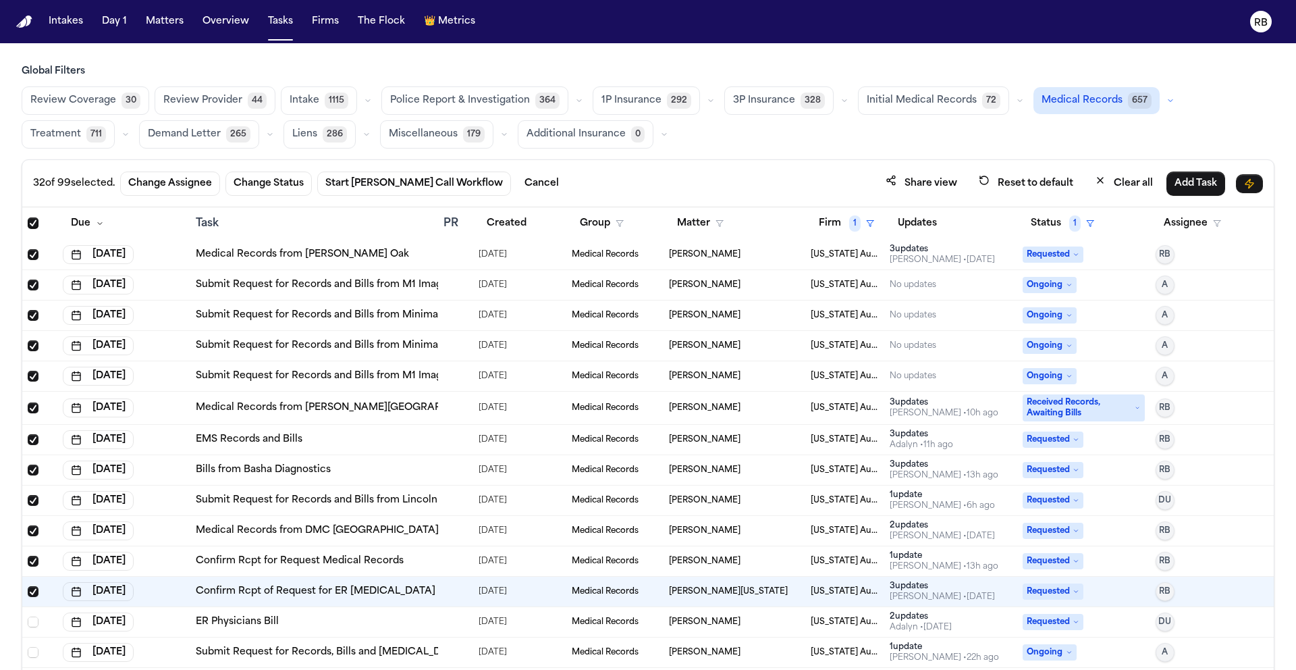
click at [345, 624] on div "ER Physicians Bill" at bounding box center [314, 622] width 237 height 14
click at [34, 619] on span "Select row" at bounding box center [33, 621] width 11 height 11
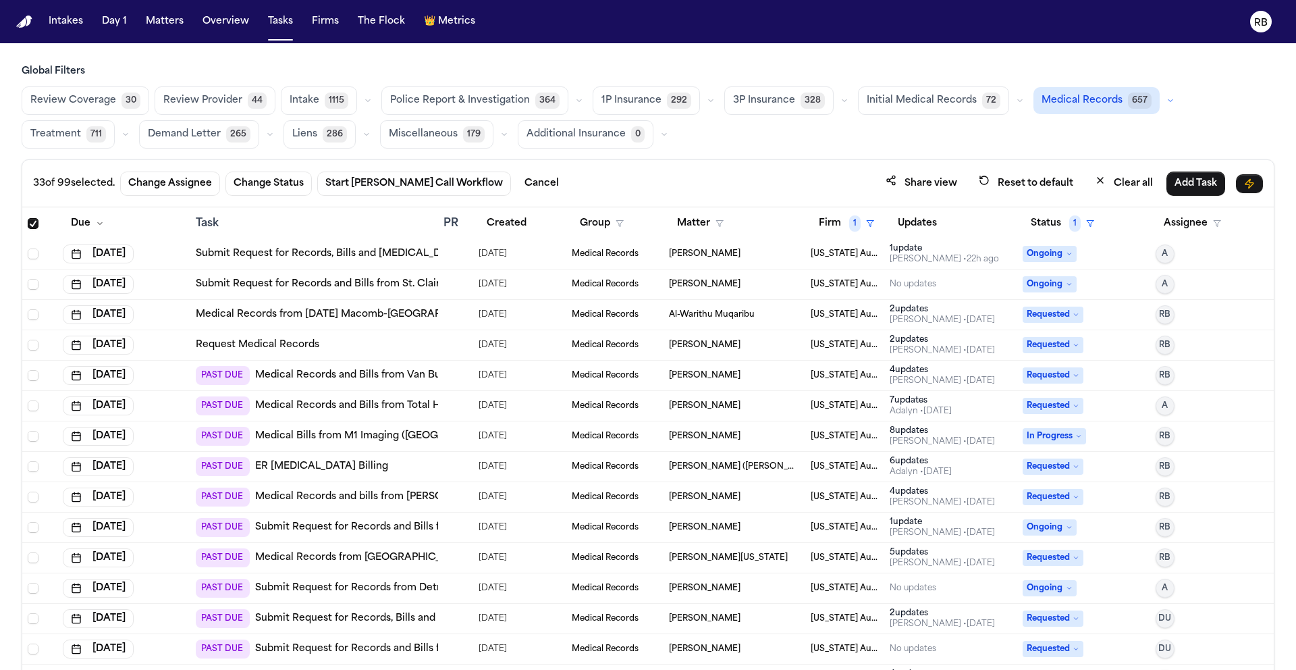
scroll to position [1590, 0]
click at [444, 253] on div at bounding box center [449, 253] width 11 height 11
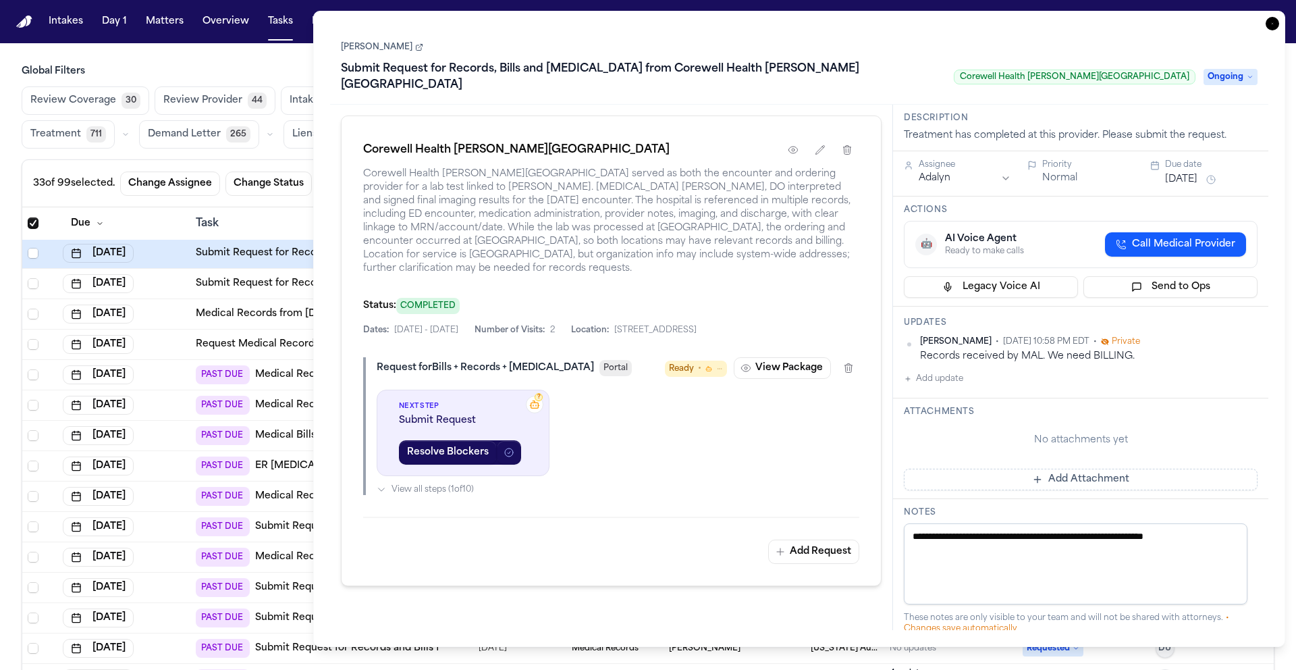
click at [1276, 26] on icon "button" at bounding box center [1273, 24] width 14 height 14
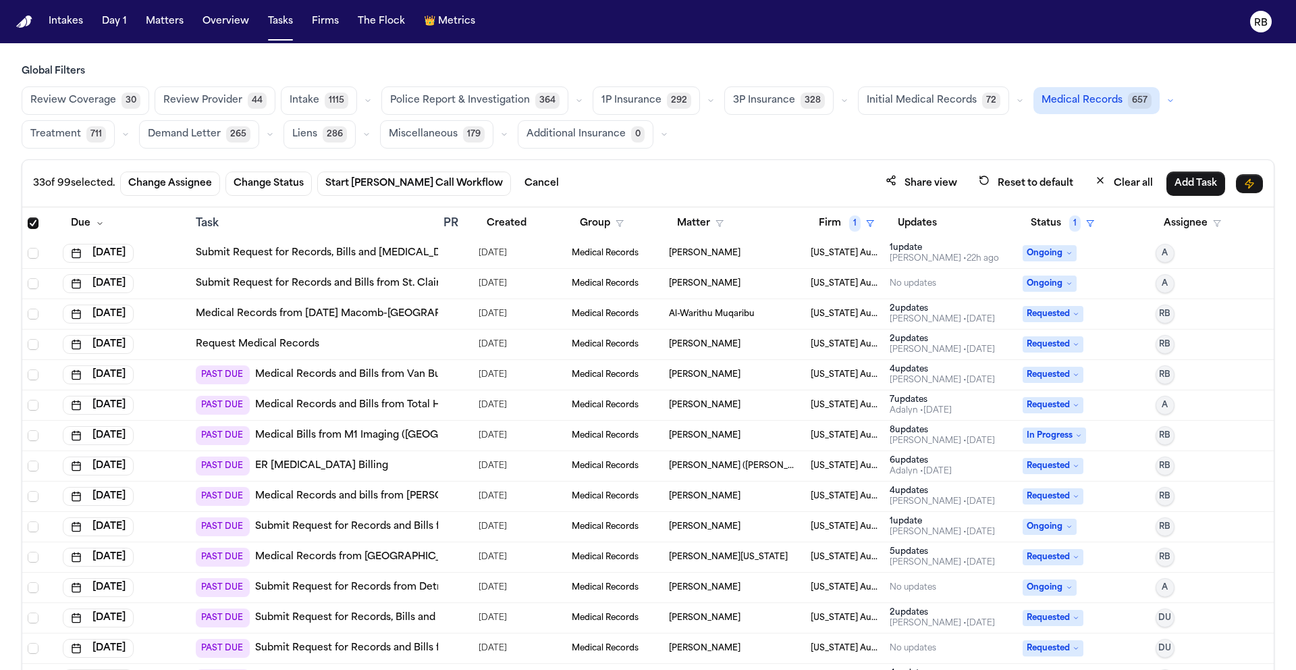
click at [38, 253] on div at bounding box center [40, 253] width 24 height 11
click at [34, 252] on span "Select row" at bounding box center [33, 253] width 11 height 11
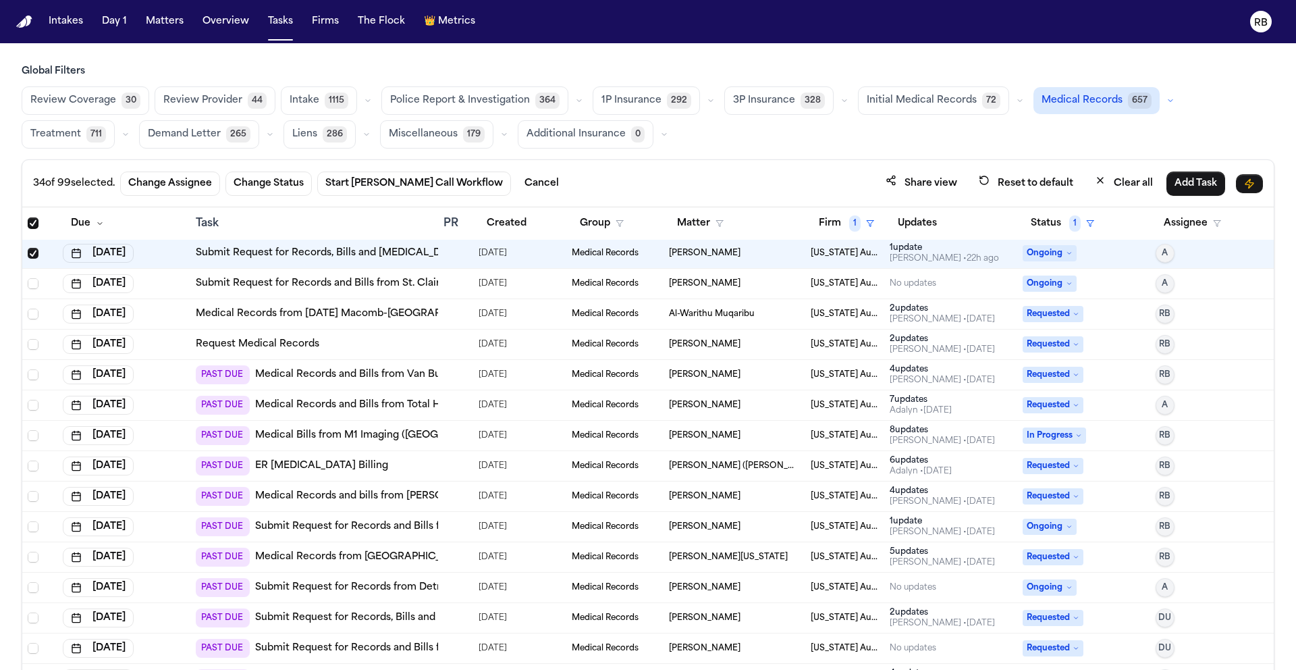
click at [450, 289] on td at bounding box center [455, 284] width 35 height 30
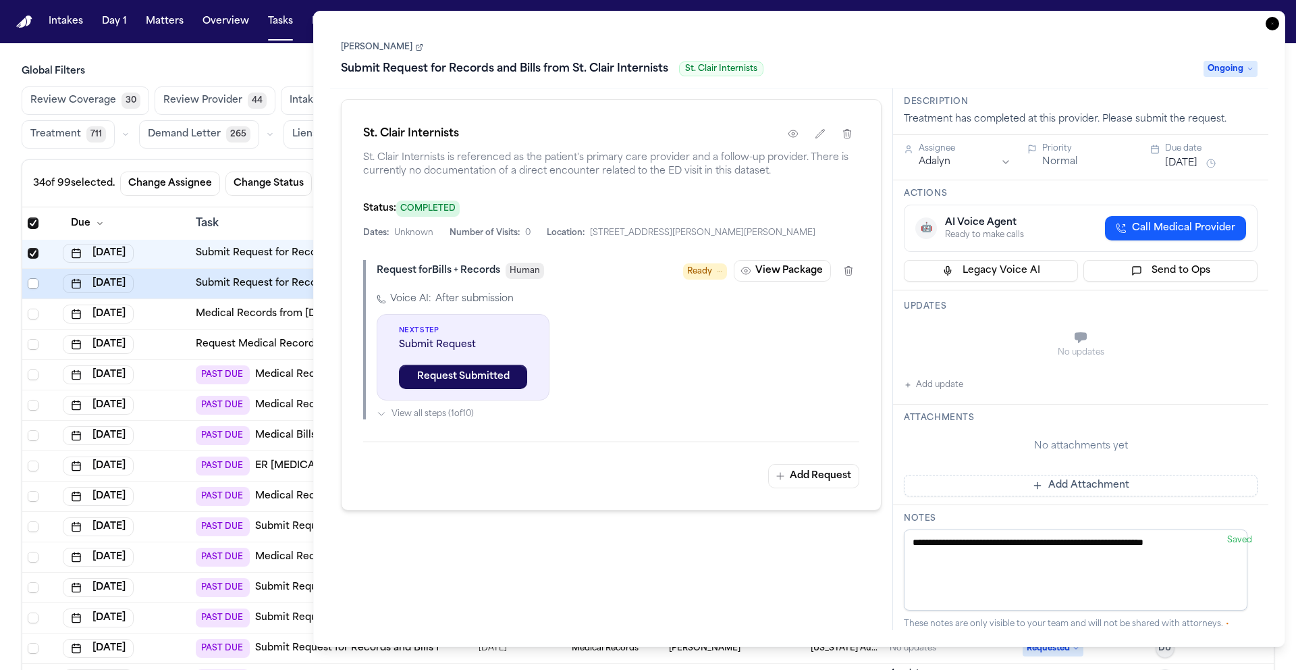
click at [30, 282] on span "Select row" at bounding box center [33, 283] width 11 height 11
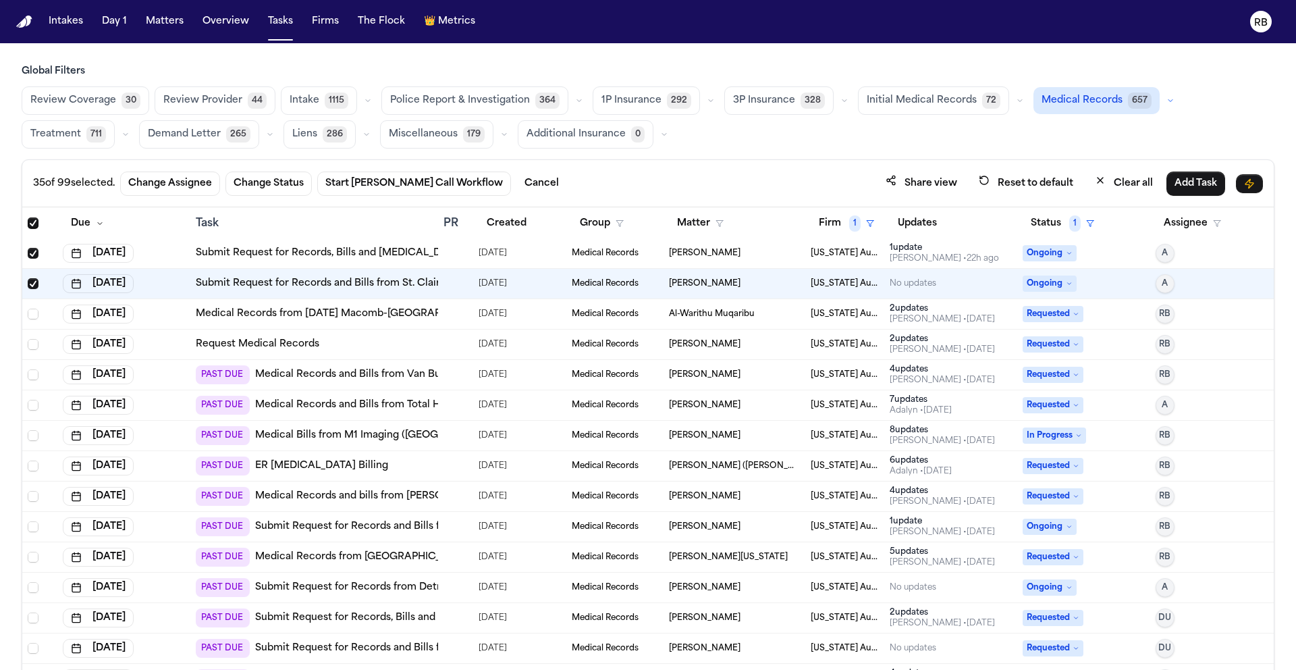
click at [452, 317] on div at bounding box center [456, 314] width 24 height 11
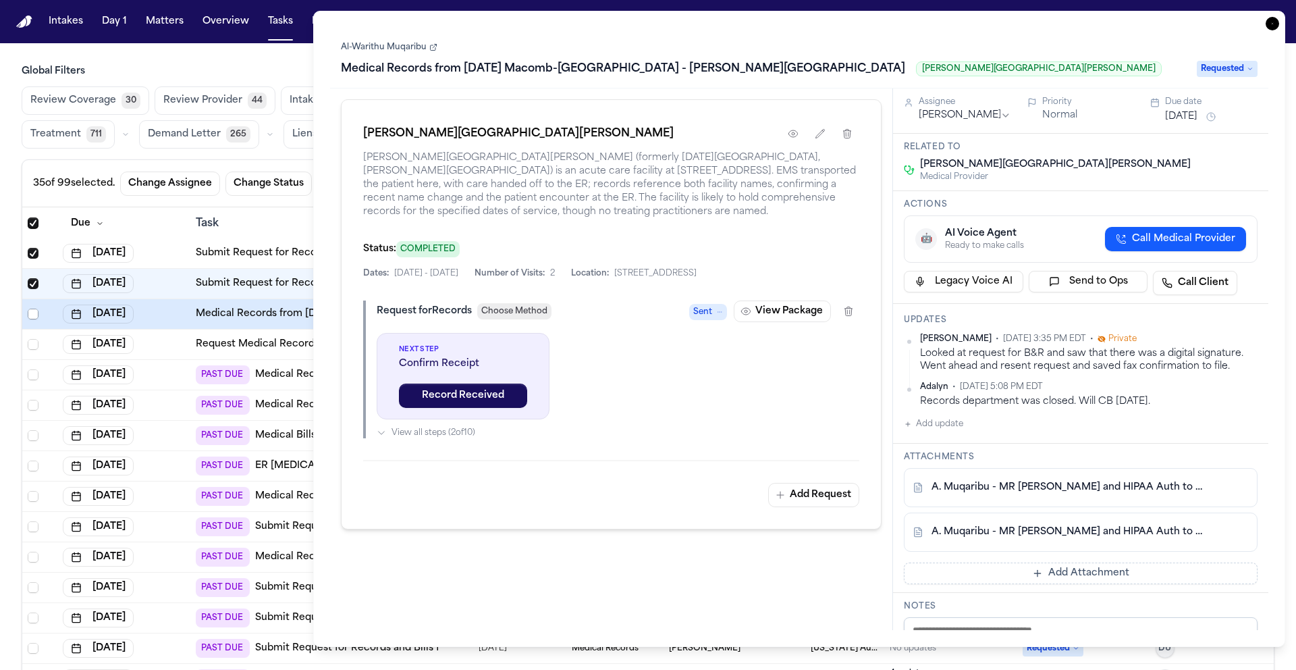
click at [34, 311] on span "Select row" at bounding box center [33, 314] width 11 height 11
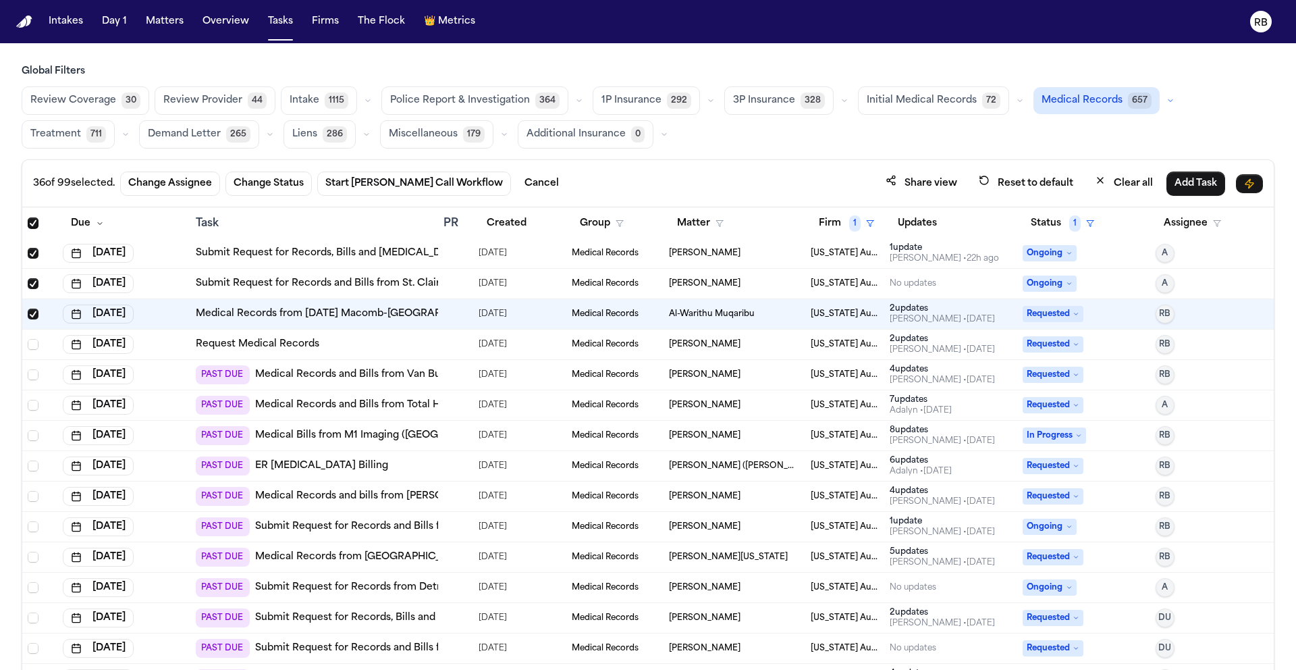
click at [350, 342] on div "Request Medical Records" at bounding box center [314, 345] width 237 height 14
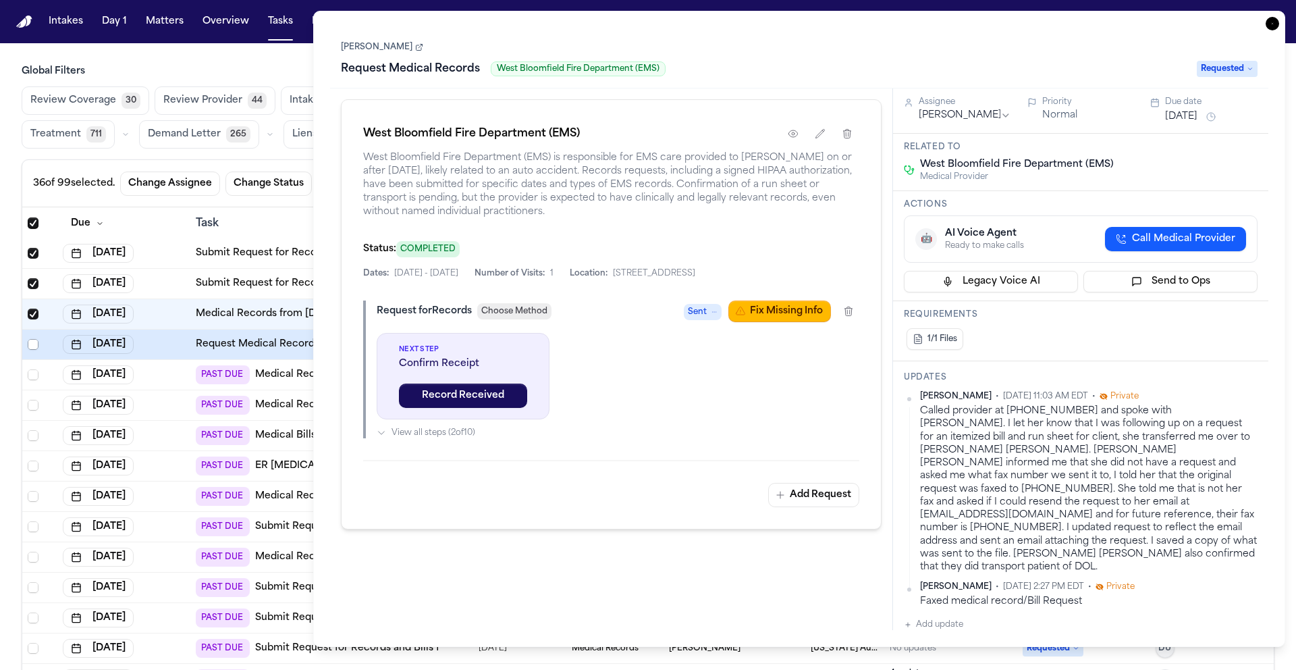
click at [32, 343] on span "Select row" at bounding box center [33, 344] width 11 height 11
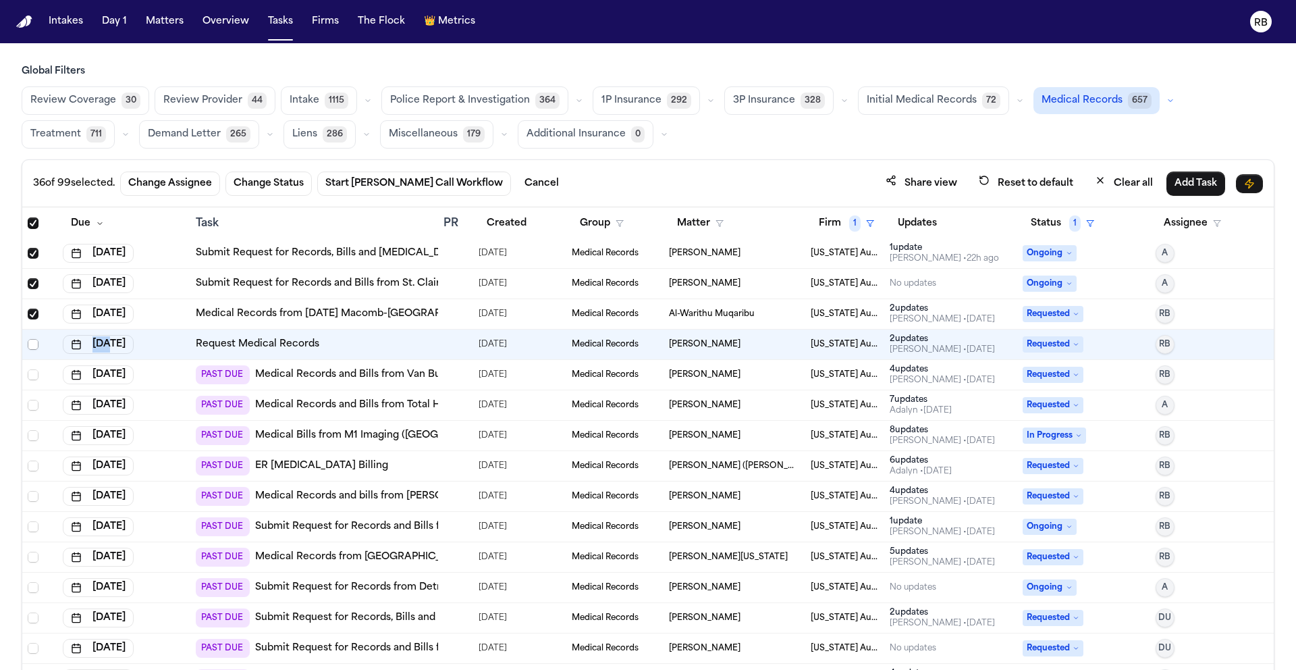
click at [32, 344] on span "Select row" at bounding box center [33, 344] width 11 height 11
click at [444, 378] on div at bounding box center [449, 374] width 11 height 11
click at [34, 376] on span "Select row" at bounding box center [33, 374] width 11 height 11
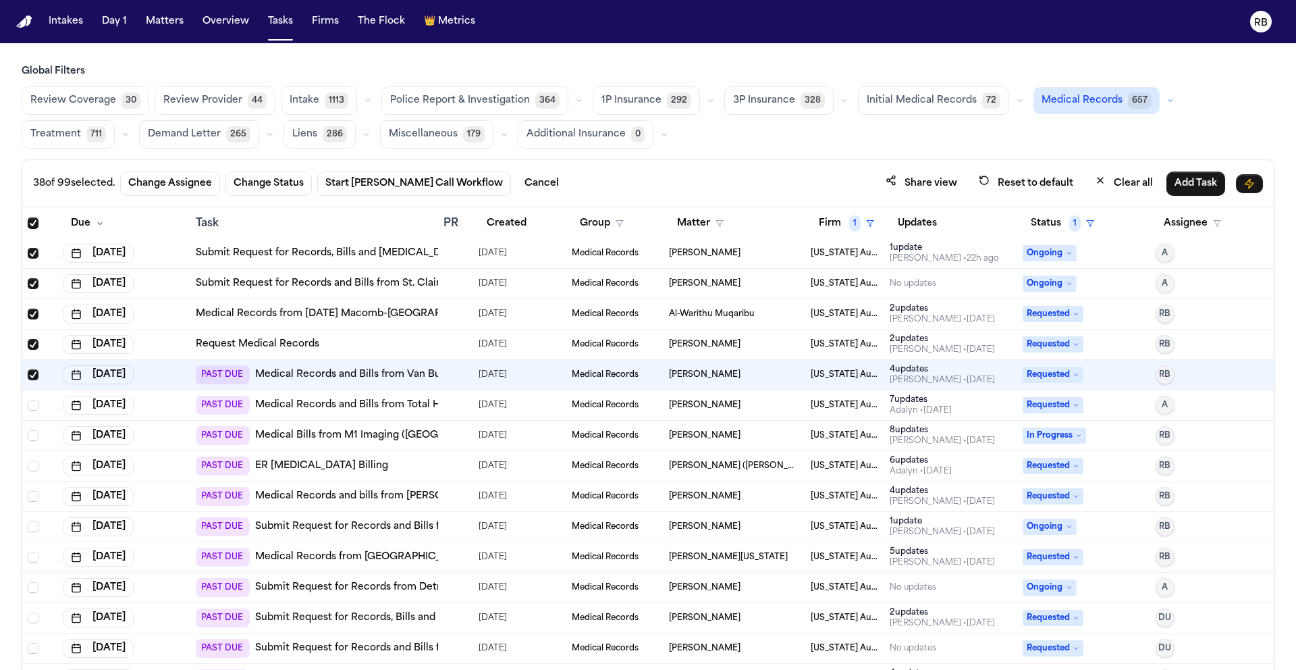
click at [454, 404] on div at bounding box center [456, 405] width 24 height 11
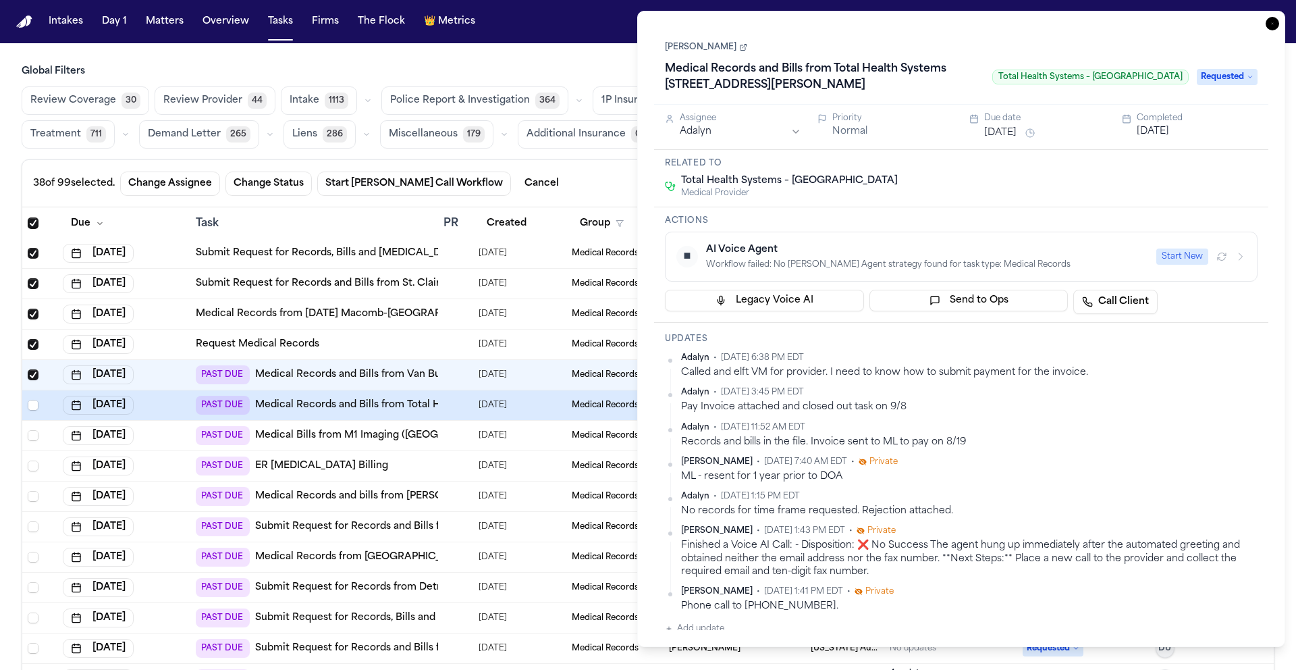
click at [1274, 22] on icon "button" at bounding box center [1273, 24] width 14 height 14
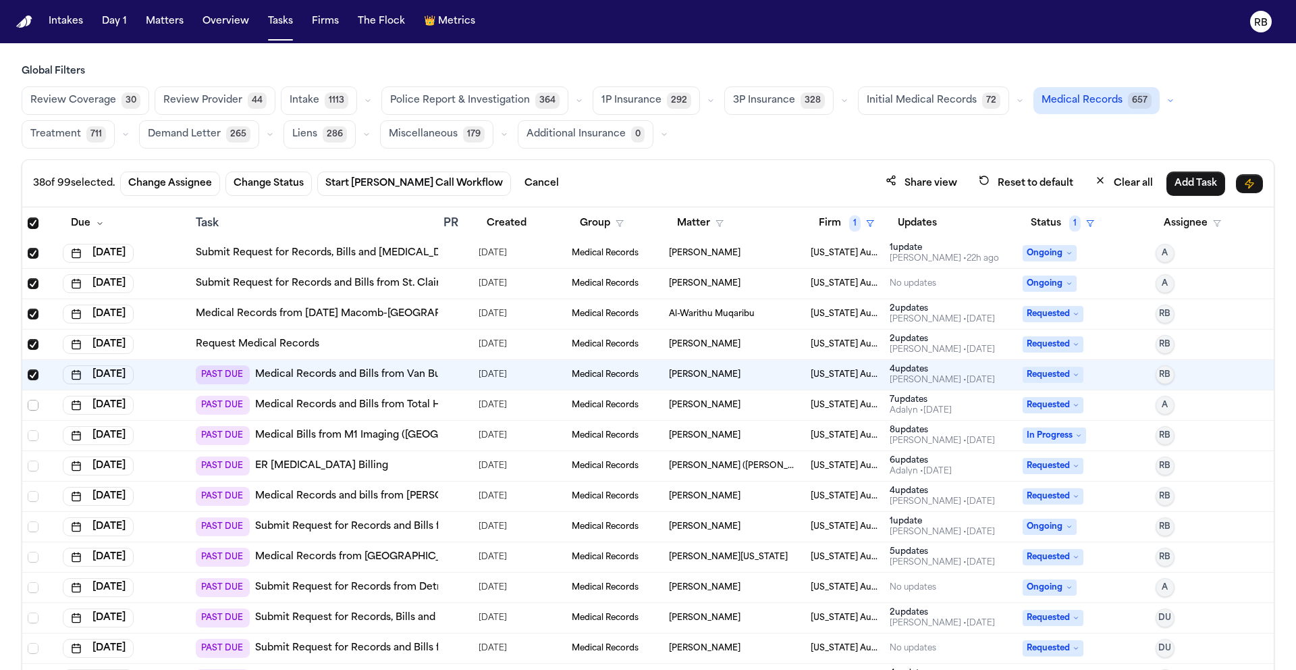
click at [36, 405] on span "Select row" at bounding box center [33, 405] width 11 height 11
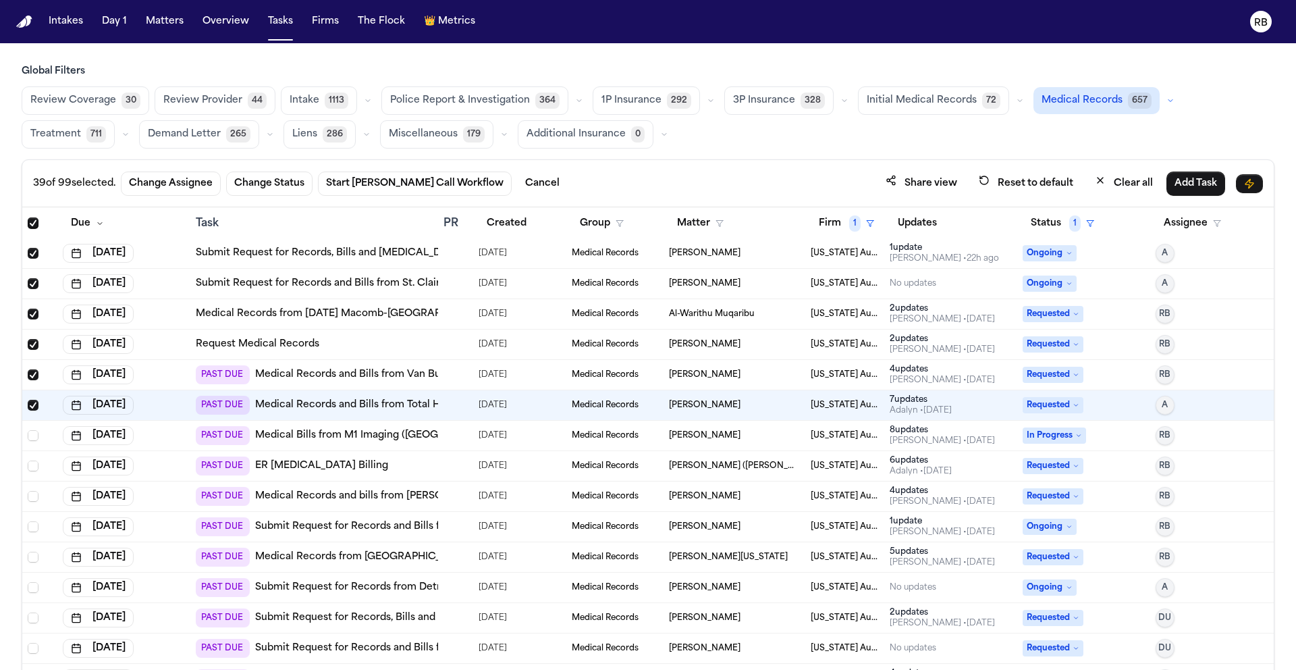
click at [456, 436] on div at bounding box center [456, 435] width 24 height 11
click at [35, 434] on span "Select row" at bounding box center [33, 435] width 11 height 11
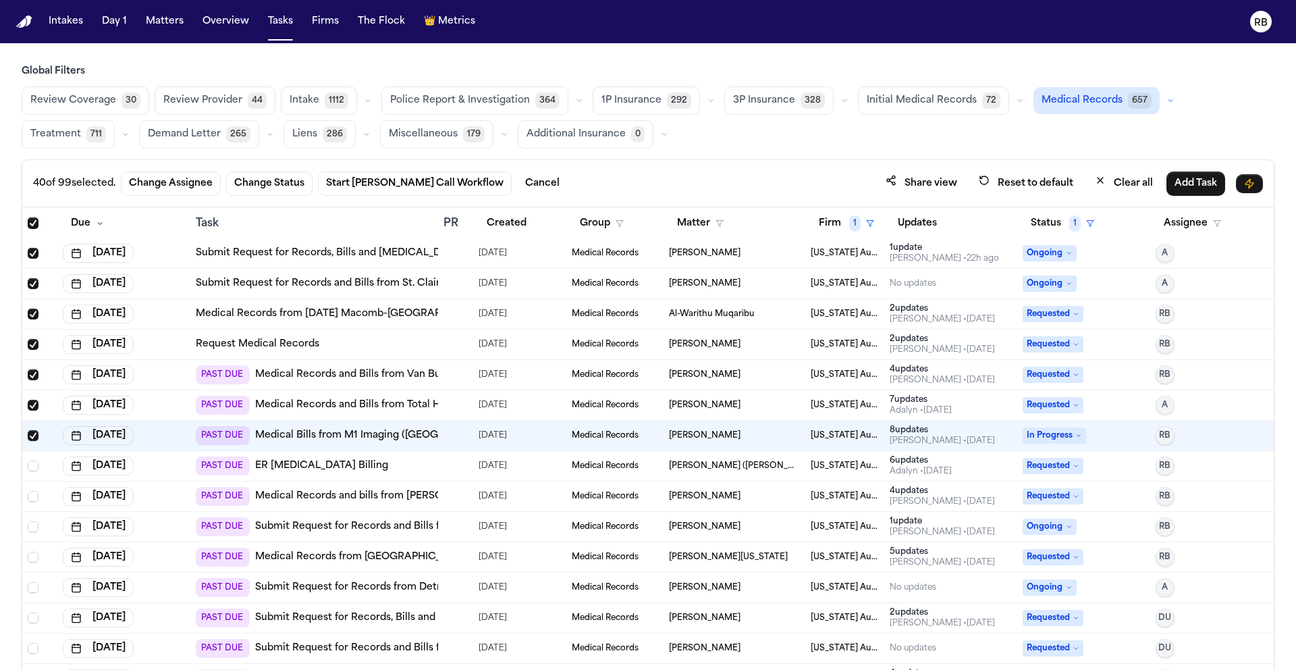
click at [409, 469] on div "PAST DUE ER Radiology Billing" at bounding box center [314, 465] width 237 height 19
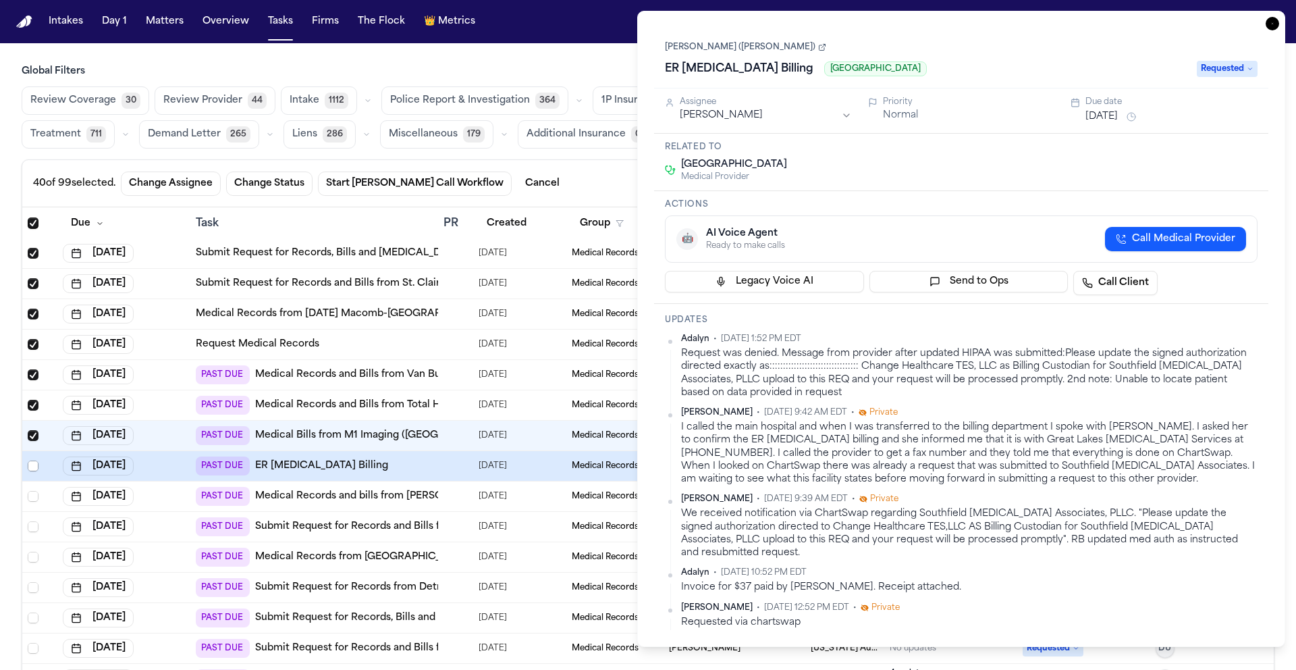
click at [34, 465] on span "Select row" at bounding box center [33, 465] width 11 height 11
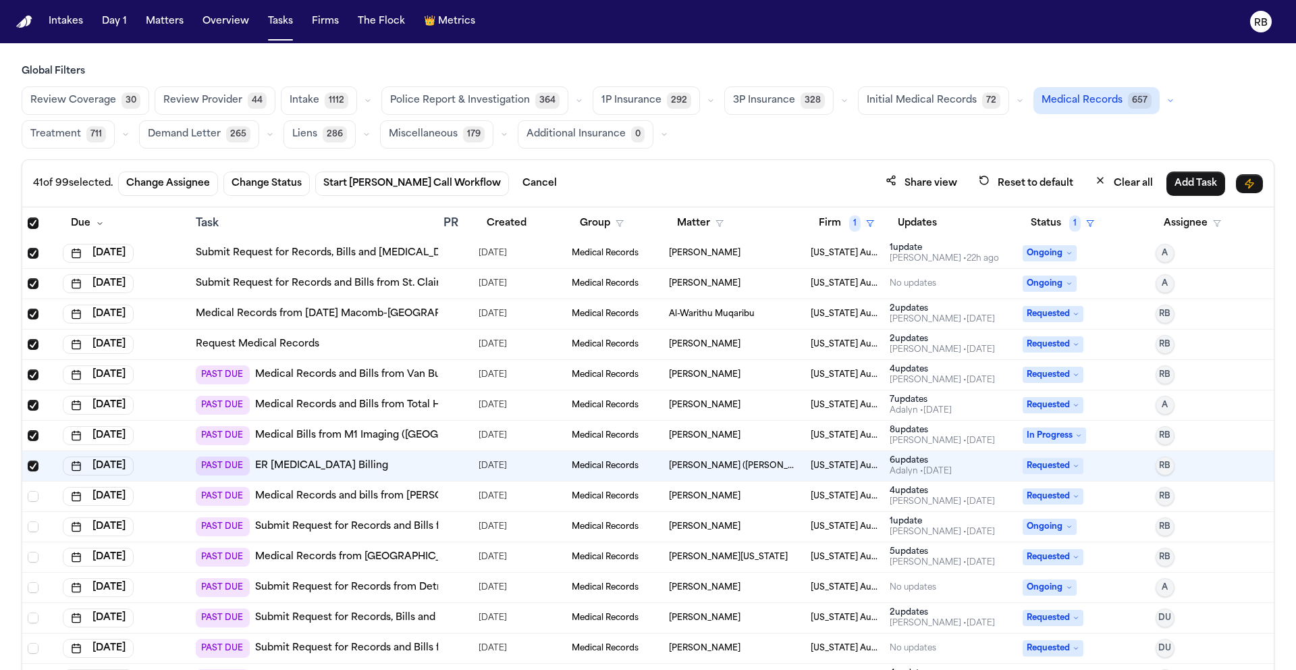
click at [444, 497] on div at bounding box center [449, 496] width 11 height 11
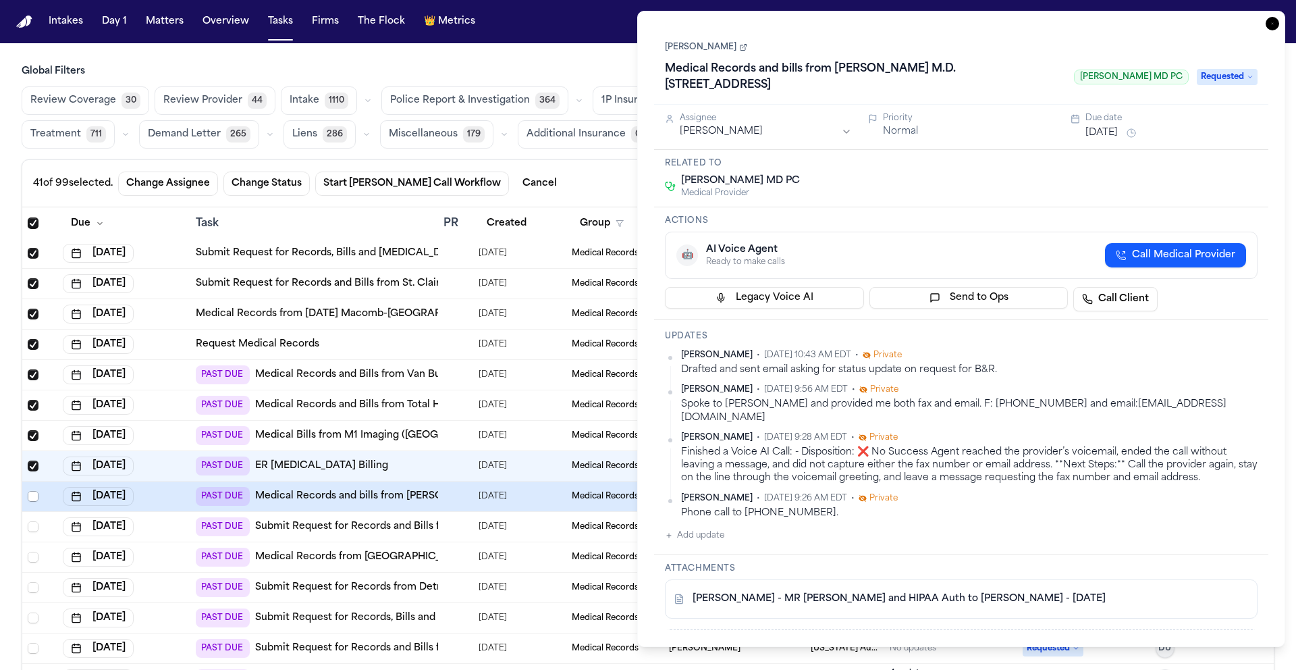
click at [32, 494] on span "Select row" at bounding box center [33, 496] width 11 height 11
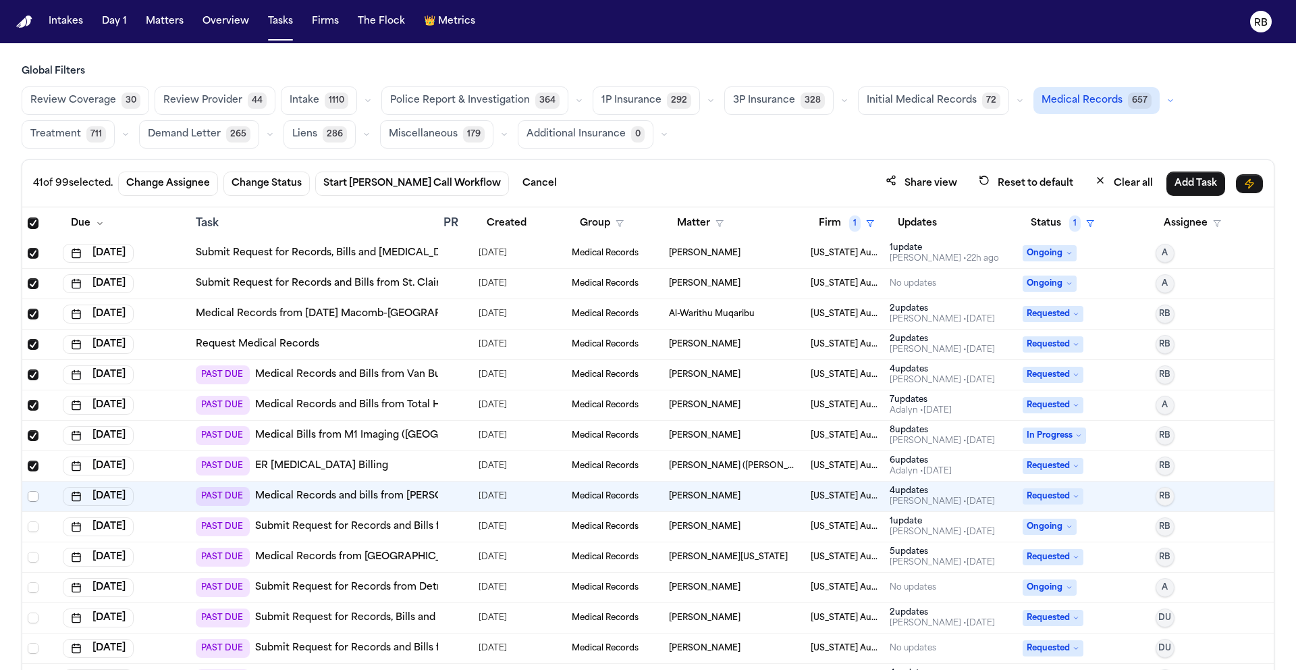
click at [34, 496] on span "Select row" at bounding box center [33, 496] width 11 height 11
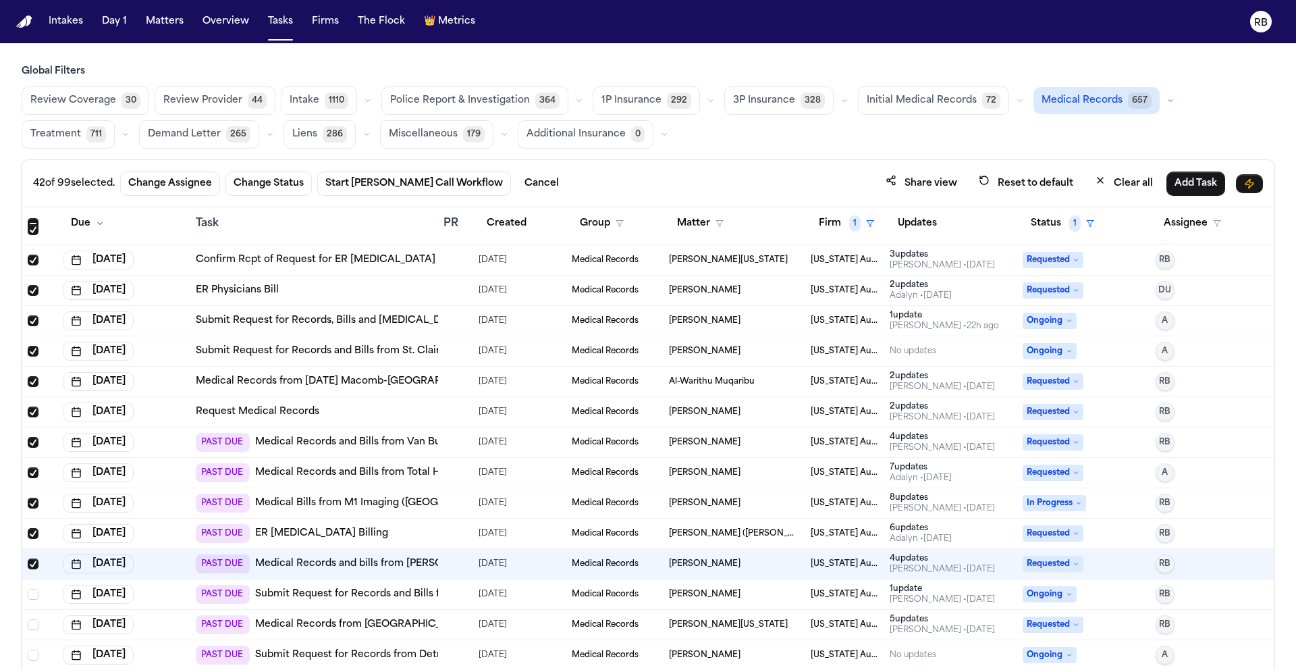
scroll to position [1548, 0]
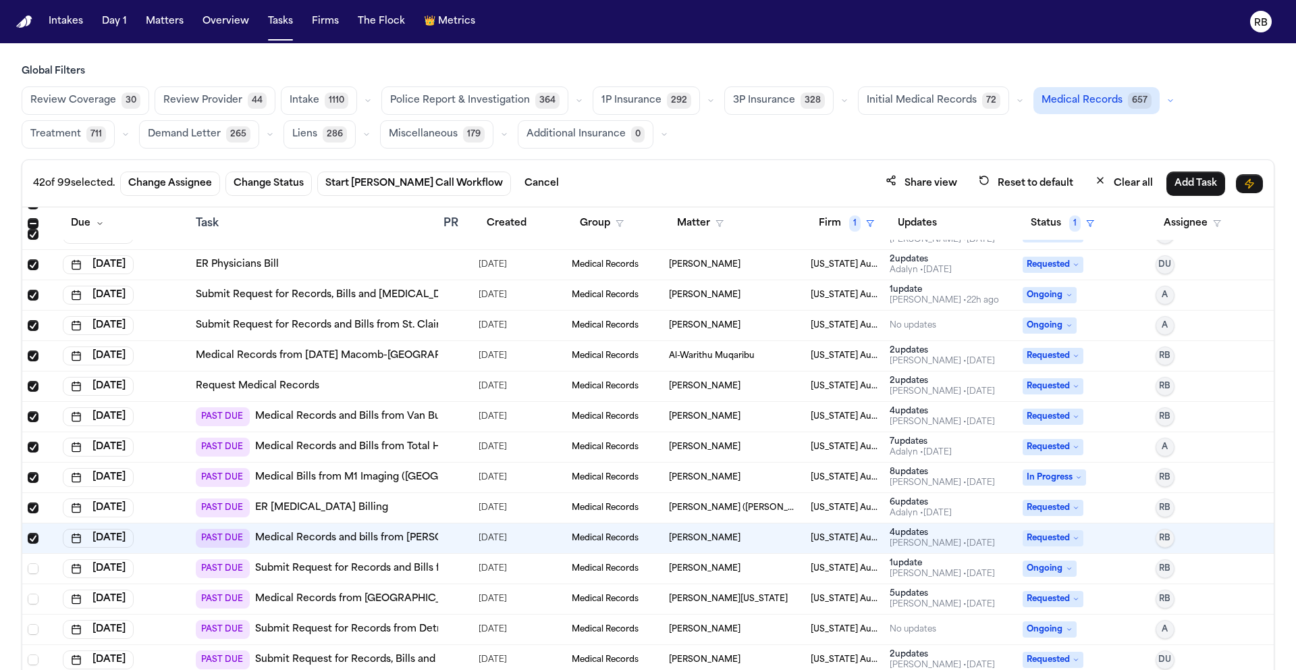
click at [438, 537] on td at bounding box center [455, 538] width 35 height 30
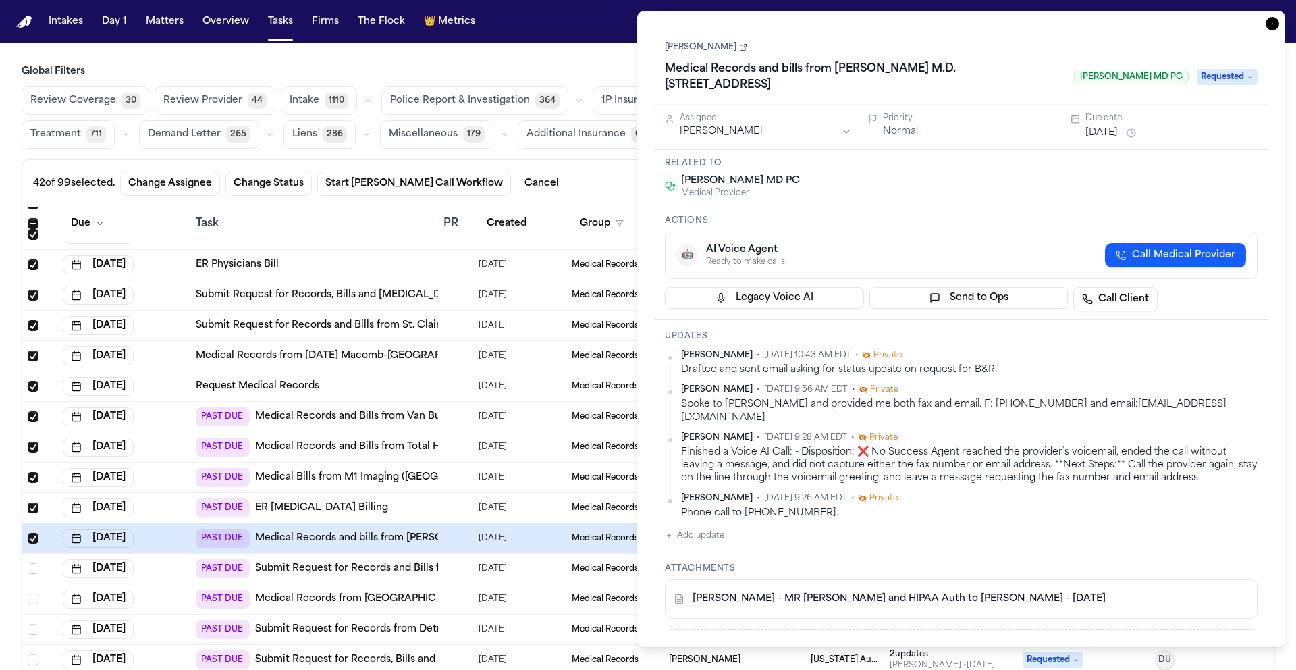
click at [449, 574] on td at bounding box center [455, 569] width 35 height 30
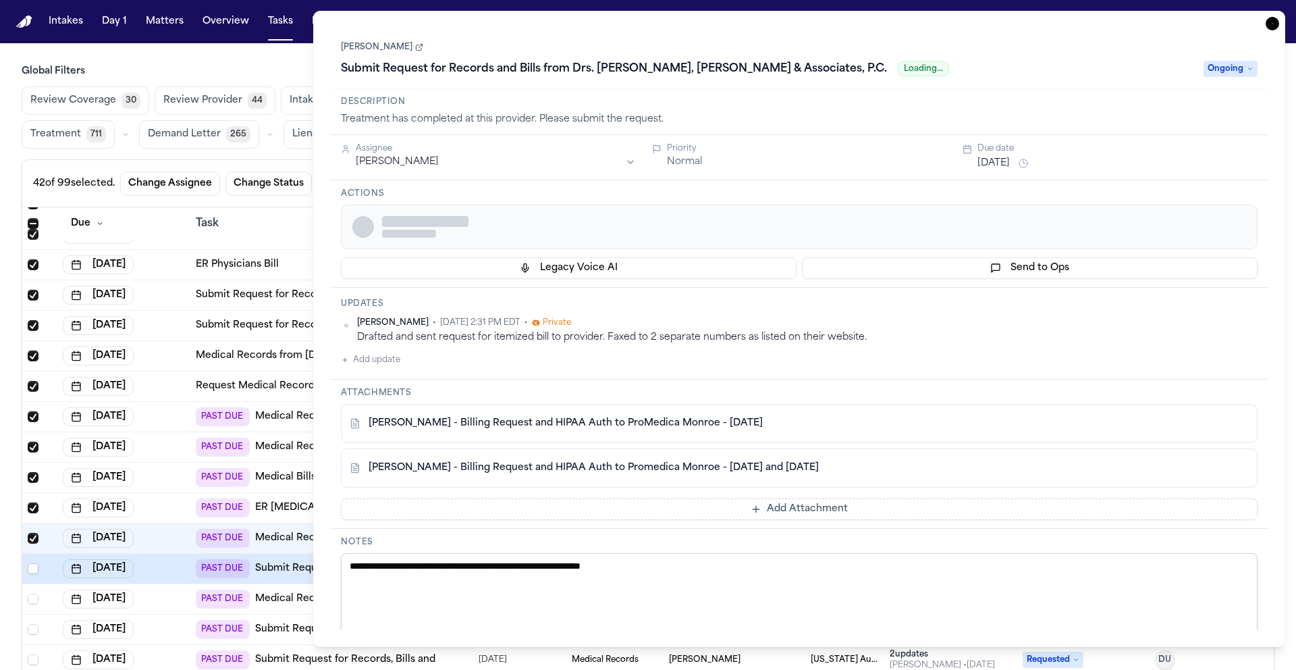
click at [451, 571] on textarea "**********" at bounding box center [799, 593] width 917 height 81
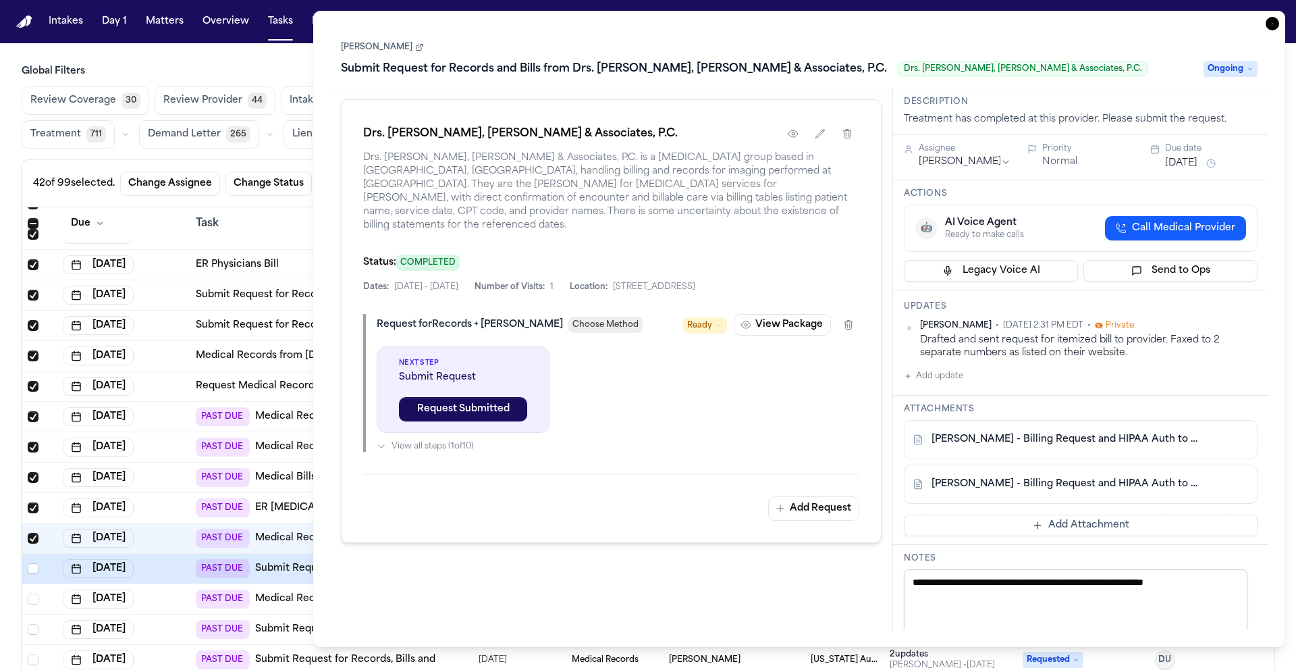
click at [1273, 27] on icon "button" at bounding box center [1273, 24] width 14 height 14
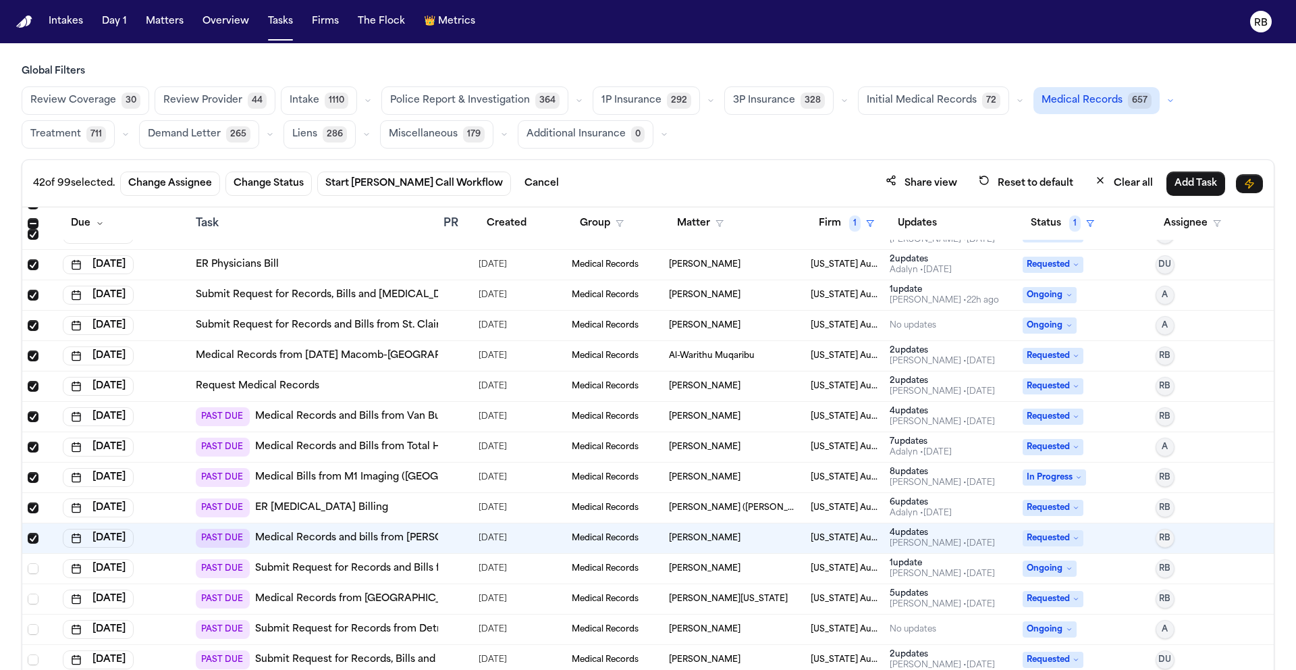
click at [458, 595] on div at bounding box center [456, 598] width 24 height 11
click at [464, 628] on div at bounding box center [456, 629] width 24 height 11
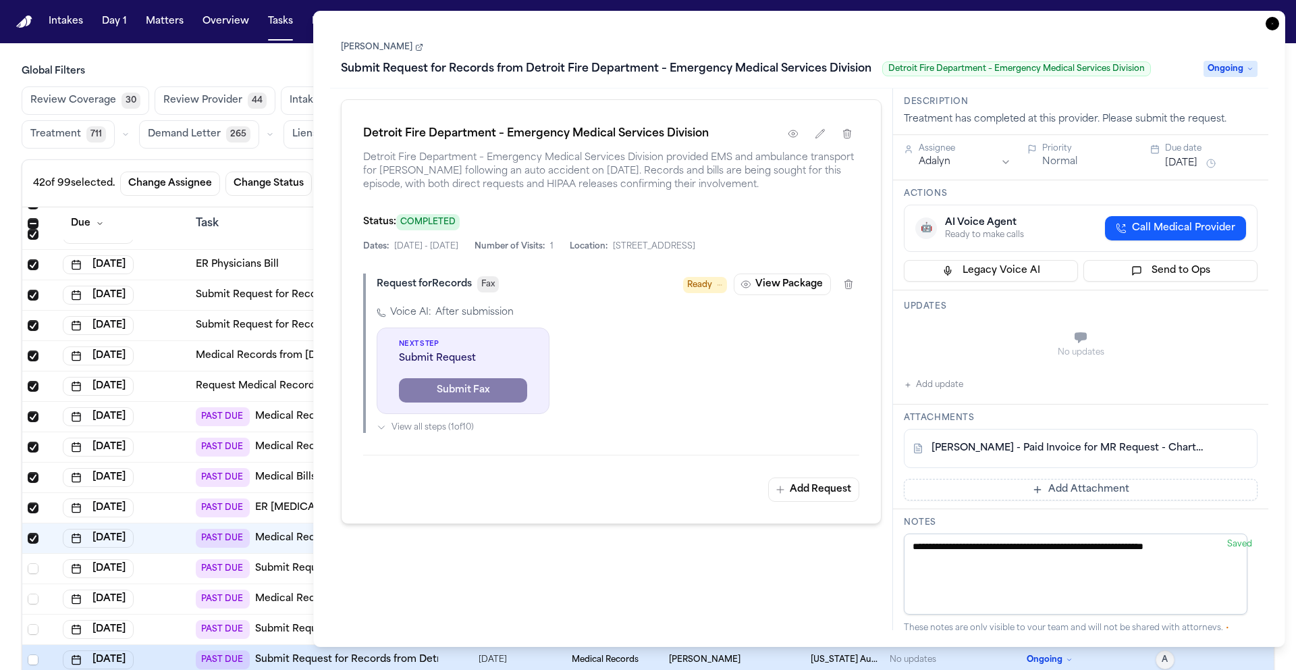
click at [1276, 21] on icon "button" at bounding box center [1273, 24] width 14 height 14
